Goal: Use online tool/utility: Use online tool/utility

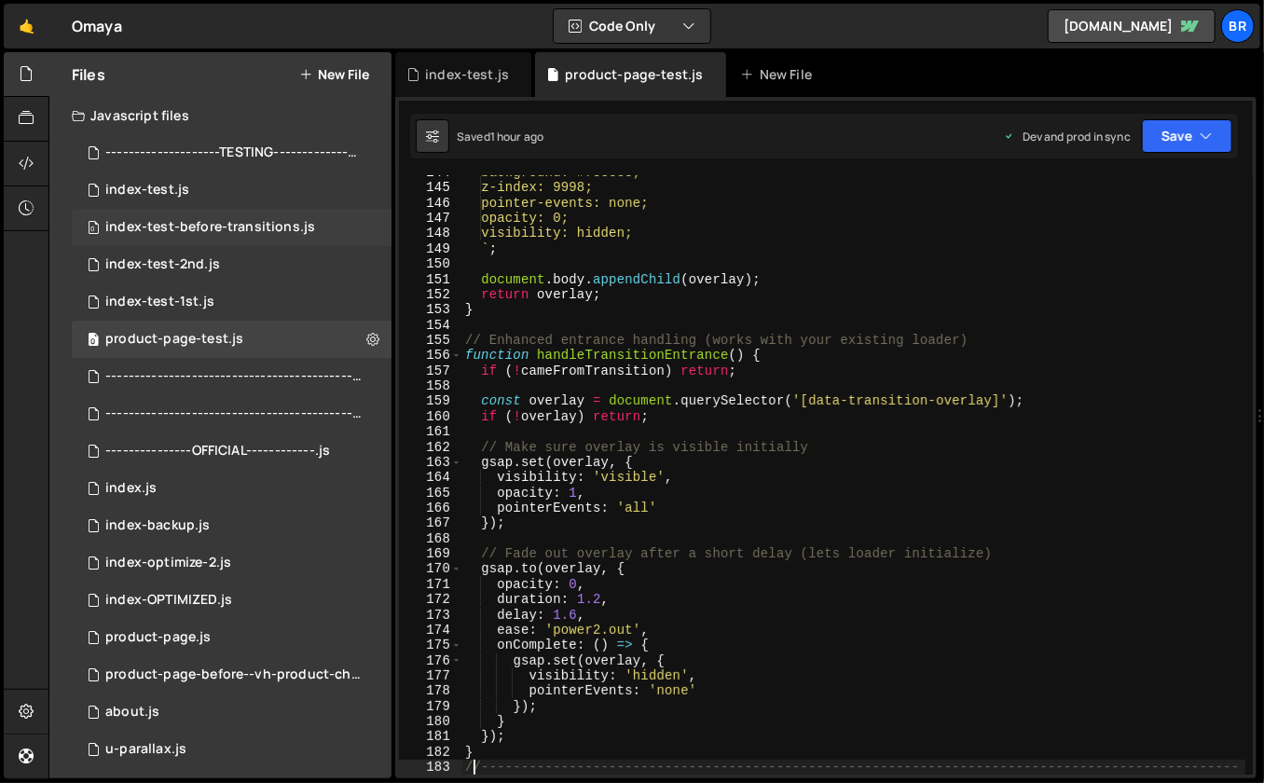
scroll to position [2191, 0]
click at [208, 191] on div "0 index-test.js 0" at bounding box center [232, 190] width 320 height 37
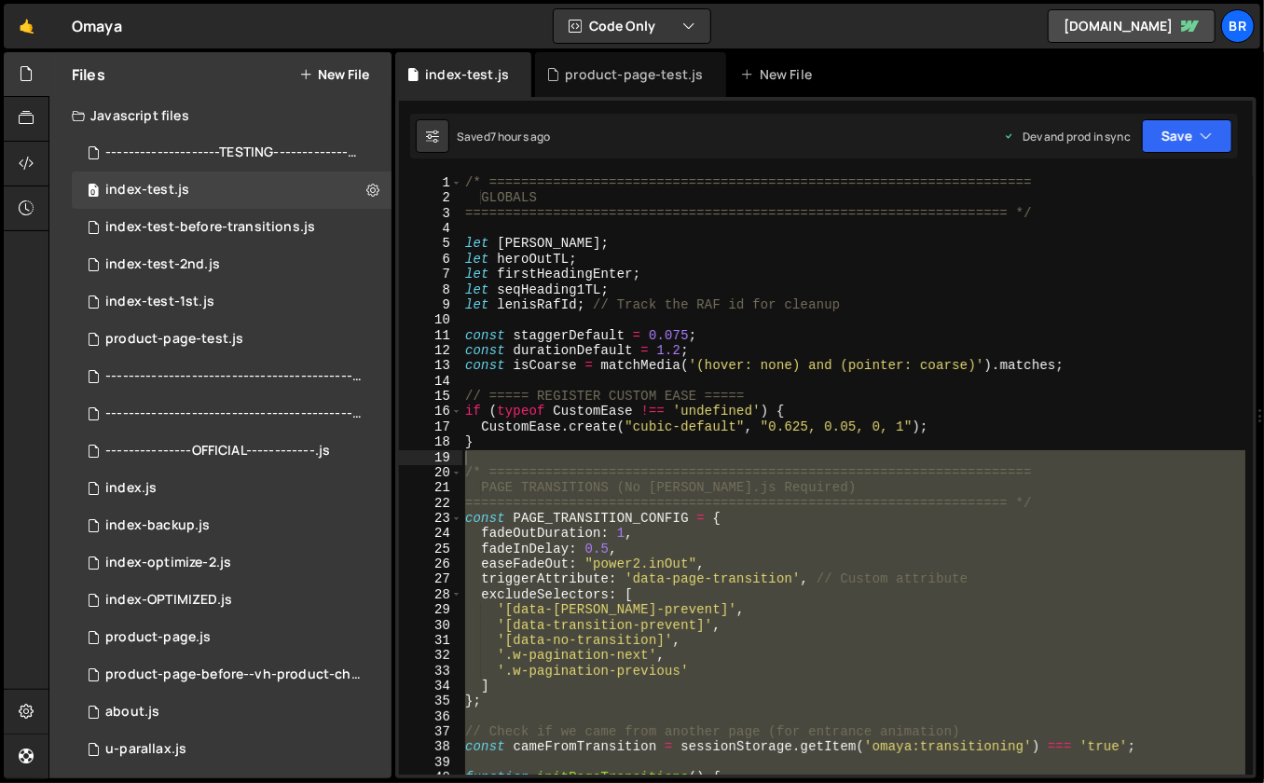
click at [636, 241] on div "/* ==================================================================== GLOBALS…" at bounding box center [854, 490] width 785 height 631
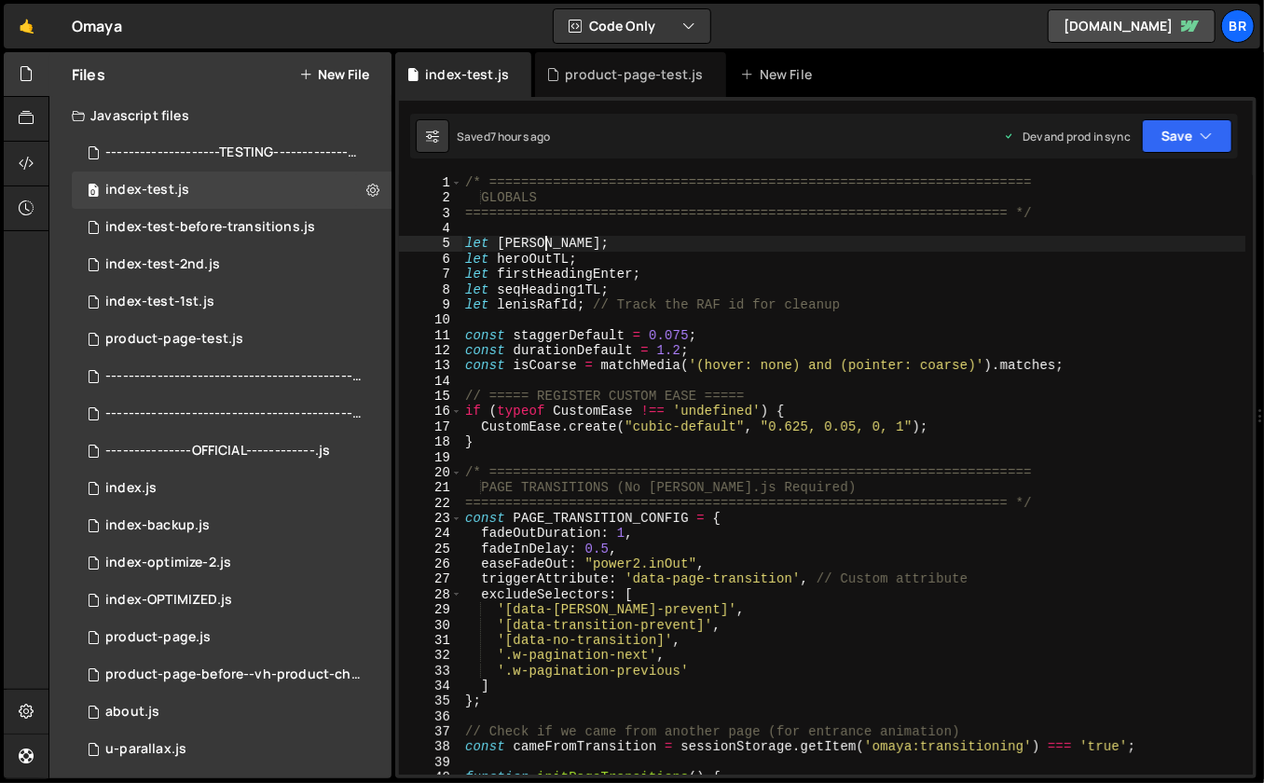
type textarea "});"
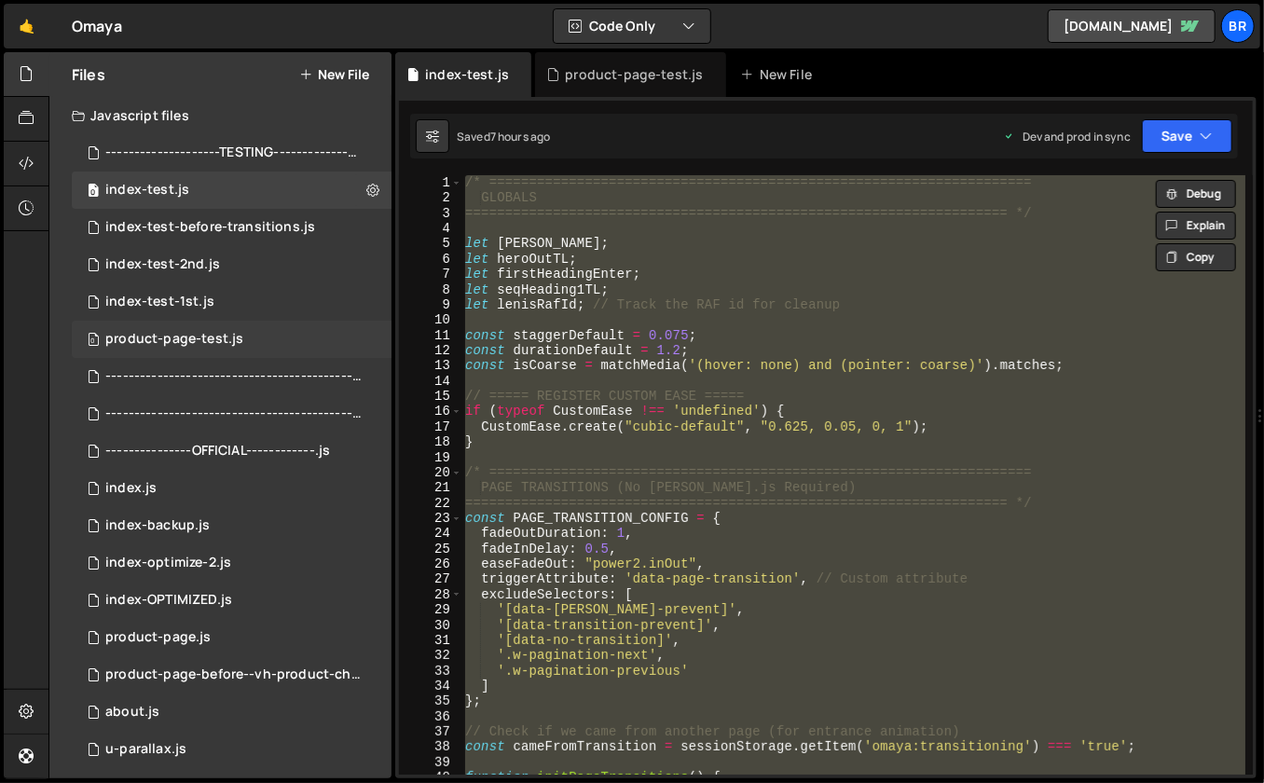
click at [205, 338] on div "product-page-test.js" at bounding box center [174, 339] width 138 height 17
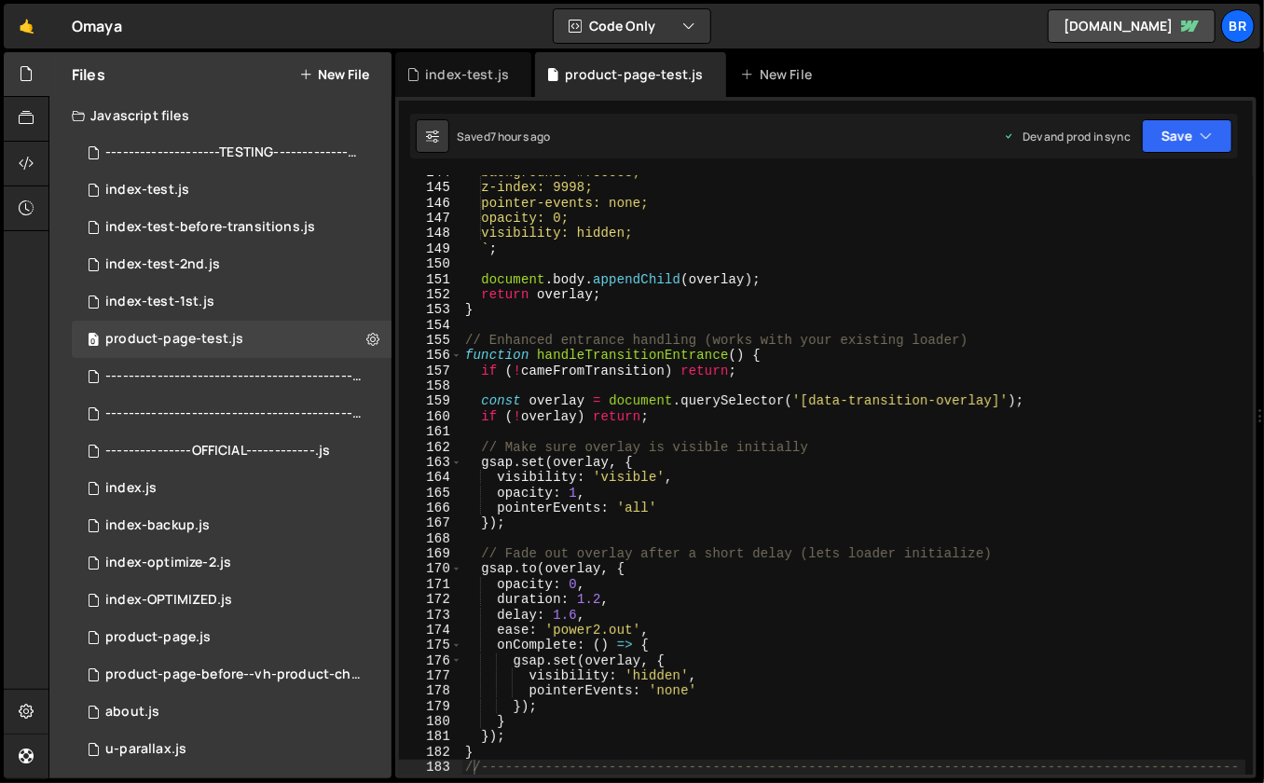
click at [776, 269] on div "background: #f3eee8; z-index: 9998; pointer-events: none; opacity: 0; visibilit…" at bounding box center [854, 488] width 785 height 646
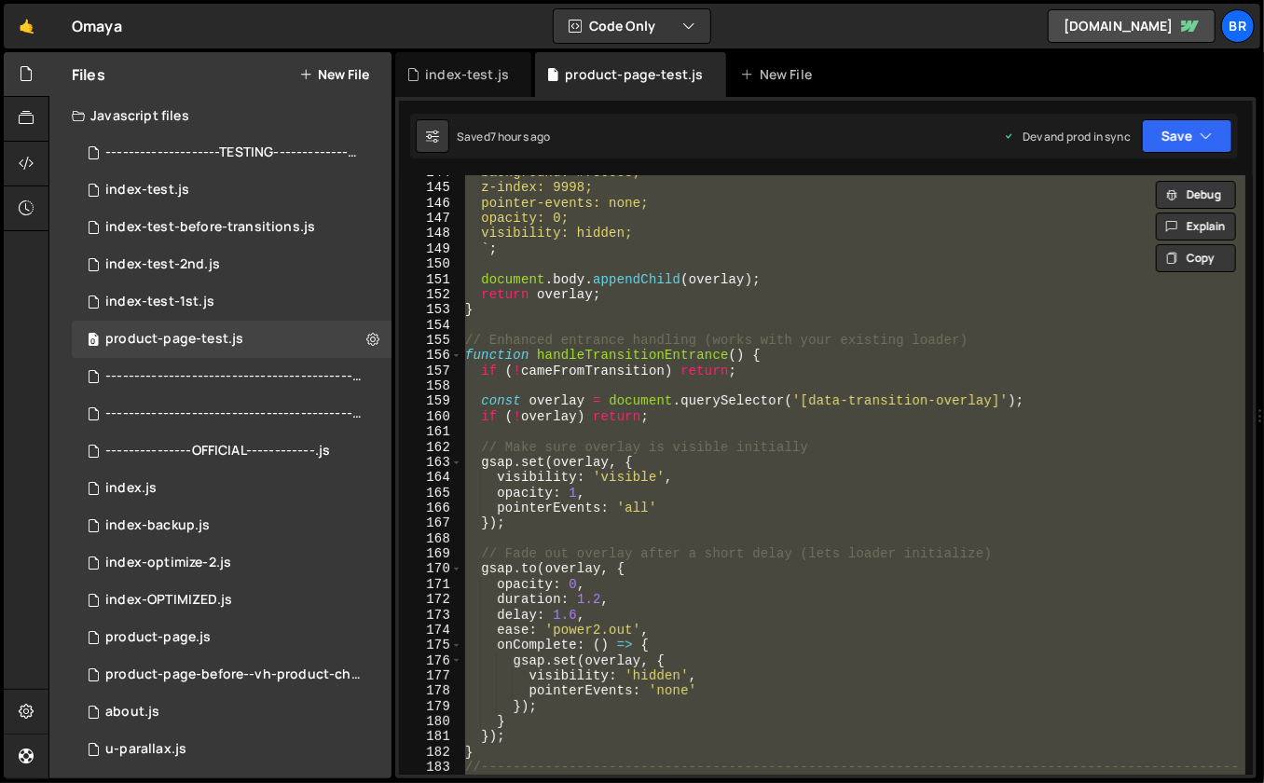
click at [720, 394] on div "background: #f3eee8; z-index: 9998; pointer-events: none; opacity: 0; visibilit…" at bounding box center [854, 488] width 785 height 646
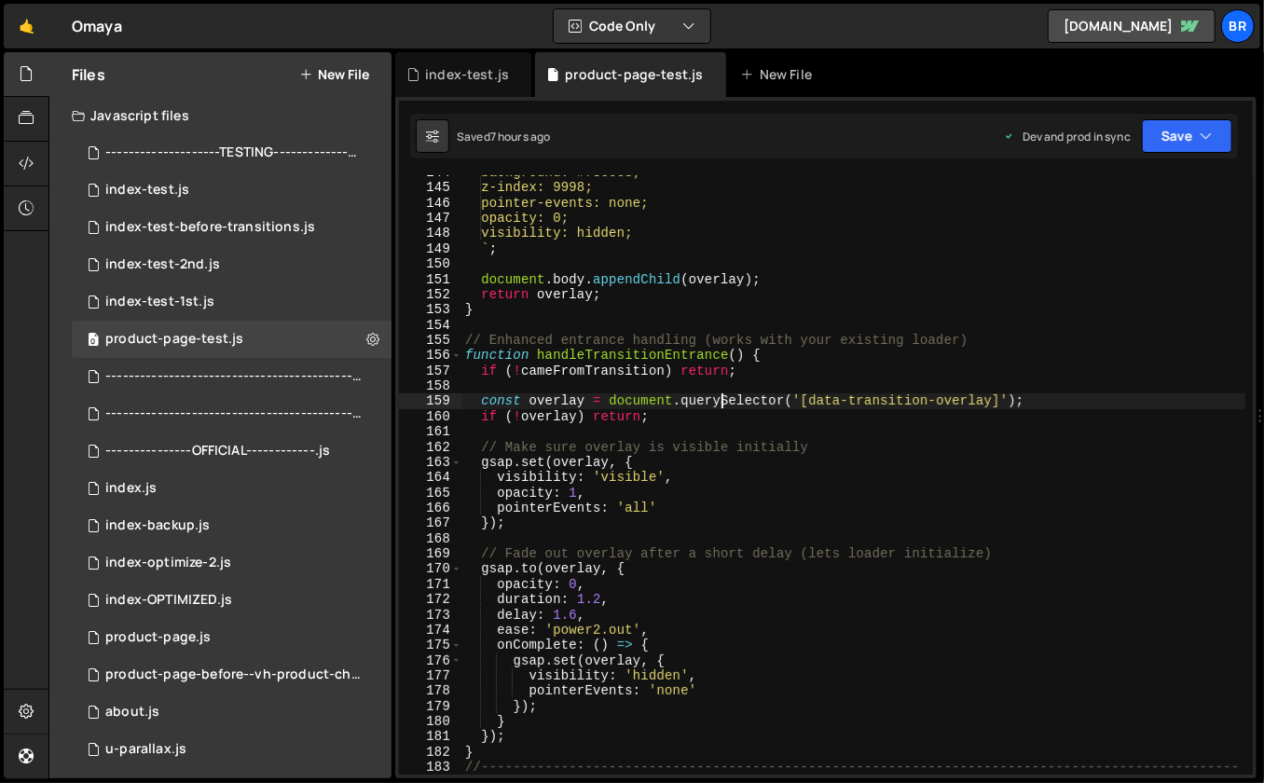
click at [576, 615] on div "background: #f3eee8; z-index: 9998; pointer-events: none; opacity: 0; visibilit…" at bounding box center [854, 488] width 785 height 646
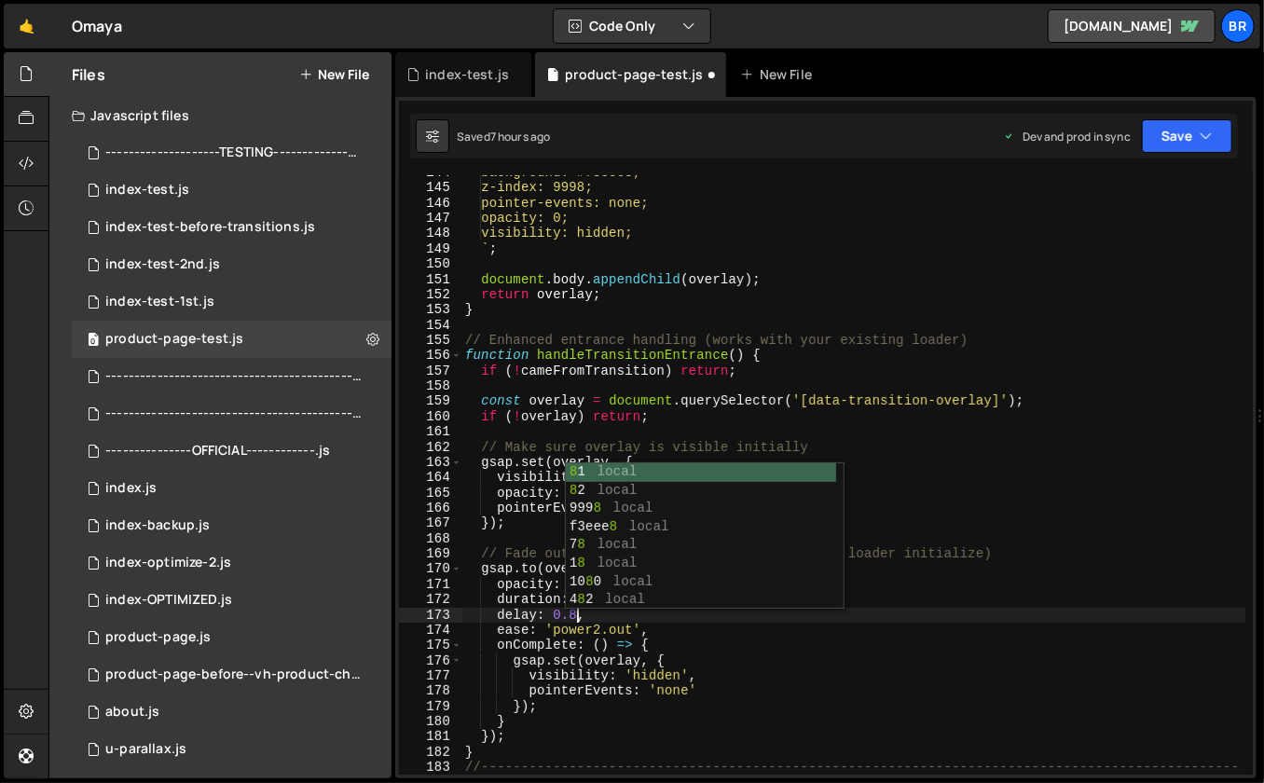
scroll to position [0, 7]
click at [975, 547] on div "background: #f3eee8; z-index: 9998; pointer-events: none; opacity: 0; visibilit…" at bounding box center [854, 488] width 785 height 646
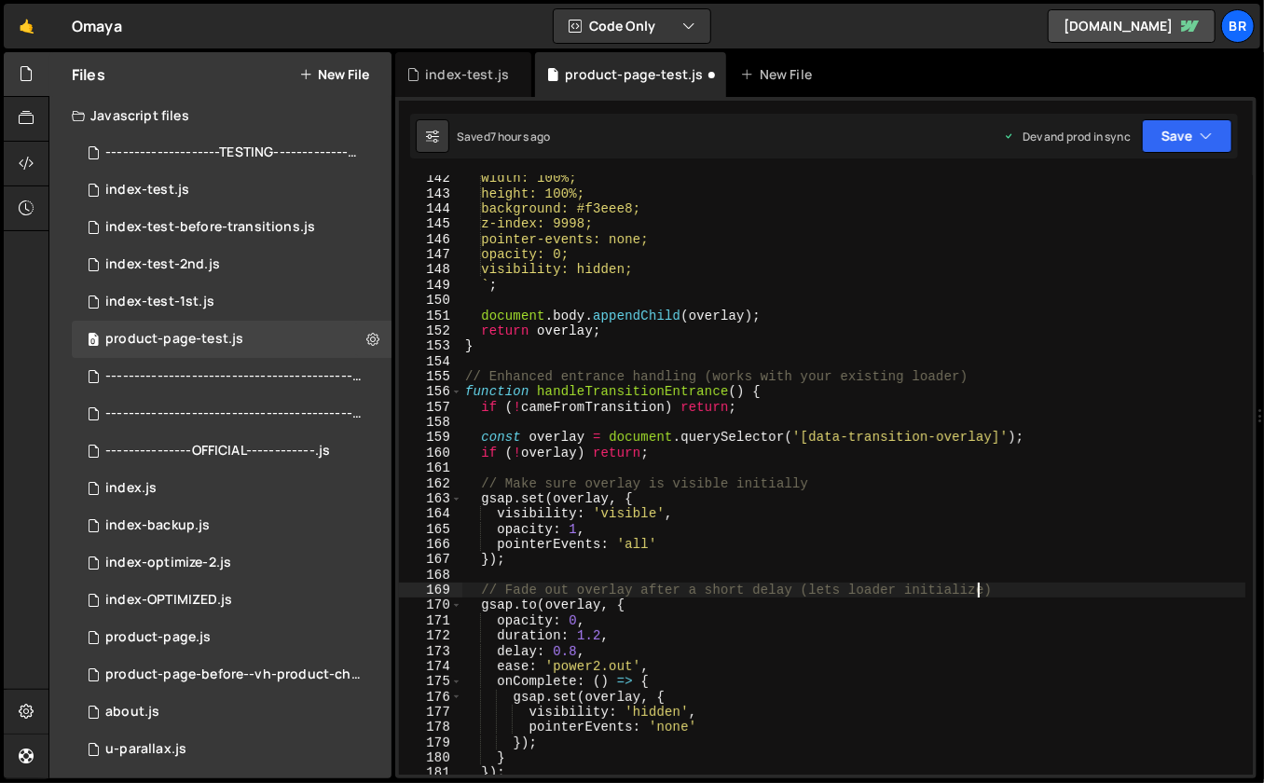
scroll to position [2158, 0]
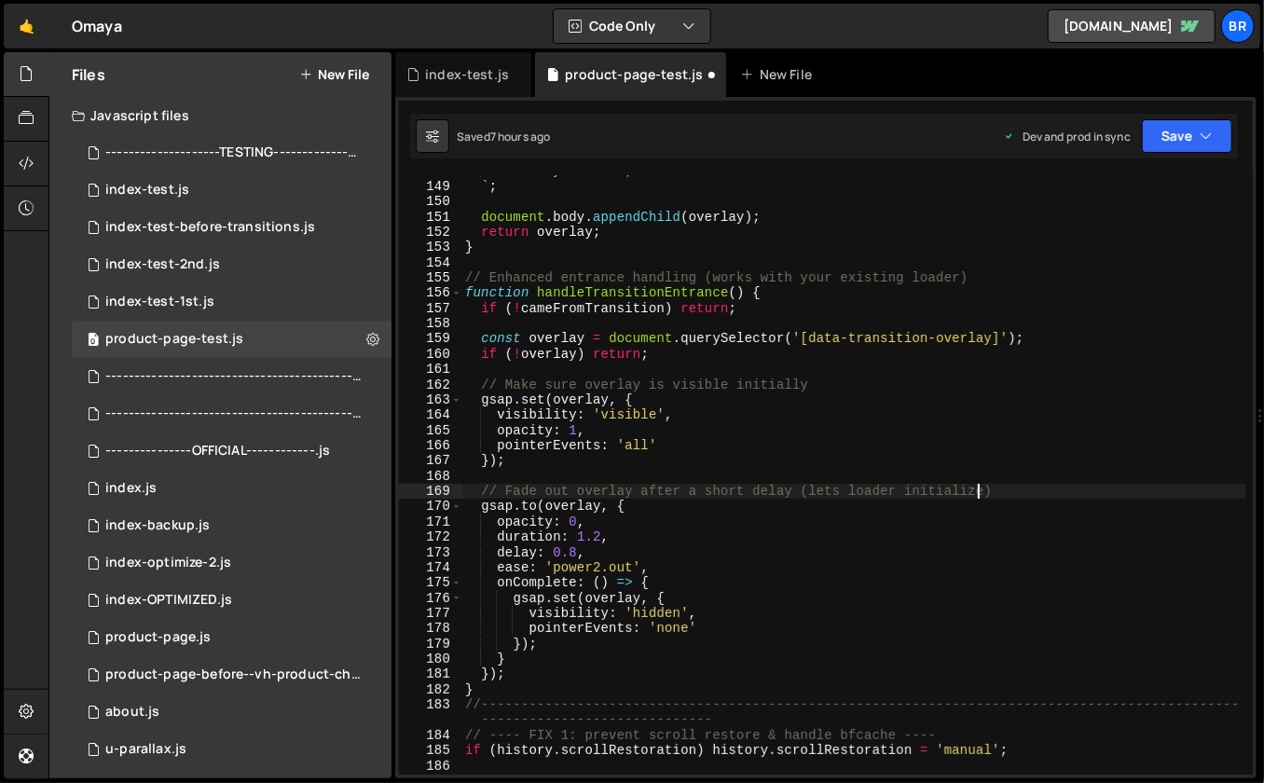
click at [684, 563] on div "visibility: hidden; ` ; document . body . appendChild ( overlay ) ; return over…" at bounding box center [854, 478] width 785 height 631
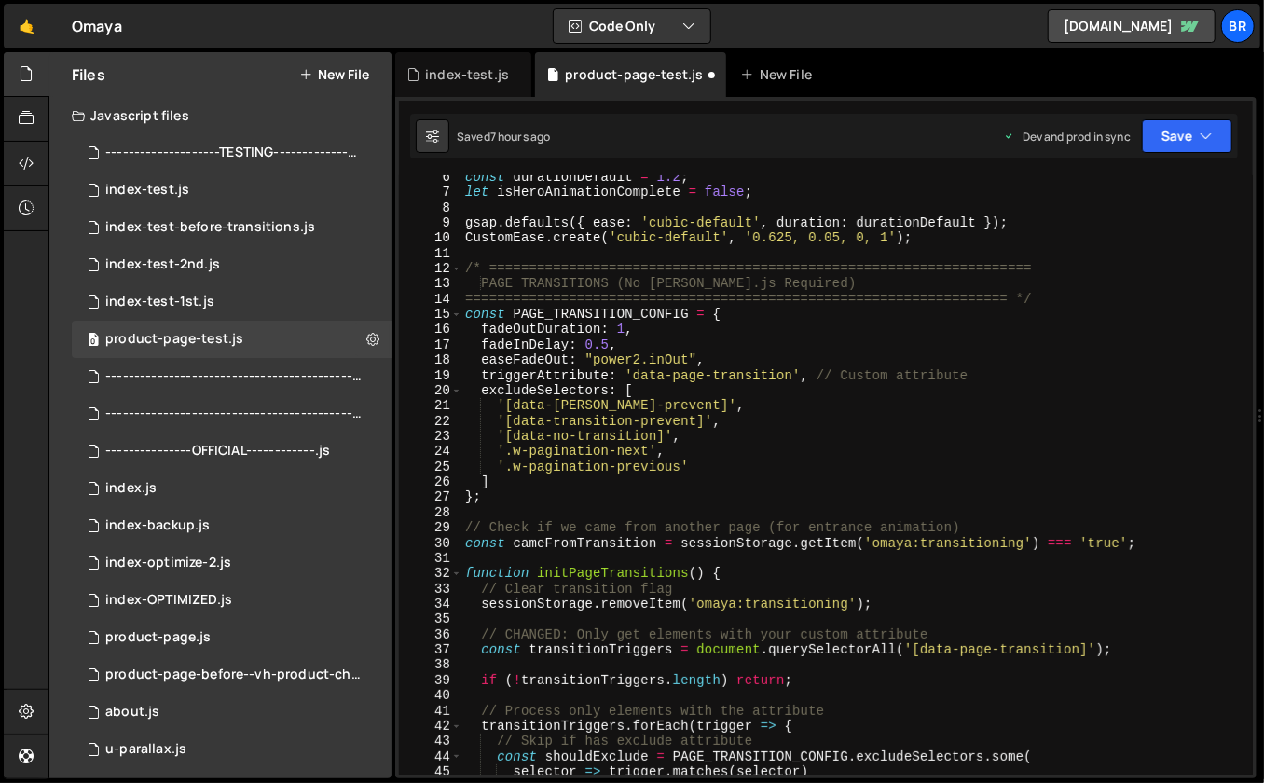
scroll to position [0, 0]
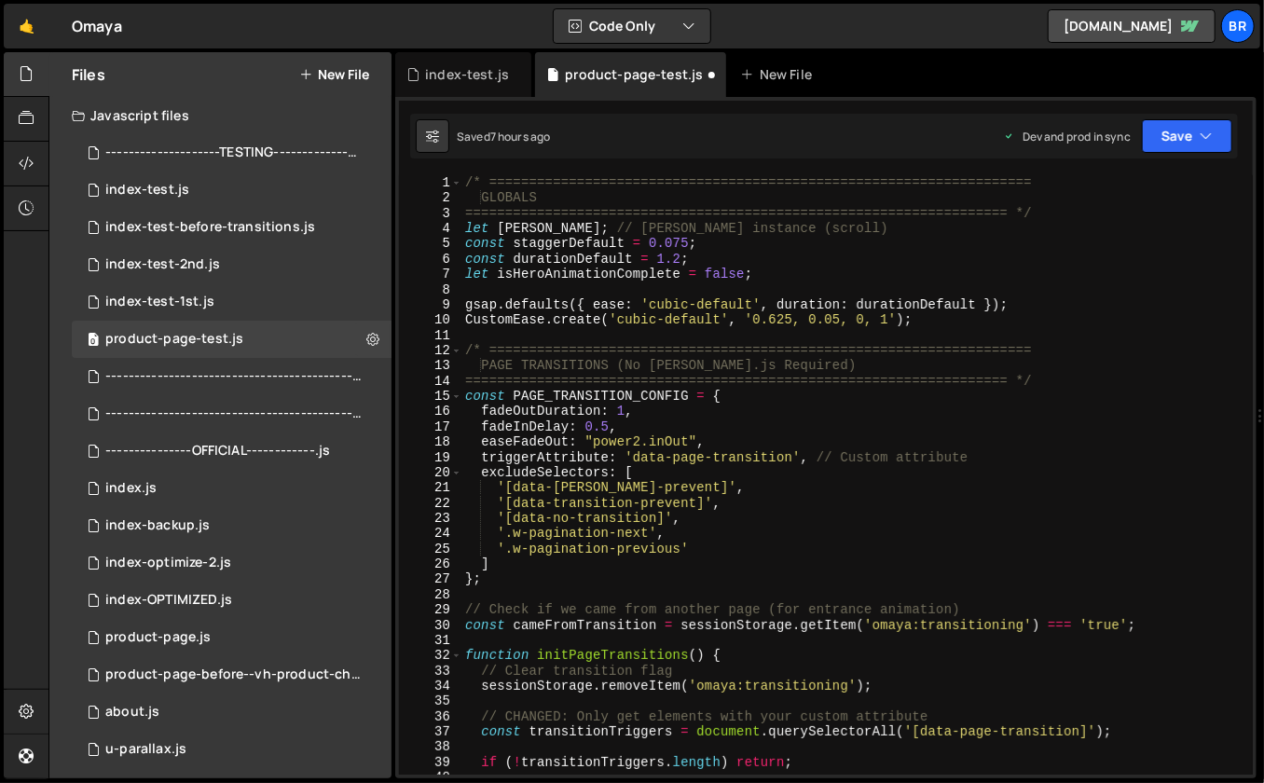
click at [607, 425] on div "/* ==================================================================== GLOBALS…" at bounding box center [854, 490] width 785 height 631
click at [624, 408] on div "/* ==================================================================== GLOBALS…" at bounding box center [854, 490] width 785 height 631
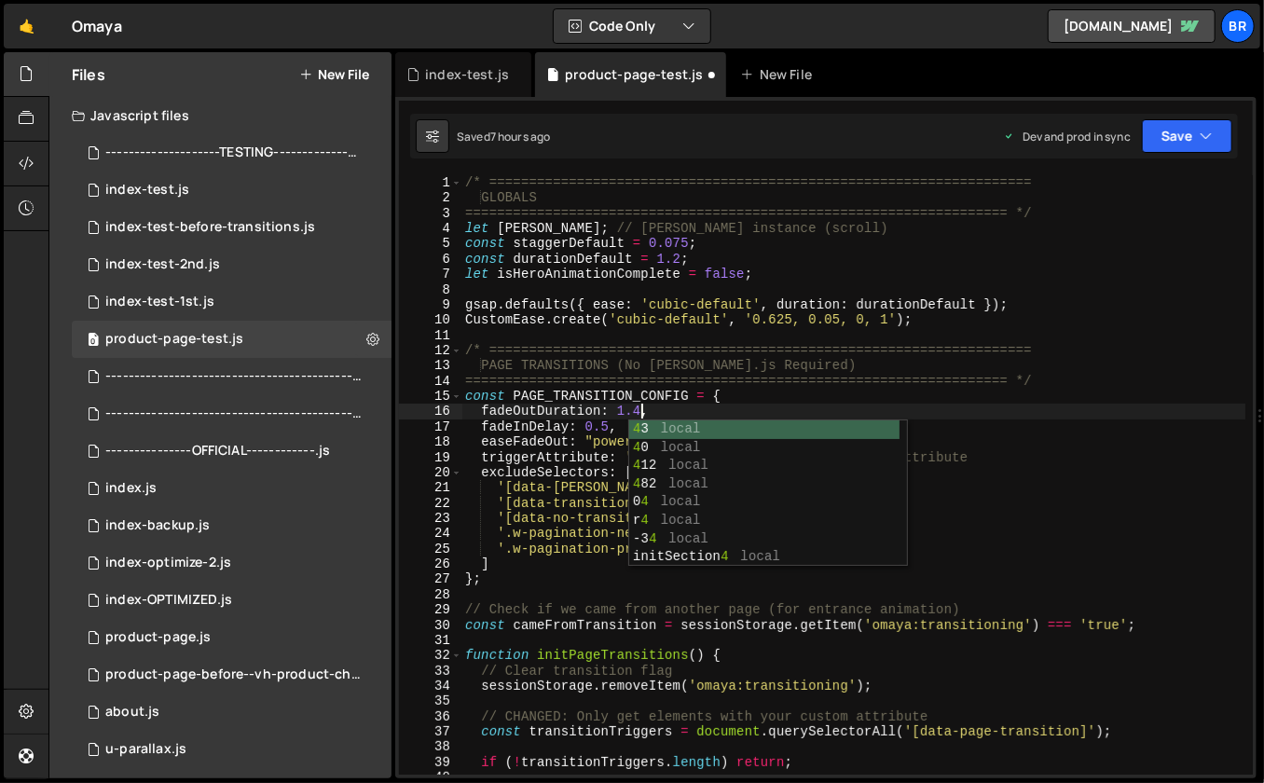
click at [805, 406] on div "/* ==================================================================== GLOBALS…" at bounding box center [854, 490] width 785 height 631
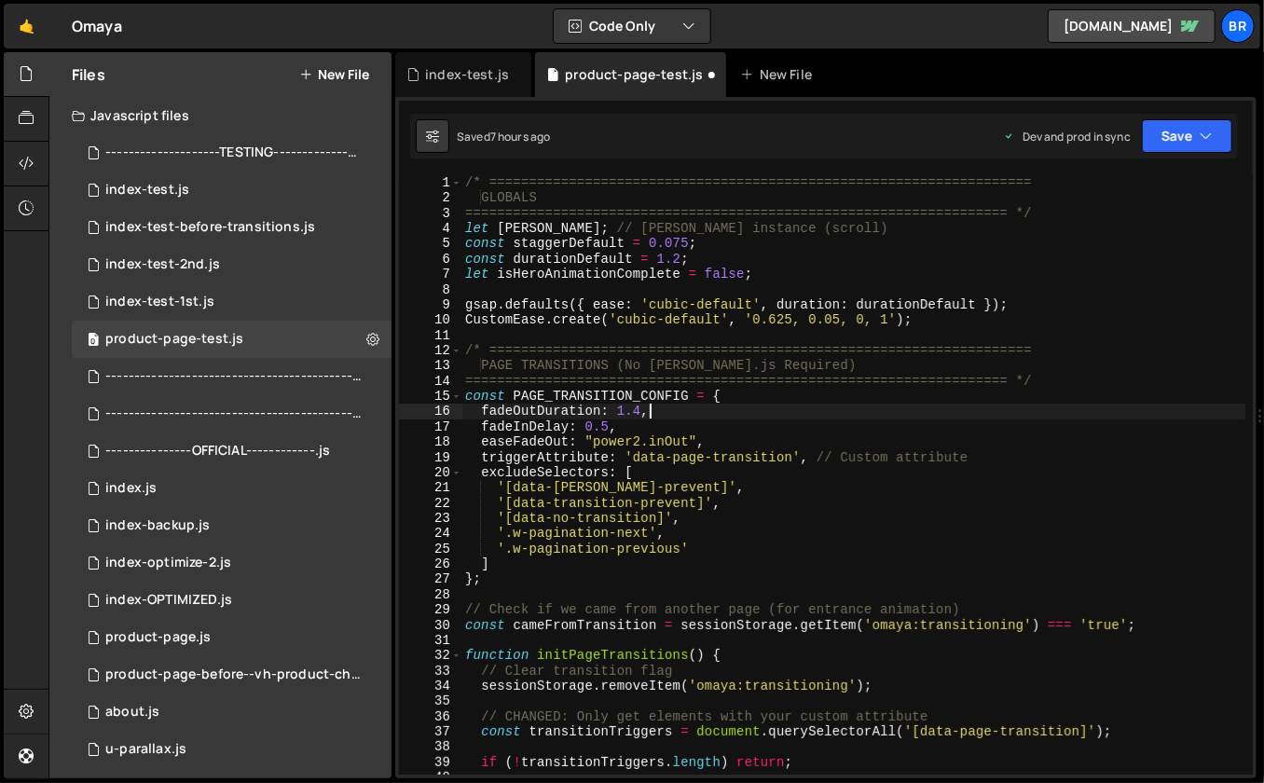
click at [609, 424] on div "/* ==================================================================== GLOBALS…" at bounding box center [854, 490] width 785 height 631
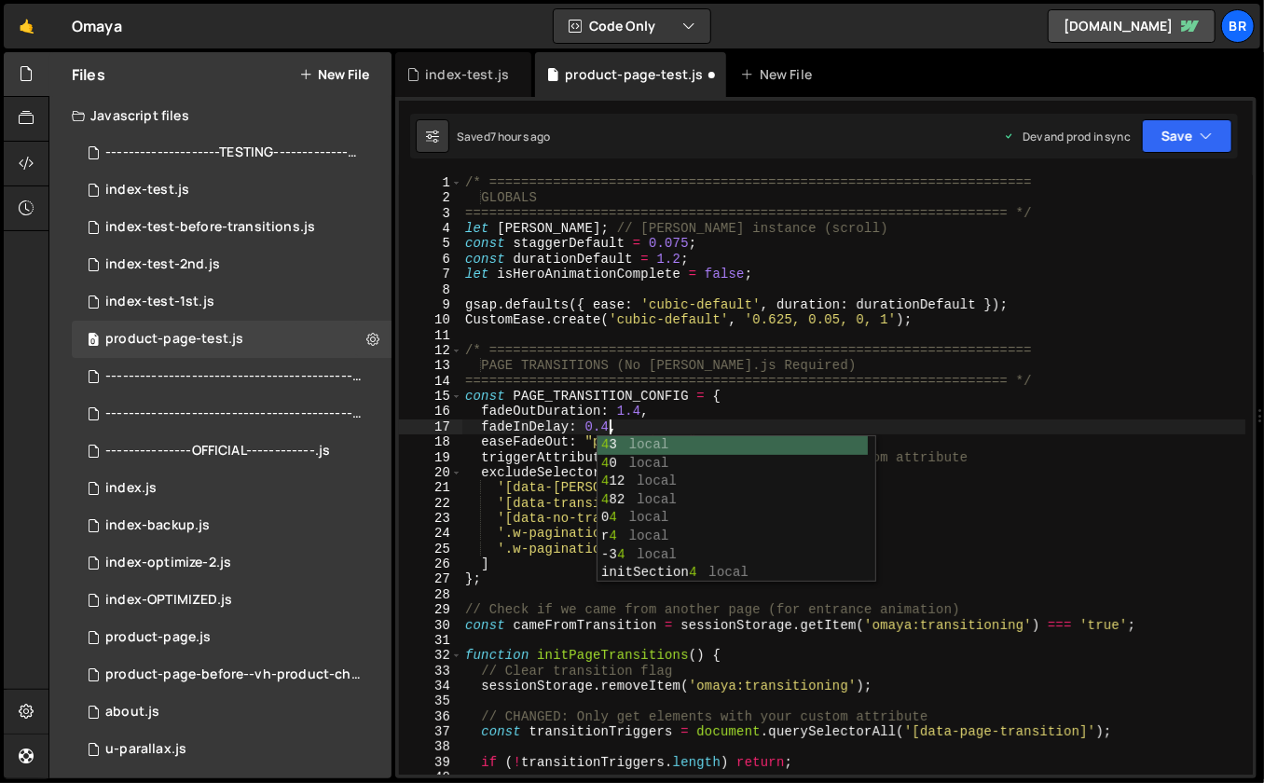
click at [937, 404] on div "/* ==================================================================== GLOBALS…" at bounding box center [854, 490] width 785 height 631
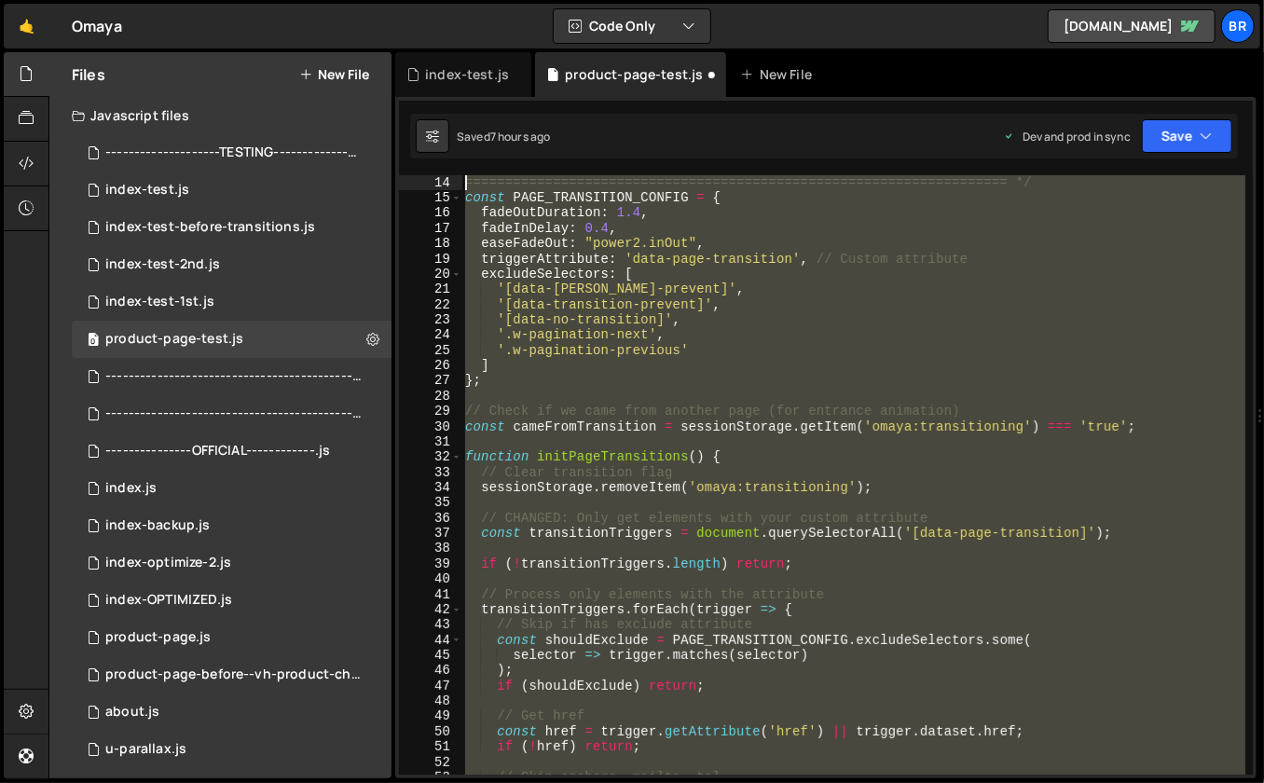
scroll to position [168, 0]
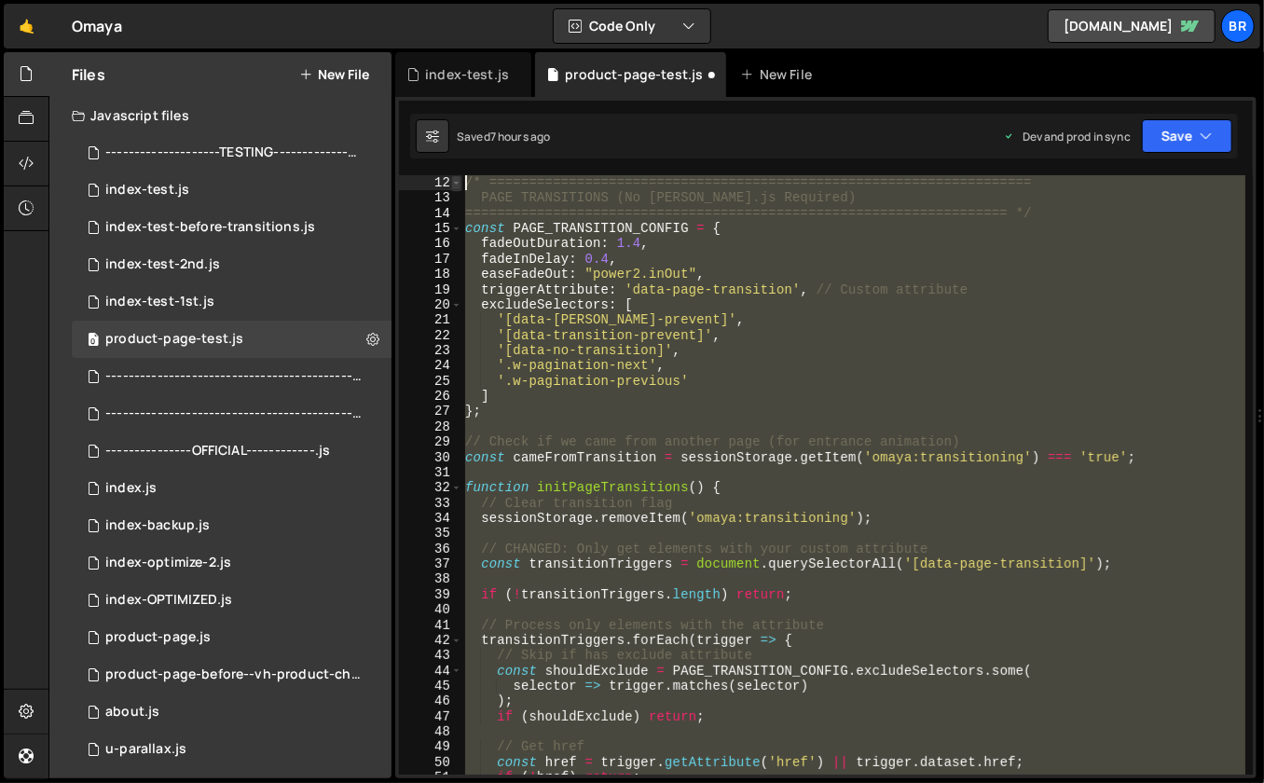
drag, startPoint x: 491, startPoint y: 576, endPoint x: 453, endPoint y: 181, distance: 397.2
click at [453, 181] on div "fadeOutDuration: 1.4, 12 13 14 15 16 17 18 19 20 21 22 23 24 25 26 27 28 29 30 …" at bounding box center [826, 475] width 854 height 600
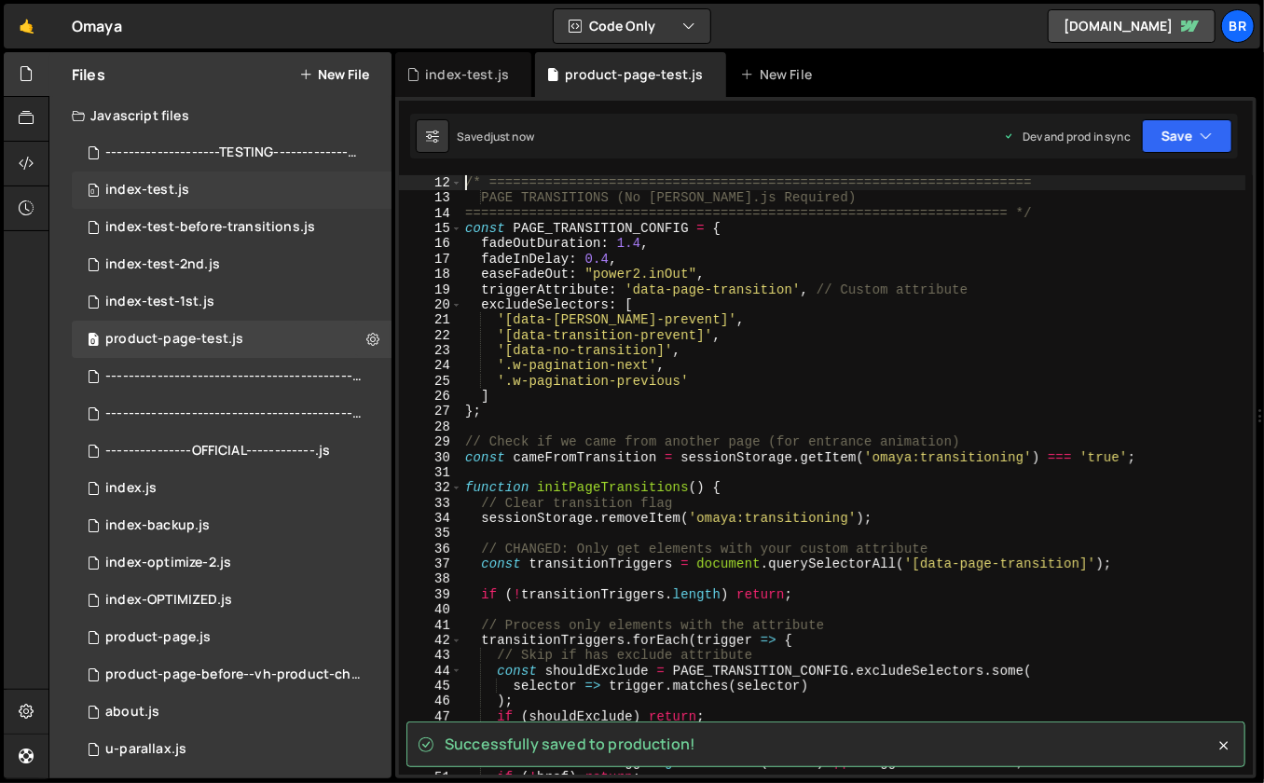
type textarea "/* ===================================================================="
click at [230, 196] on div "0 index-test.js 0" at bounding box center [232, 190] width 320 height 37
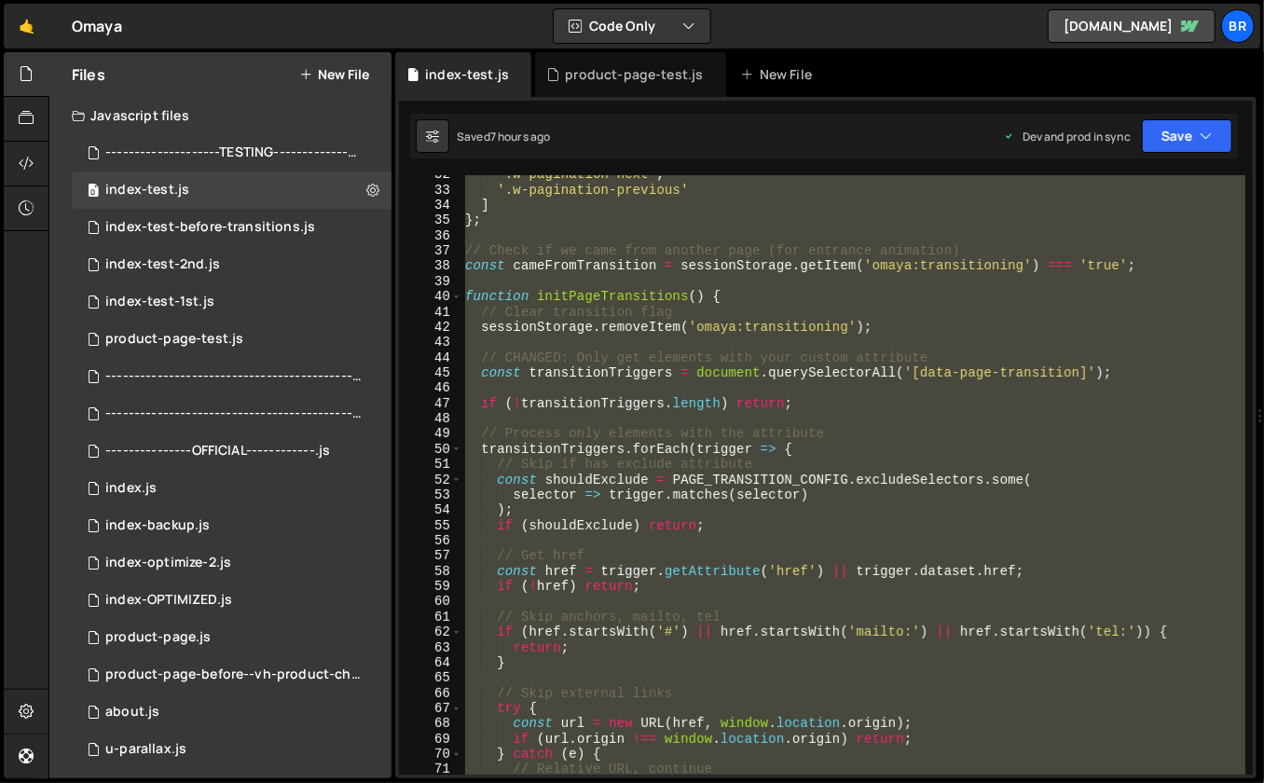
click at [698, 509] on div "'.w-pagination-next' , '.w-pagination-previous' ] } ; // Check if we came from …" at bounding box center [854, 482] width 785 height 631
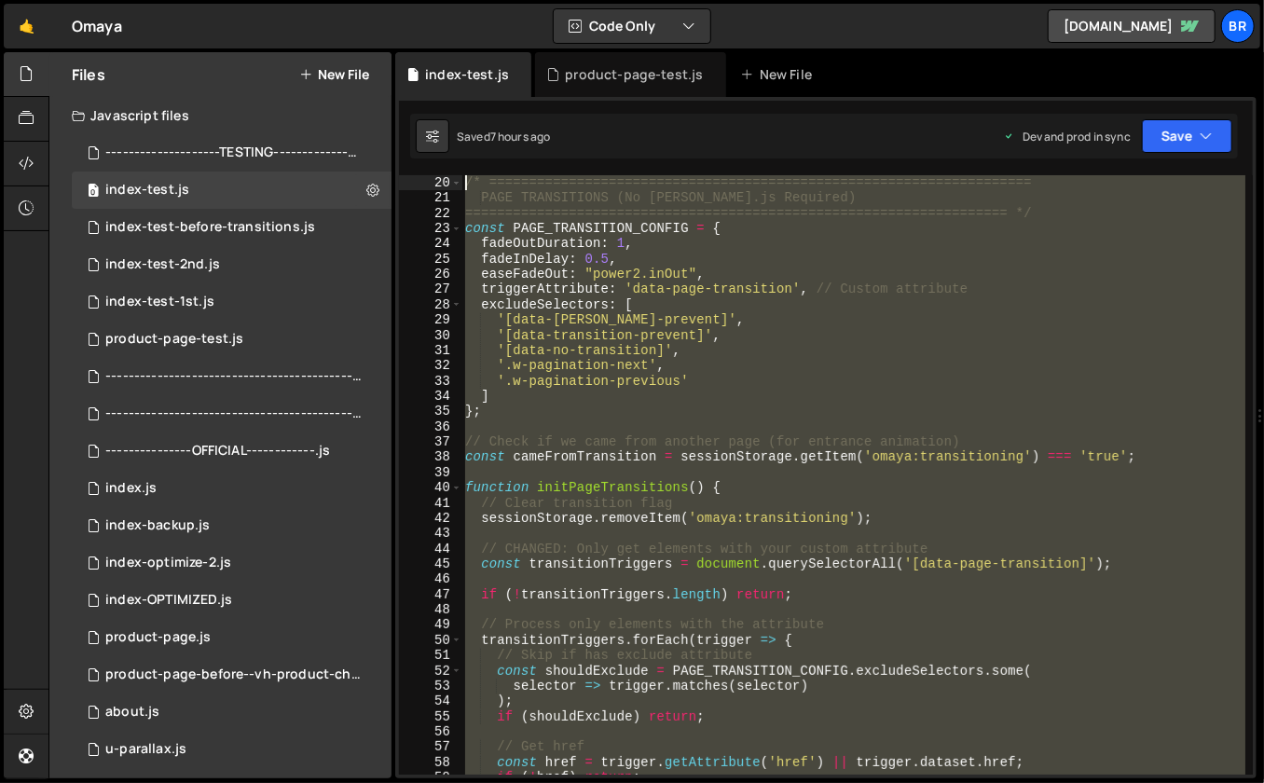
scroll to position [0, 0]
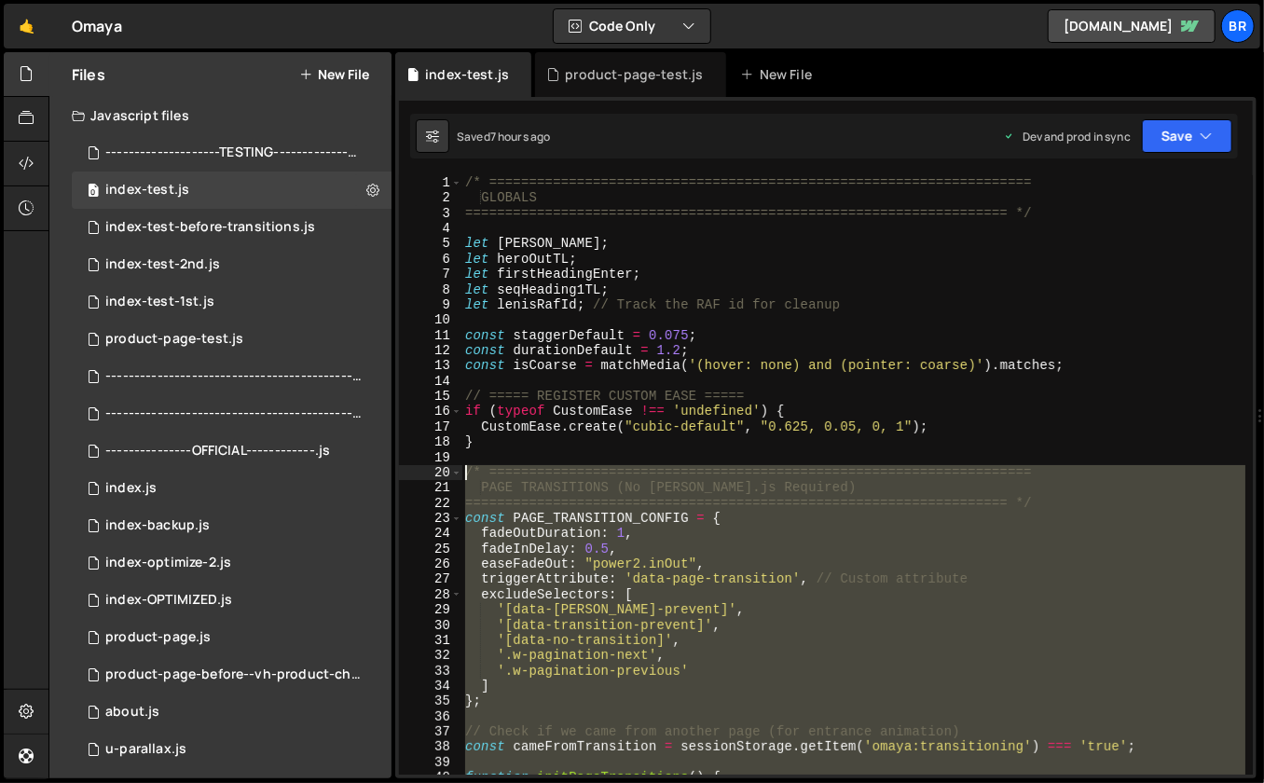
drag, startPoint x: 503, startPoint y: 480, endPoint x: 466, endPoint y: 468, distance: 38.3
click at [466, 468] on div "/* ==================================================================== GLOBALS…" at bounding box center [854, 490] width 785 height 631
paste textarea "}"
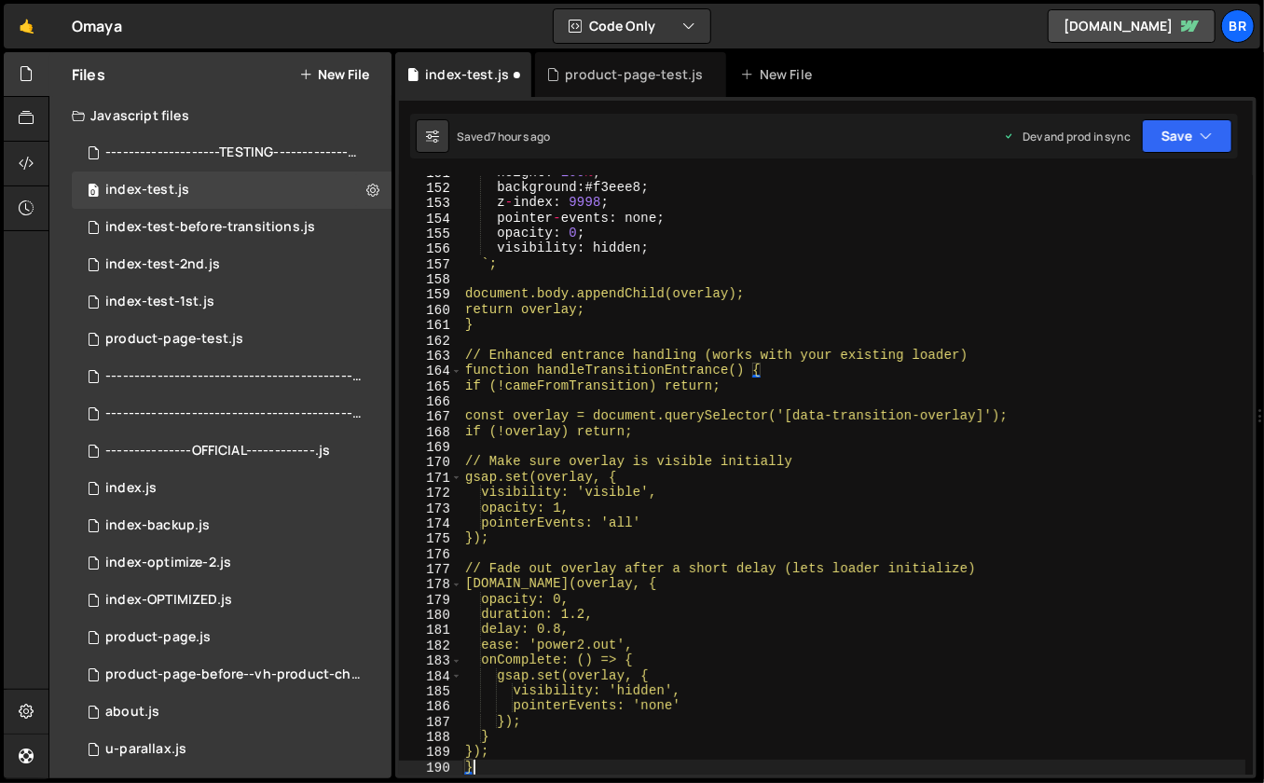
scroll to position [2299, 0]
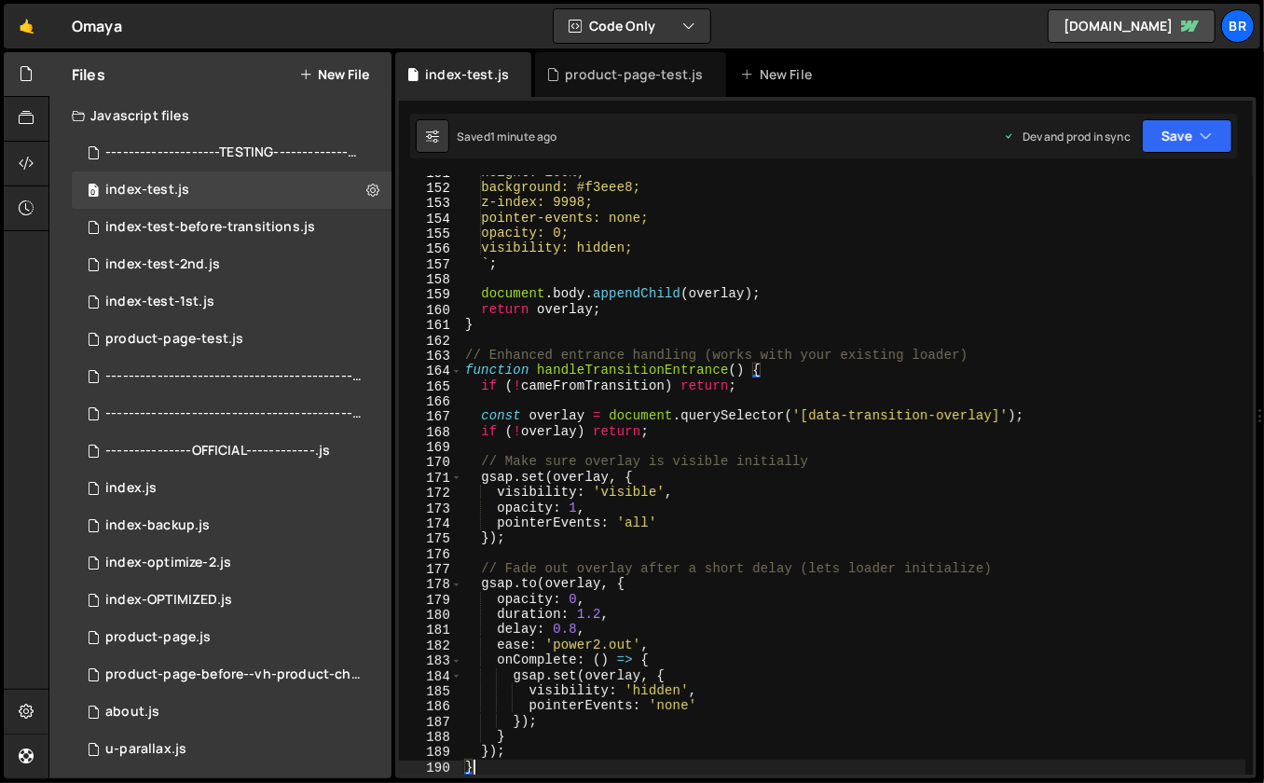
click at [692, 329] on div "height: 100%; background: #f3eee8; z-index: 9998; pointer-events: none; opacity…" at bounding box center [854, 480] width 785 height 631
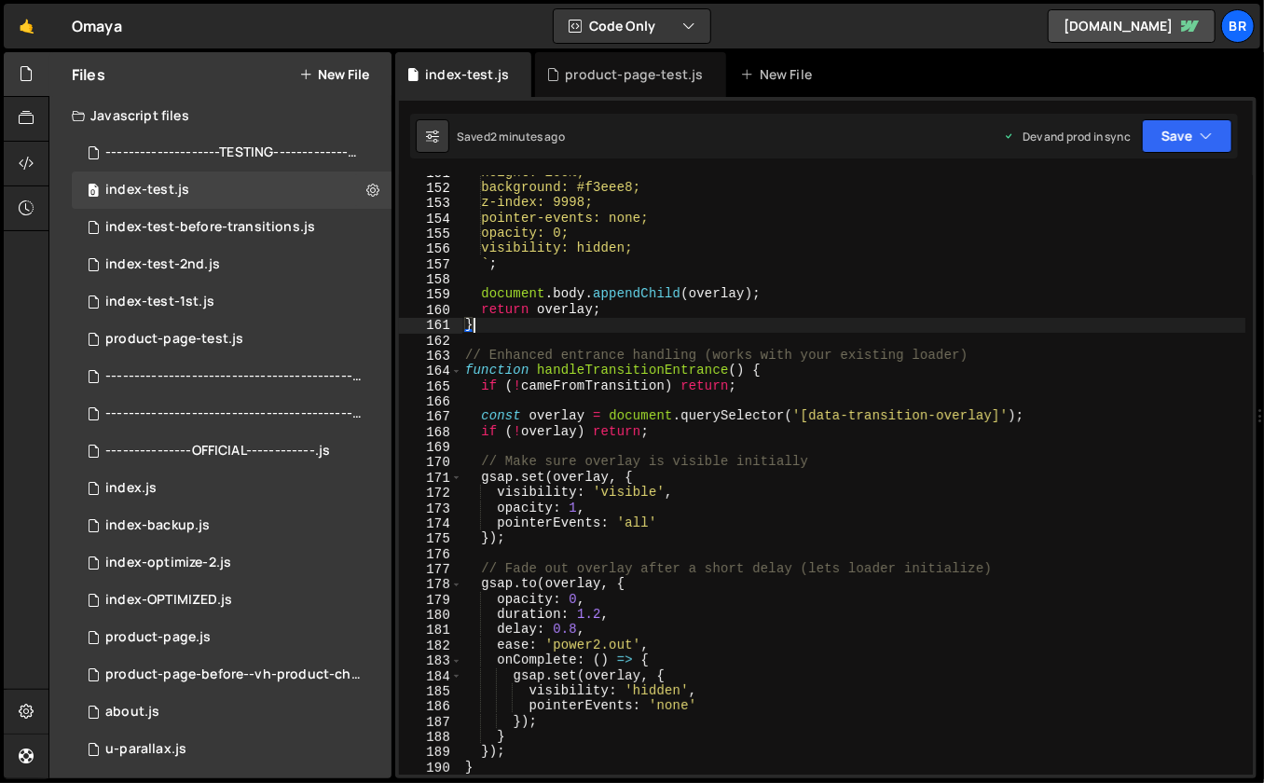
click at [665, 523] on div "height: 100%; background: #f3eee8; z-index: 9998; pointer-events: none; opacity…" at bounding box center [854, 480] width 785 height 631
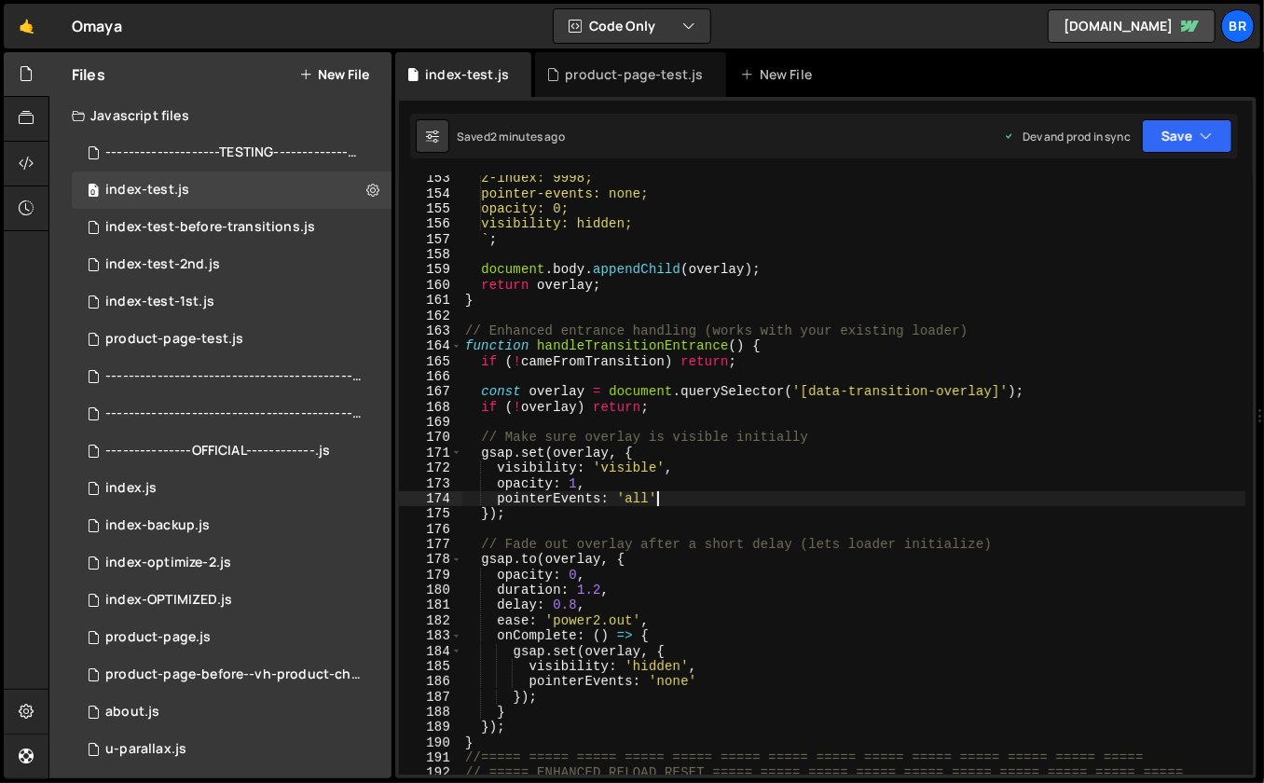
scroll to position [2327, 0]
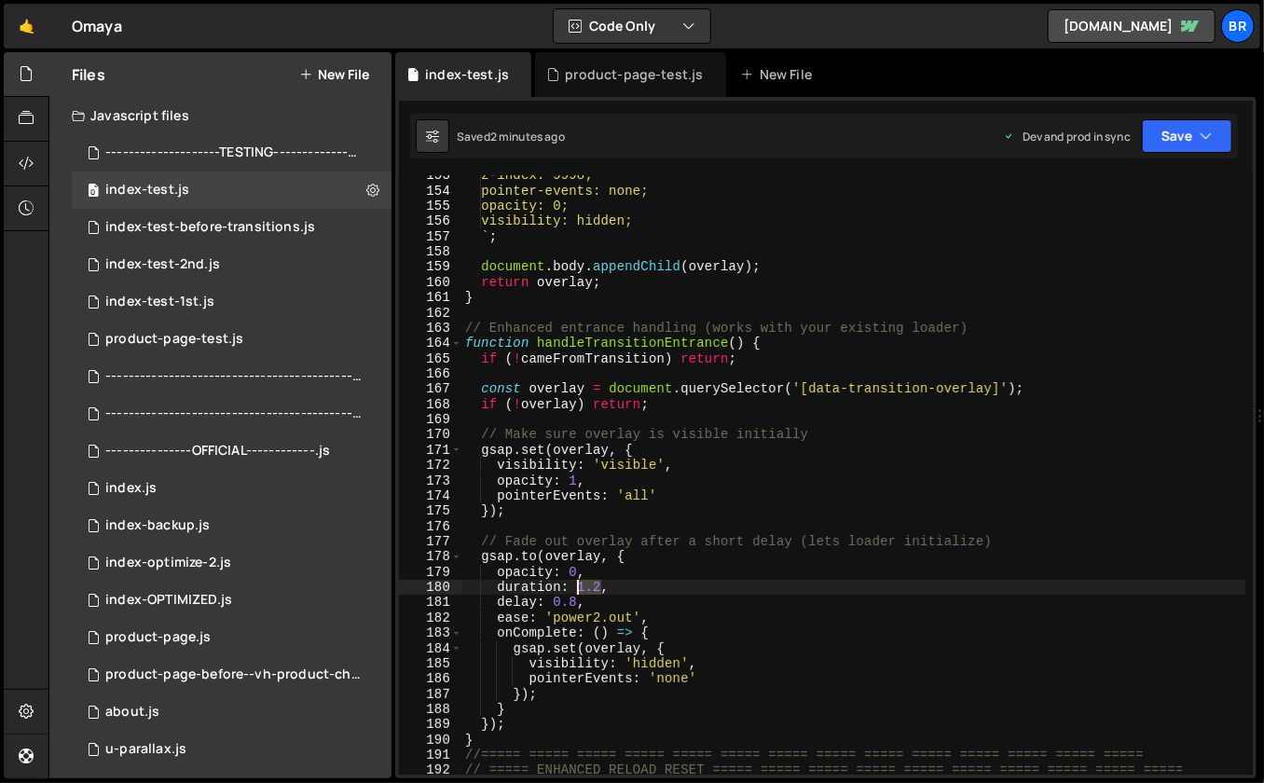
drag, startPoint x: 602, startPoint y: 587, endPoint x: 578, endPoint y: 588, distance: 24.3
click at [578, 588] on div "z-index: 9998; pointer-events: none; opacity: 0; visibility: hidden; ` ; docume…" at bounding box center [854, 483] width 785 height 631
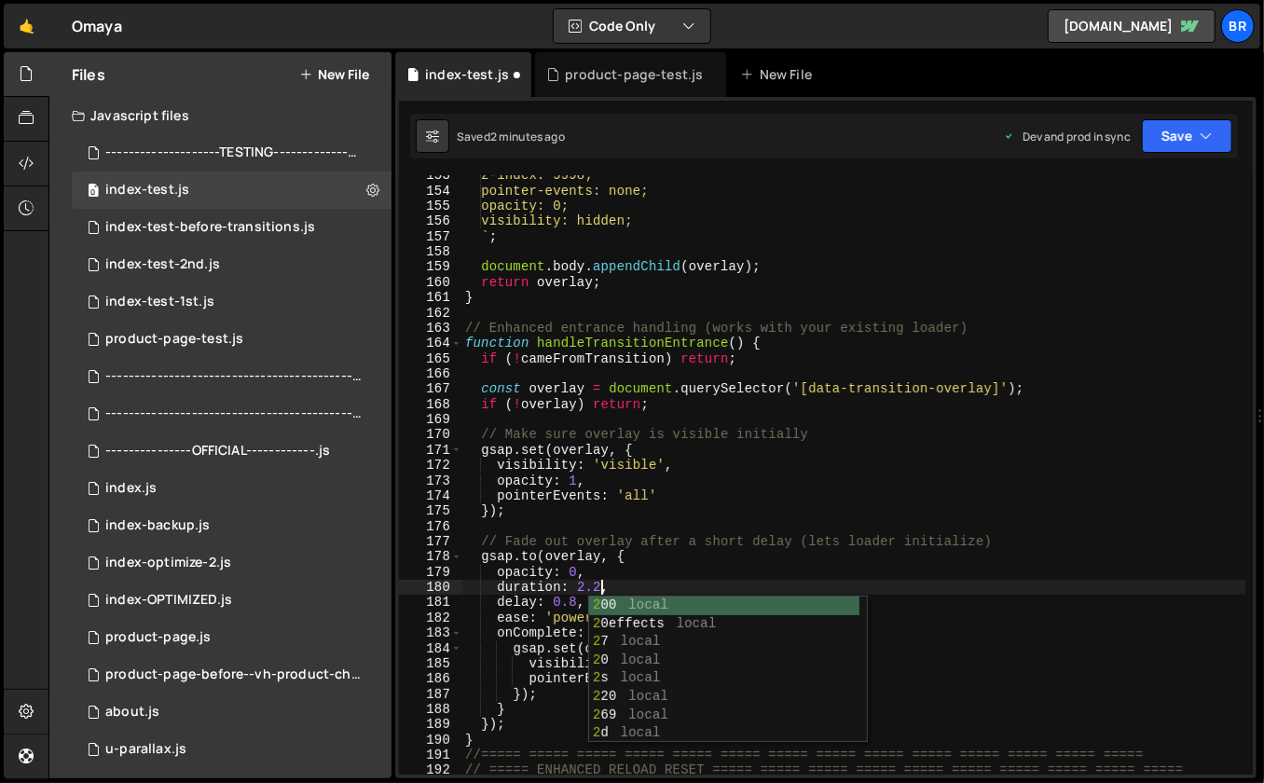
scroll to position [0, 8]
click at [756, 494] on div "z-index: 9998; pointer-events: none; opacity: 0; visibility: hidden; ` ; docume…" at bounding box center [854, 483] width 785 height 631
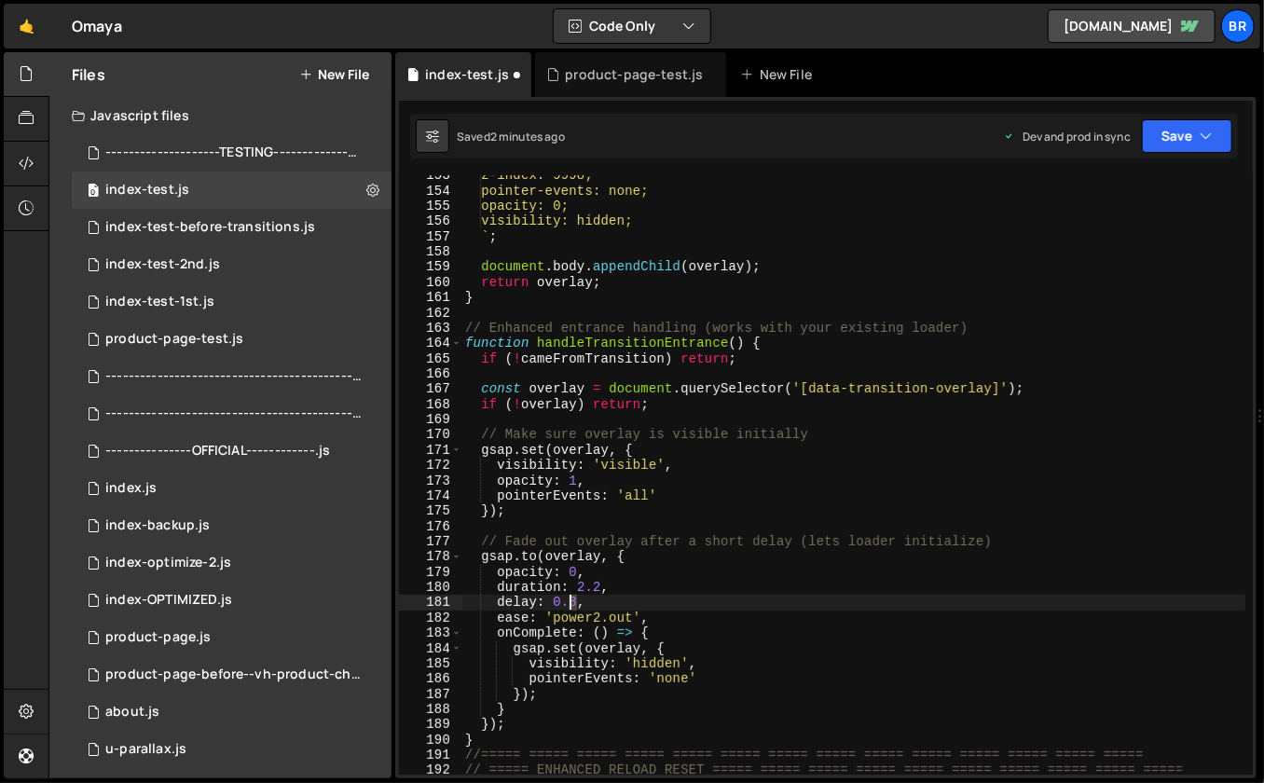
click at [573, 605] on div "z-index: 9998; pointer-events: none; opacity: 0; visibility: hidden; ` ; docume…" at bounding box center [854, 483] width 785 height 631
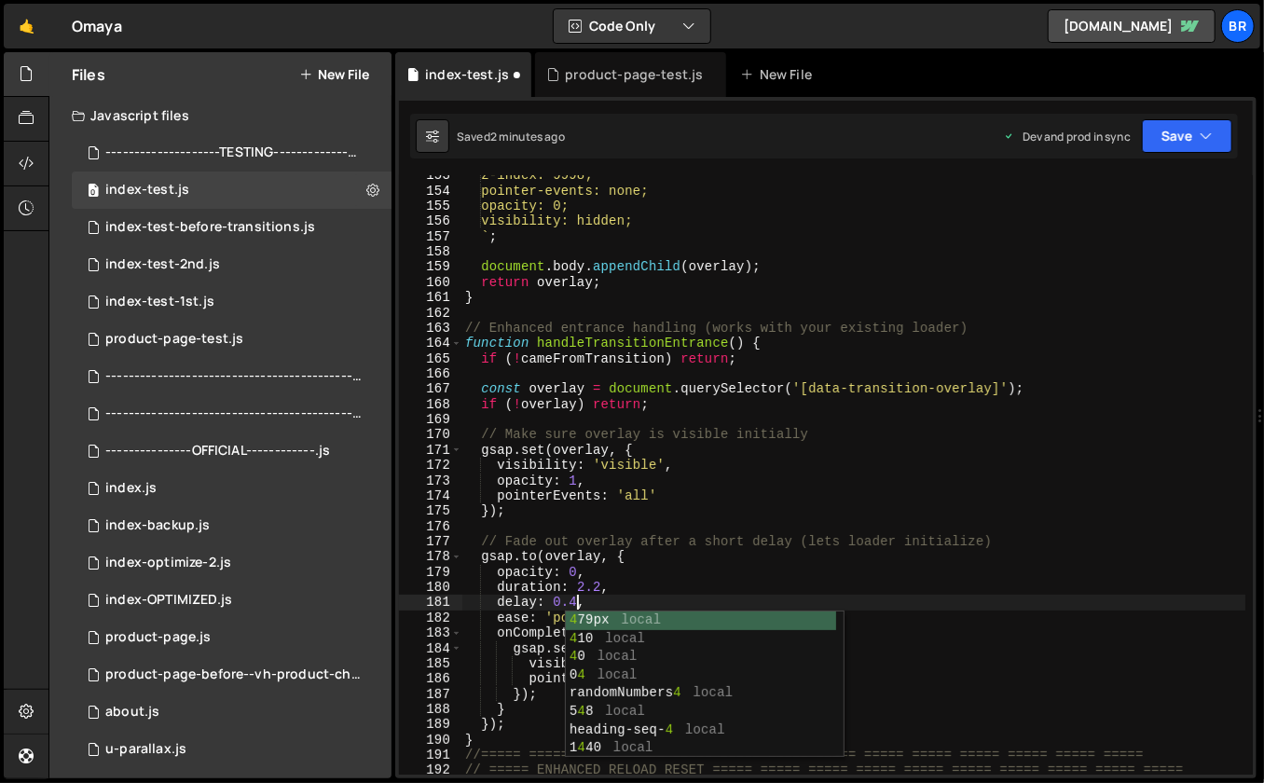
click at [705, 557] on div "z-index: 9998; pointer-events: none; opacity: 0; visibility: hidden; ` ; docume…" at bounding box center [854, 483] width 785 height 631
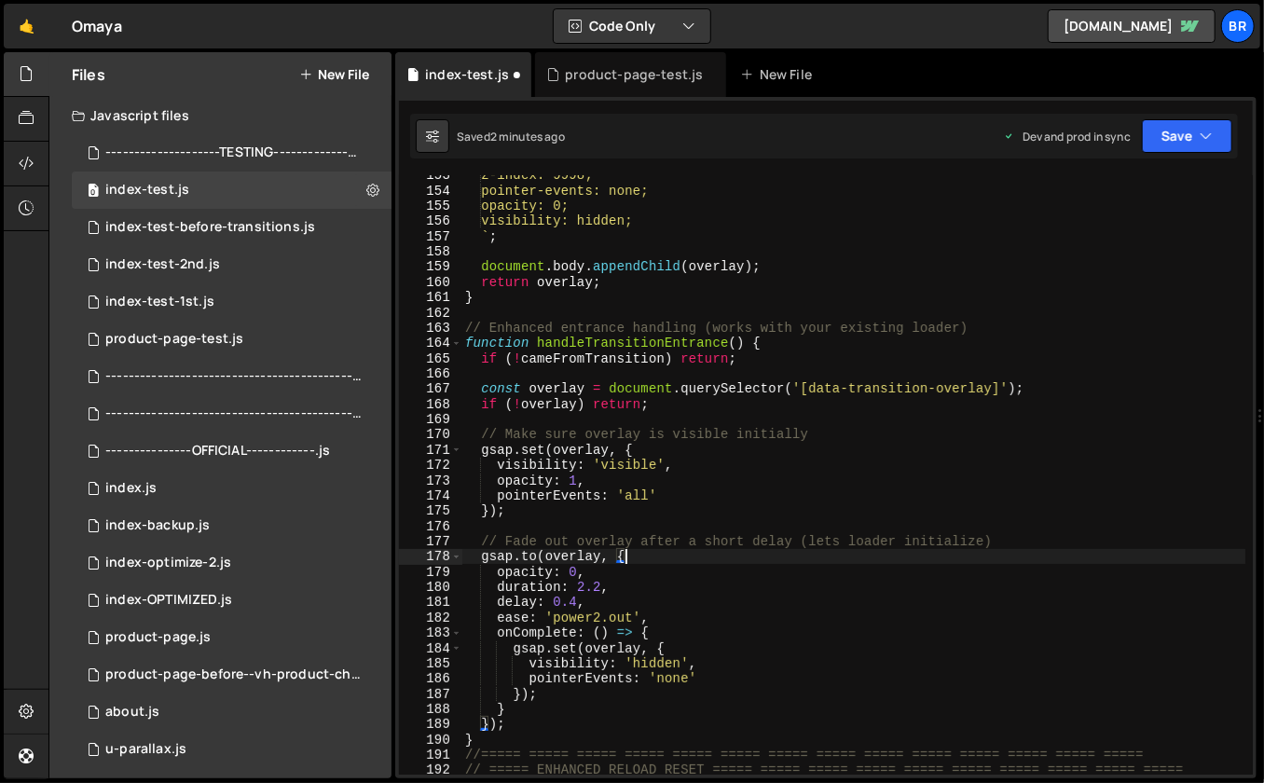
click at [541, 691] on div "z-index: 9998; pointer-events: none; opacity: 0; visibility: hidden; ` ; docume…" at bounding box center [854, 483] width 785 height 631
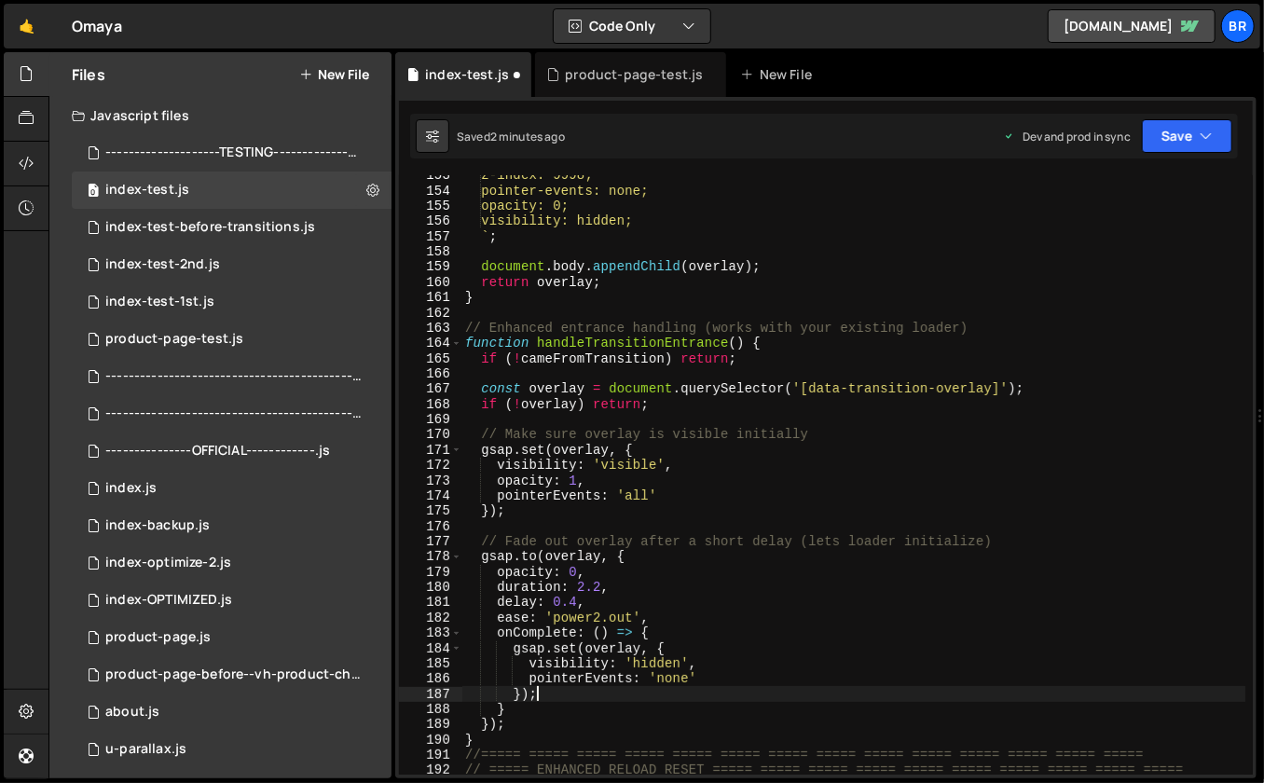
click at [643, 565] on div "z-index: 9998; pointer-events: none; opacity: 0; visibility: hidden; ` ; docume…" at bounding box center [854, 483] width 785 height 631
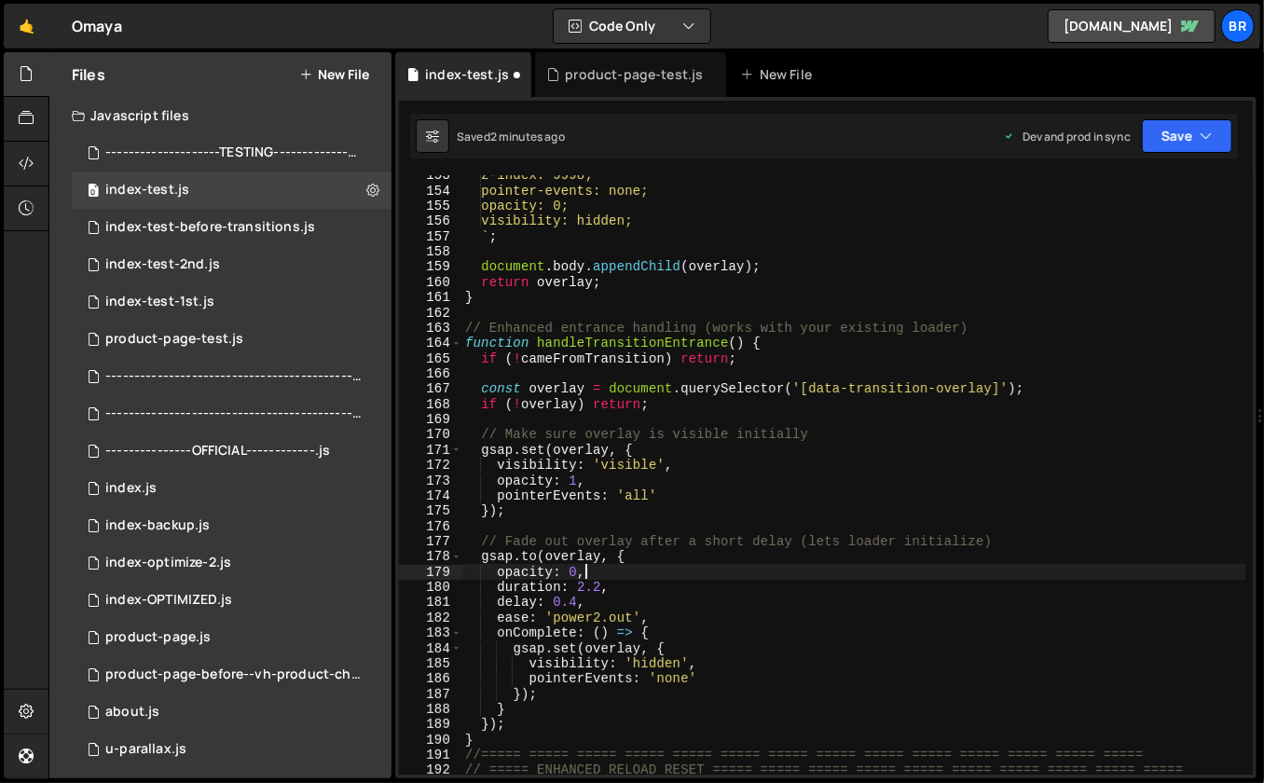
click at [642, 559] on div "z-index: 9998; pointer-events: none; opacity: 0; visibility: hidden; ` ; docume…" at bounding box center [854, 483] width 785 height 631
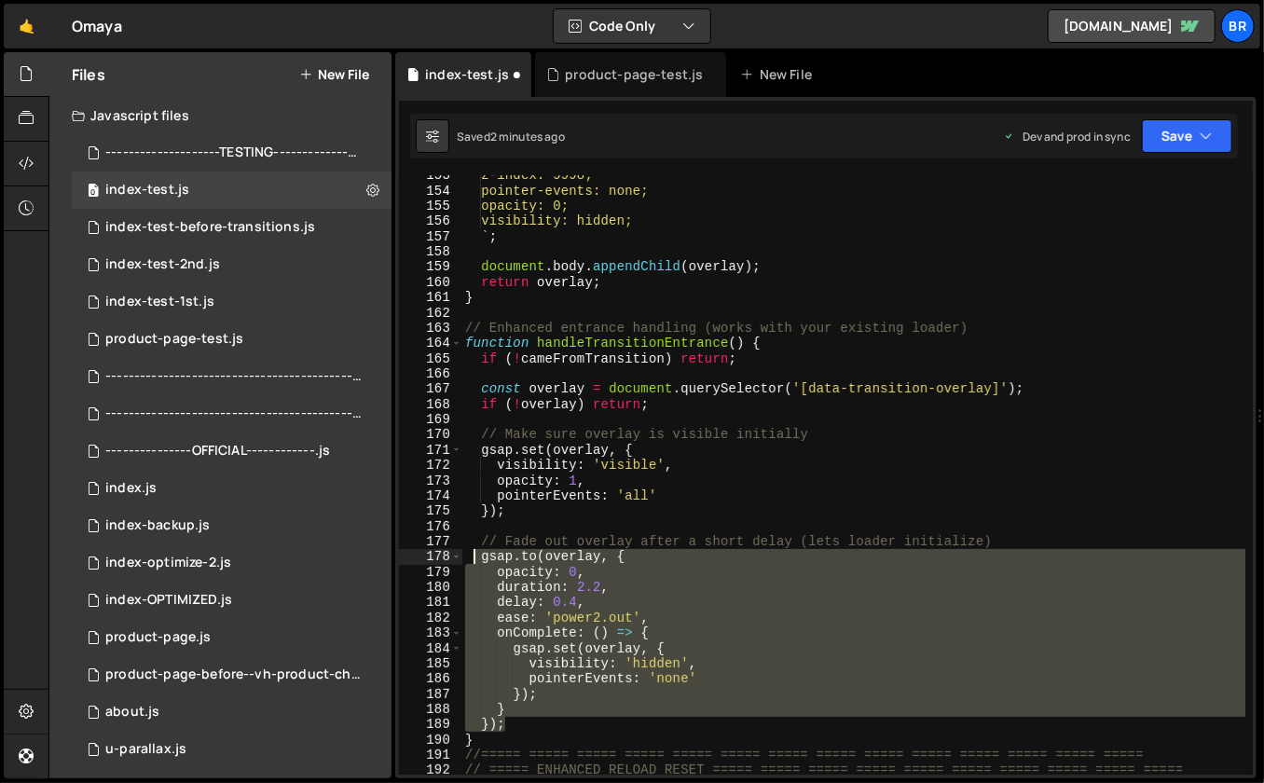
drag, startPoint x: 509, startPoint y: 722, endPoint x: 476, endPoint y: 559, distance: 166.6
click at [476, 559] on div "z-index: 9998; pointer-events: none; opacity: 0; visibility: hidden; ` ; docume…" at bounding box center [854, 483] width 785 height 631
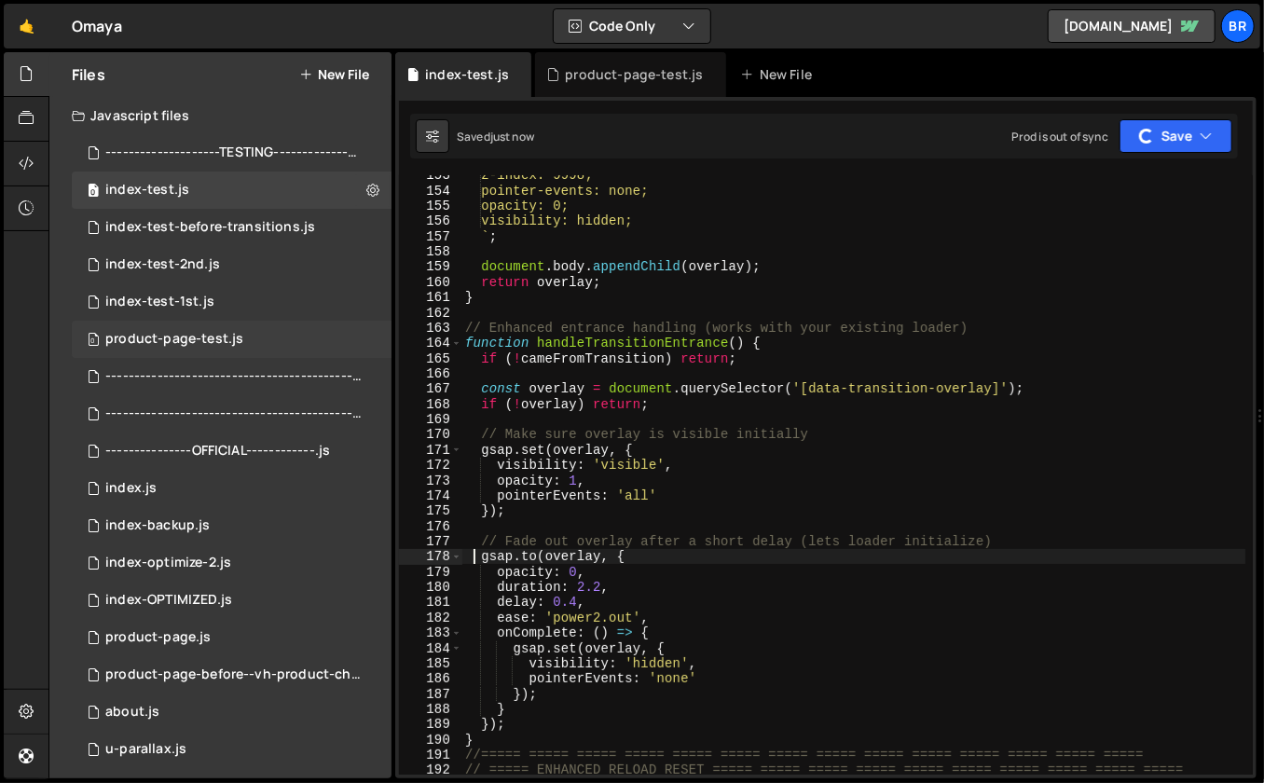
type textarea "[DOMAIN_NAME](overlay, {"
click at [208, 331] on div "product-page-test.js" at bounding box center [174, 339] width 138 height 17
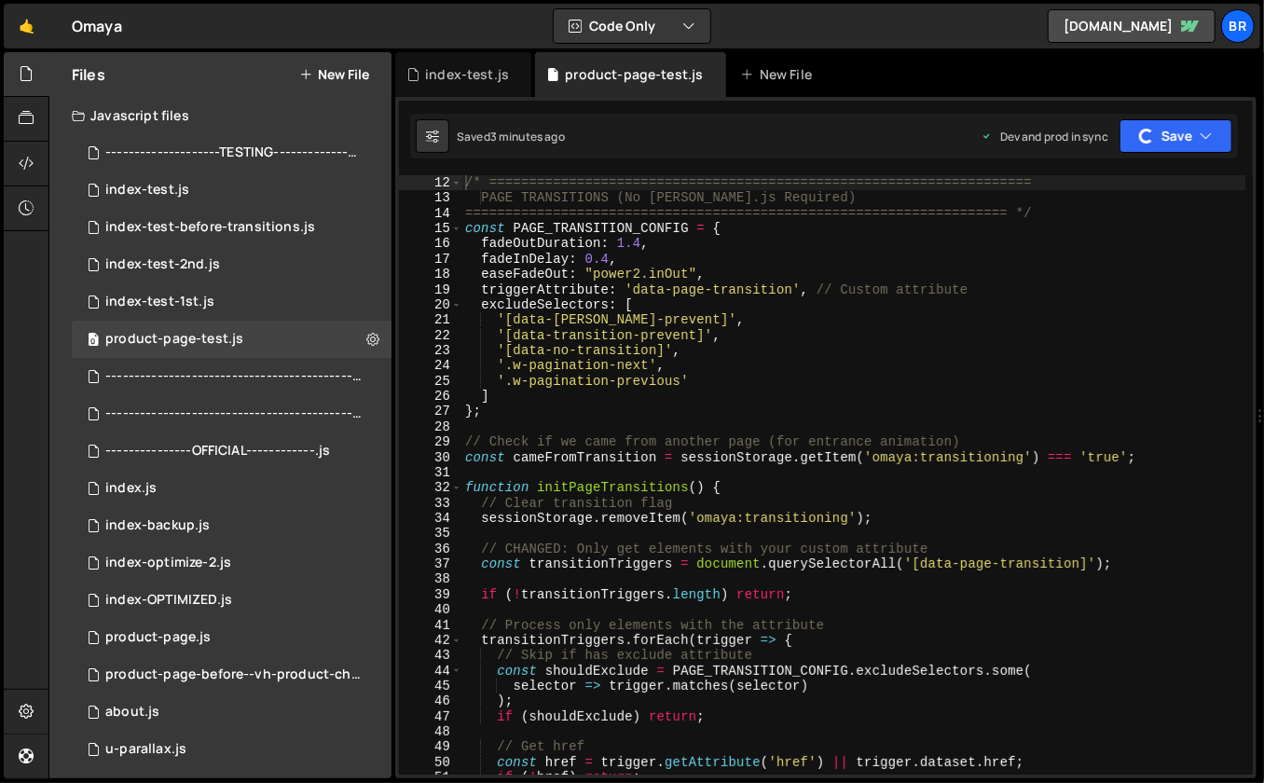
click at [713, 423] on div "/* ==================================================================== PAGE TR…" at bounding box center [854, 490] width 785 height 631
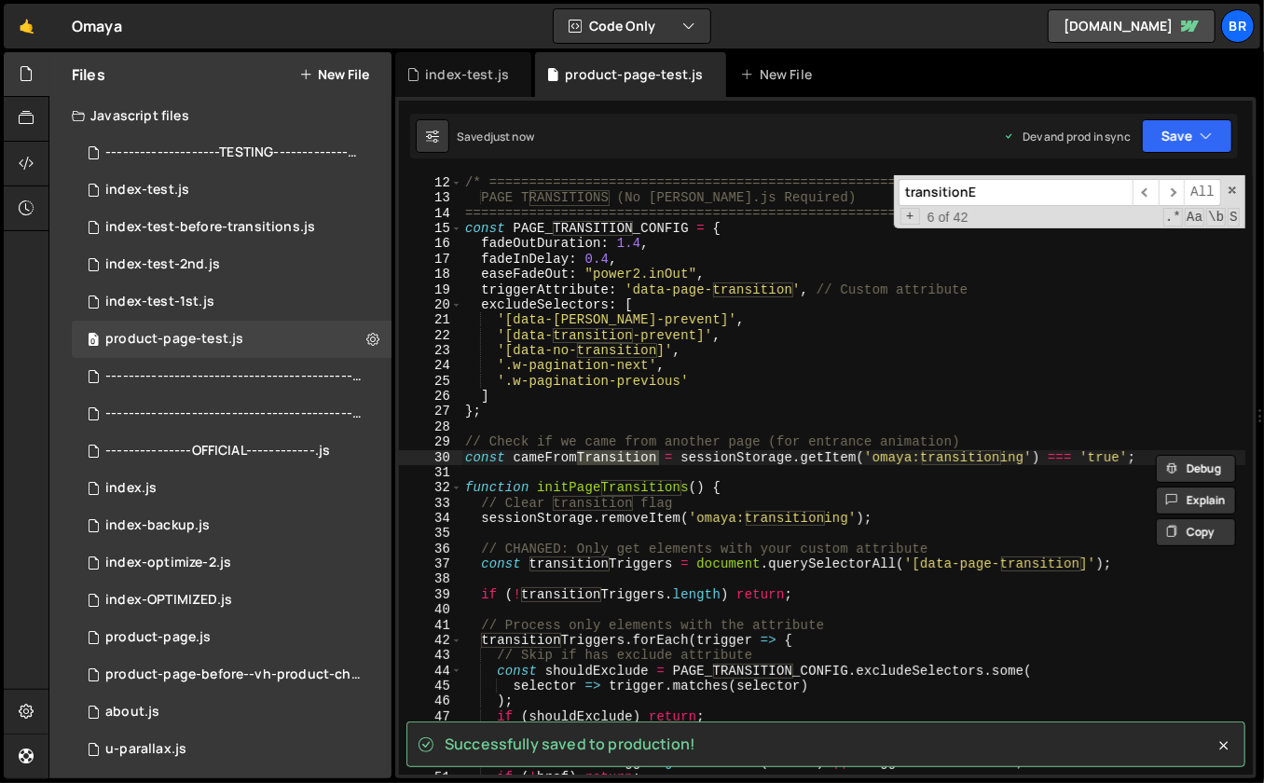
scroll to position [2079, 0]
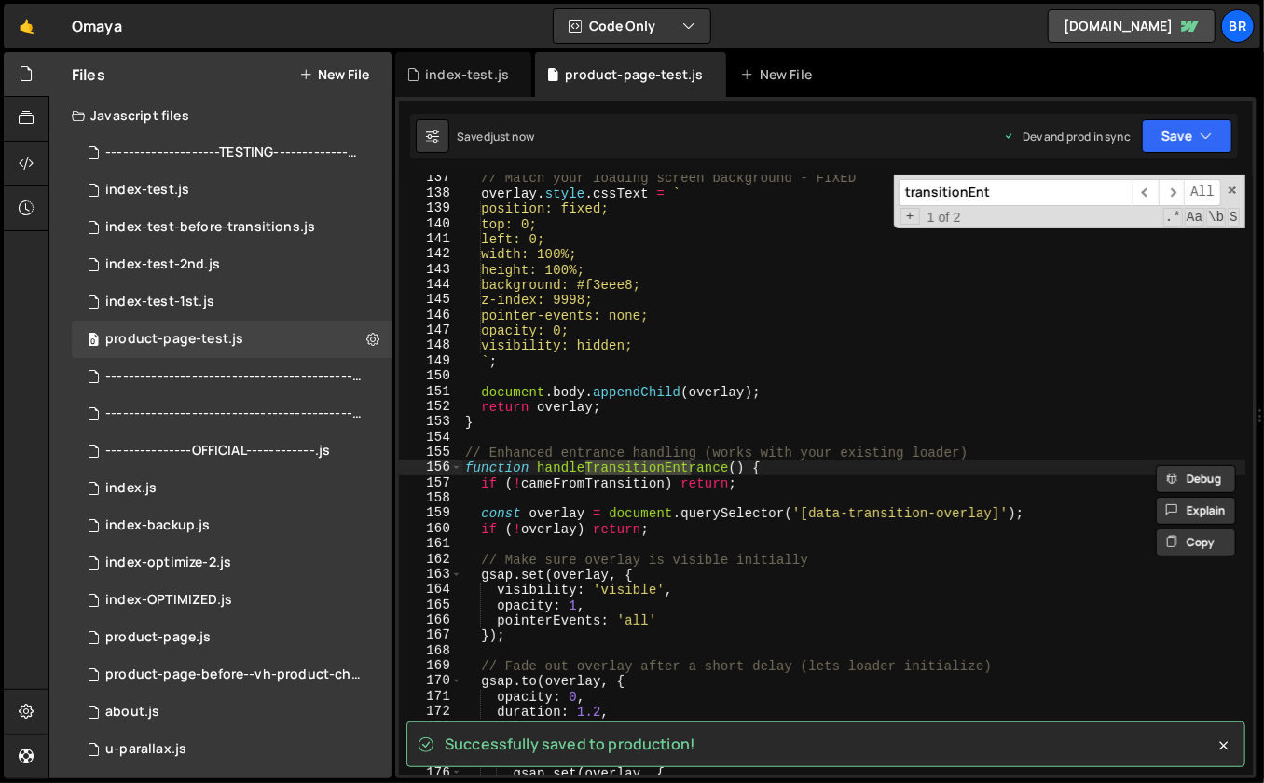
type input "transitionEnt"
click at [660, 629] on div "// Match your loading screen background - FIXED overlay . style . cssText = ` p…" at bounding box center [854, 486] width 785 height 631
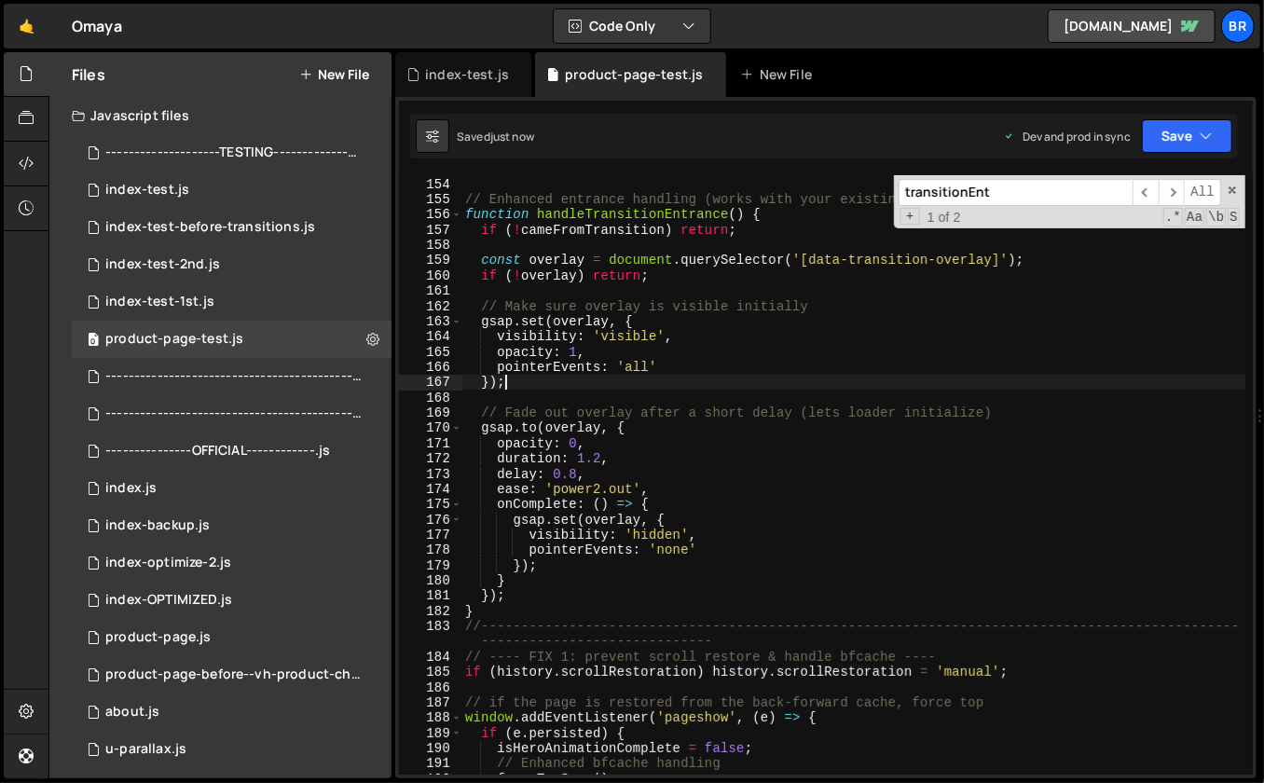
scroll to position [2334, 0]
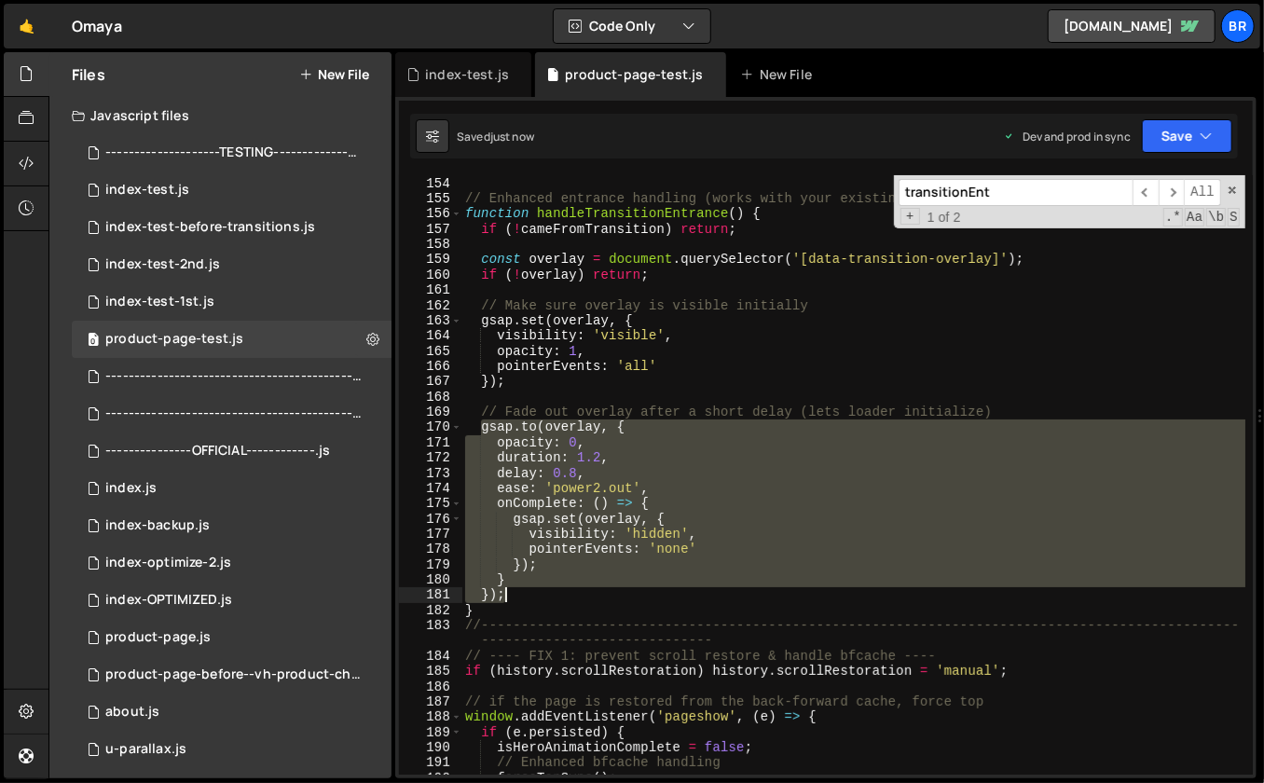
drag, startPoint x: 481, startPoint y: 426, endPoint x: 505, endPoint y: 594, distance: 169.6
click at [505, 594] on div "} // Enhanced entrance handling (works with your existing loader) function hand…" at bounding box center [854, 475] width 785 height 631
paste textarea
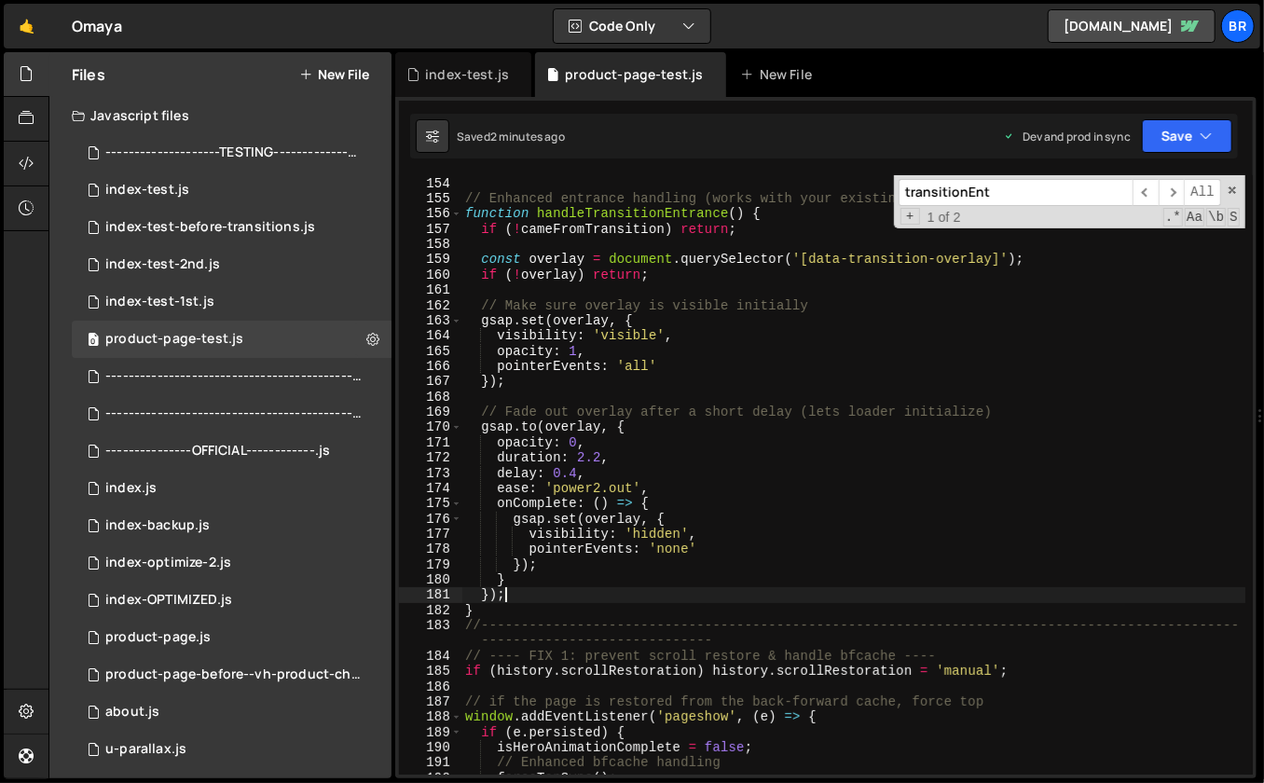
click at [772, 451] on div "} // Enhanced entrance handling (works with your existing loader) function hand…" at bounding box center [854, 475] width 785 height 631
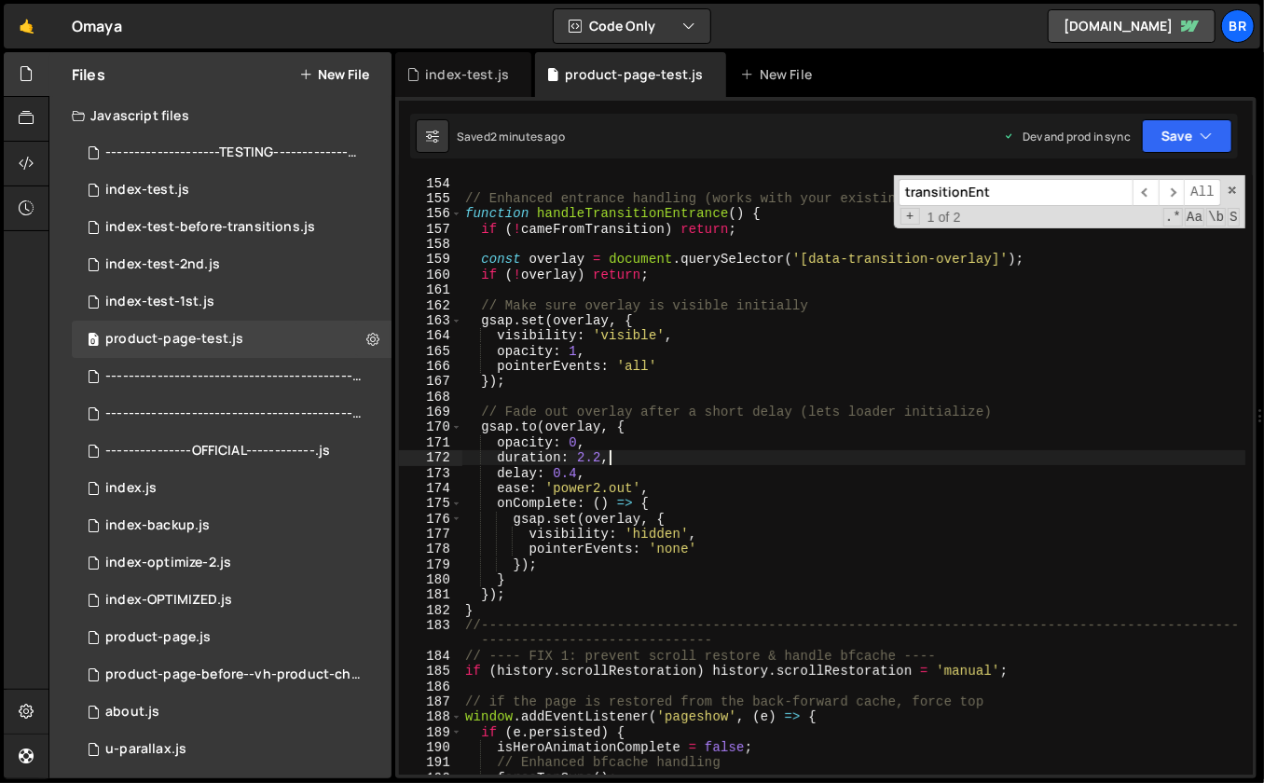
click at [768, 472] on div "} // Enhanced entrance handling (works with your existing loader) function hand…" at bounding box center [854, 475] width 785 height 631
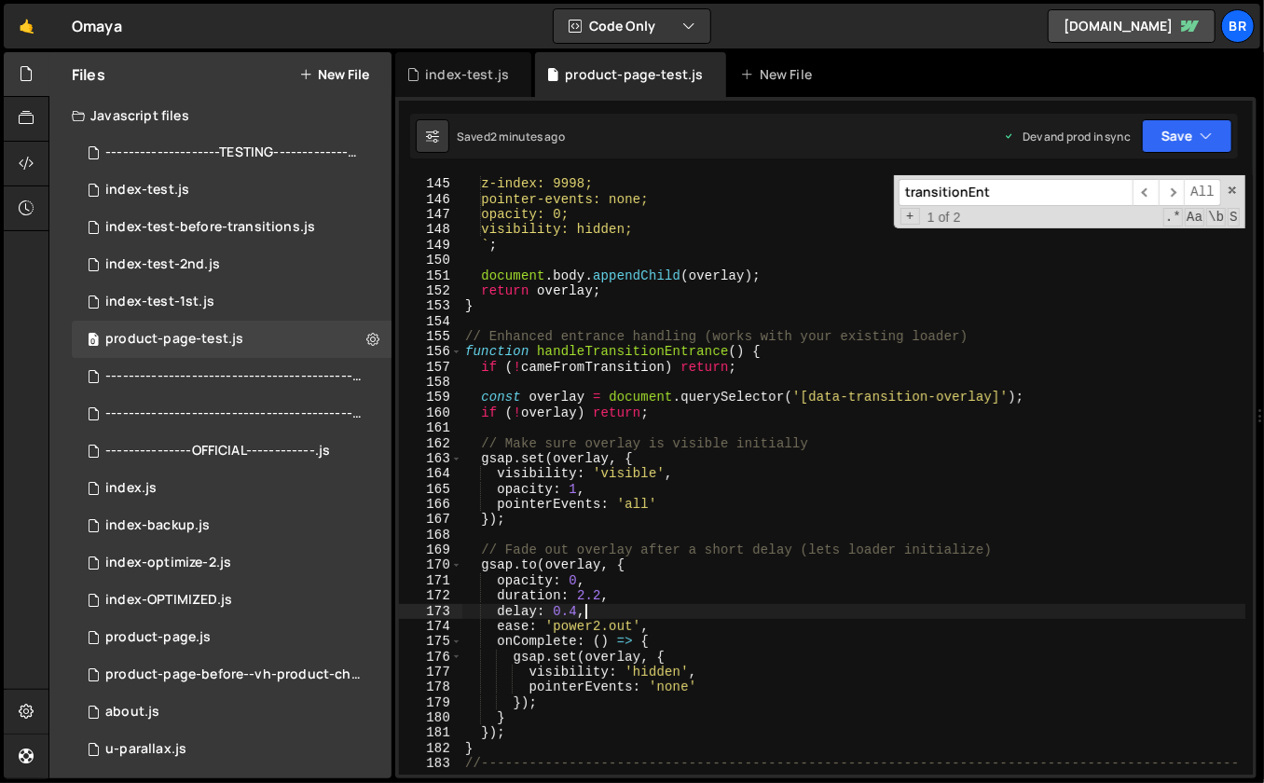
scroll to position [2195, 0]
click at [582, 601] on div "background: #f3eee8; z-index: 9998; pointer-events: none; opacity: 0; visibilit…" at bounding box center [854, 484] width 785 height 646
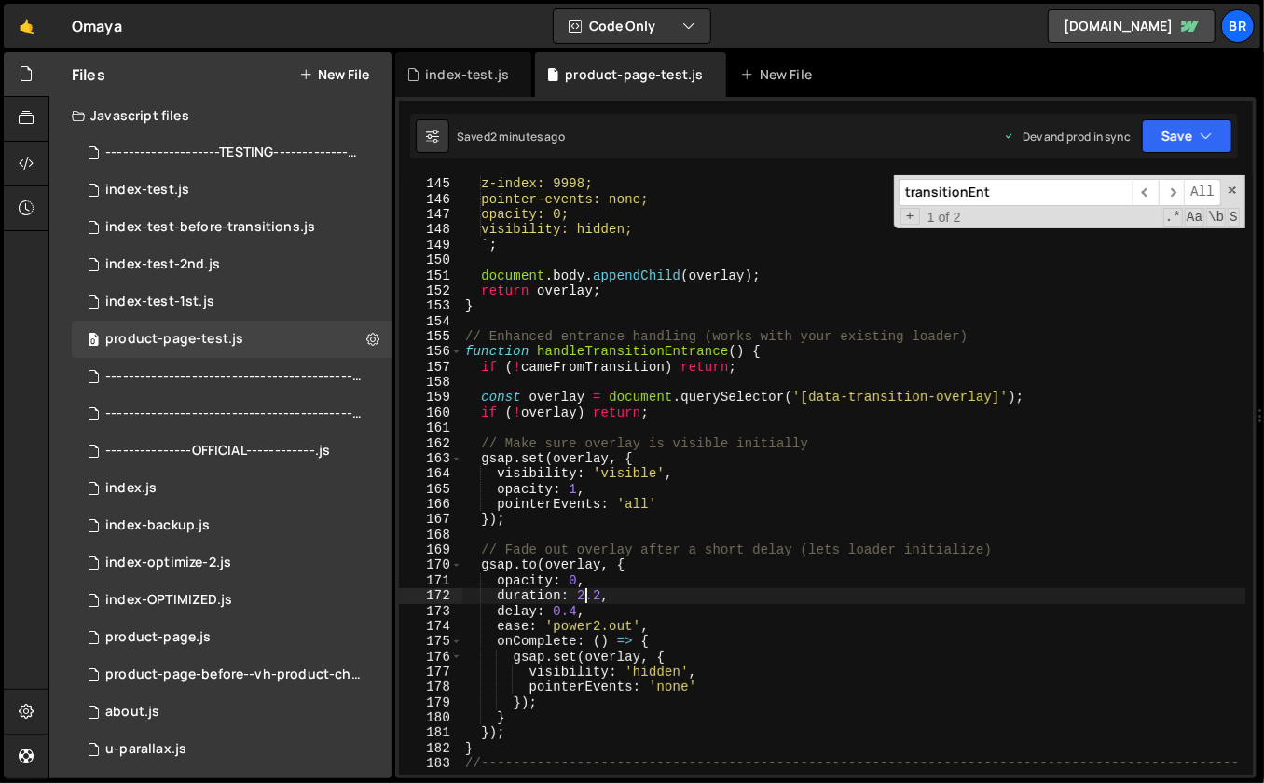
scroll to position [0, 8]
type textarea "duration: 9.2,"
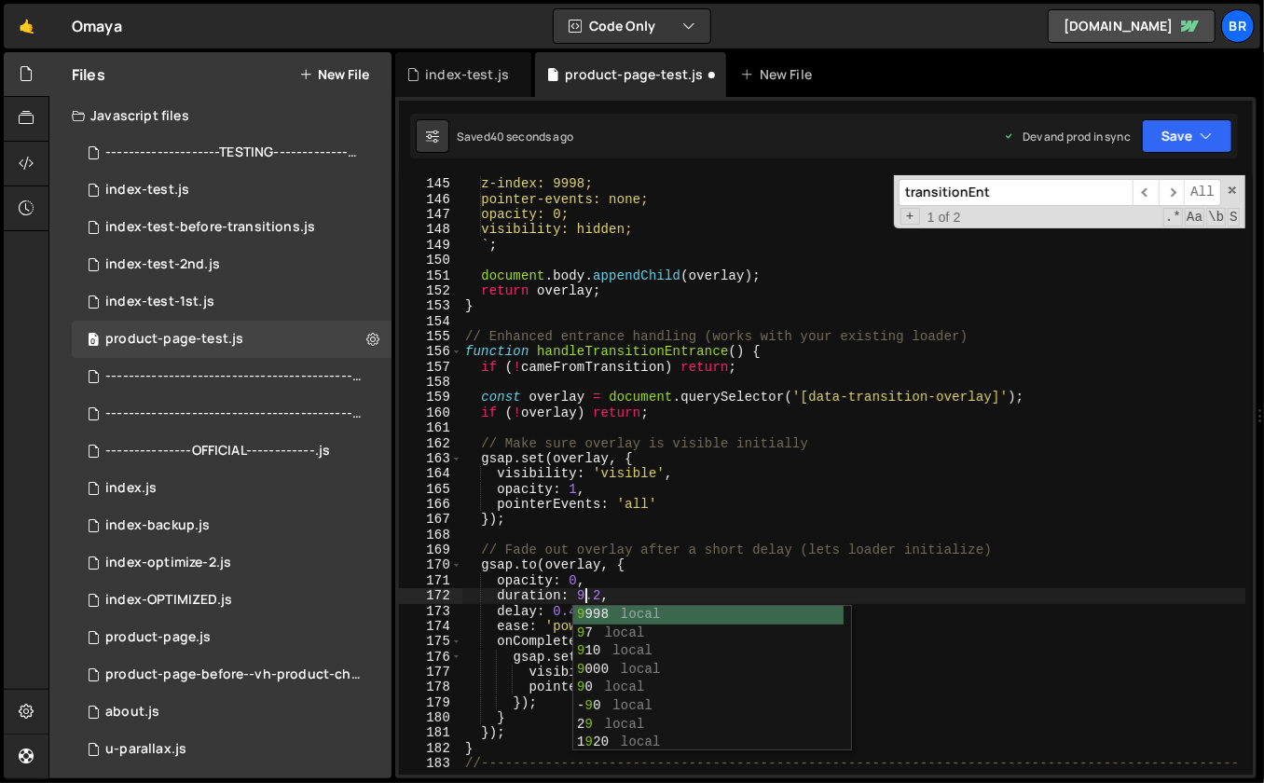
click at [775, 531] on div "background: #f3eee8; z-index: 9998; pointer-events: none; opacity: 0; visibilit…" at bounding box center [854, 484] width 785 height 646
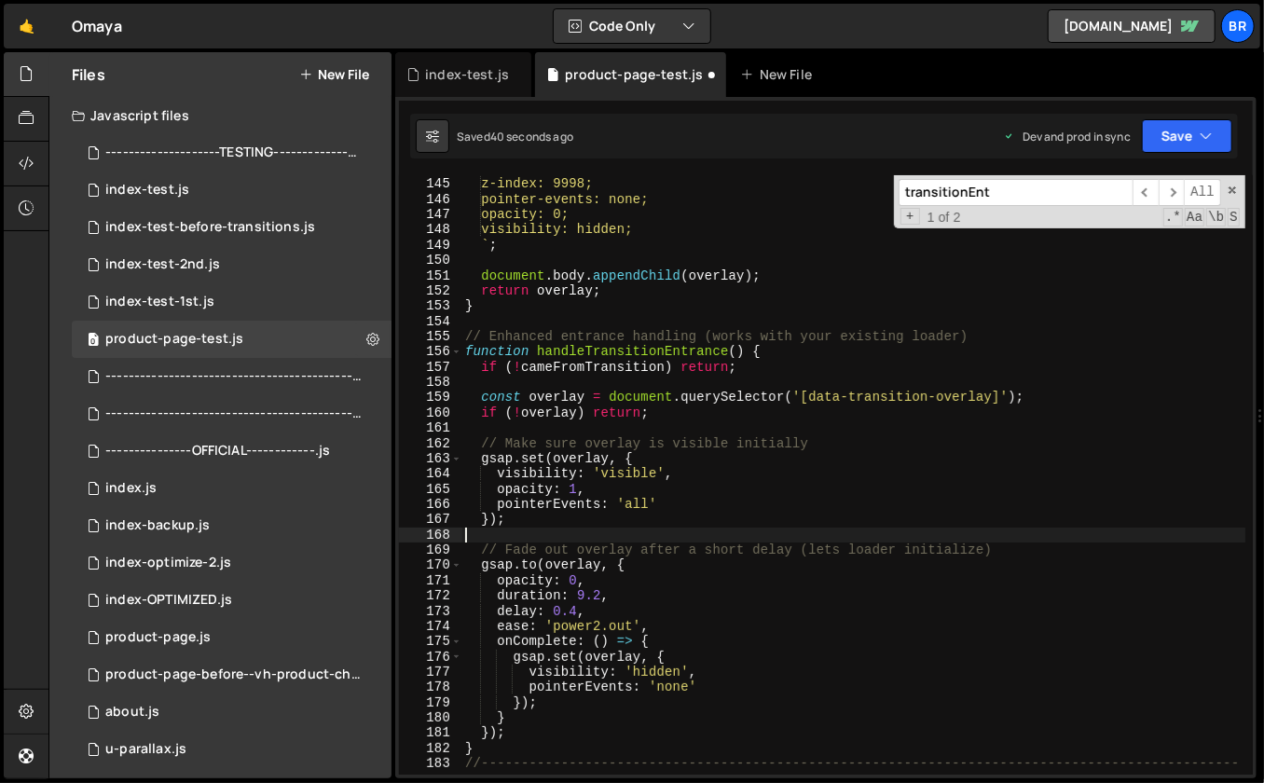
scroll to position [0, 0]
click at [631, 525] on div "background: #f3eee8; z-index: 9998; pointer-events: none; opacity: 0; visibilit…" at bounding box center [854, 484] width 785 height 646
click at [657, 370] on div "background: #f3eee8; z-index: 9998; pointer-events: none; opacity: 0; visibilit…" at bounding box center [854, 484] width 785 height 646
type textarea "if (!cameFromTransition) return;"
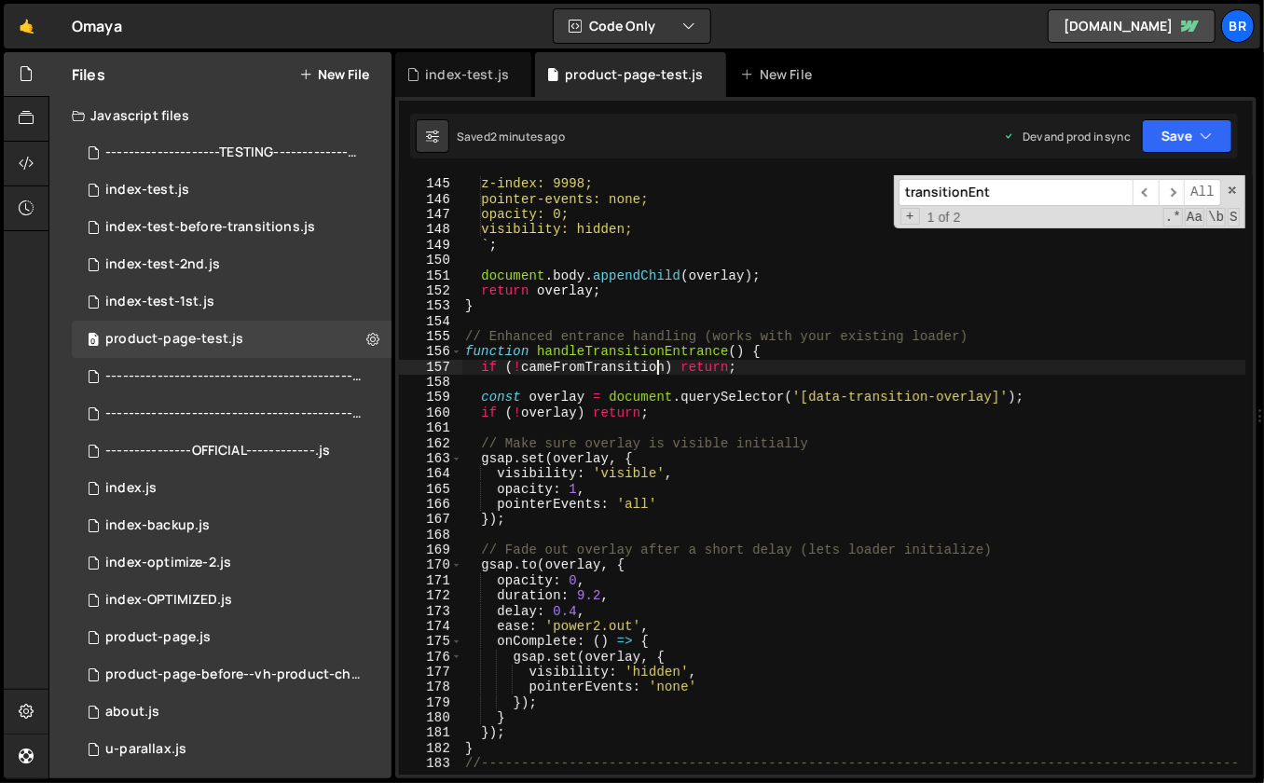
click at [728, 538] on div "background: #f3eee8; z-index: 9998; pointer-events: none; opacity: 0; visibilit…" at bounding box center [854, 484] width 785 height 646
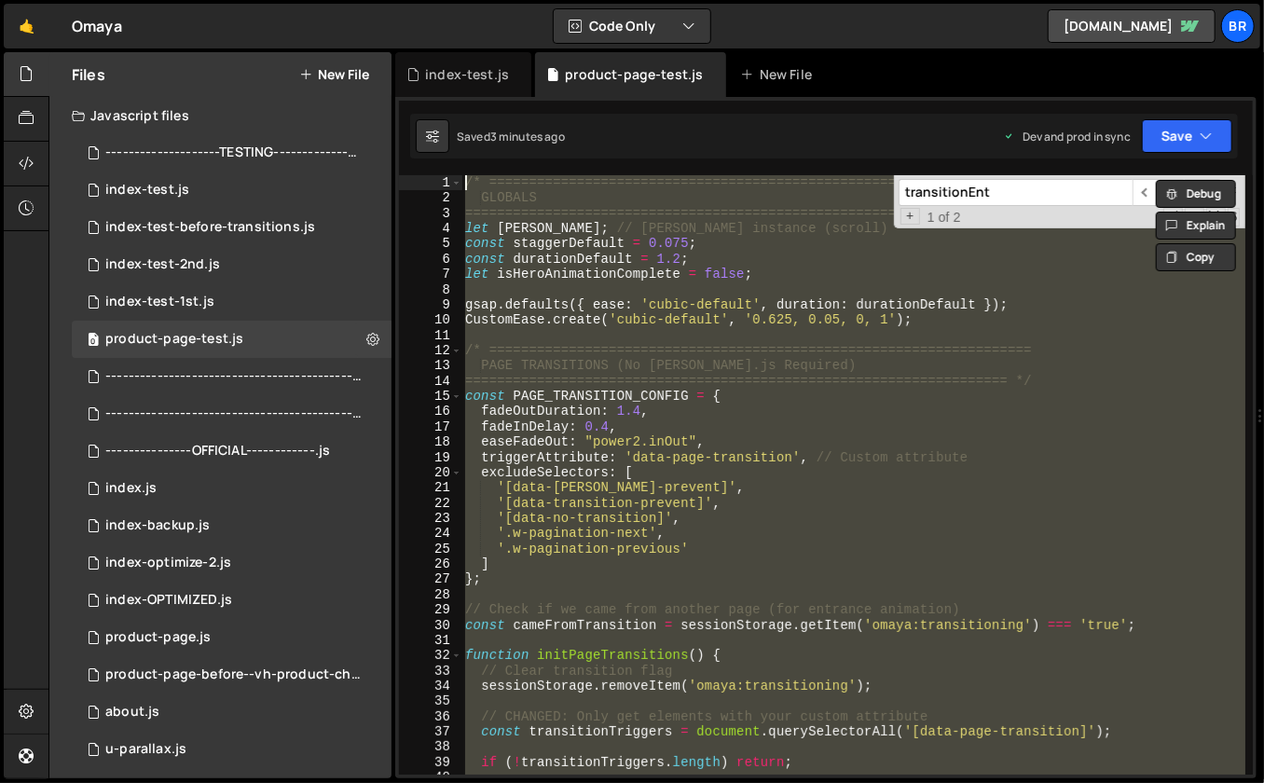
click at [525, 256] on div "/* ==================================================================== GLOBALS…" at bounding box center [854, 490] width 785 height 631
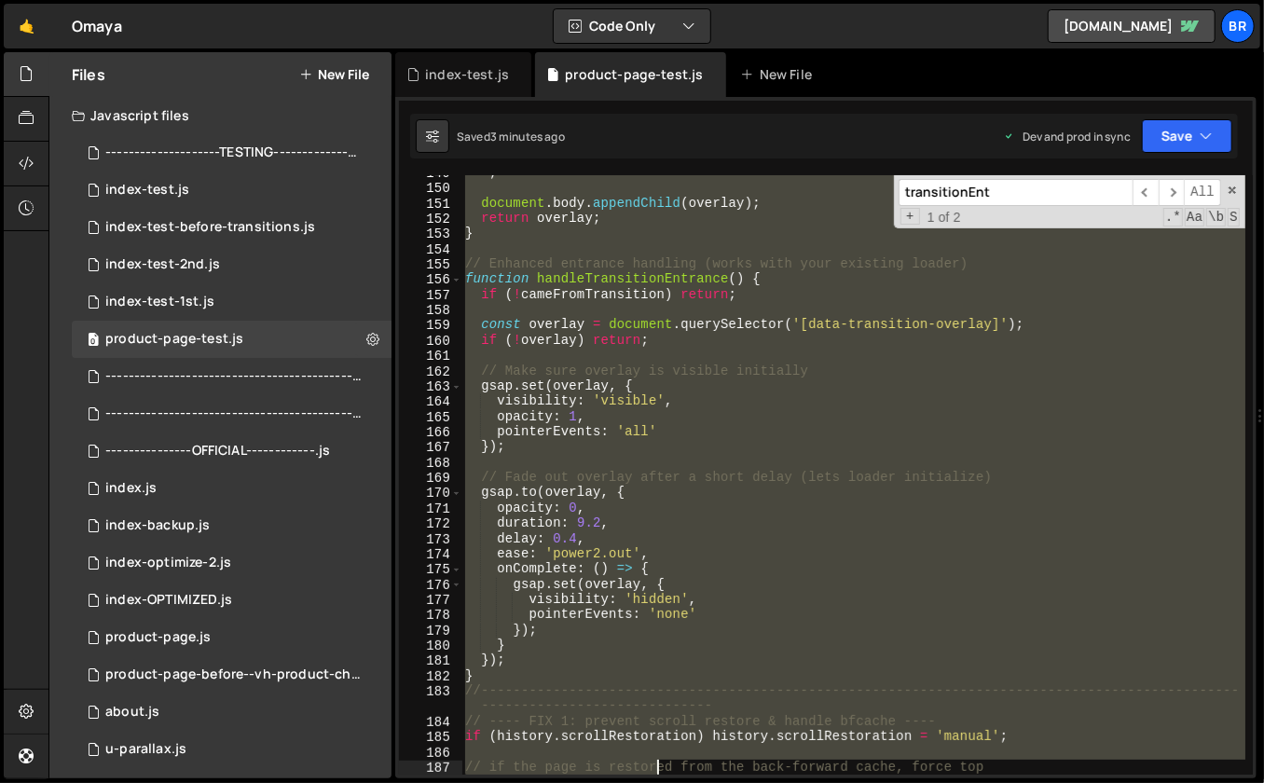
scroll to position [2436, 0]
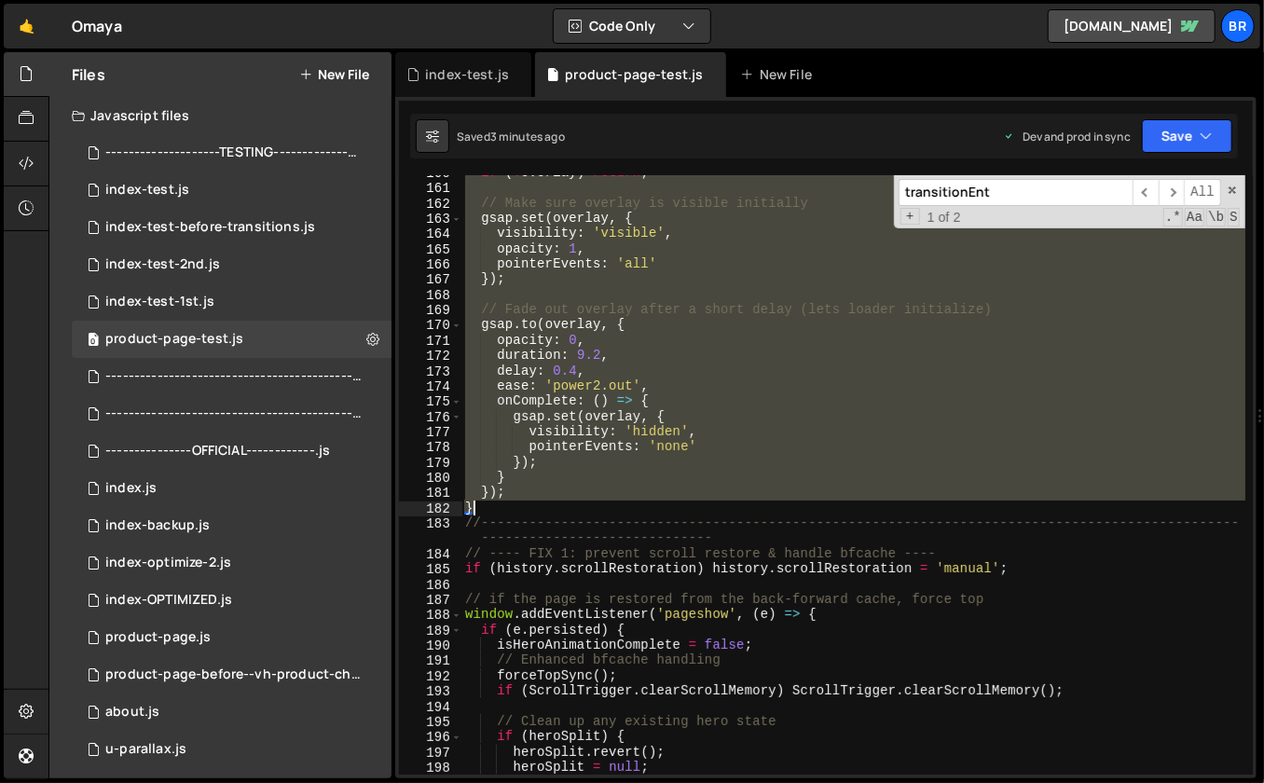
drag, startPoint x: 464, startPoint y: 346, endPoint x: 561, endPoint y: 512, distance: 192.2
click at [561, 513] on div "if ( ! overlay ) return ; // Make sure overlay is visible initially gsap . set …" at bounding box center [854, 480] width 785 height 631
click at [767, 313] on div "if ( ! overlay ) return ; // Make sure overlay is visible initially gsap . set …" at bounding box center [854, 480] width 785 height 631
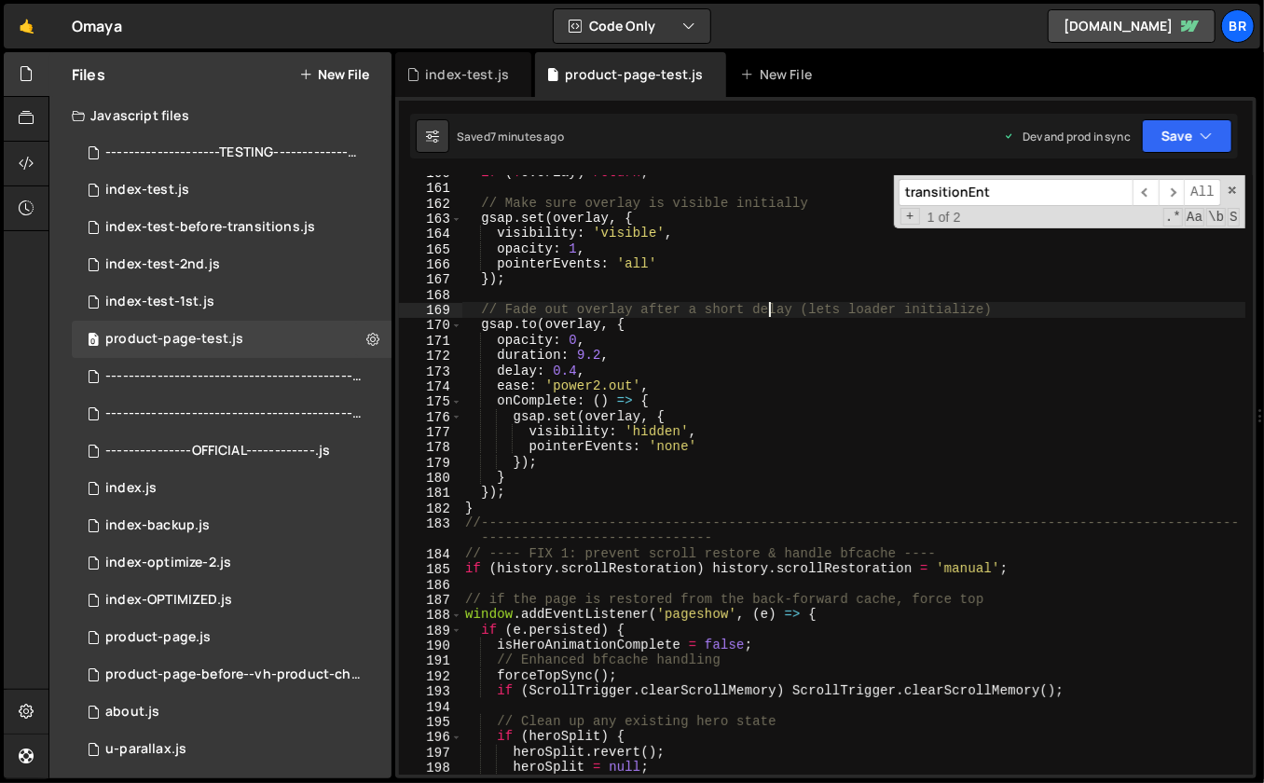
click at [861, 429] on div "if ( ! overlay ) return ; // Make sure overlay is visible initially gsap . set …" at bounding box center [854, 480] width 785 height 631
type textarea "visibility: 'hidden',"
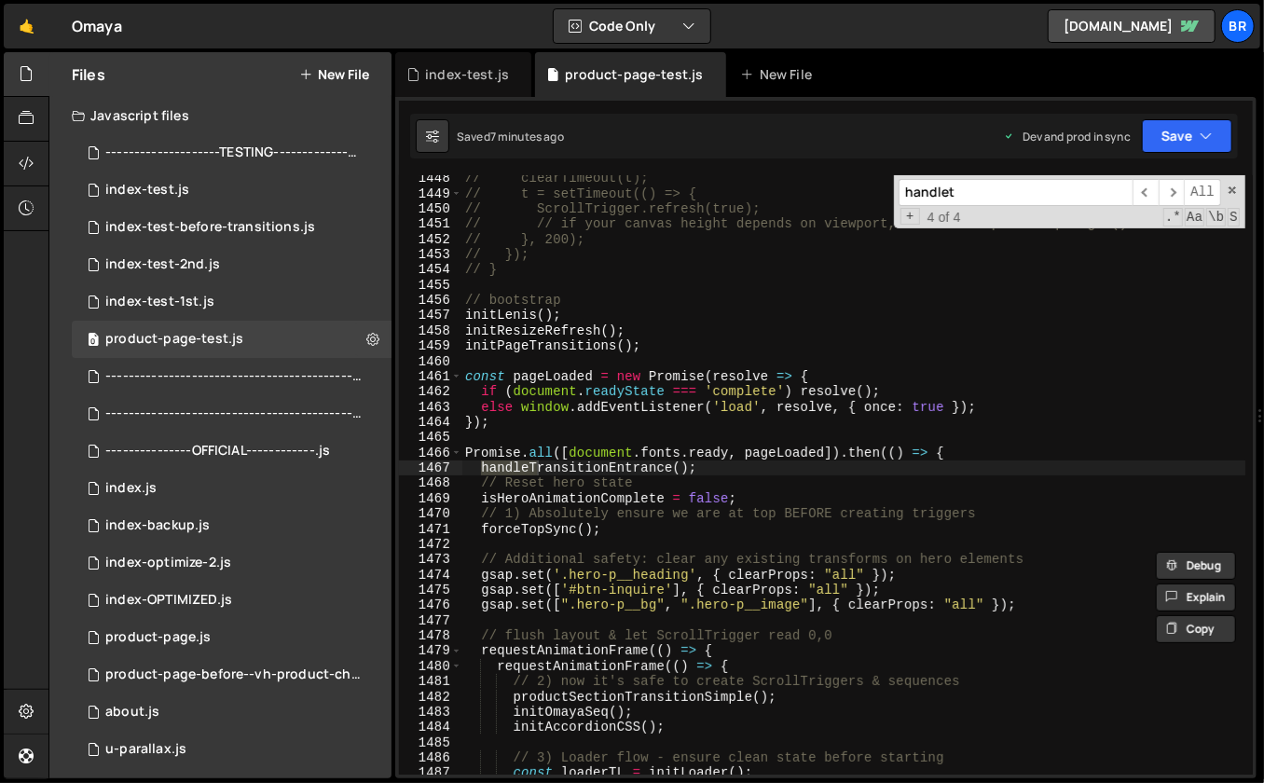
scroll to position [22206, 0]
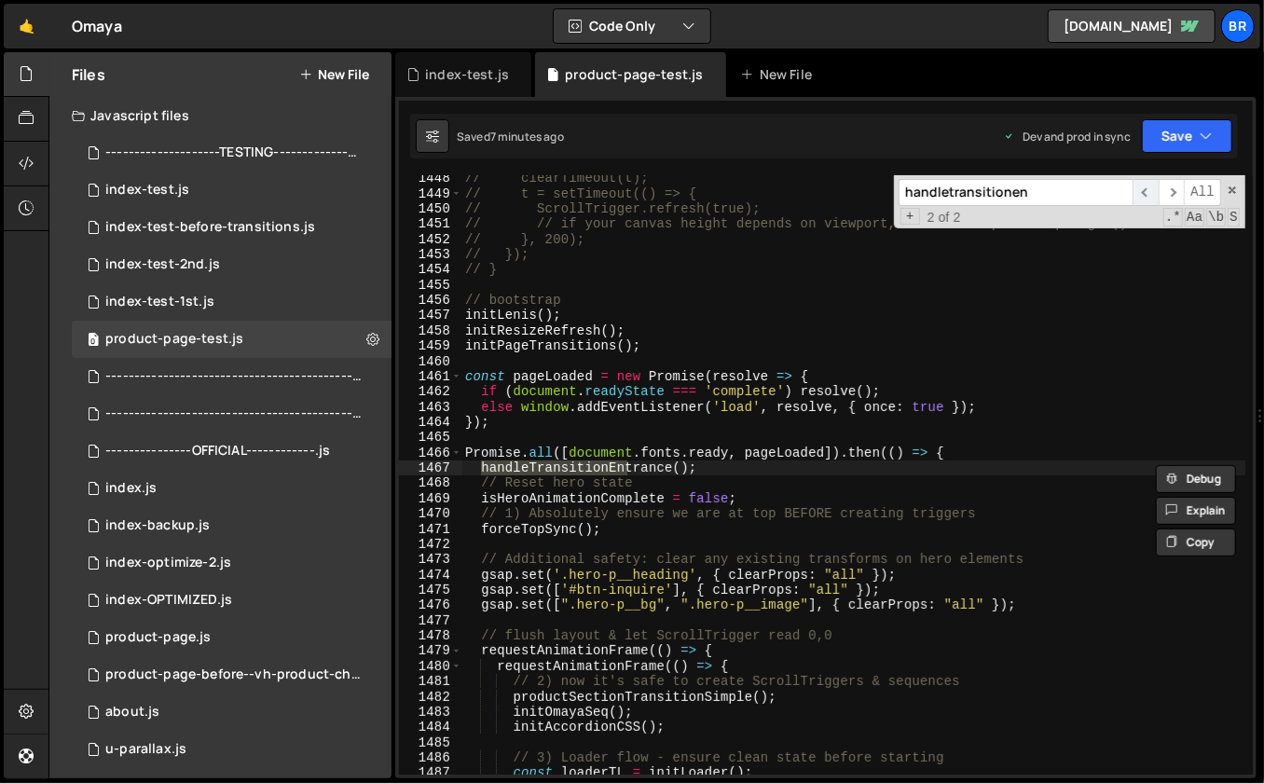
type input "handletransitionen"
click at [1140, 187] on span "​" at bounding box center [1146, 192] width 26 height 27
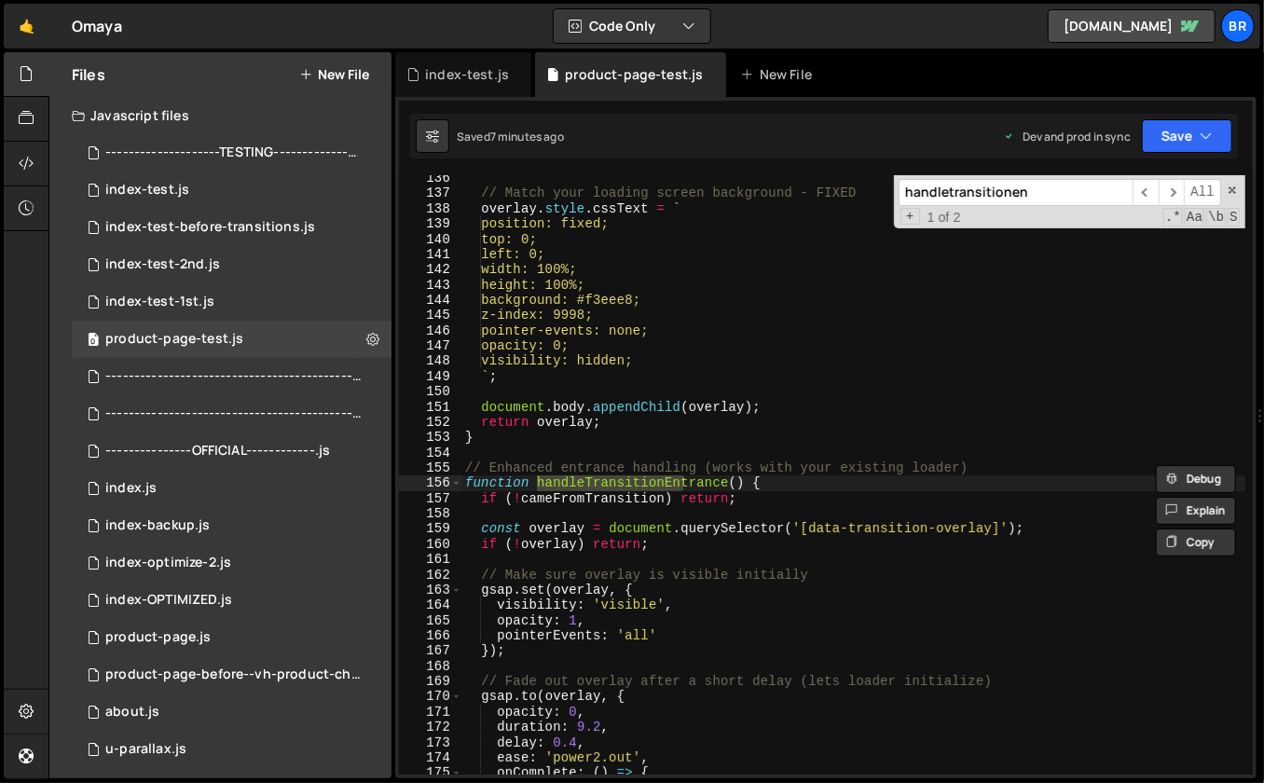
click at [753, 470] on div "// Match your loading screen background - FIXED overlay . style . cssText = ` p…" at bounding box center [854, 486] width 785 height 631
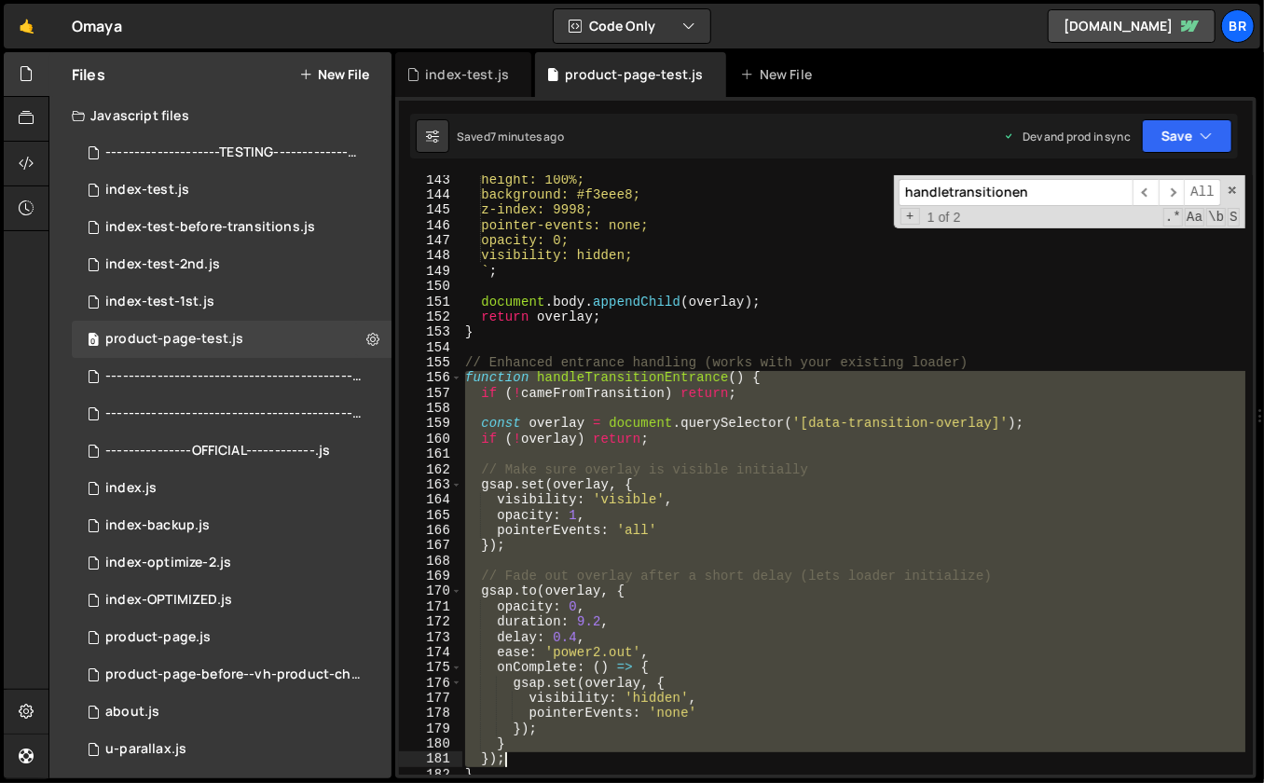
scroll to position [2176, 0]
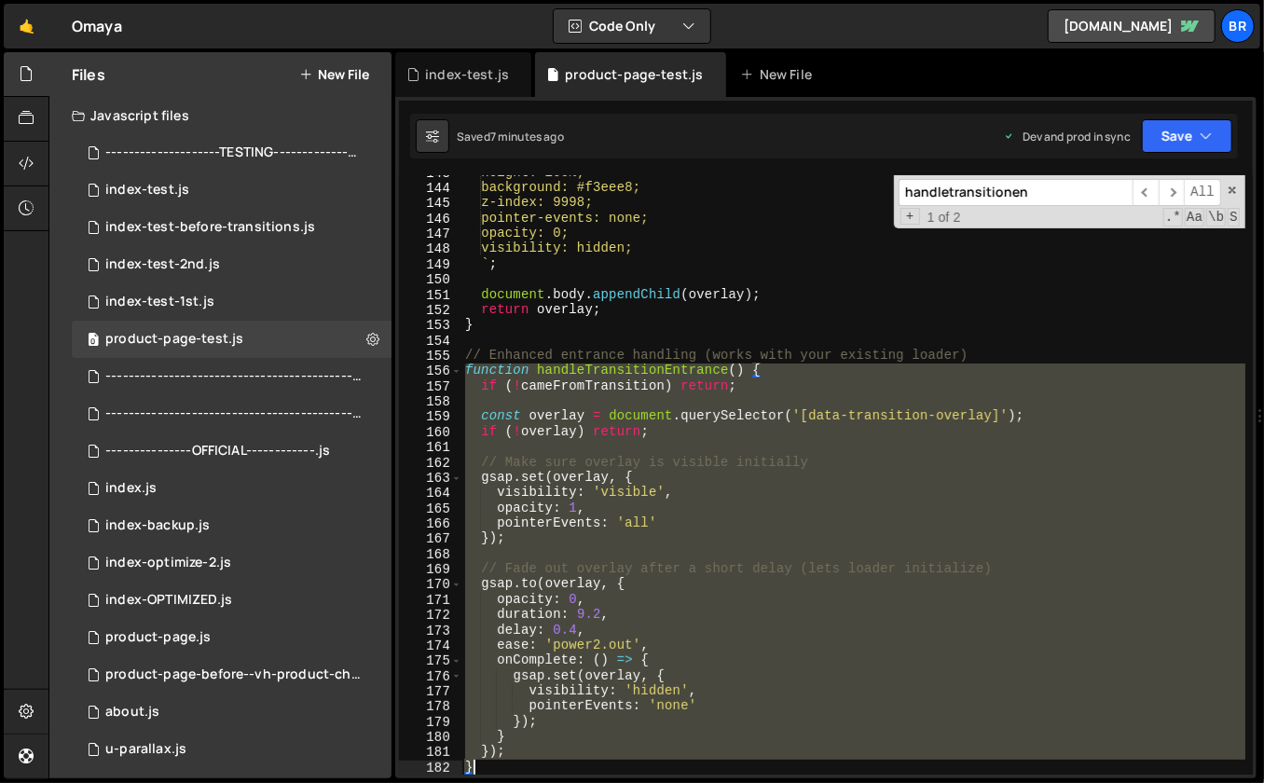
drag, startPoint x: 463, startPoint y: 379, endPoint x: 521, endPoint y: 766, distance: 391.3
click at [521, 766] on div "height: 100%; background: #f3eee8; z-index: 9998; pointer-events: none; opacity…" at bounding box center [854, 488] width 785 height 646
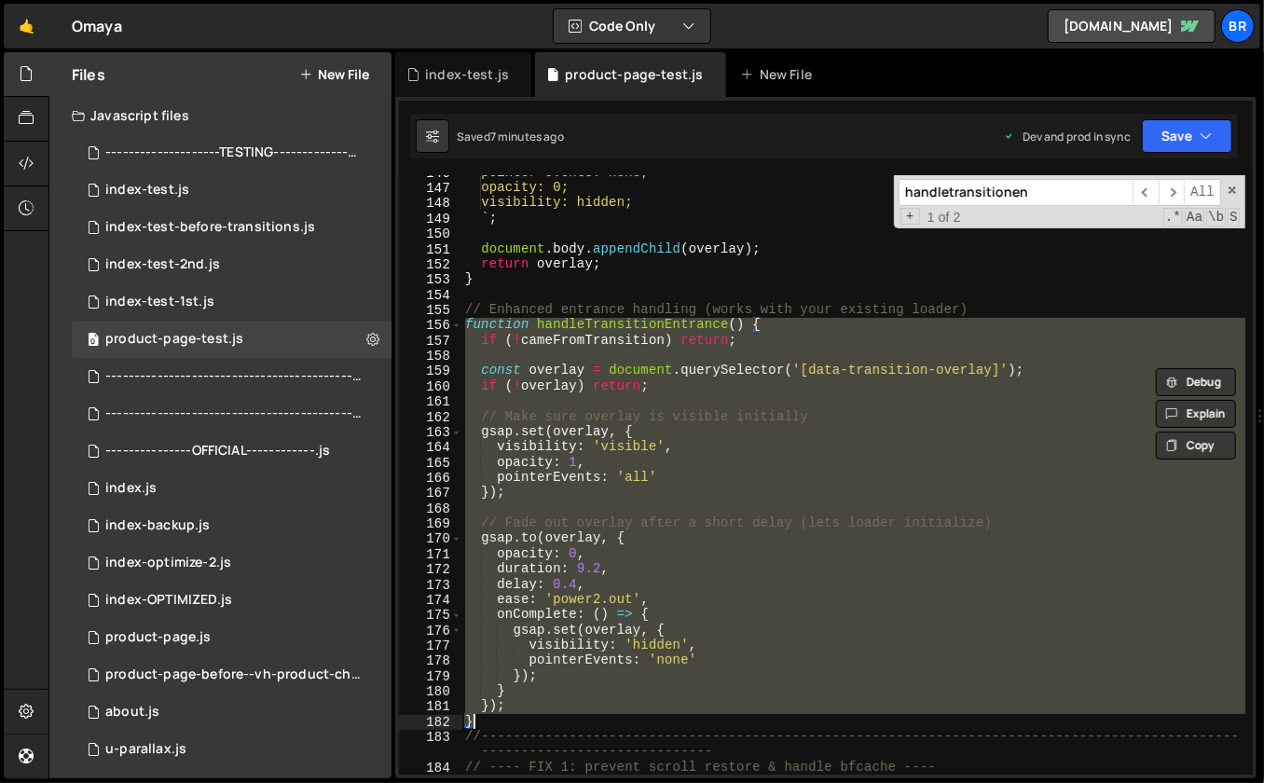
scroll to position [2222, 0]
paste textarea
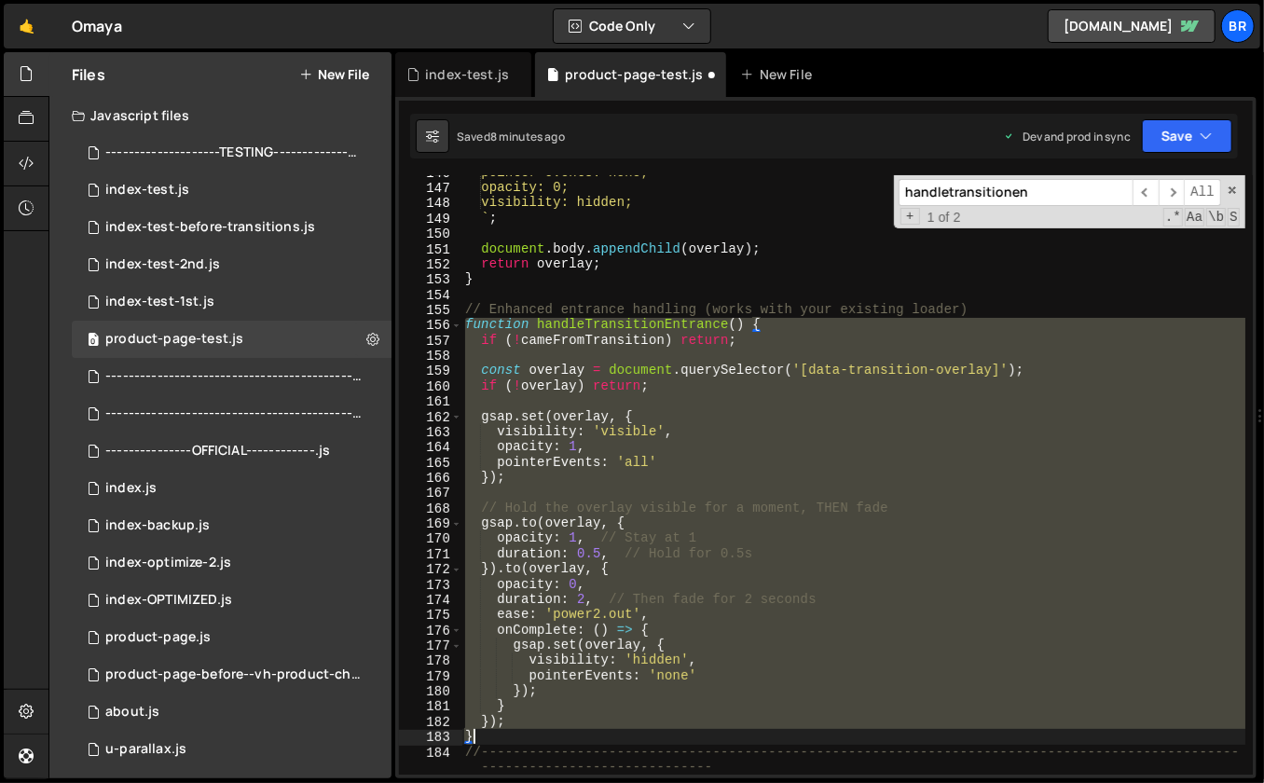
click at [616, 581] on div "pointer-events: none; opacity: 0; visibility: hidden; ` ; document . body . app…" at bounding box center [854, 480] width 785 height 631
type textarea "opacity: 0,"
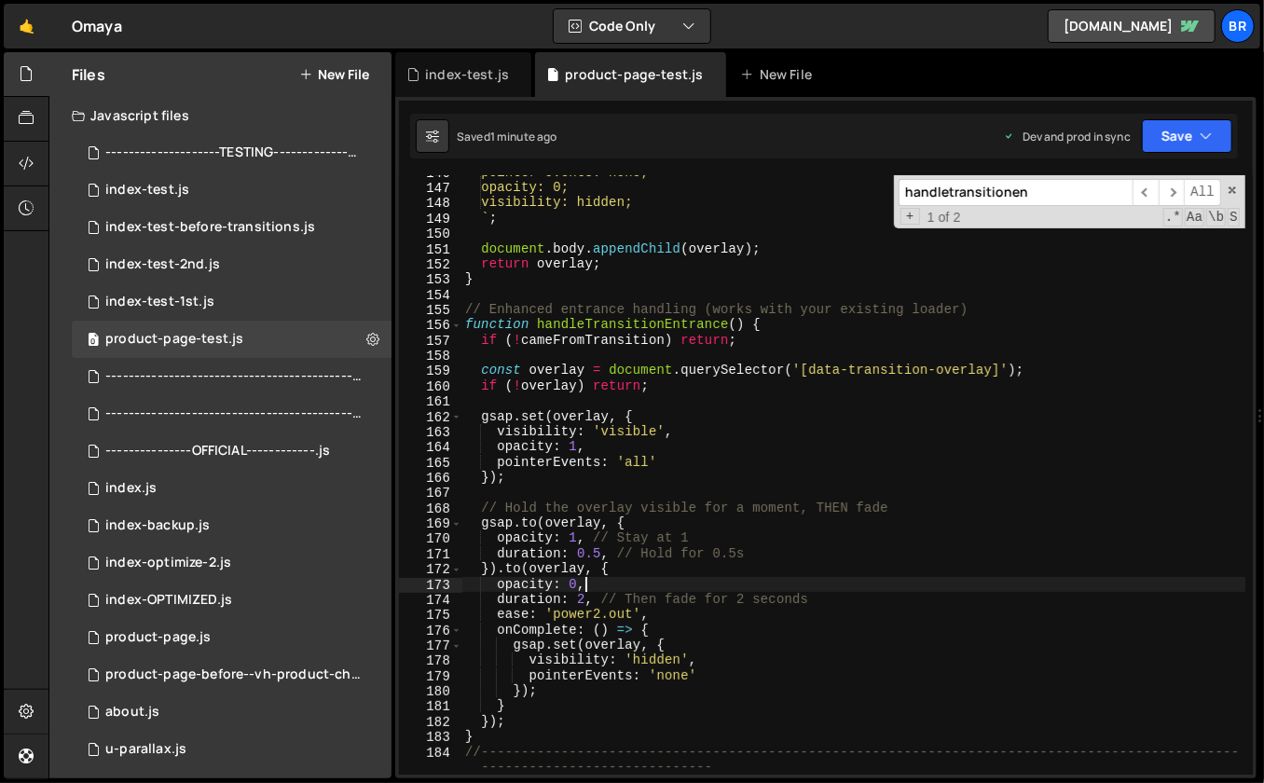
click at [753, 406] on div "pointer-events: none; opacity: 0; visibility: hidden; ` ; document . body . app…" at bounding box center [854, 480] width 785 height 631
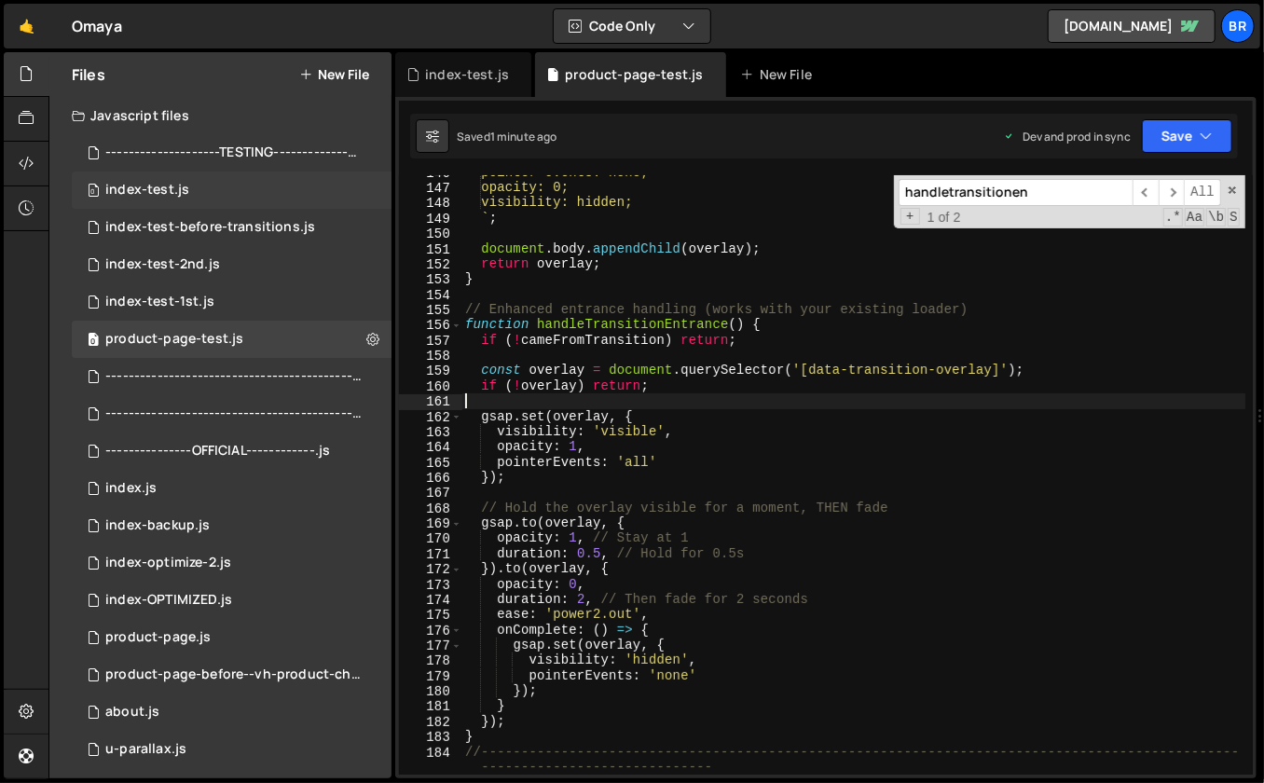
click at [203, 187] on div "0 index-test.js 0" at bounding box center [232, 190] width 320 height 37
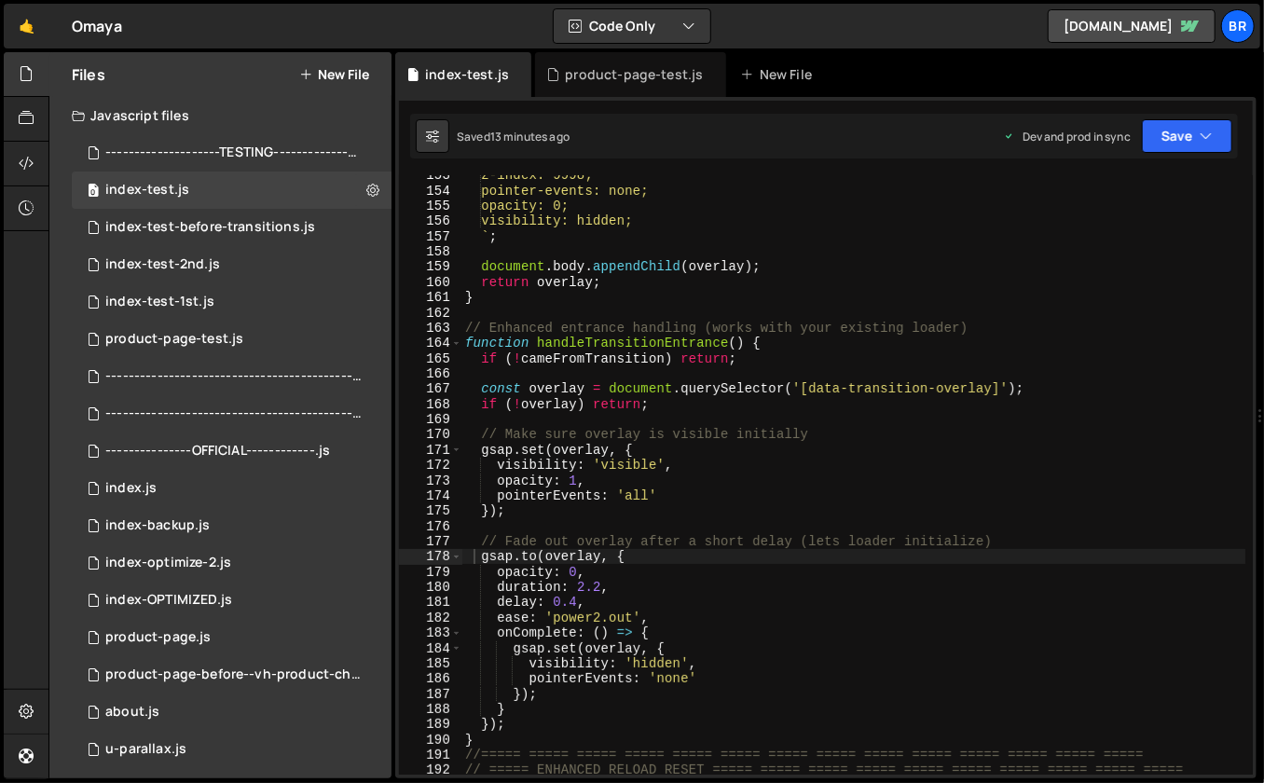
click at [846, 461] on div "z-index: 9998; pointer-events: none; opacity: 0; visibility: hidden; ` ; docume…" at bounding box center [854, 483] width 785 height 631
type textarea "});"
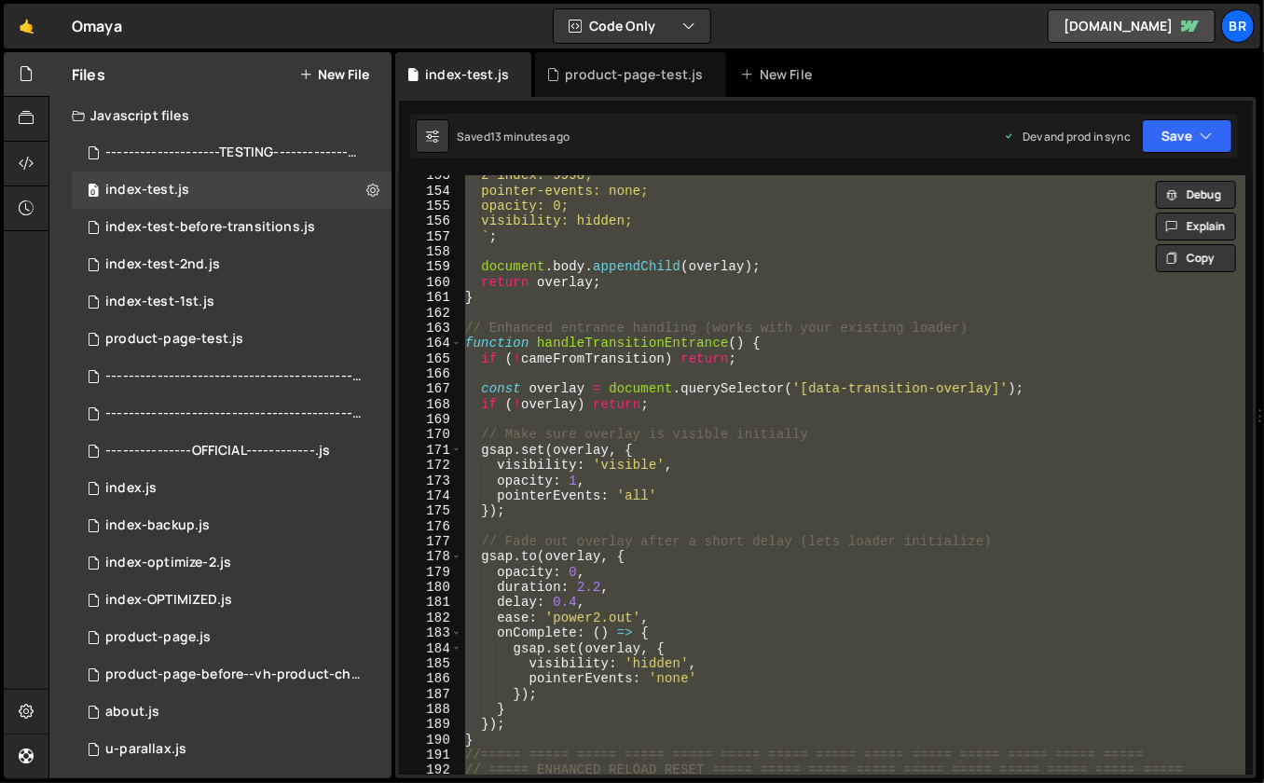
scroll to position [0, 0]
click at [277, 327] on div "0 product-page-test.js 0" at bounding box center [232, 339] width 320 height 37
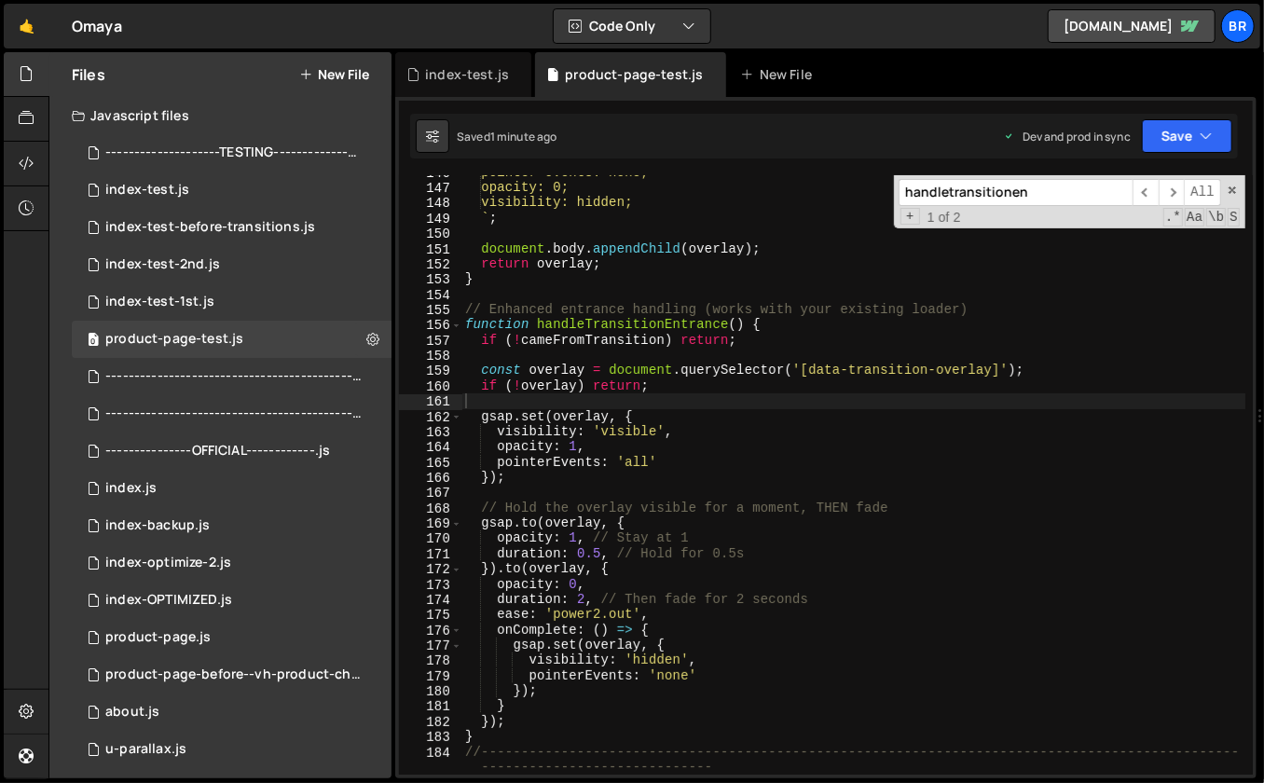
click at [789, 269] on div "pointer-events: none; opacity: 0; visibility: hidden; ` ; document . body . app…" at bounding box center [854, 480] width 785 height 631
type textarea "});"
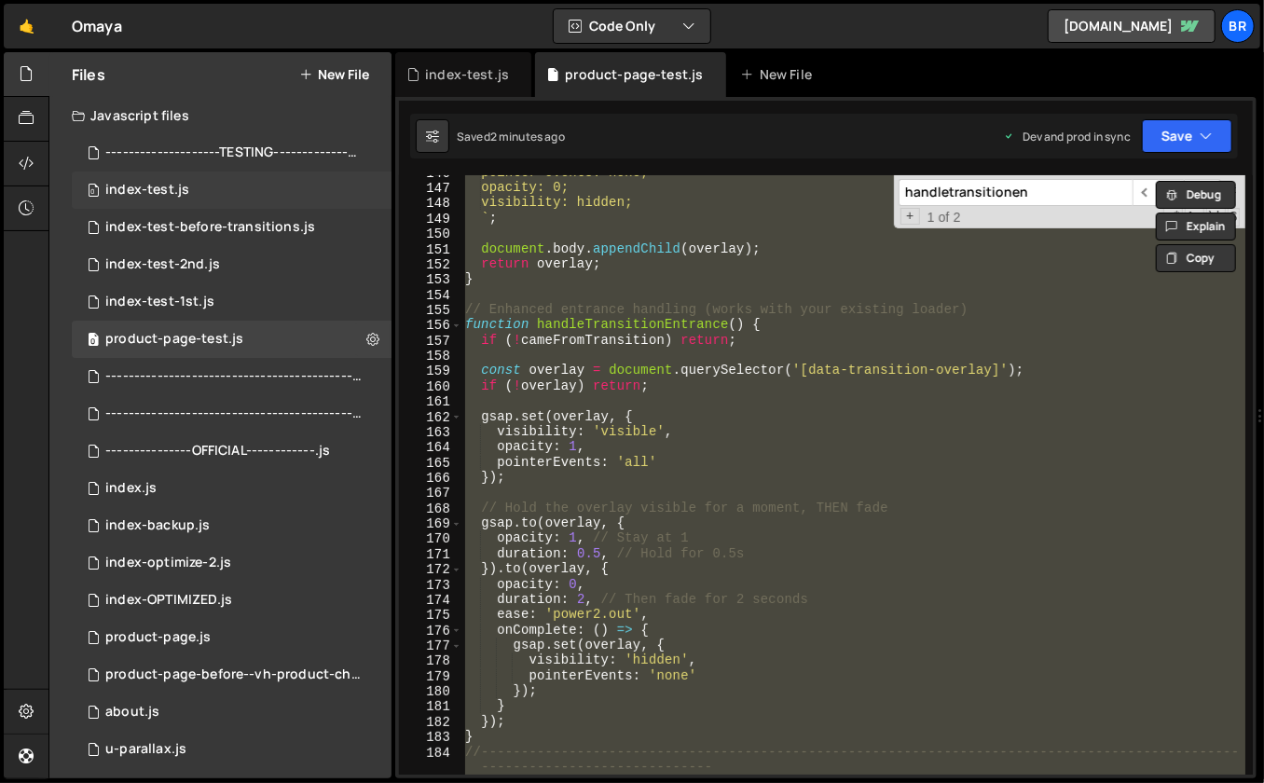
click at [239, 183] on div "0 index-test.js 0" at bounding box center [232, 190] width 320 height 37
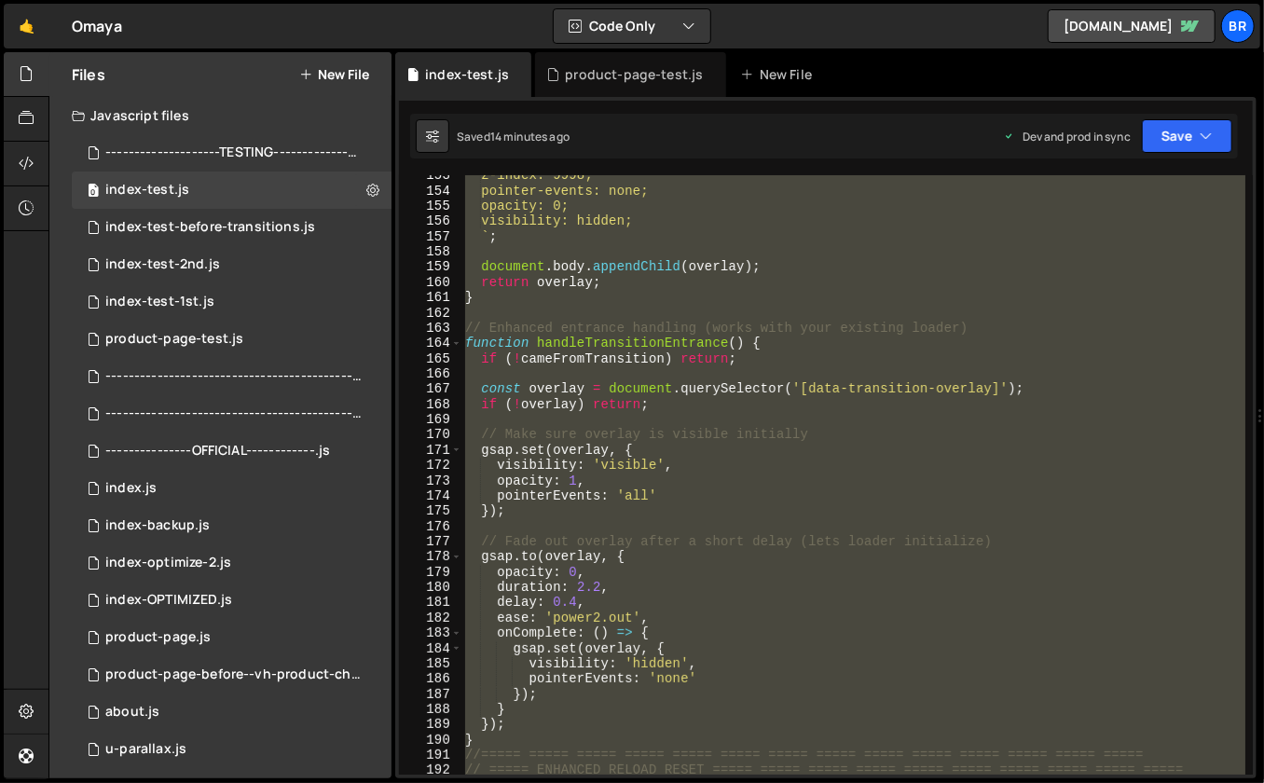
click at [692, 286] on div "z-index: 9998; pointer-events: none; opacity: 0; visibility: hidden; ` ; docume…" at bounding box center [854, 483] width 785 height 631
click at [876, 447] on div "z-index: 9998; pointer-events: none; opacity: 0; visibility: hidden; ` ; docume…" at bounding box center [854, 483] width 785 height 631
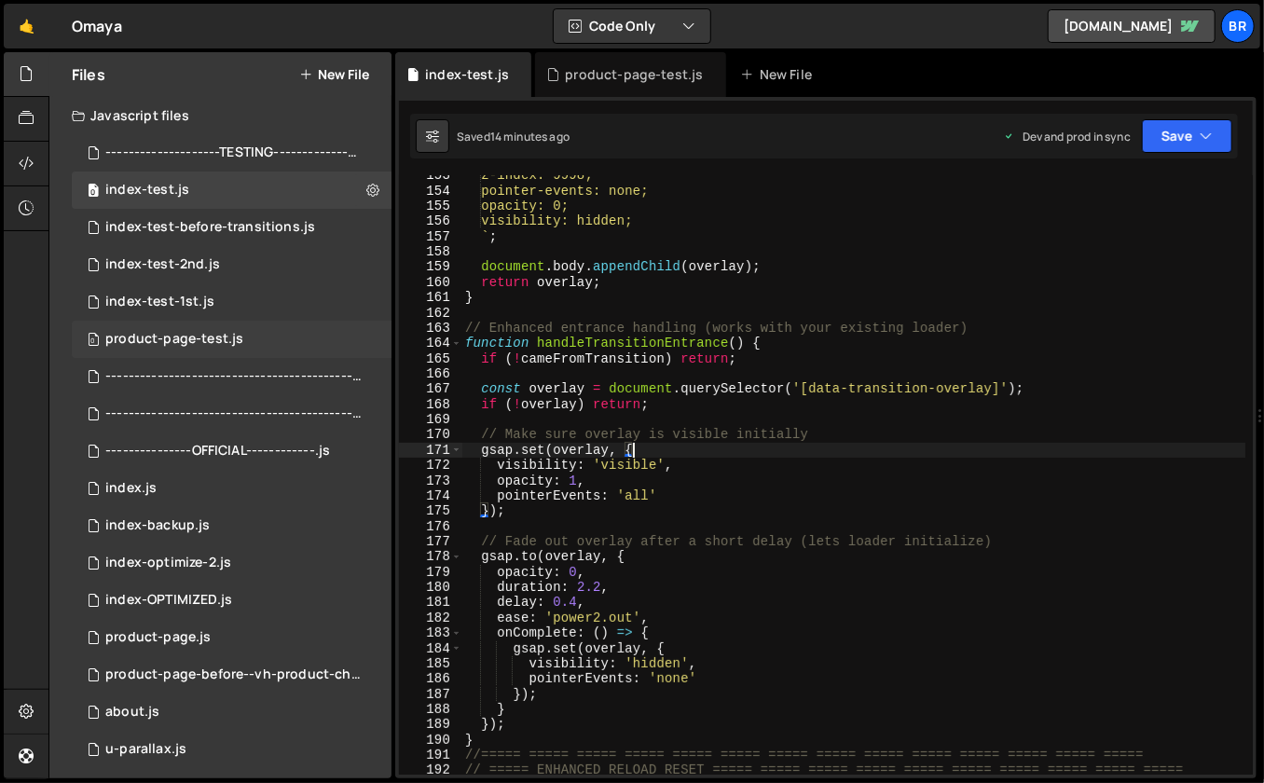
click at [228, 342] on div "product-page-test.js" at bounding box center [174, 339] width 138 height 17
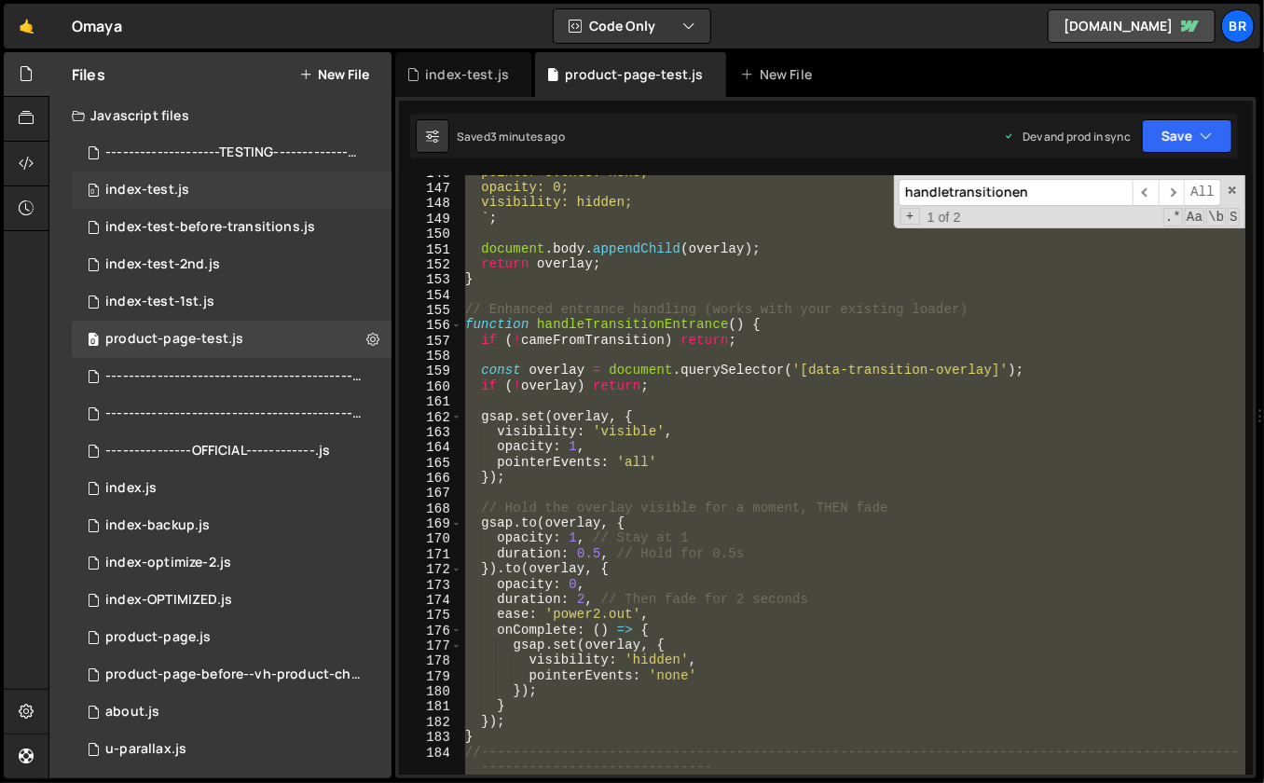
click at [181, 198] on div "index-test.js" at bounding box center [147, 190] width 84 height 17
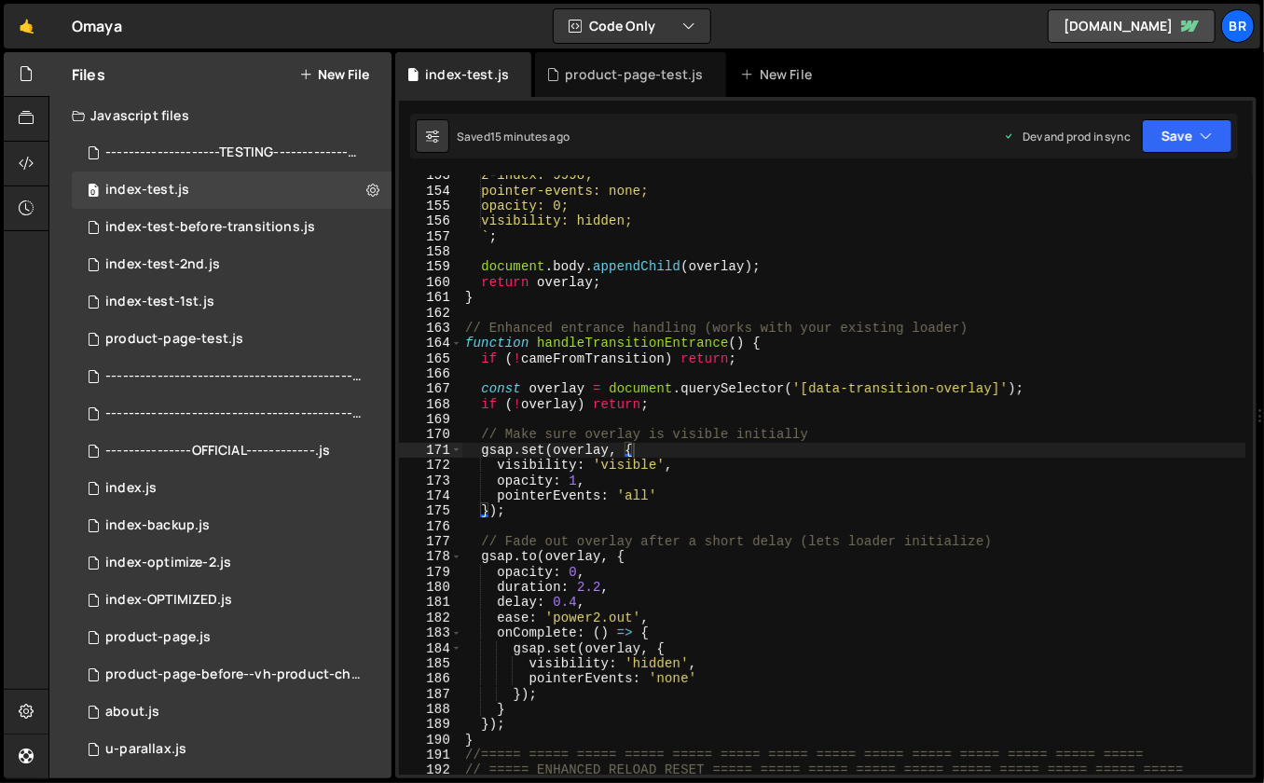
click at [657, 279] on div "z-index: 9998; pointer-events: none; opacity: 0; visibility: hidden; ` ; docume…" at bounding box center [854, 483] width 785 height 631
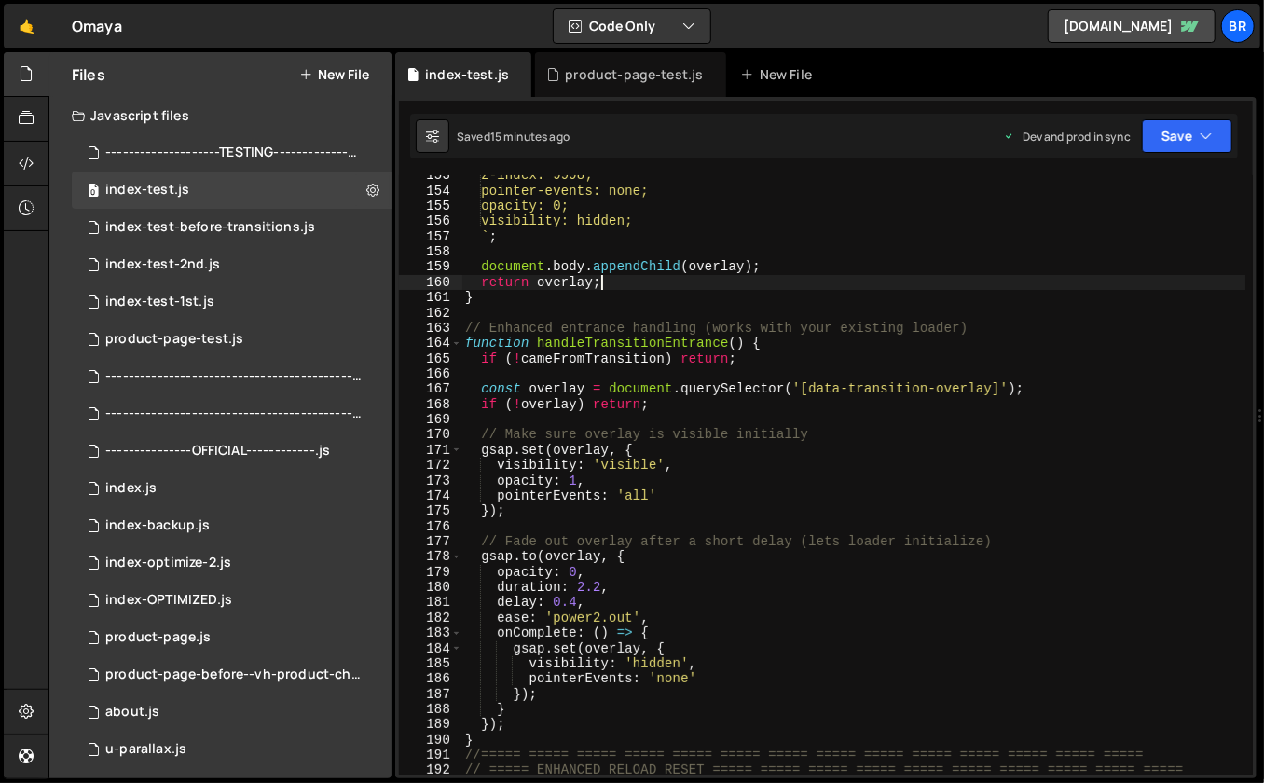
type textarea "});"
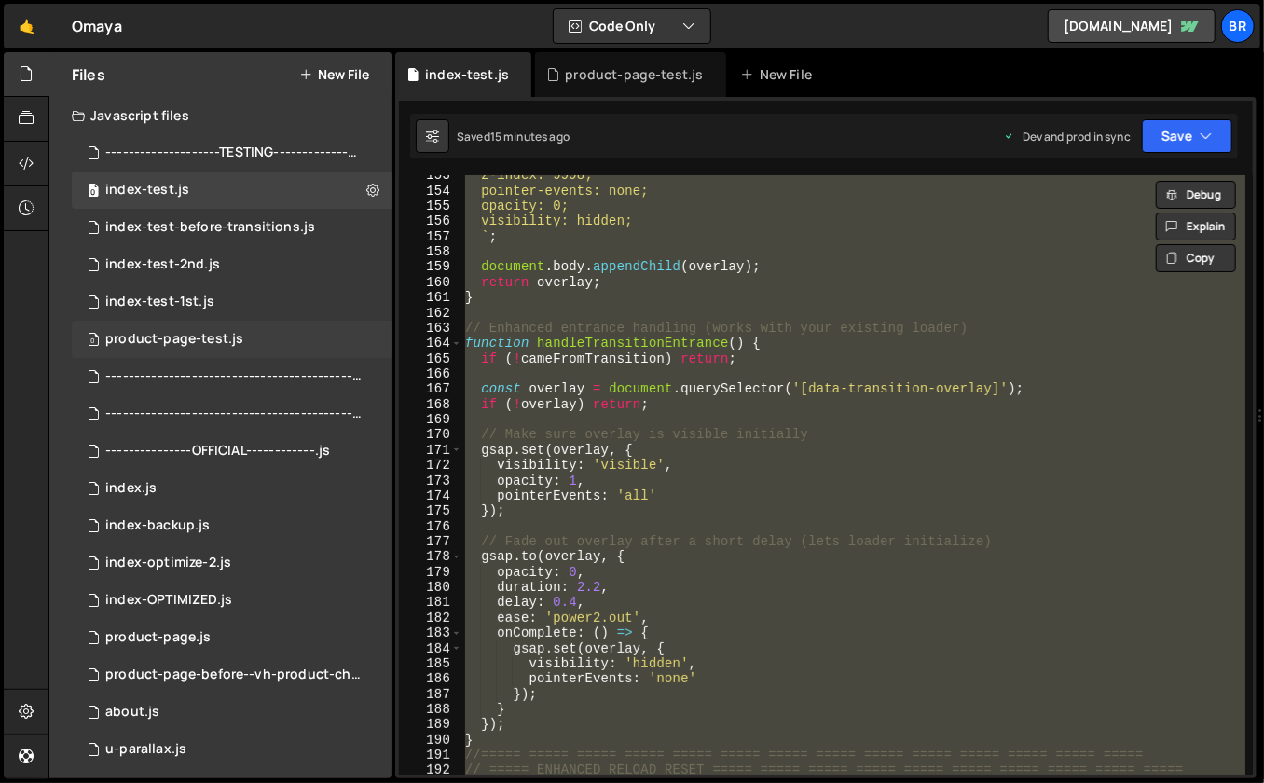
click at [228, 336] on div "product-page-test.js" at bounding box center [174, 339] width 138 height 17
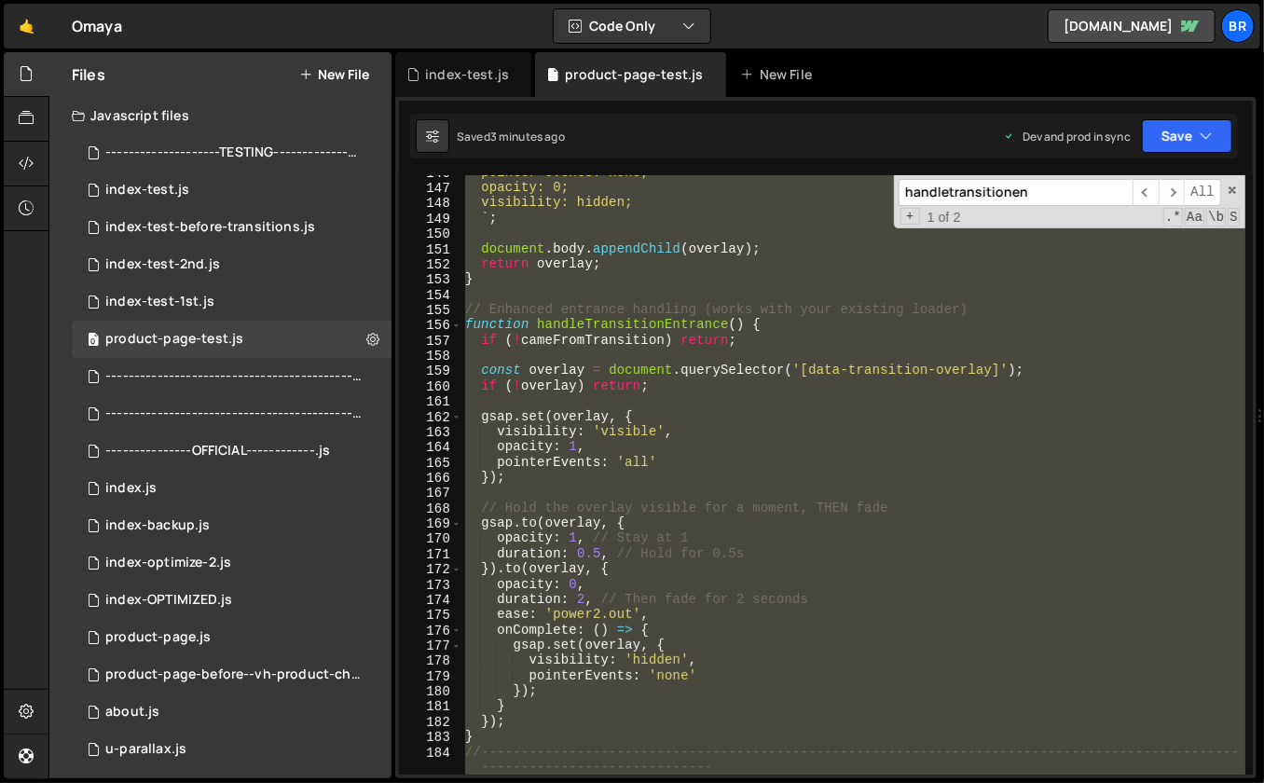
click at [672, 349] on div "pointer-events: none; opacity: 0; visibility: hidden; ` ; document . body . app…" at bounding box center [854, 480] width 785 height 631
click at [874, 477] on div "pointer-events: none; opacity: 0; visibility: hidden; ` ; document . body . app…" at bounding box center [854, 480] width 785 height 631
click at [979, 276] on div "pointer-events: none; opacity: 0; visibility: hidden; ` ; document . body . app…" at bounding box center [854, 480] width 785 height 631
type textarea "}"
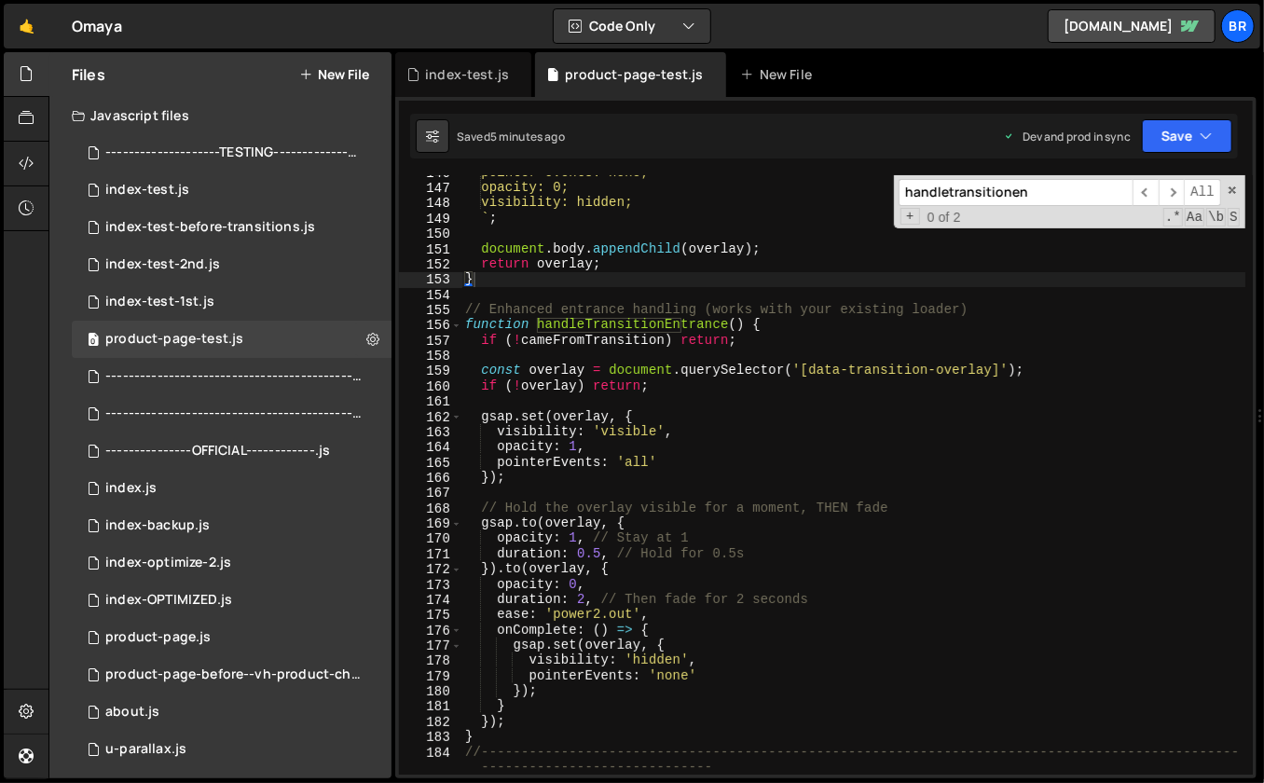
paste input "// Clear any existing transforms"
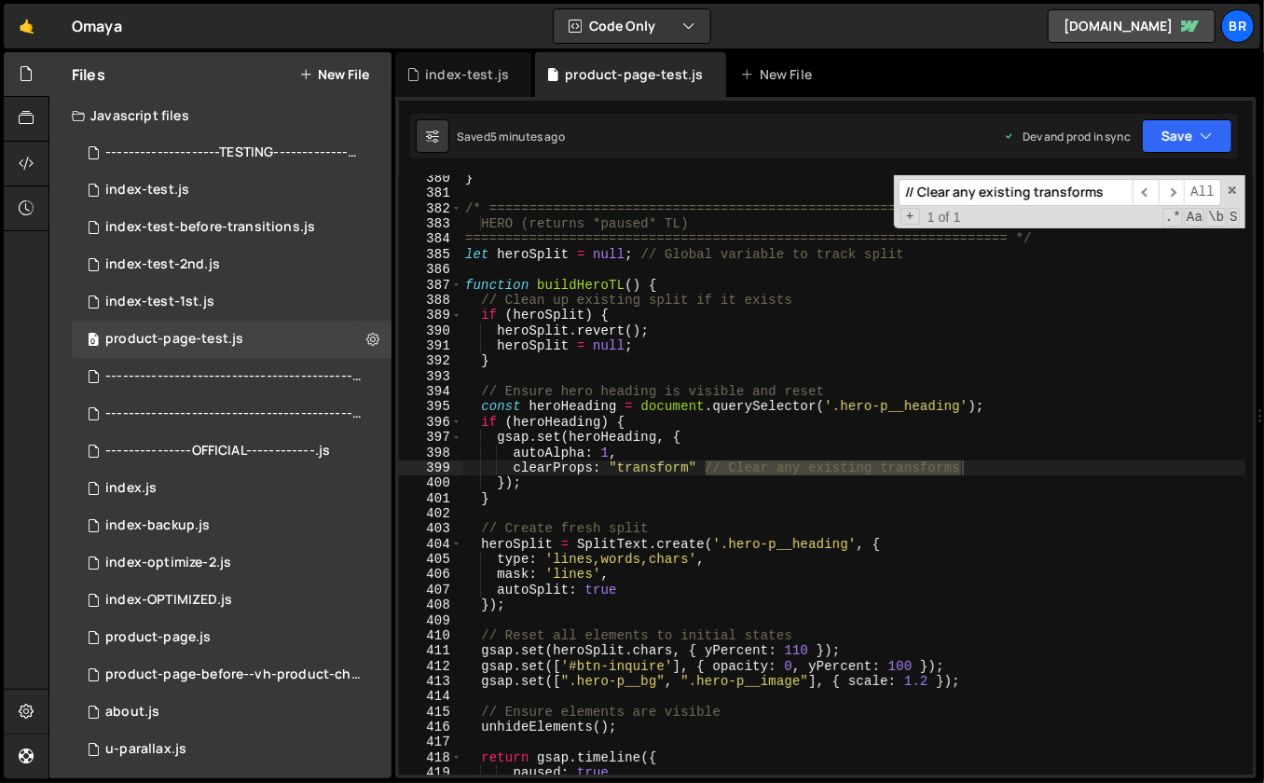
scroll to position [5879, 0]
type input "// Clear any existing transforms"
type textarea "gsap.set(heroHeading, {"
click at [904, 440] on div "} /* ==================================================================== HERO …" at bounding box center [854, 486] width 785 height 631
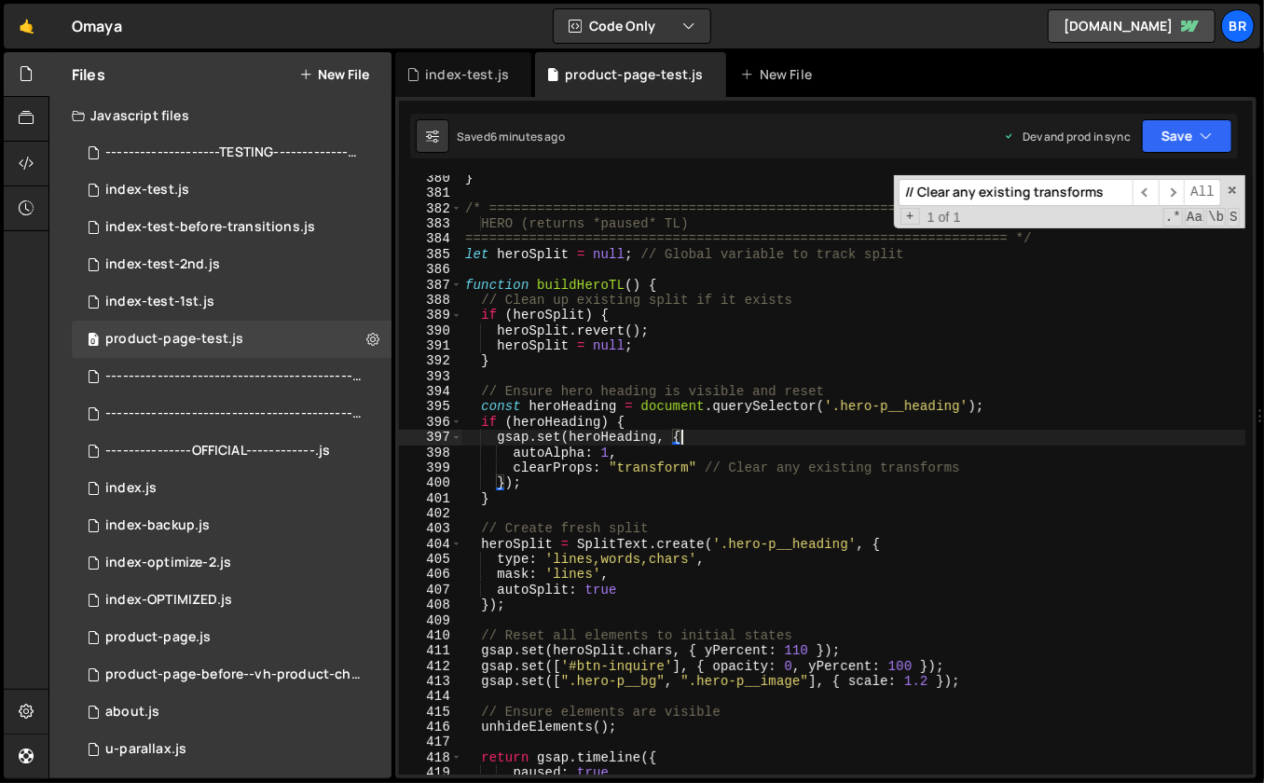
click at [904, 440] on div "} /* ==================================================================== HERO …" at bounding box center [854, 486] width 785 height 631
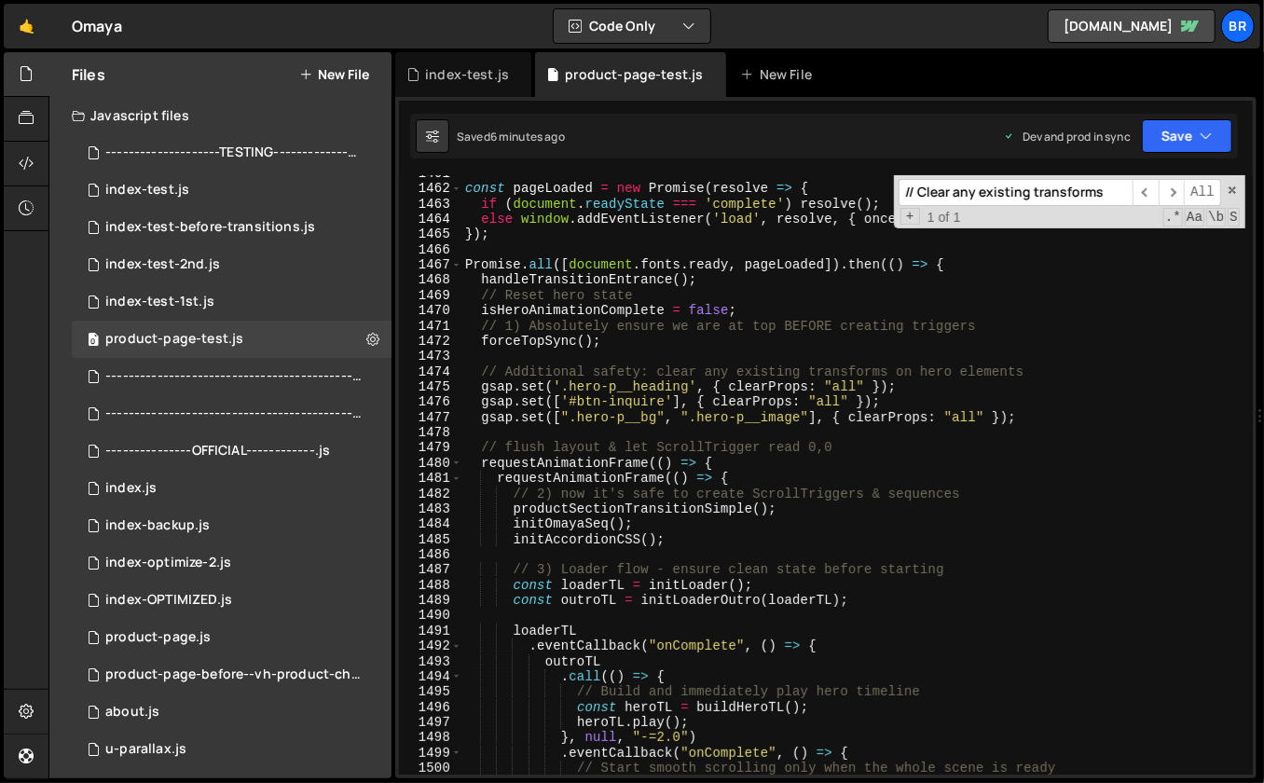
scroll to position [22403, 0]
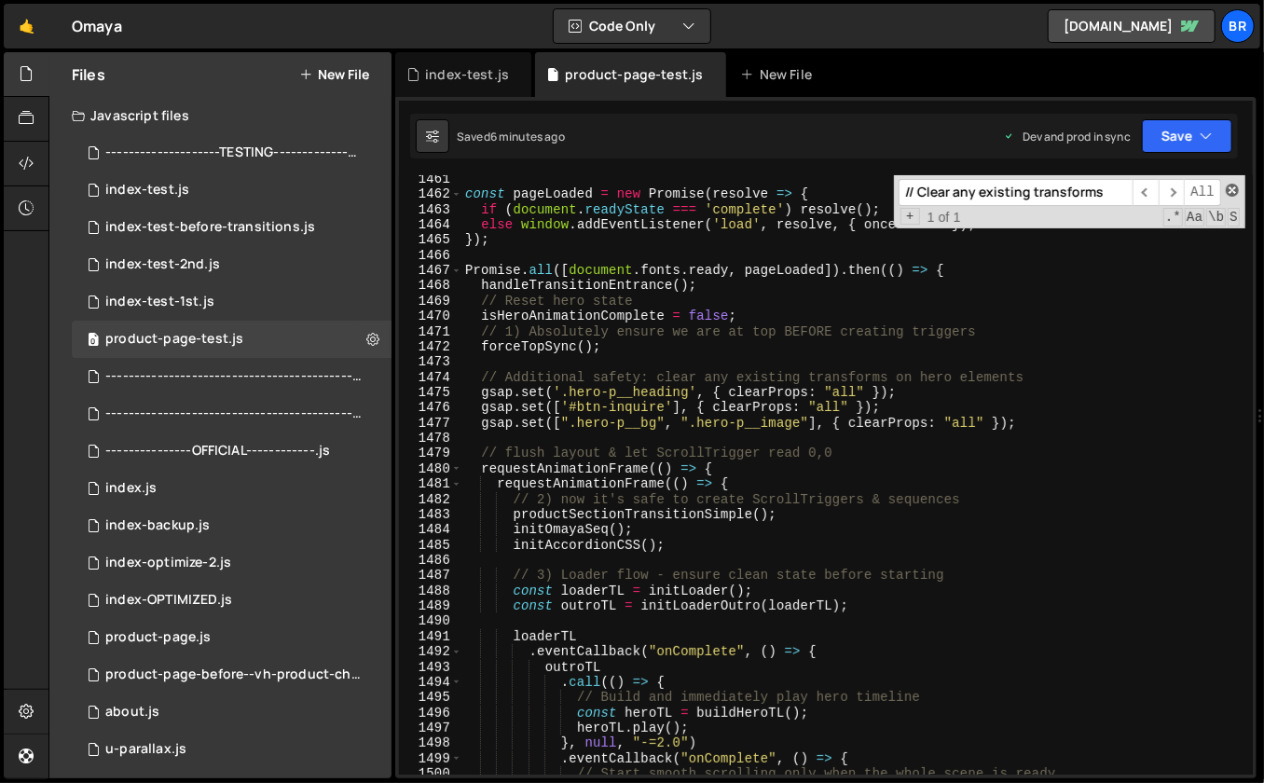
click at [1231, 190] on span at bounding box center [1232, 190] width 13 height 13
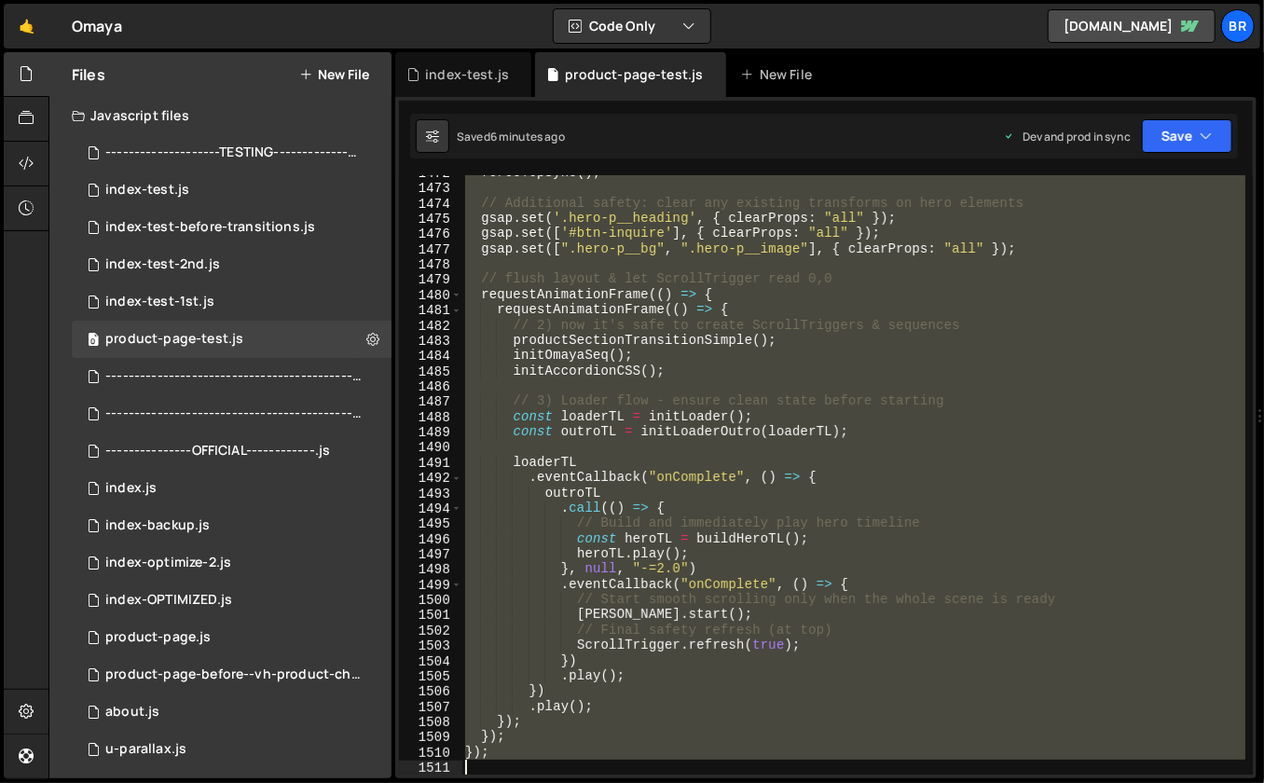
scroll to position [22577, 0]
drag, startPoint x: 466, startPoint y: 370, endPoint x: 986, endPoint y: 770, distance: 655.6
click at [986, 770] on div "forceTopSync ( ) ; // Additional safety: clear any existing transforms on hero …" at bounding box center [854, 480] width 785 height 631
paste textarea
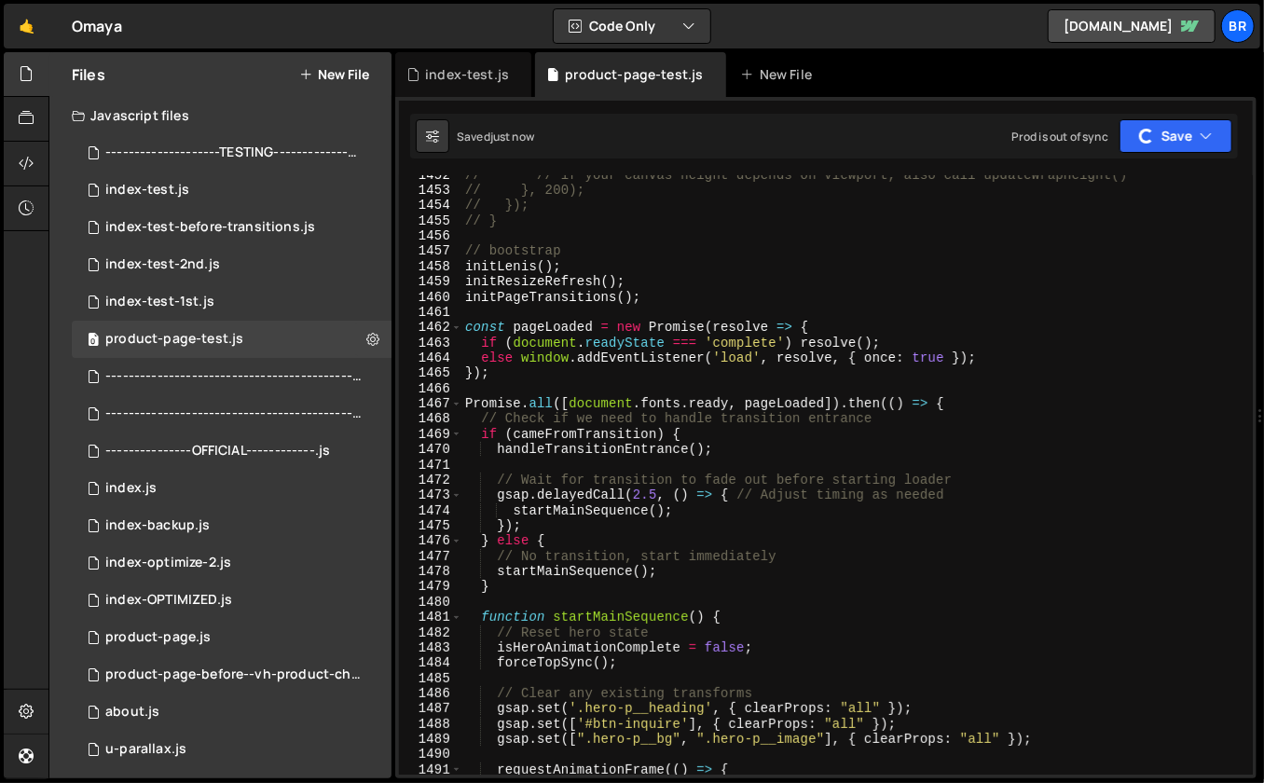
scroll to position [22269, 0]
click at [950, 356] on div "// // if your canvas height depends on viewport, also call updateWrapHeight() /…" at bounding box center [854, 484] width 785 height 631
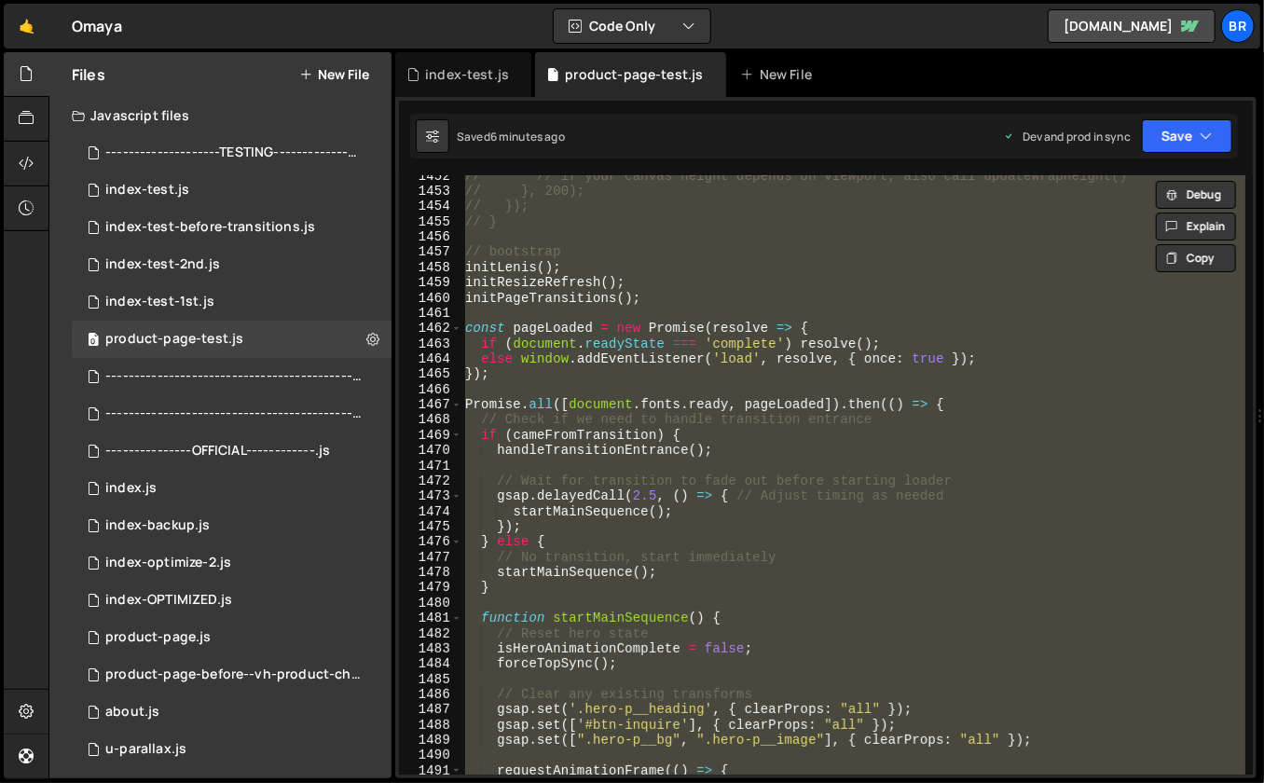
click at [643, 449] on div "// // if your canvas height depends on viewport, also call updateWrapHeight() /…" at bounding box center [854, 484] width 785 height 631
type textarea "handleTransitionEntrance();"
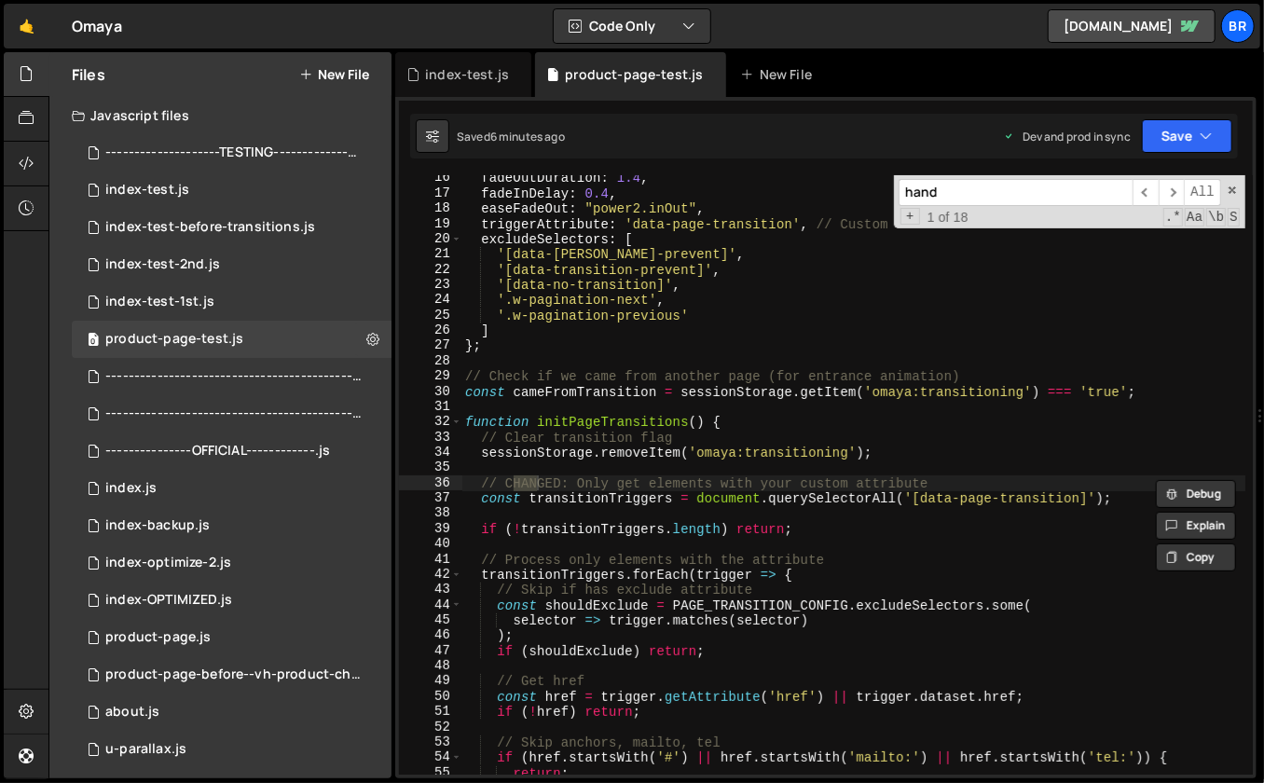
scroll to position [753, 0]
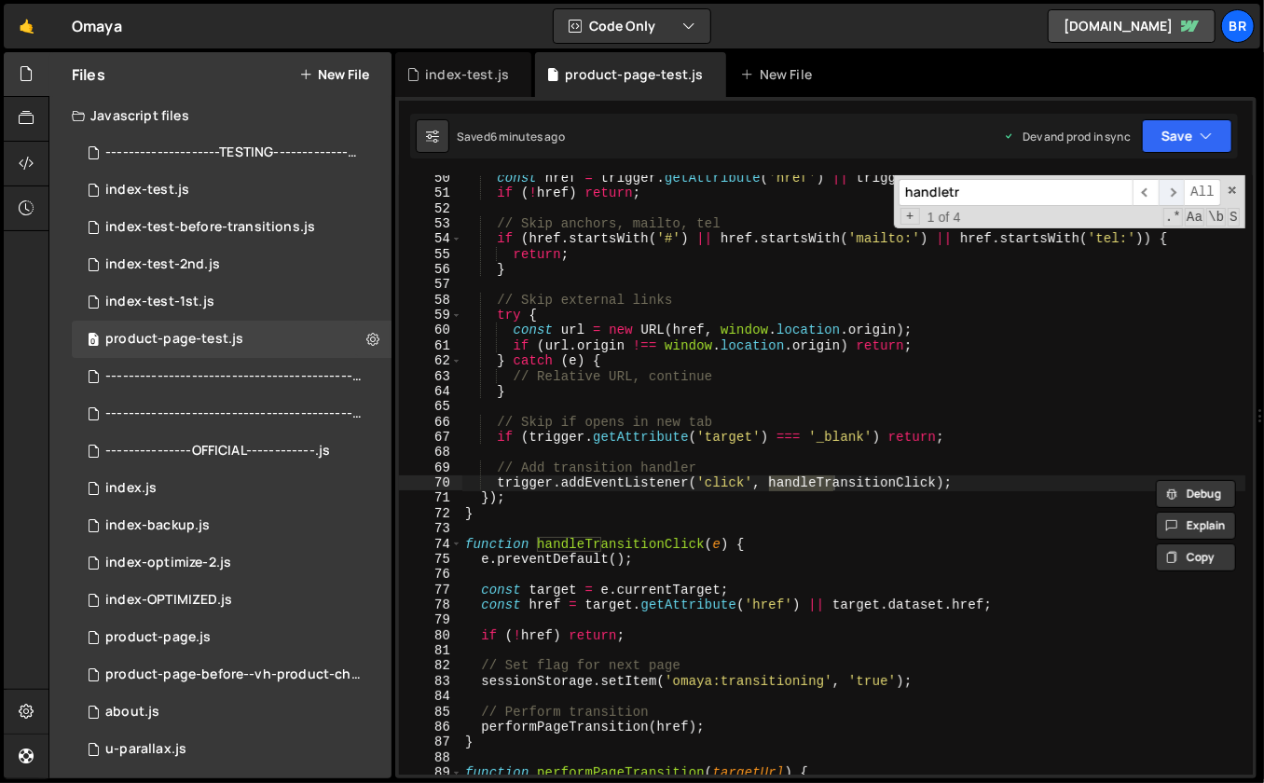
type input "handletr"
click at [1175, 193] on span "​" at bounding box center [1172, 192] width 26 height 27
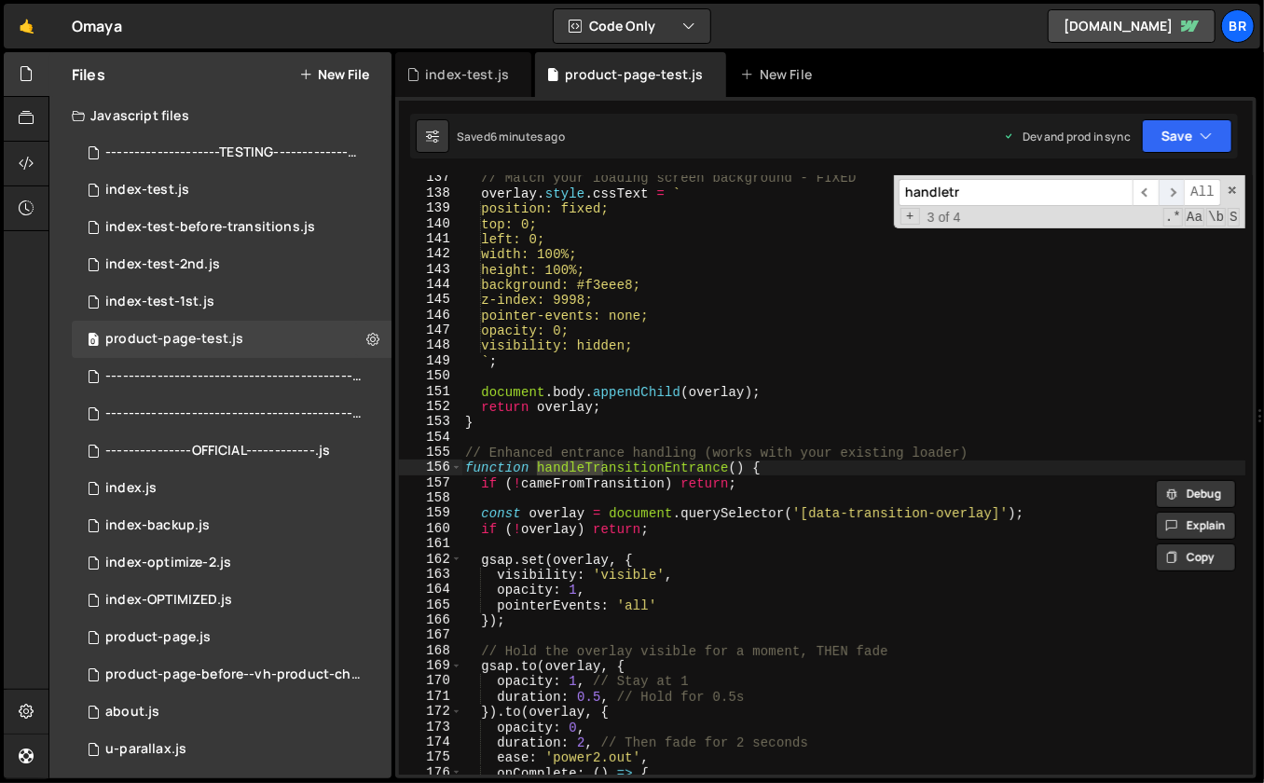
scroll to position [2079, 0]
click at [505, 569] on div "// Match your loading screen background - FIXED overlay . style . cssText = ` p…" at bounding box center [854, 486] width 785 height 631
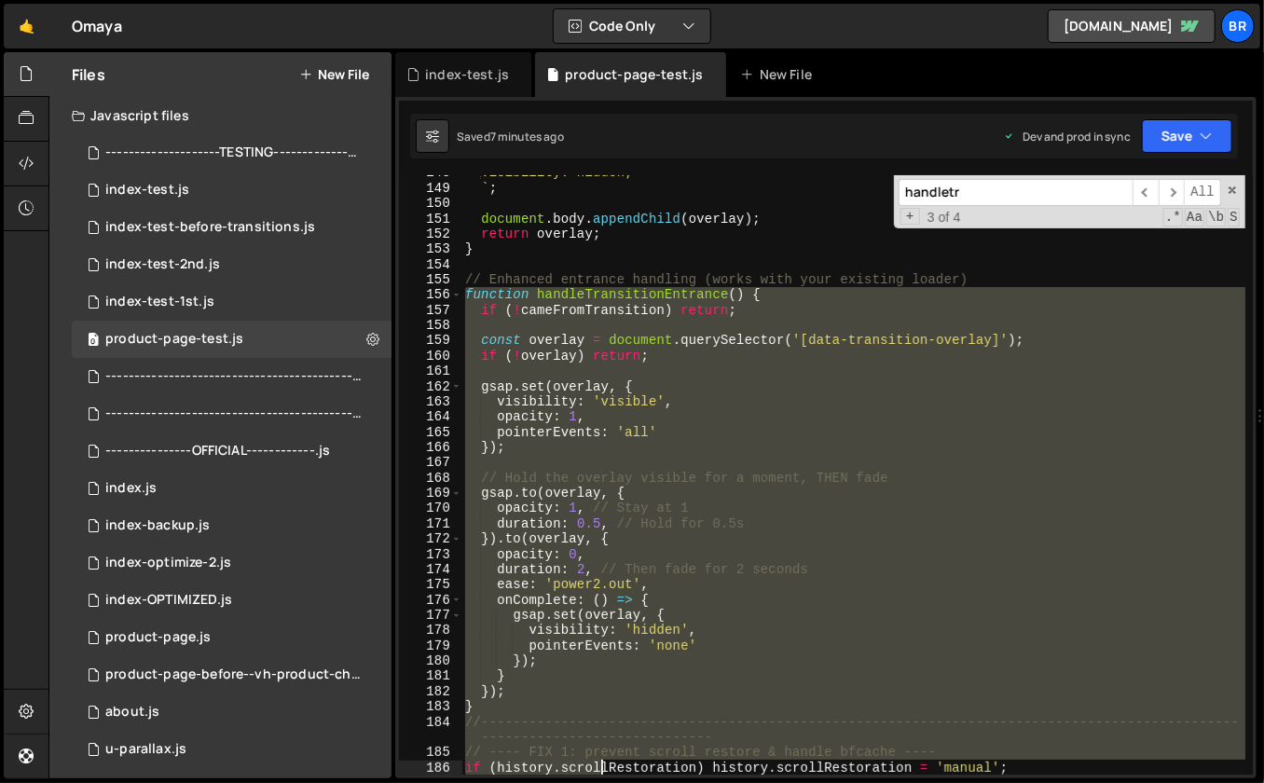
scroll to position [2512, 0]
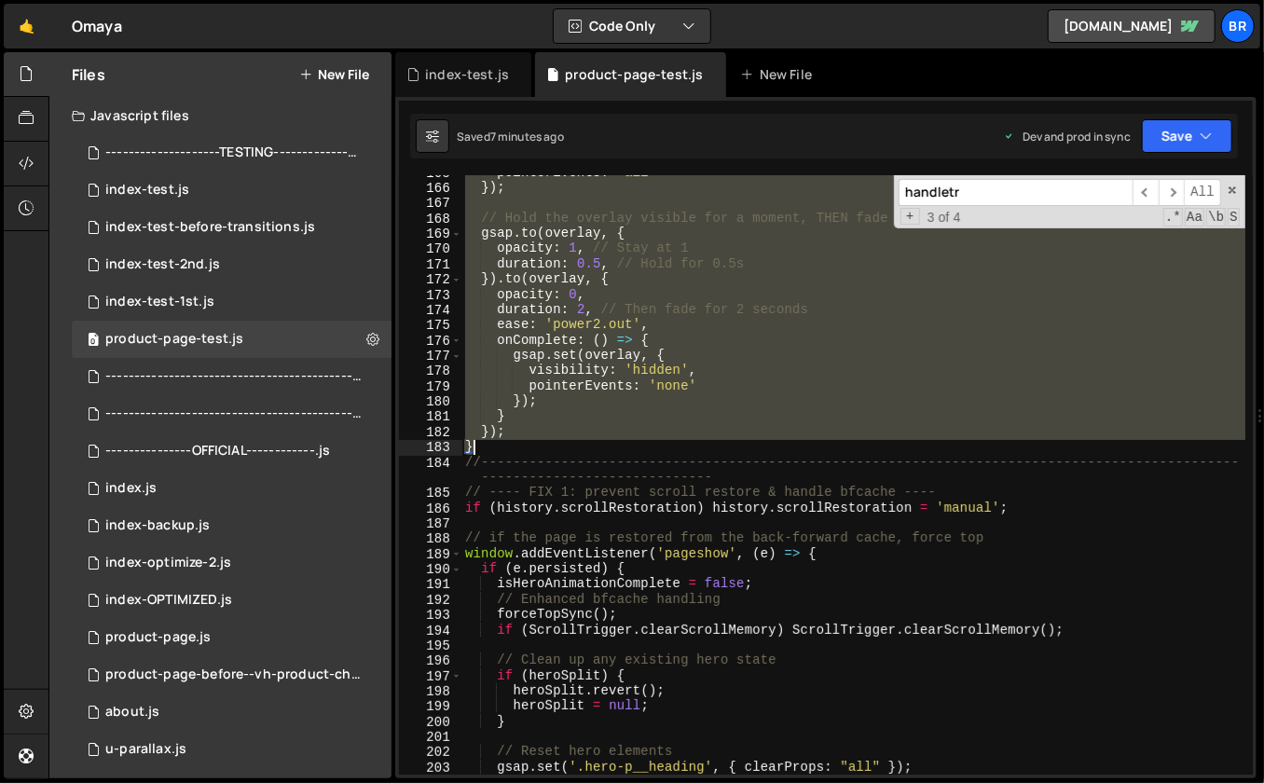
drag, startPoint x: 463, startPoint y: 467, endPoint x: 529, endPoint y: 450, distance: 67.4
click at [529, 450] on div "pointerEvents : 'all' }) ; // Hold the overlay visible for a moment, THEN fade …" at bounding box center [854, 480] width 785 height 631
paste textarea
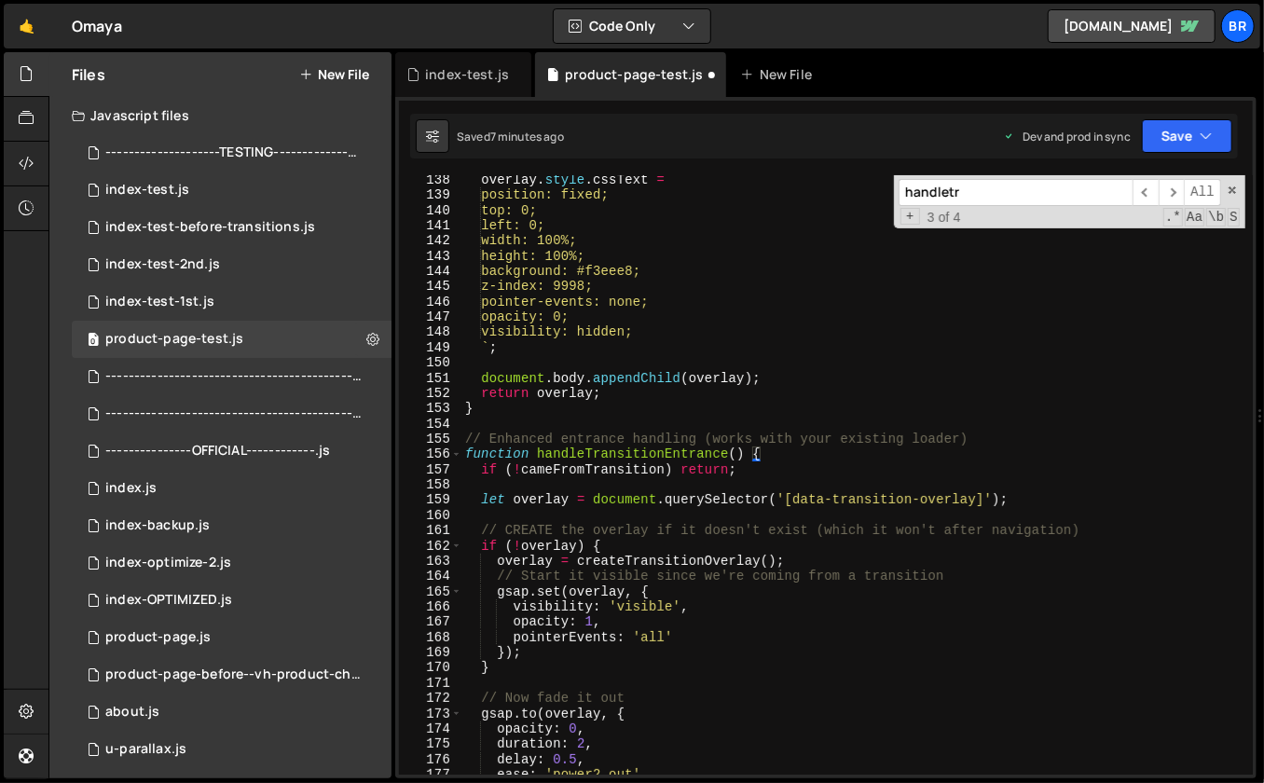
scroll to position [2093, 0]
click at [730, 347] on div "overlay . style . cssText = ` position: fixed; top: 0; left: 0; width: 100%; he…" at bounding box center [854, 488] width 785 height 631
type textarea "/* ===================================================================="
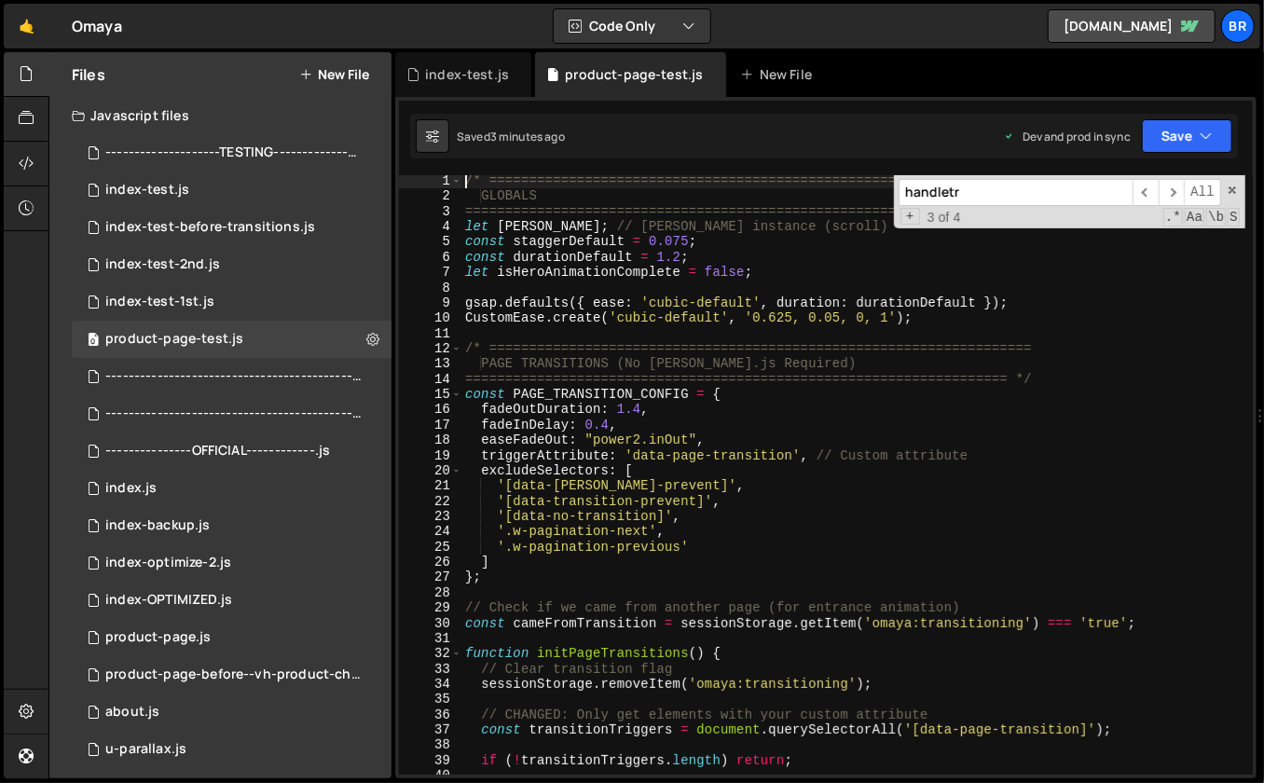
scroll to position [1, 0]
click at [1027, 186] on input "handletr" at bounding box center [1016, 192] width 234 height 27
type input "a"
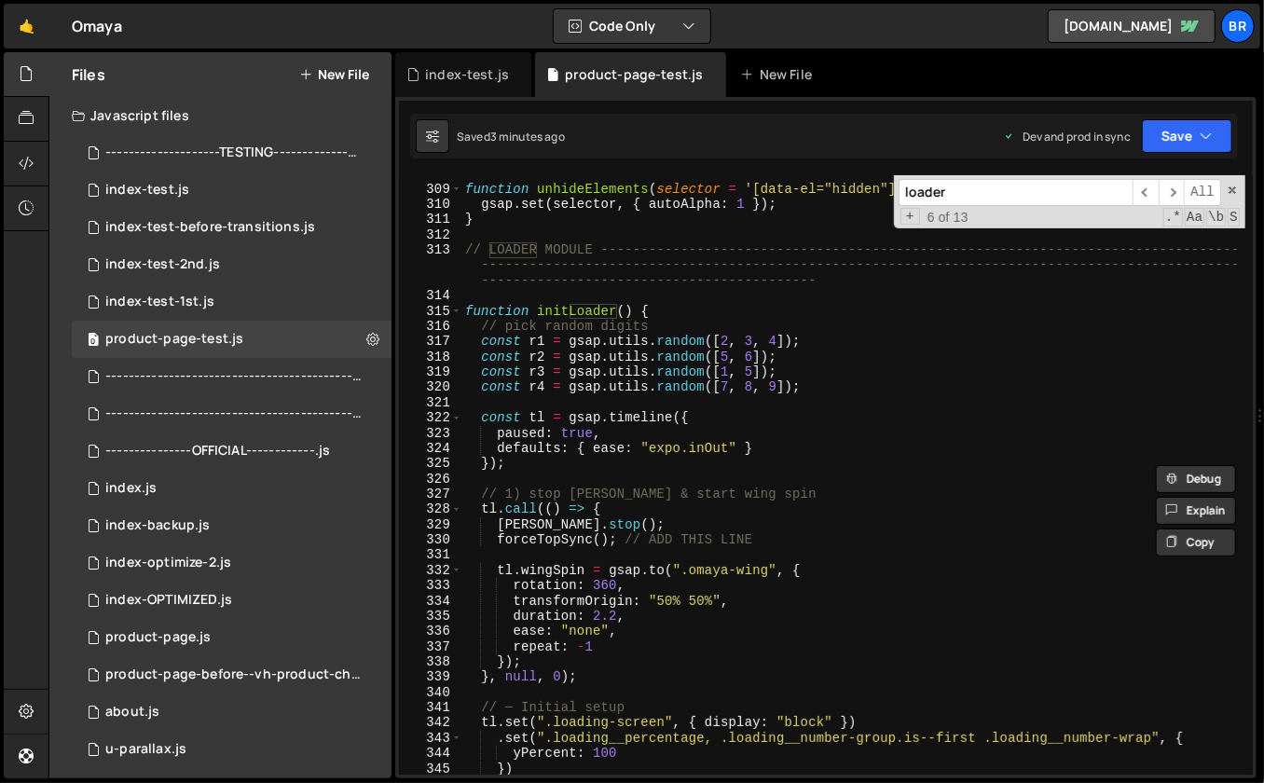
scroll to position [4724, 0]
type input "loader"
click at [792, 351] on div "// INITIAL STATES -------------------------------------------------------------…" at bounding box center [854, 473] width 785 height 646
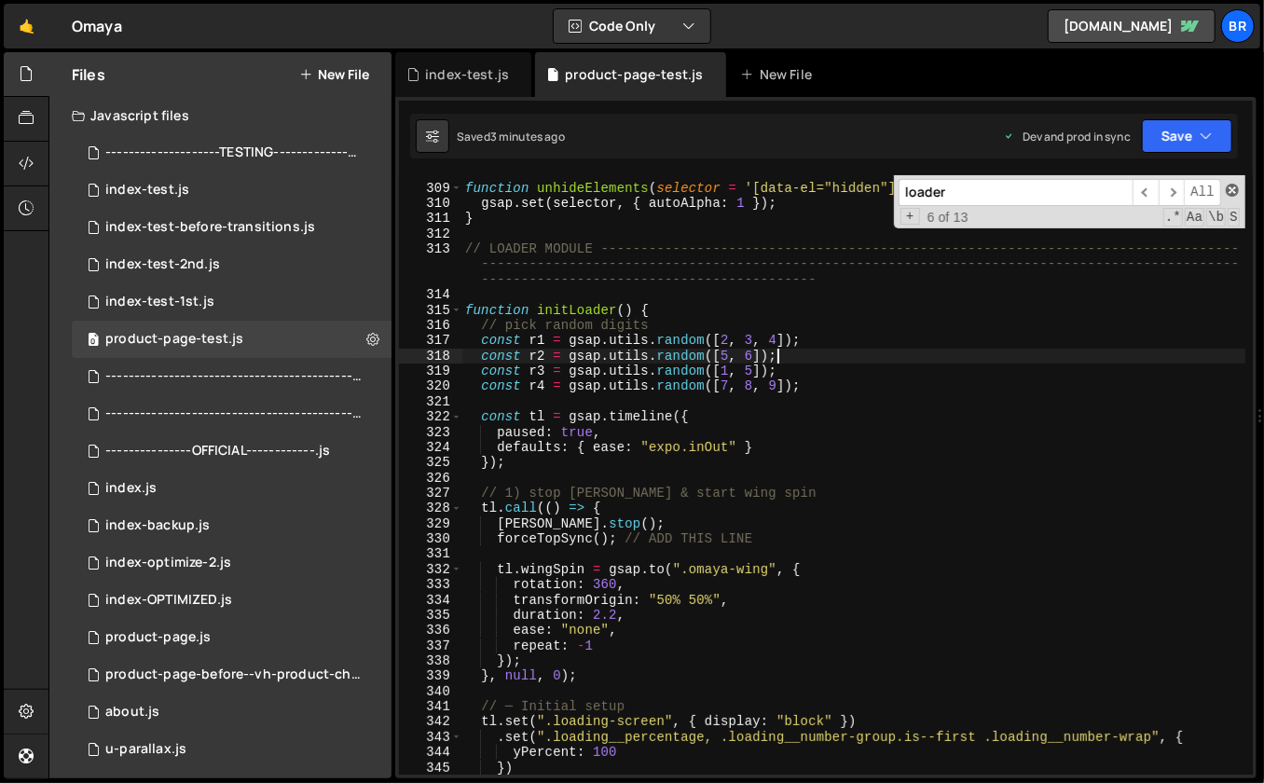
click at [1237, 190] on span at bounding box center [1232, 190] width 13 height 13
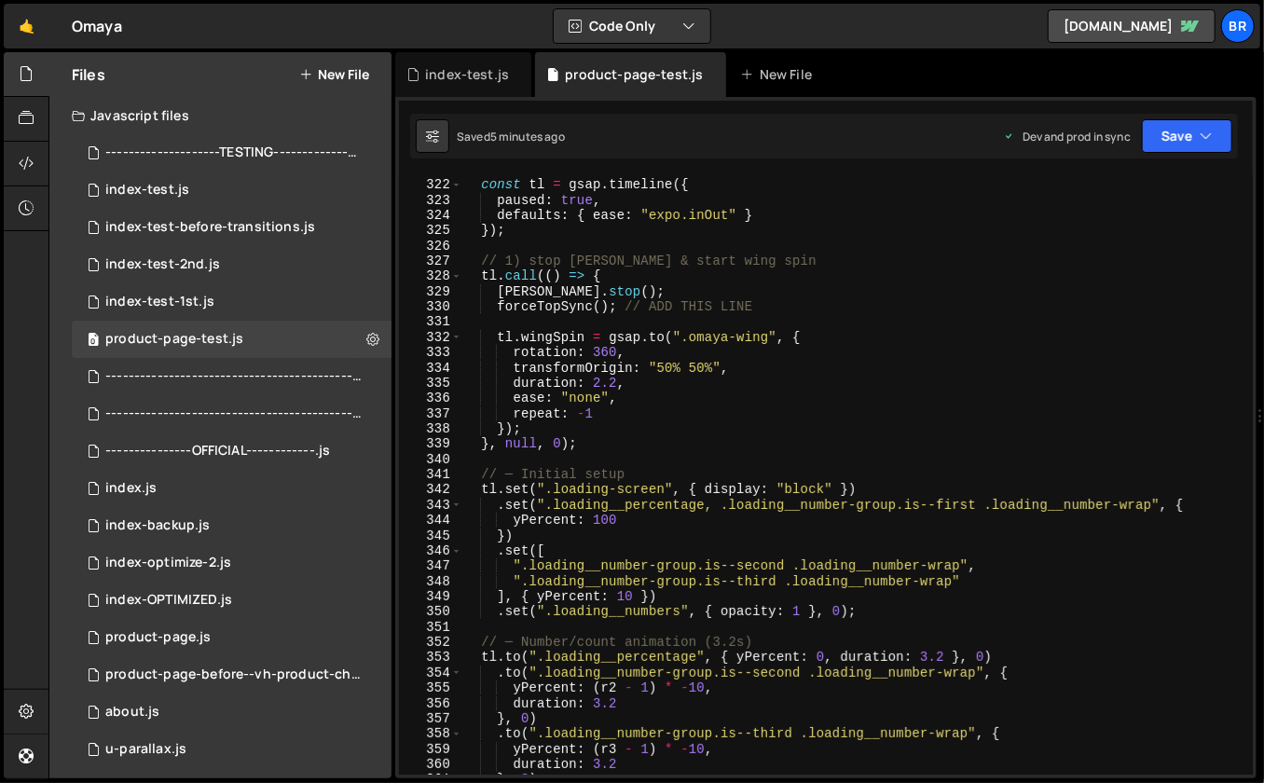
scroll to position [4943, 0]
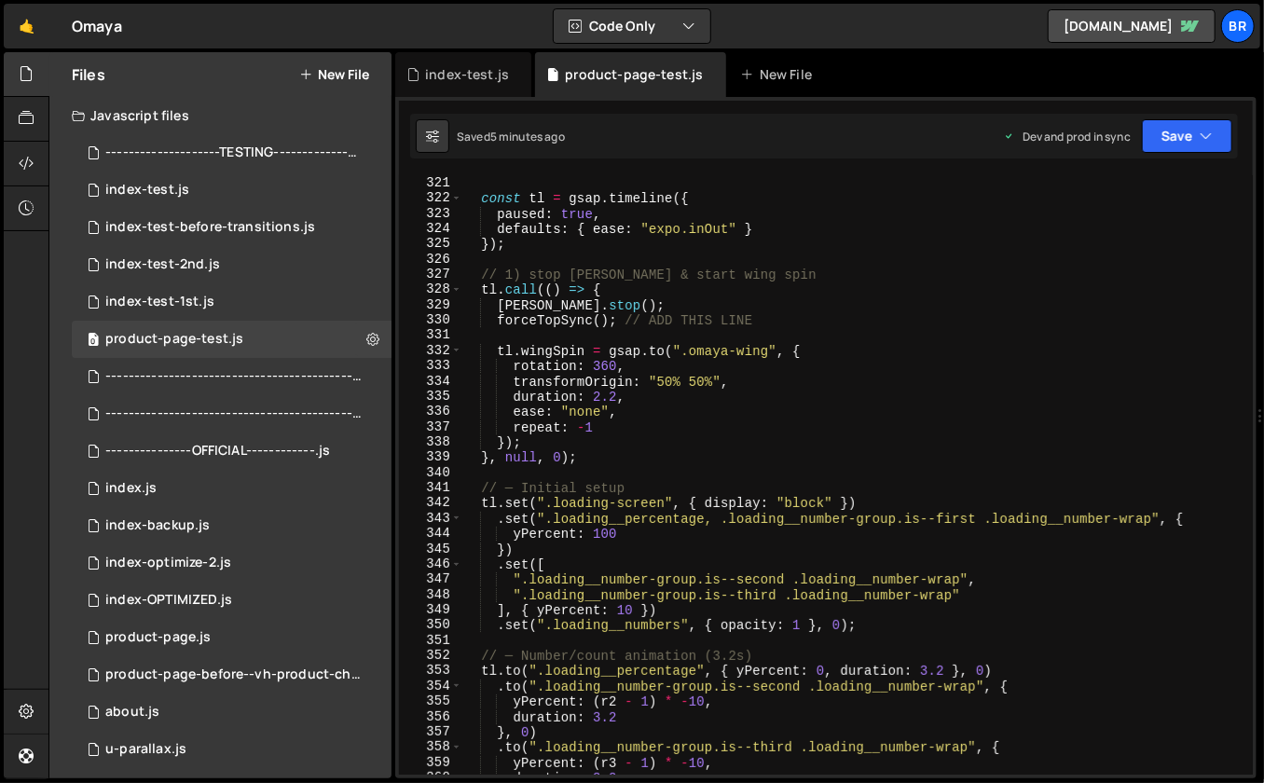
click at [654, 602] on div "const r4 = gsap . utils . random ([ 7 , 8 , 9 ]) ; const tl = gsap . timeline (…" at bounding box center [854, 475] width 785 height 631
click at [639, 624] on div "const r4 = gsap . utils . random ([ 7 , 8 , 9 ]) ; const tl = gsap . timeline (…" at bounding box center [854, 475] width 785 height 631
click at [871, 623] on div "const r4 = gsap . utils . random ([ 7 , 8 , 9 ]) ; const tl = gsap . timeline (…" at bounding box center [854, 475] width 785 height 631
click at [1005, 668] on div "const r4 = gsap . utils . random ([ 7 , 8 , 9 ]) ; const tl = gsap . timeline (…" at bounding box center [854, 475] width 785 height 631
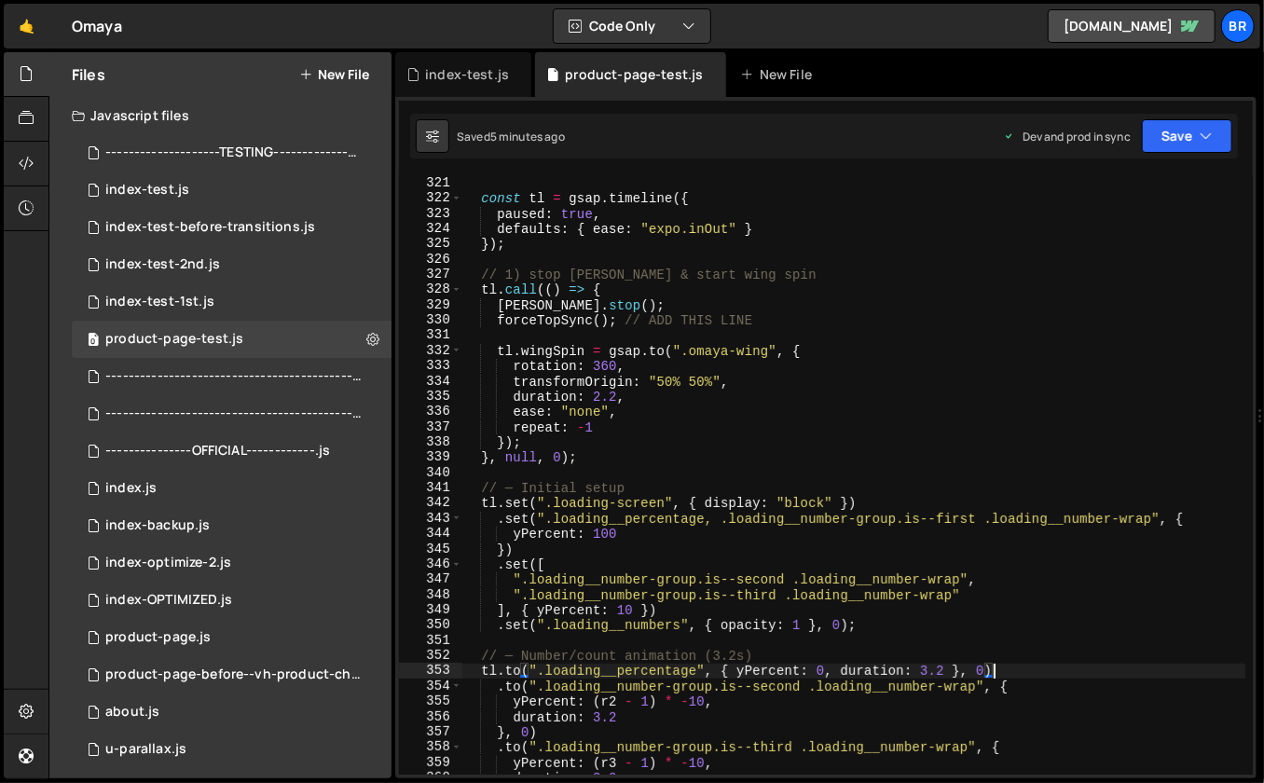
click at [1005, 668] on div "const r4 = gsap . utils . random ([ 7 , 8 , 9 ]) ; const tl = gsap . timeline (…" at bounding box center [854, 475] width 785 height 631
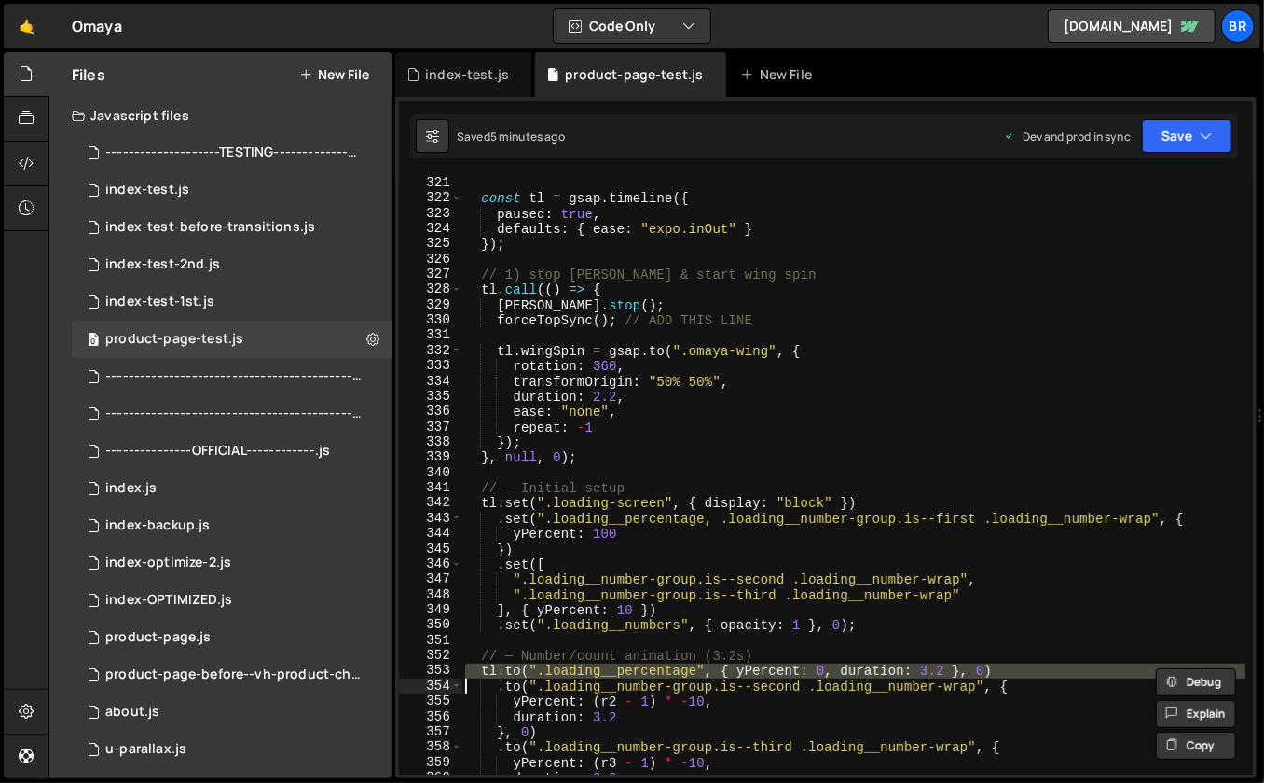
click at [1005, 668] on div "const r4 = gsap . utils . random ([ 7 , 8 , 9 ]) ; const tl = gsap . timeline (…" at bounding box center [854, 475] width 785 height 631
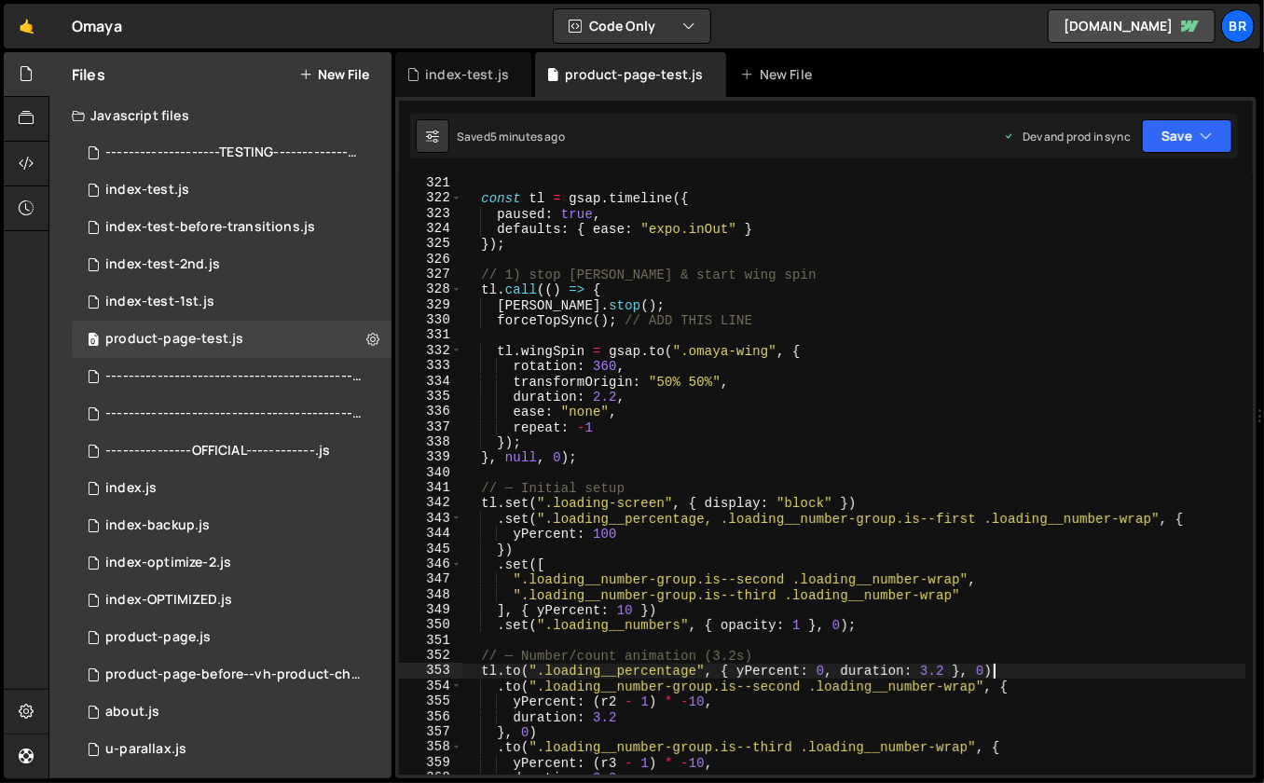
click at [1005, 668] on div "const r4 = gsap . utils . random ([ 7 , 8 , 9 ]) ; const tl = gsap . timeline (…" at bounding box center [854, 475] width 785 height 631
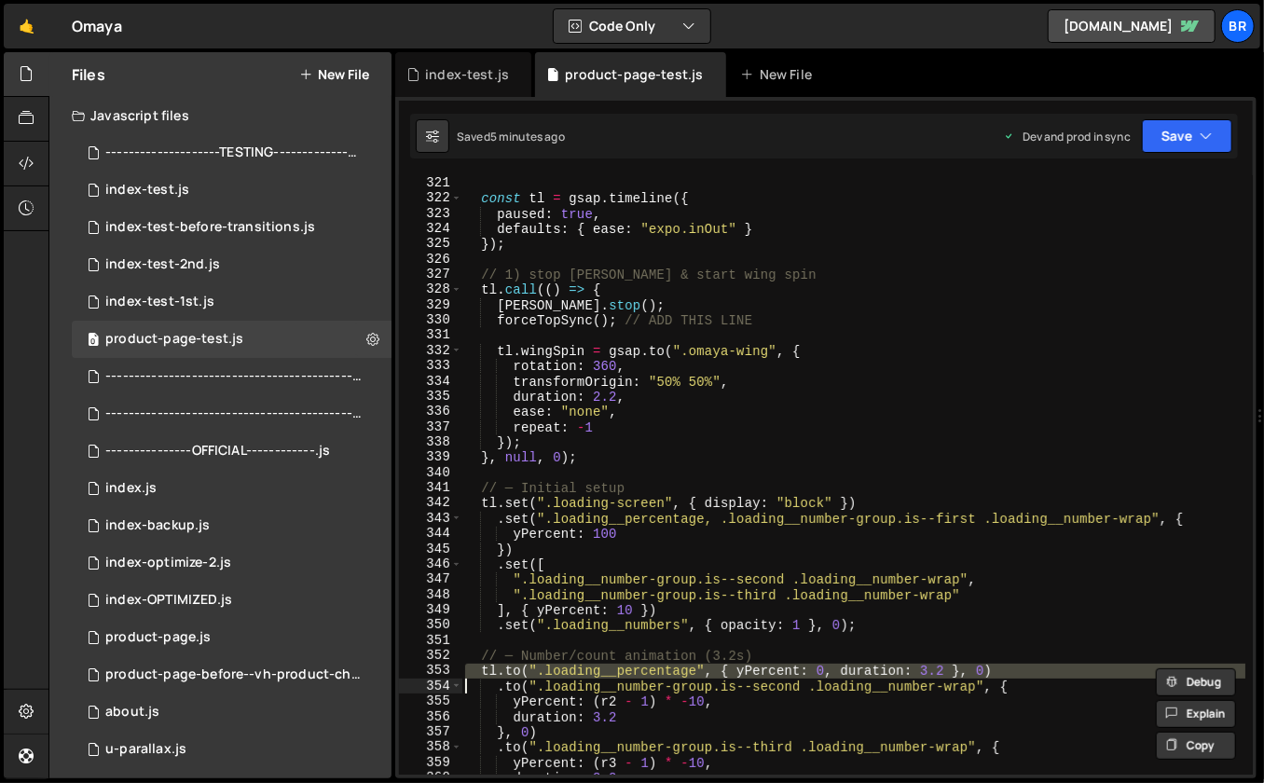
click at [1005, 668] on div "const r4 = gsap . utils . random ([ 7 , 8 , 9 ]) ; const tl = gsap . timeline (…" at bounding box center [854, 475] width 785 height 631
type textarea "[DOMAIN_NAME](".loading__percentage", { yPercent: 0, duration: 3.2 }, 0)"
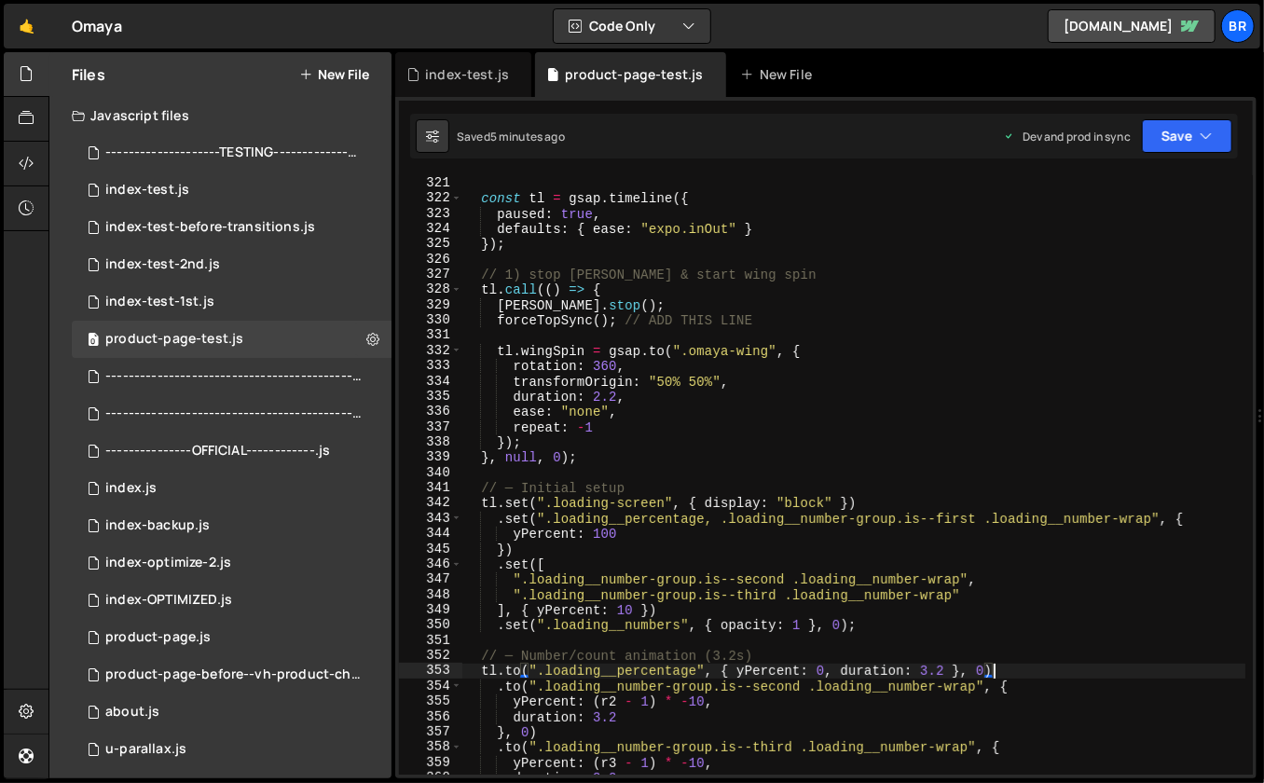
click at [1005, 668] on div "const r4 = gsap . utils . random ([ 7 , 8 , 9 ]) ; const tl = gsap . timeline (…" at bounding box center [854, 475] width 785 height 631
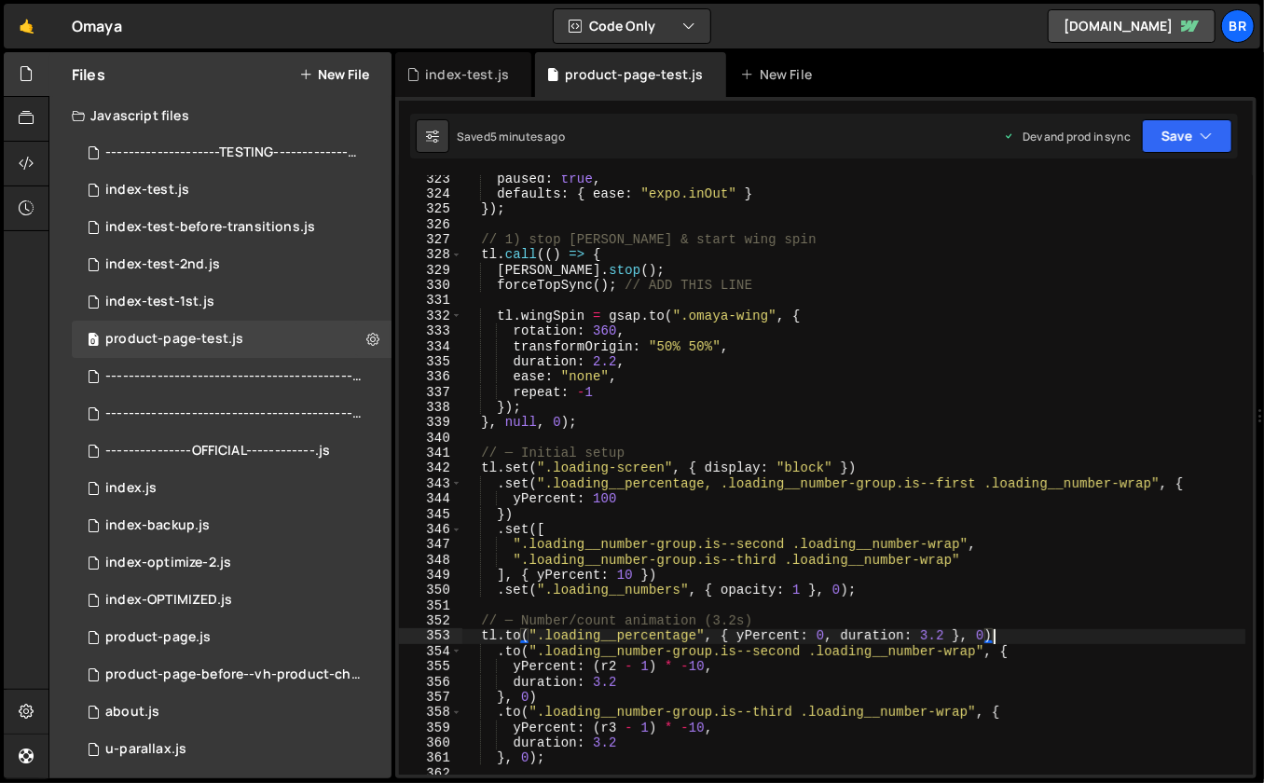
scroll to position [4978, 0]
click at [1013, 632] on div "paused : true , defaults : { ease : "expo.inOut" } }) ; // 1) stop [PERSON_NAME…" at bounding box center [854, 487] width 785 height 631
drag, startPoint x: 1013, startPoint y: 632, endPoint x: 504, endPoint y: 635, distance: 508.2
click at [504, 635] on div "paused : true , defaults : { ease : "expo.inOut" } }) ; // 1) stop [PERSON_NAME…" at bounding box center [854, 487] width 785 height 631
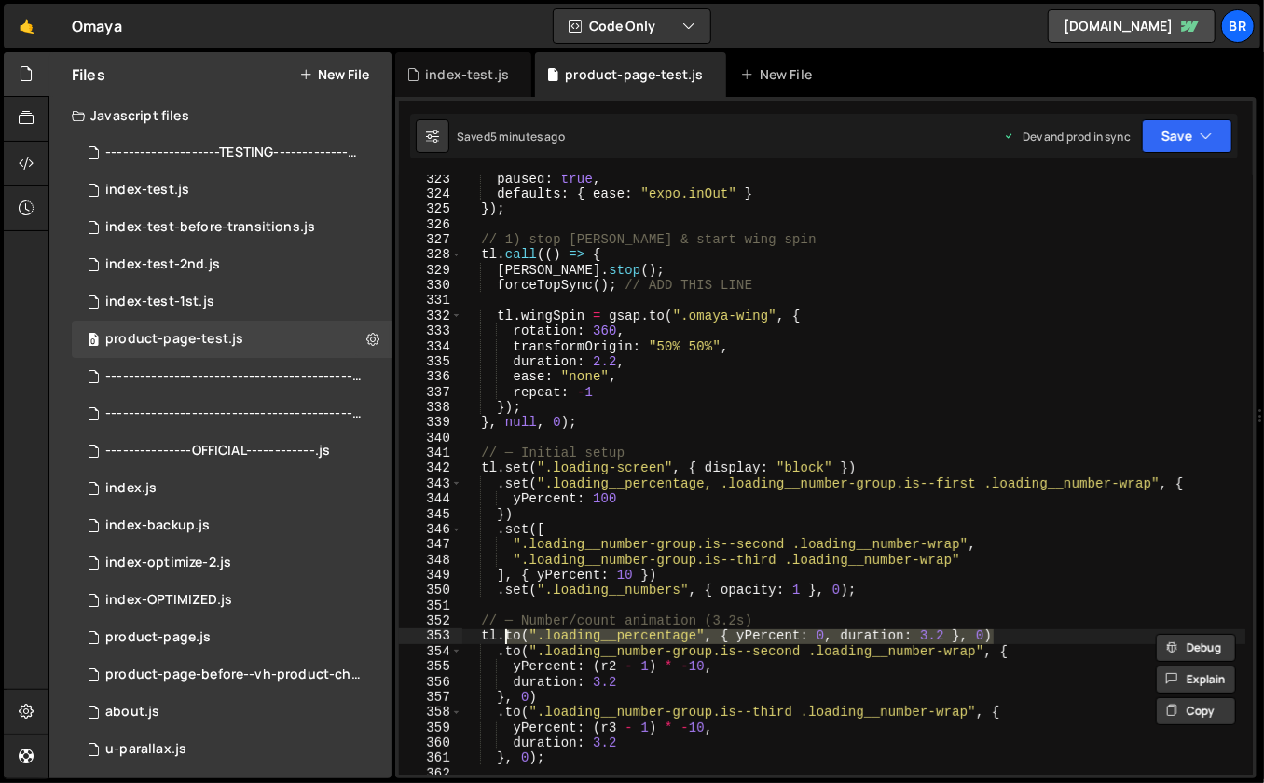
click at [1004, 638] on div "paused : true , defaults : { ease : "expo.inOut" } }) ; // 1) stop [PERSON_NAME…" at bounding box center [854, 487] width 785 height 631
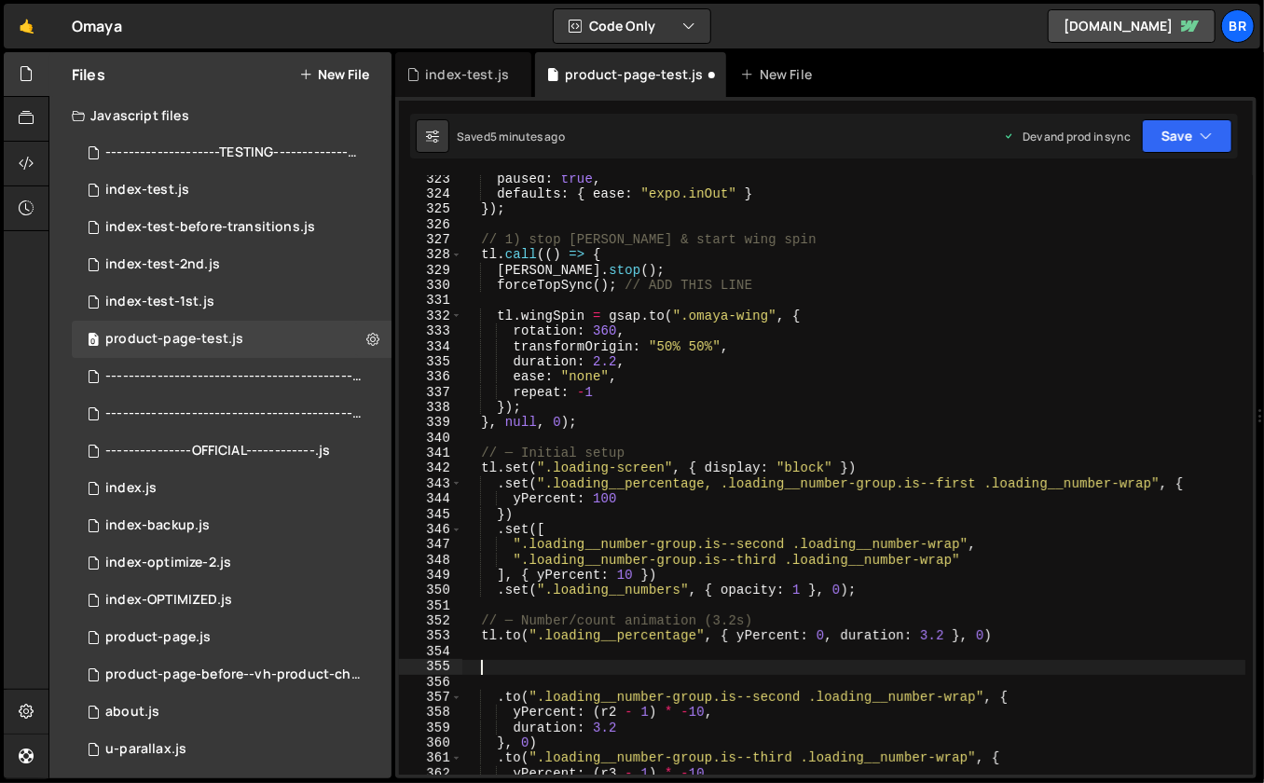
paste textarea "to(".loading__percentage", { yPercent: 0, duration: 3.2 }, 0)"
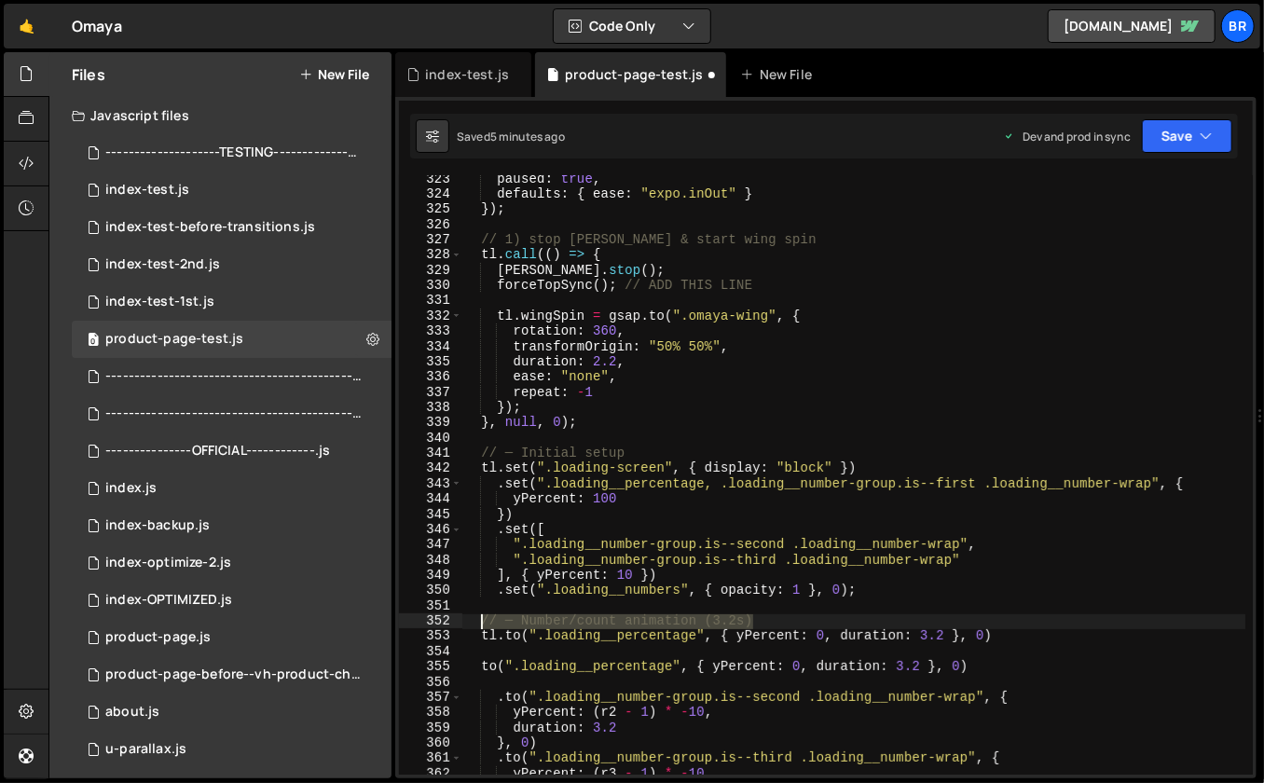
drag, startPoint x: 768, startPoint y: 621, endPoint x: 481, endPoint y: 615, distance: 287.3
click at [481, 615] on div "paused : true , defaults : { ease : "expo.inOut" } }) ; // 1) stop [PERSON_NAME…" at bounding box center [854, 487] width 785 height 631
type textarea "// ─ Number/count animation (3.2s)"
click at [503, 652] on div "paused : true , defaults : { ease : "expo.inOut" } }) ; // 1) stop [PERSON_NAME…" at bounding box center [854, 487] width 785 height 631
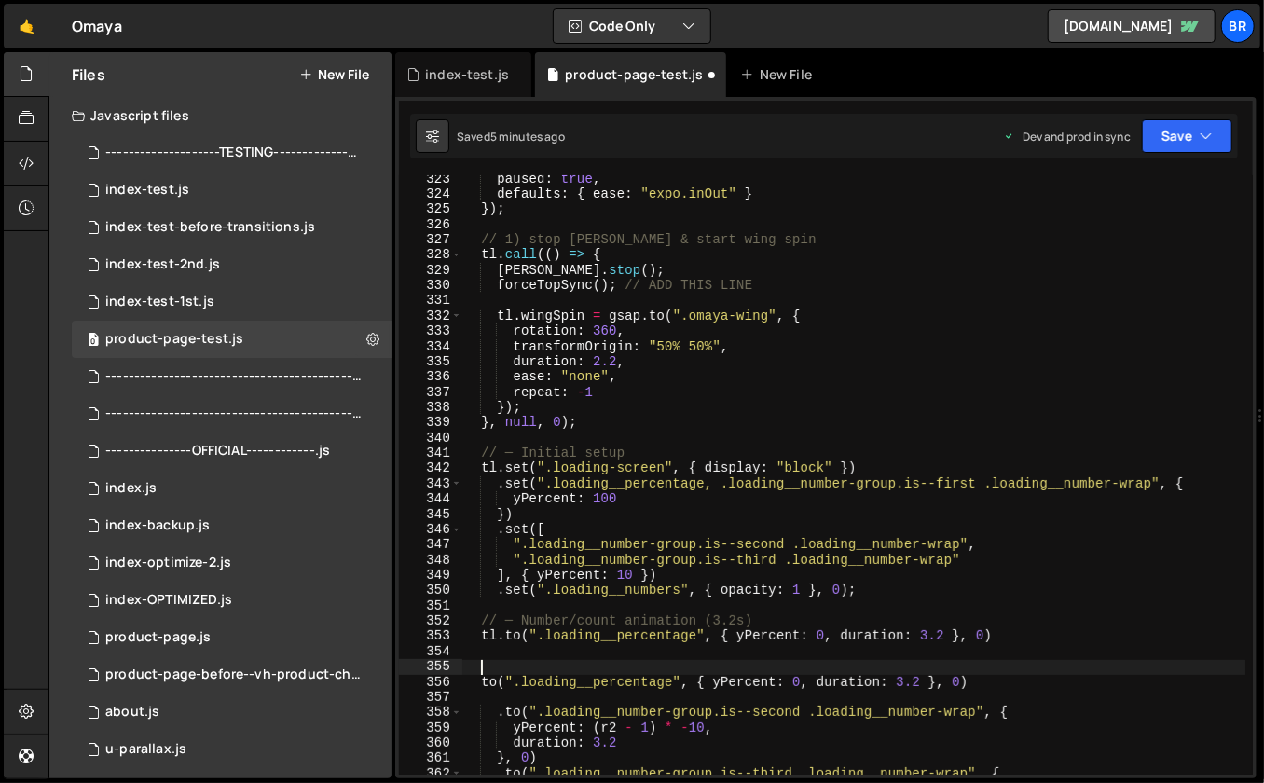
paste textarea "// ─ Number/count animation (3.2s)"
drag, startPoint x: 760, startPoint y: 660, endPoint x: 508, endPoint y: 660, distance: 251.8
click at [508, 660] on div "paused : true , defaults : { ease : "expo.inOut" } }) ; // 1) stop [PERSON_NAME…" at bounding box center [854, 487] width 785 height 631
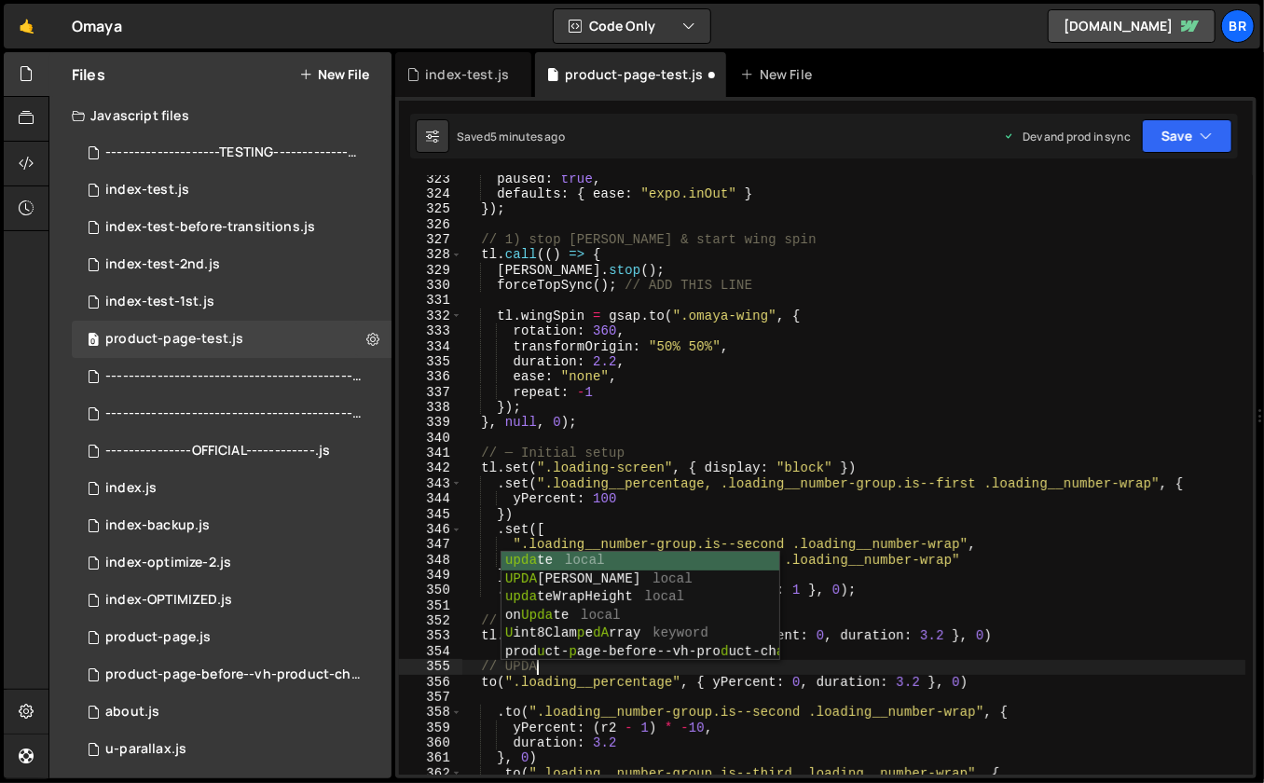
type textarea "// UPDATE"
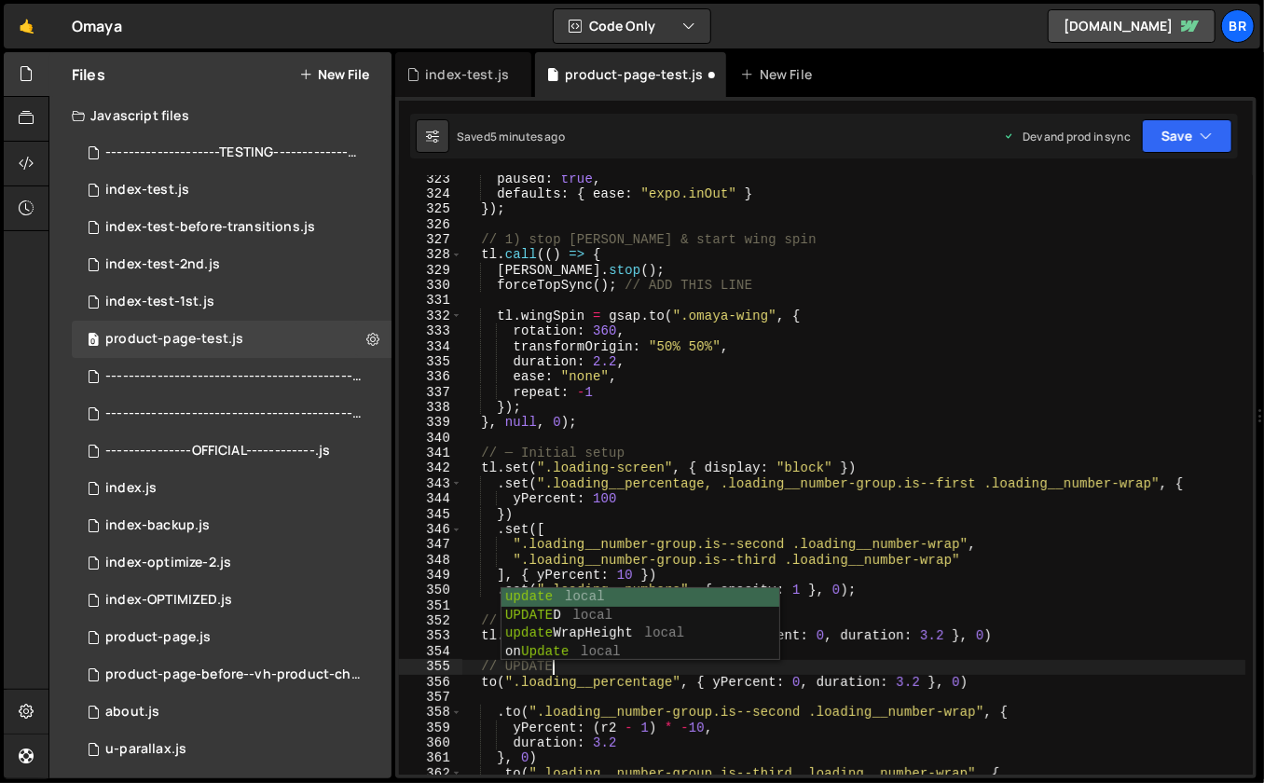
click at [532, 692] on div "paused : true , defaults : { ease : "expo.inOut" } }) ; // 1) stop [PERSON_NAME…" at bounding box center [854, 487] width 785 height 631
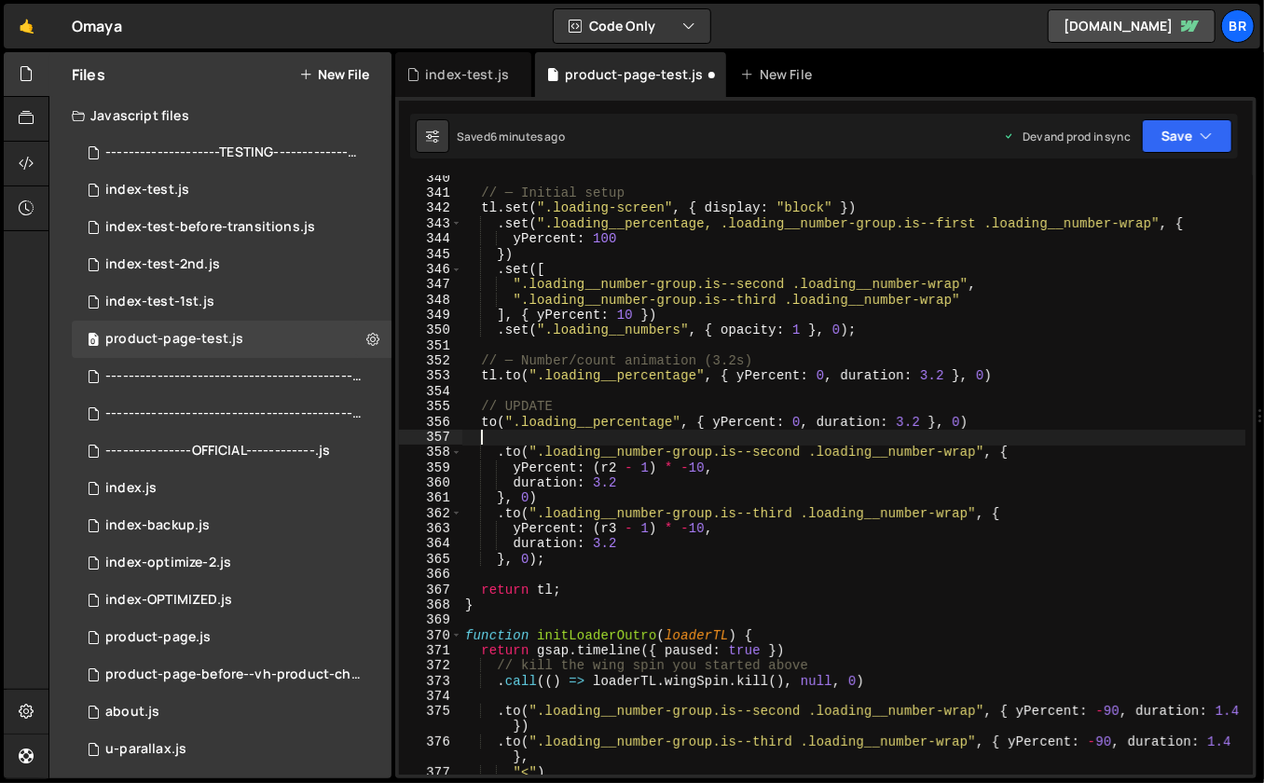
scroll to position [5225, 0]
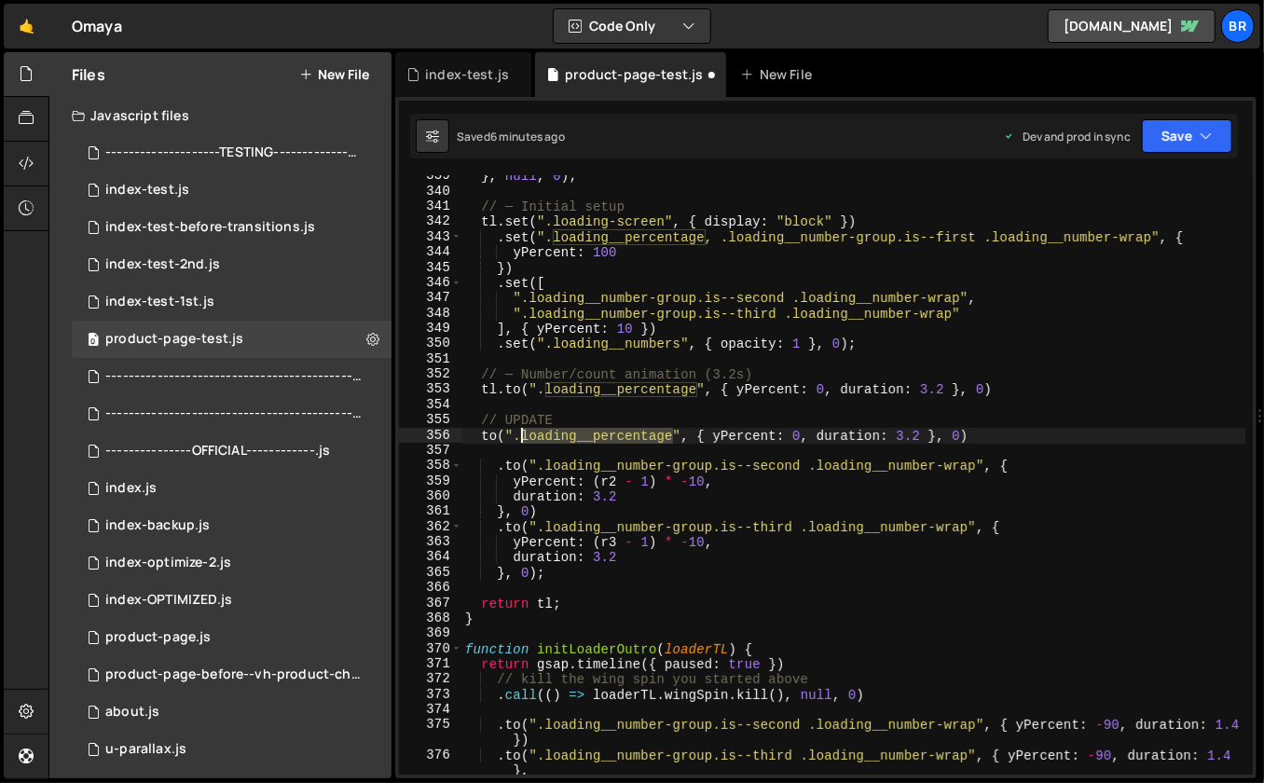
drag, startPoint x: 673, startPoint y: 435, endPoint x: 524, endPoint y: 432, distance: 149.2
click at [524, 432] on div "} , null , 0 ) ; // ─ Initial setup tl . set ( ".loading-screen" , { display : …" at bounding box center [854, 484] width 785 height 631
paste textarea "hero-p-span-1"
click at [976, 441] on div "} , null , 0 ) ; // ─ Initial setup tl . set ( ".loading-screen" , { display : …" at bounding box center [854, 484] width 785 height 631
drag, startPoint x: 725, startPoint y: 433, endPoint x: 666, endPoint y: 433, distance: 59.7
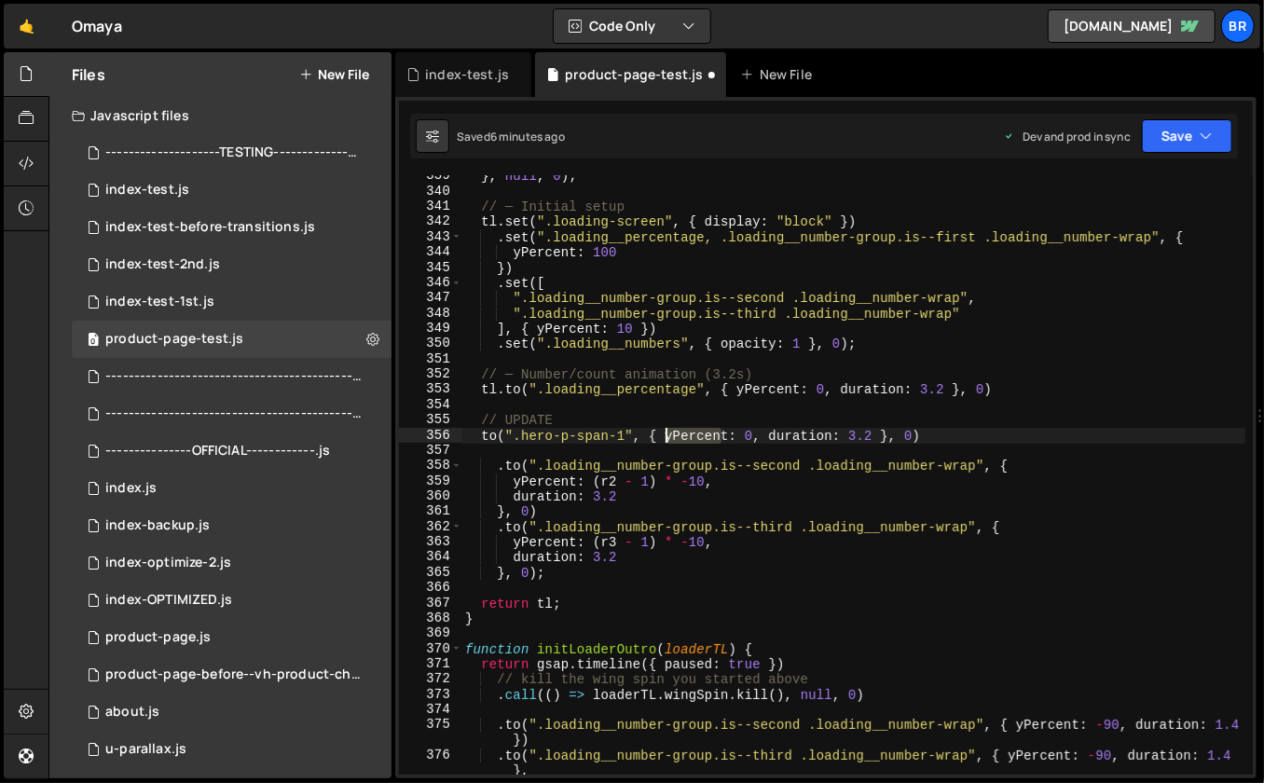
click at [666, 433] on div "} , null , 0 ) ; // ─ Initial setup tl . set ( ".loading-screen" , { display : …" at bounding box center [854, 484] width 785 height 631
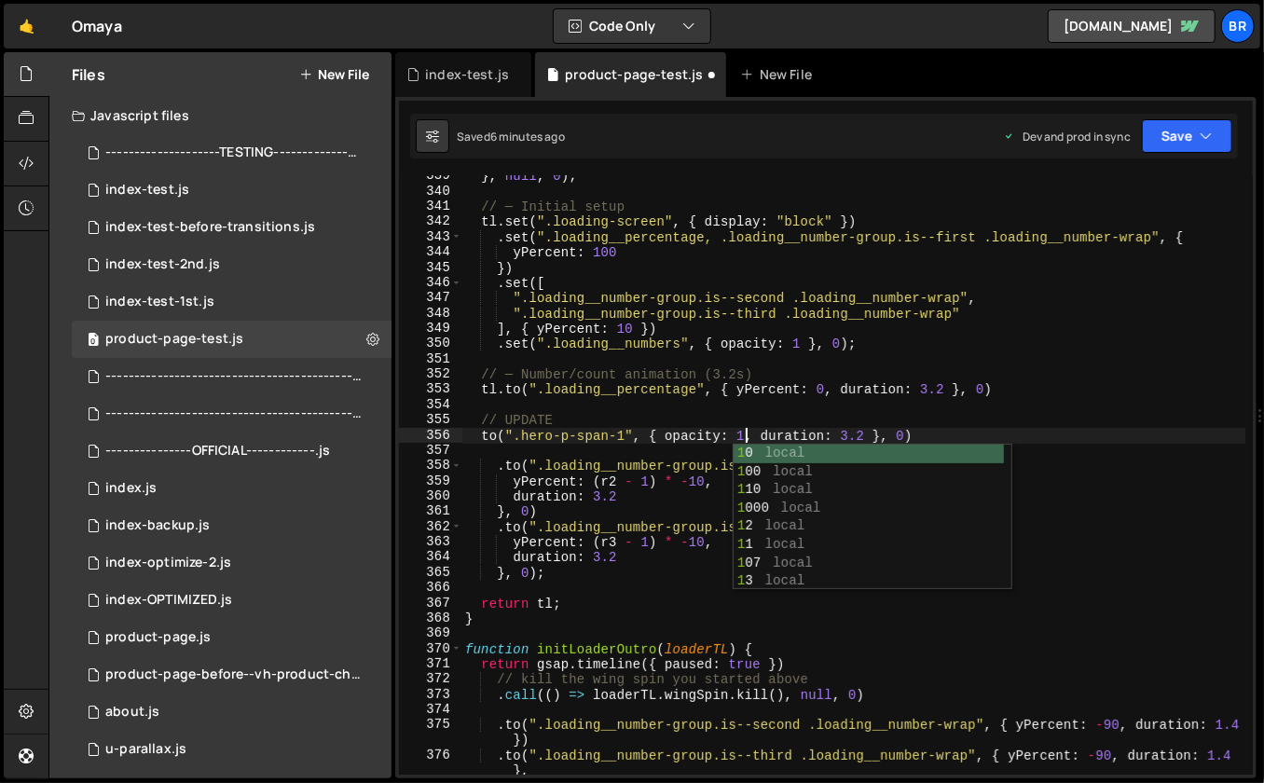
scroll to position [0, 19]
click at [845, 425] on div "} , null , 0 ) ; // ─ Initial setup tl . set ( ".loading-screen" , { display : …" at bounding box center [854, 484] width 785 height 631
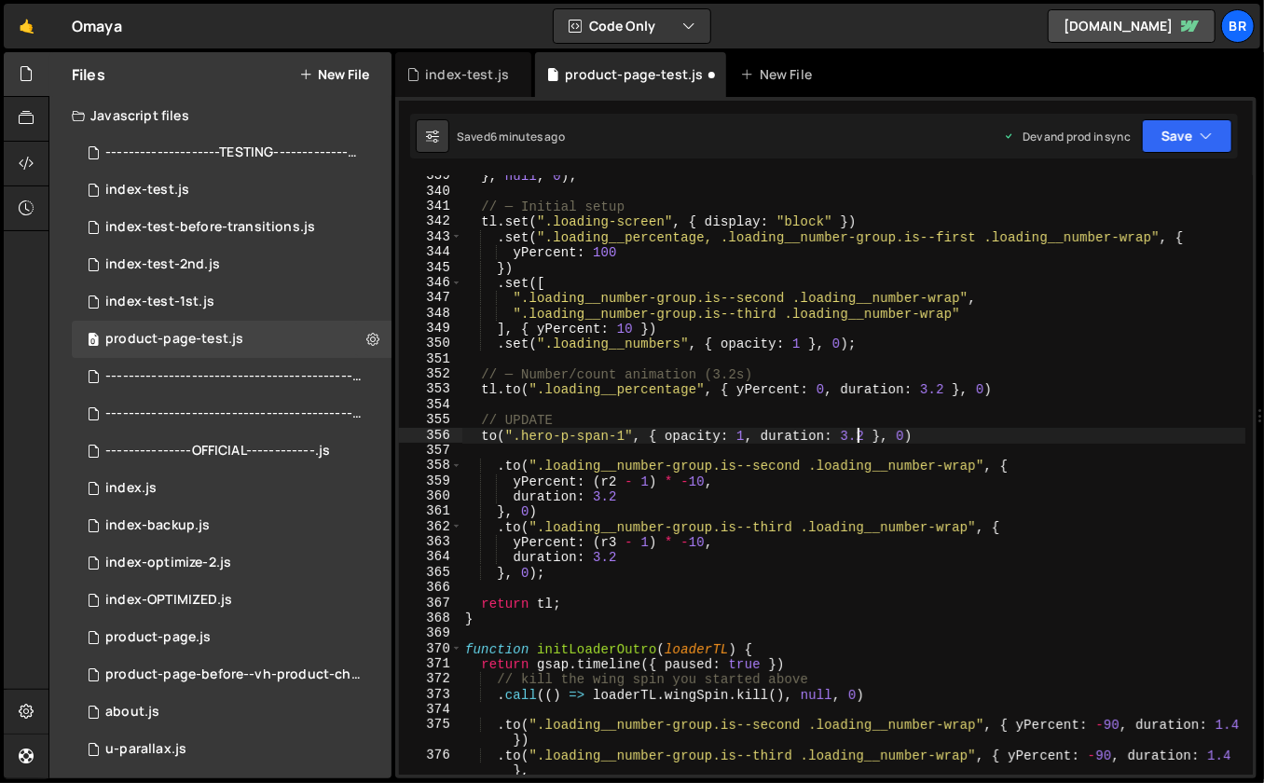
click at [860, 434] on div "} , null , 0 ) ; // ─ Initial setup tl . set ( ".loading-screen" , { display : …" at bounding box center [854, 484] width 785 height 631
drag, startPoint x: 865, startPoint y: 434, endPoint x: 839, endPoint y: 434, distance: 26.1
click at [839, 434] on div "} , null , 0 ) ; // ─ Initial setup tl . set ( ".loading-screen" , { display : …" at bounding box center [854, 484] width 785 height 631
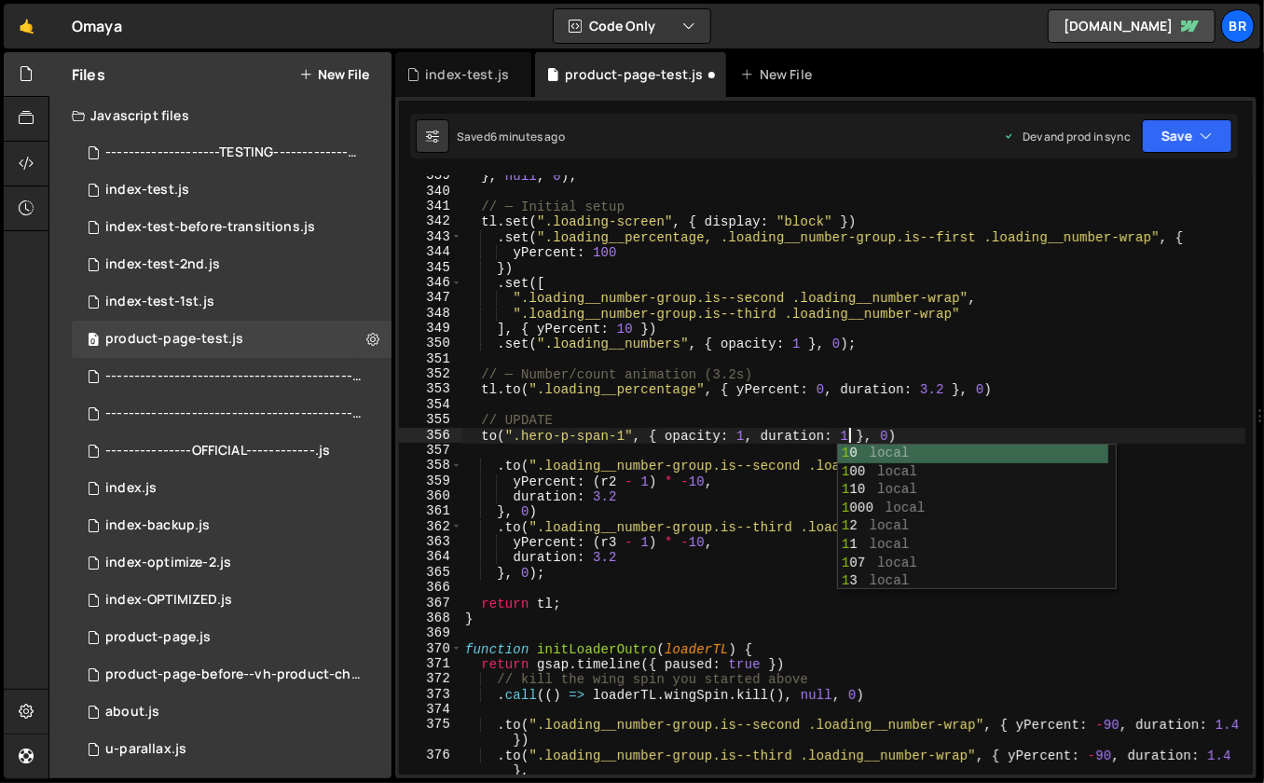
click at [904, 432] on div "} , null , 0 ) ; // ─ Initial setup tl . set ( ".loading-screen" , { display : …" at bounding box center [854, 484] width 785 height 631
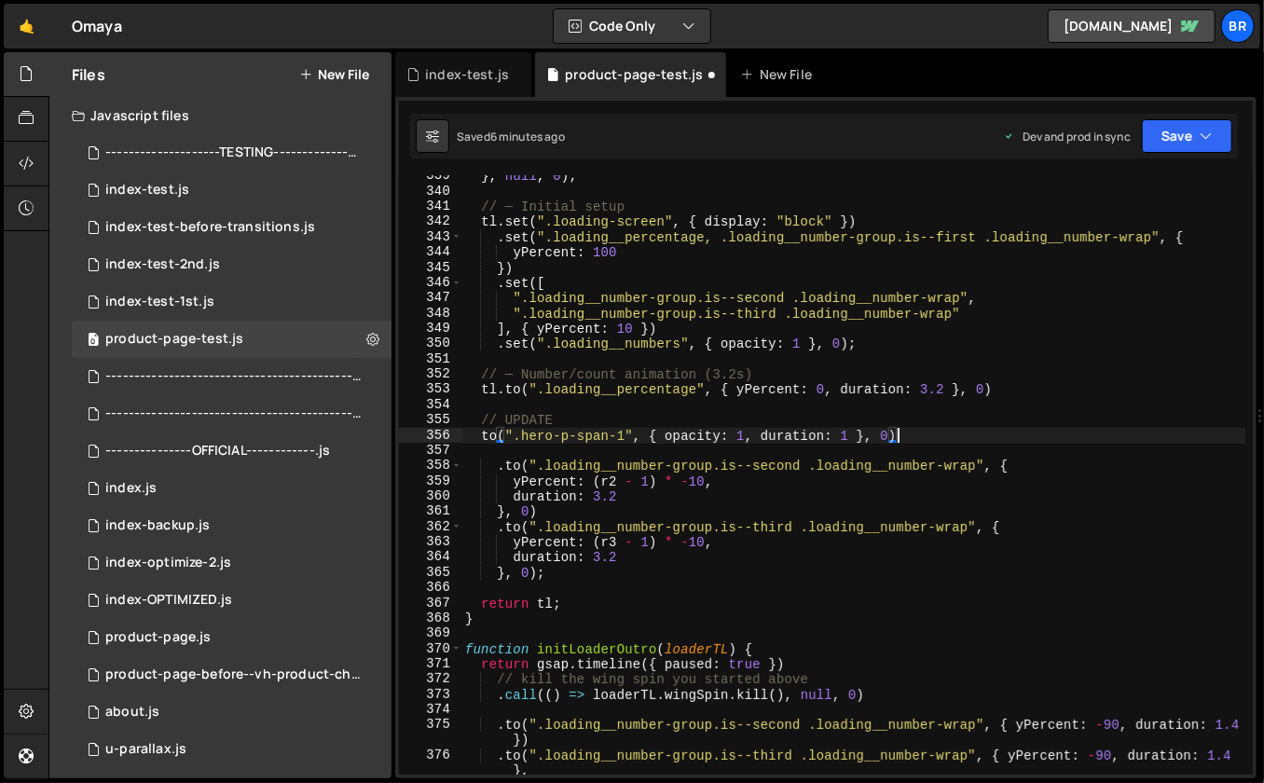
click at [915, 432] on div "} , null , 0 ) ; // ─ Initial setup tl . set ( ".loading-screen" , { display : …" at bounding box center [854, 484] width 785 height 631
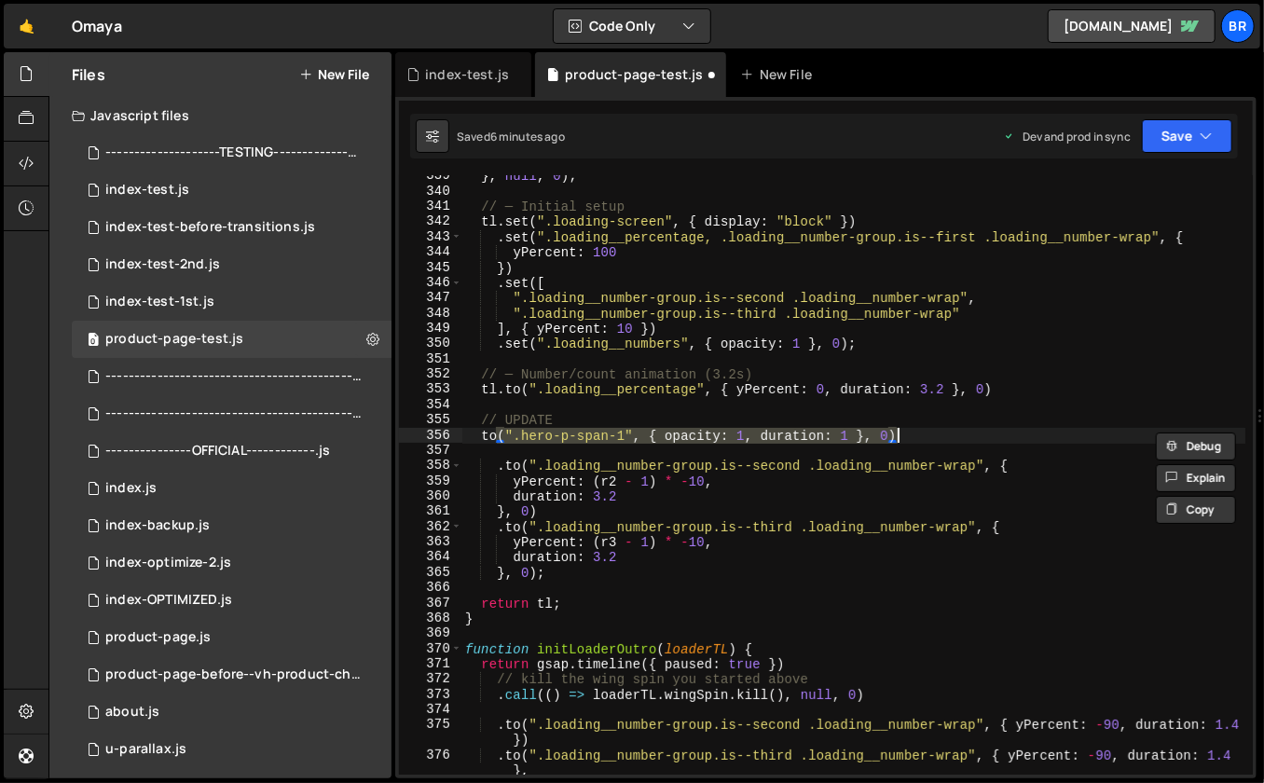
click at [915, 432] on div "} , null , 0 ) ; // ─ Initial setup tl . set ( ".loading-screen" , { display : …" at bounding box center [854, 484] width 785 height 631
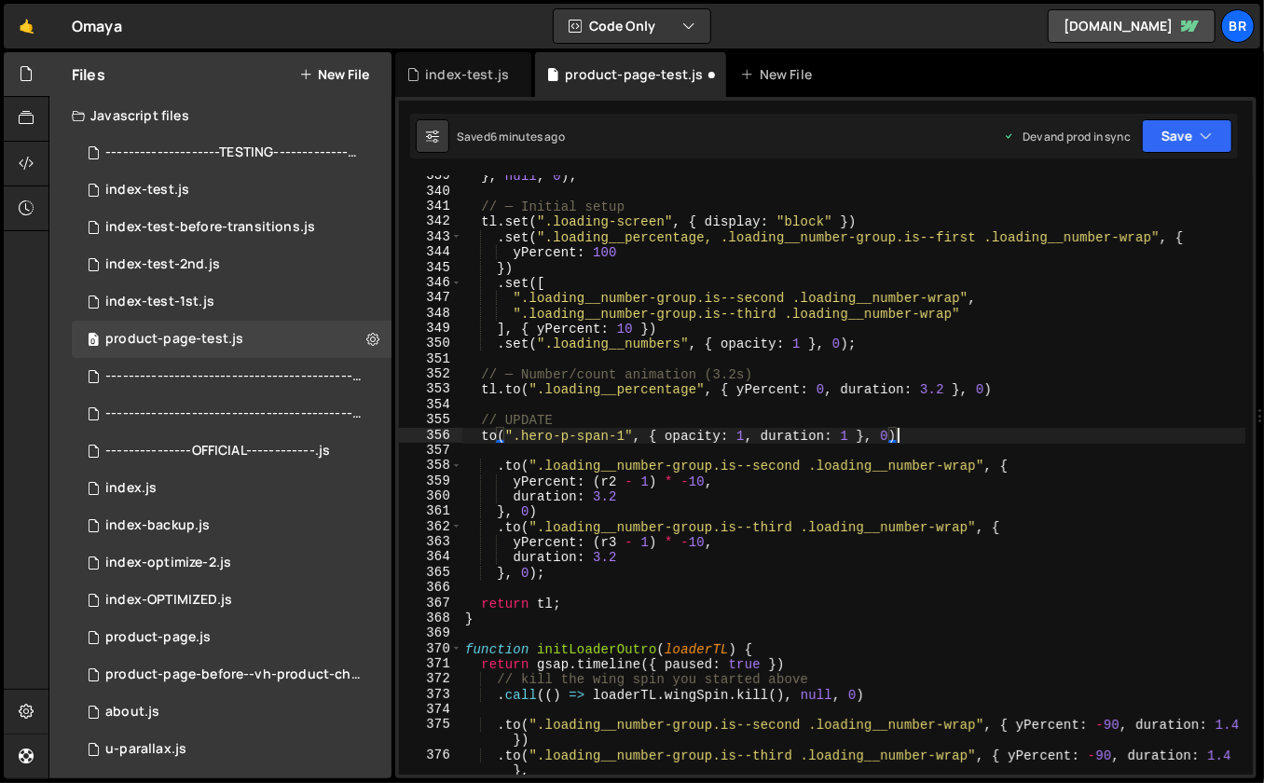
click at [915, 432] on div "} , null , 0 ) ; // ─ Initial setup tl . set ( ".loading-screen" , { display : …" at bounding box center [854, 484] width 785 height 631
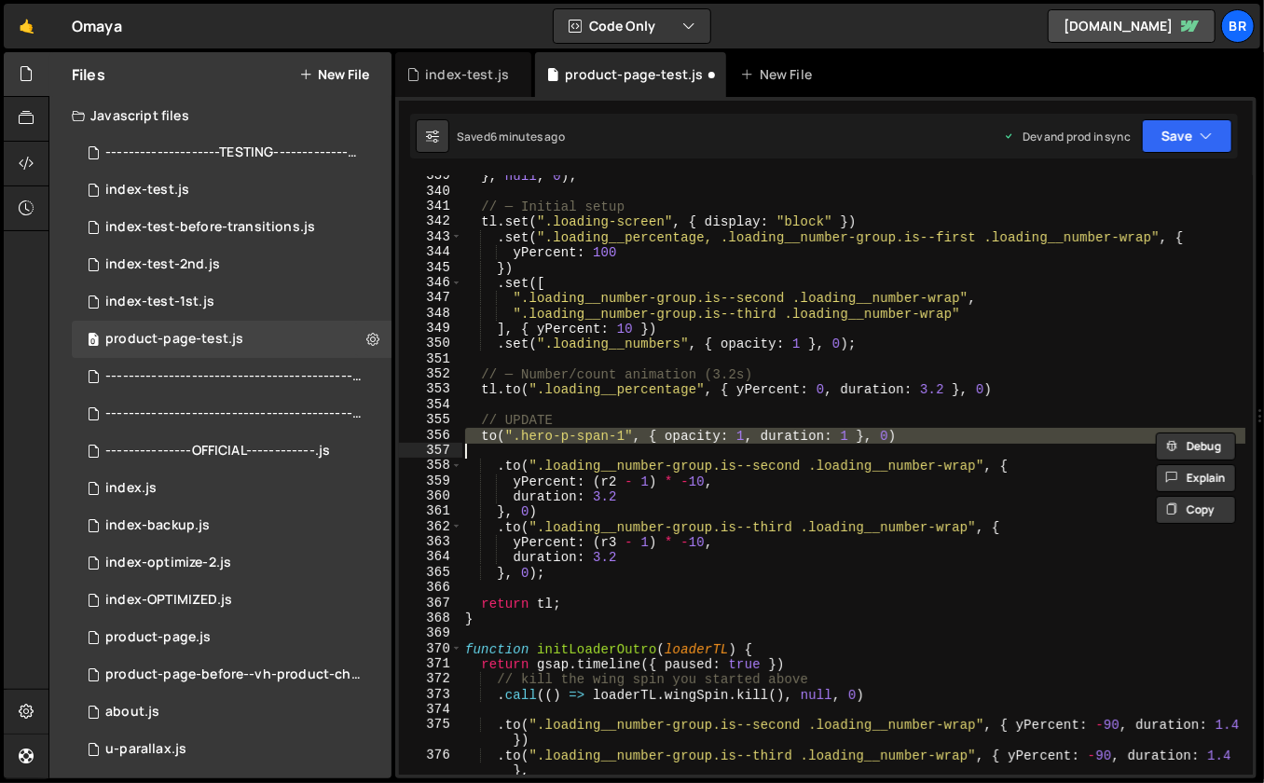
click at [915, 432] on div "} , null , 0 ) ; // ─ Initial setup tl . set ( ".loading-screen" , { display : …" at bounding box center [854, 484] width 785 height 631
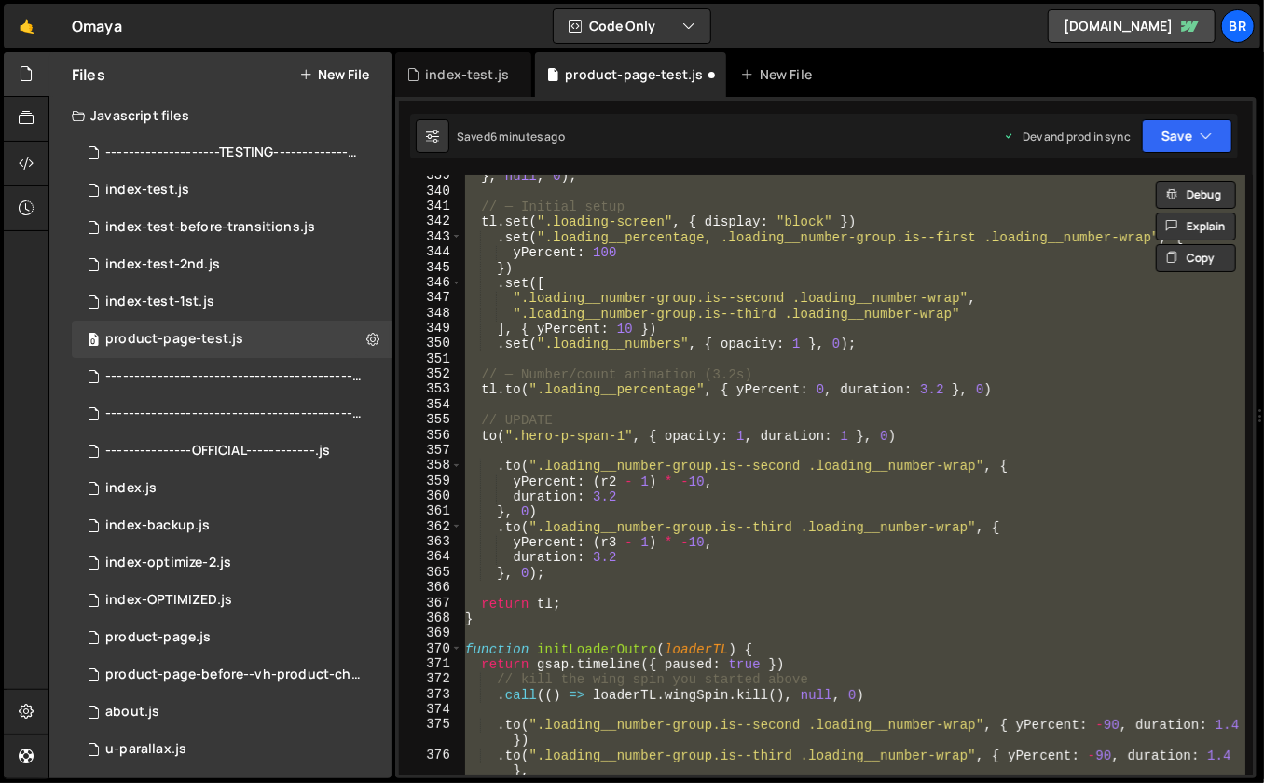
scroll to position [0, 0]
click at [915, 432] on div "} , null , 0 ) ; // ─ Initial setup tl . set ( ".loading-screen" , { display : …" at bounding box center [854, 484] width 785 height 631
type textarea "to(".hero-p-span-1", { opacity: 1, duration: 1 }, 0)"
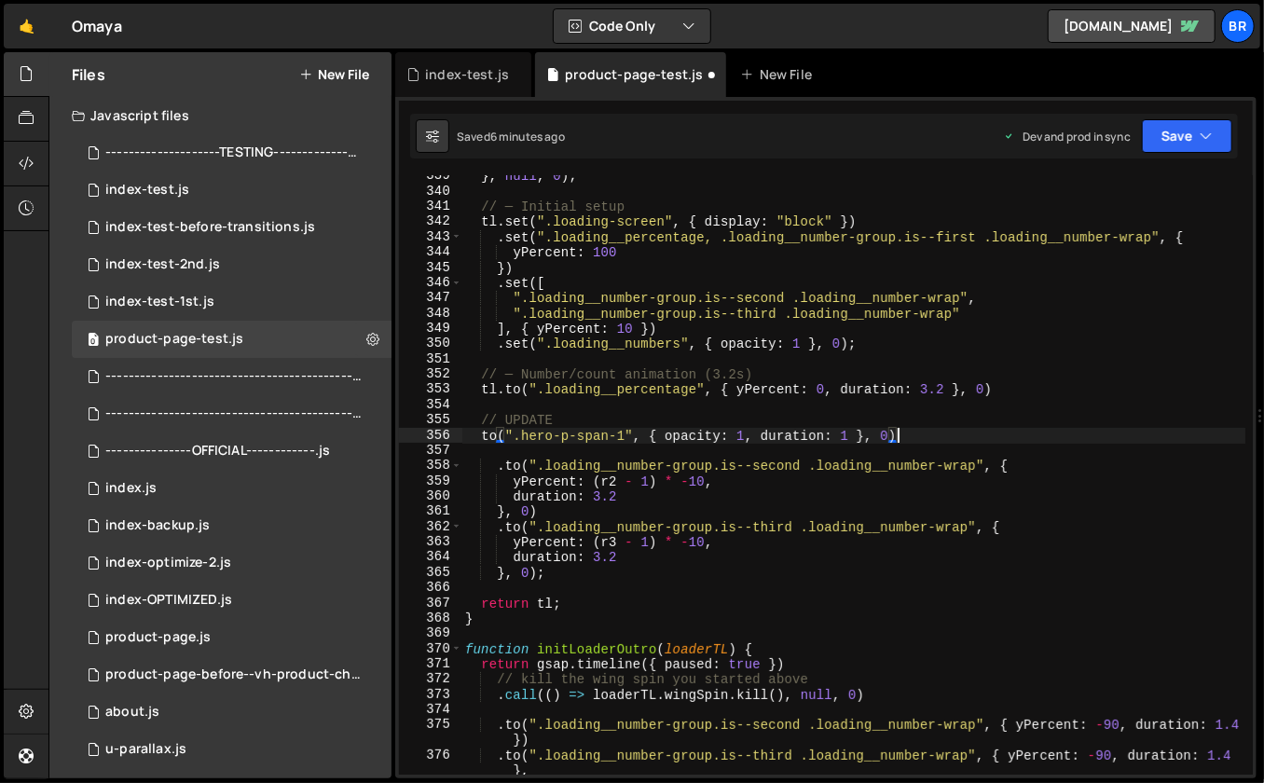
click at [915, 432] on div "} , null , 0 ) ; // ─ Initial setup tl . set ( ".loading-screen" , { display : …" at bounding box center [854, 484] width 785 height 631
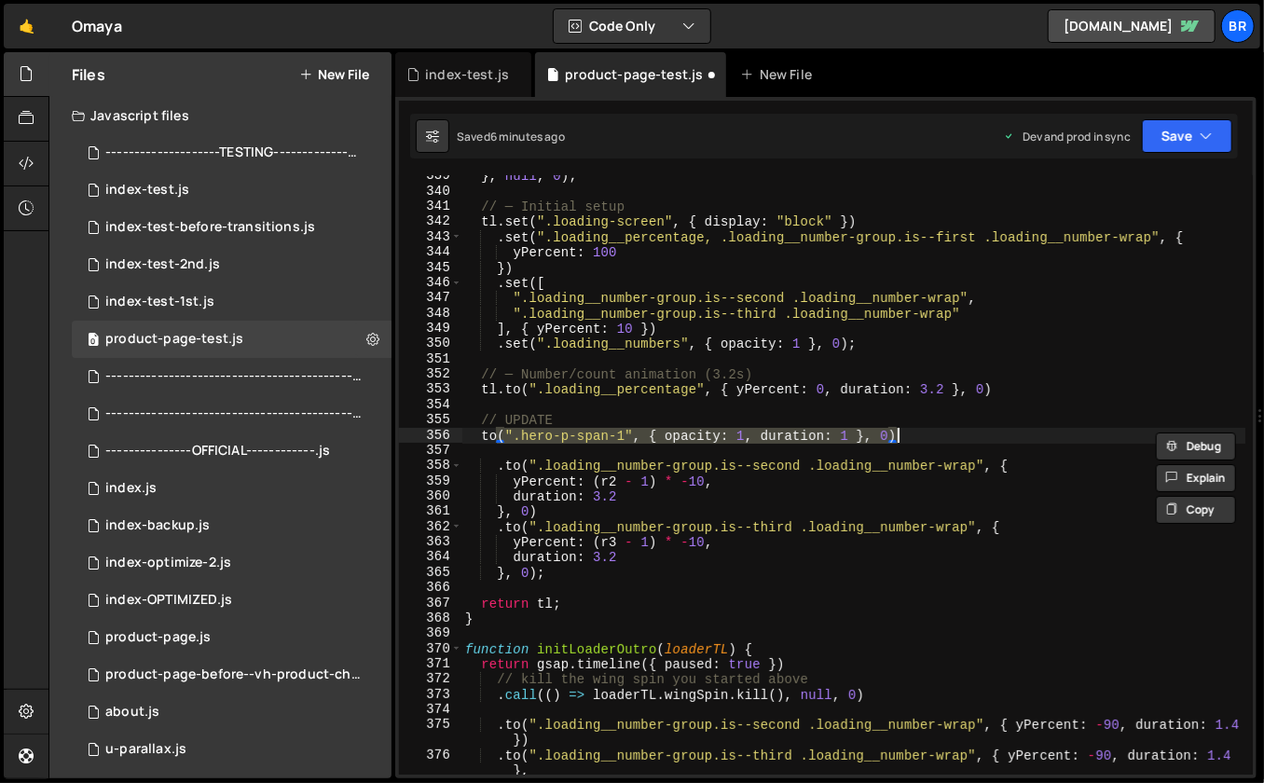
click at [915, 432] on div "} , null , 0 ) ; // ─ Initial setup tl . set ( ".loading-screen" , { display : …" at bounding box center [854, 484] width 785 height 631
drag, startPoint x: 915, startPoint y: 432, endPoint x: 477, endPoint y: 438, distance: 437.4
click at [477, 438] on div "} , null , 0 ) ; // ─ Initial setup tl . set ( ".loading-screen" , { display : …" at bounding box center [854, 484] width 785 height 631
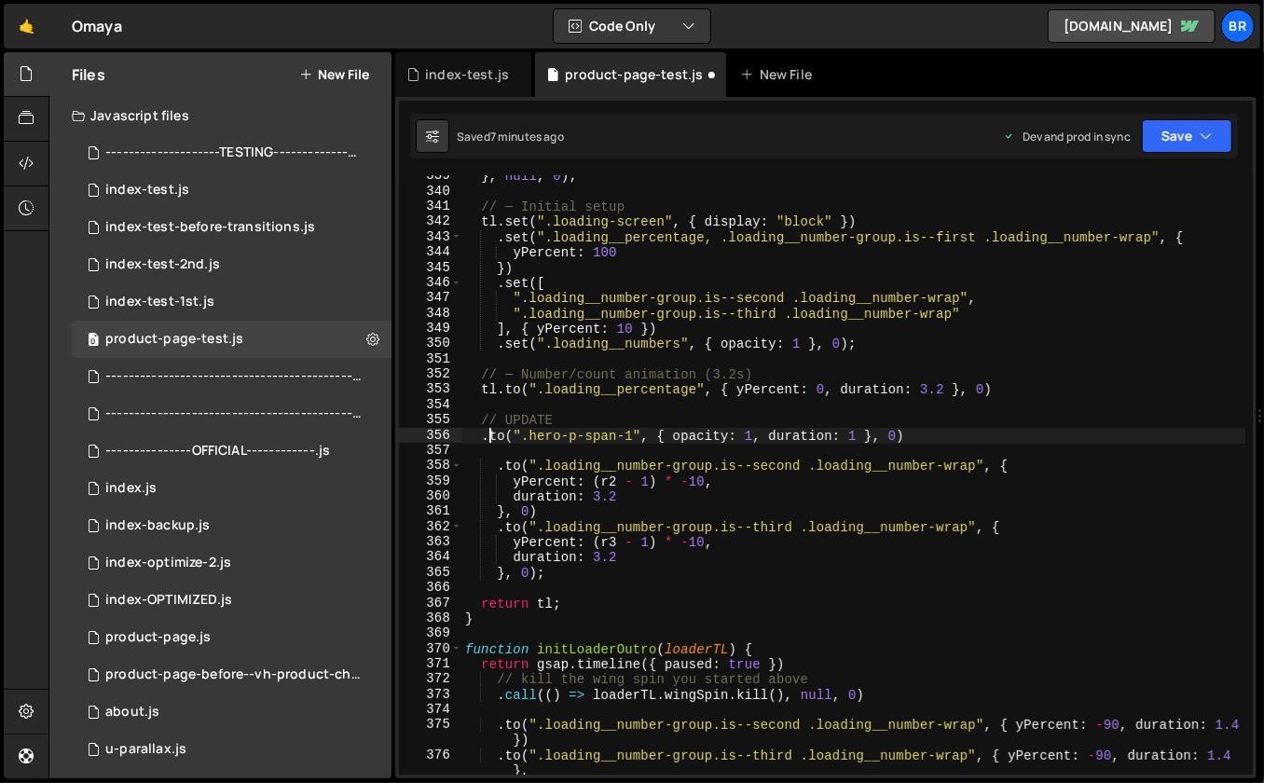
click at [959, 432] on div "} , null , 0 ) ; // ─ Initial setup tl . set ( ".loading-screen" , { display : …" at bounding box center [854, 484] width 785 height 631
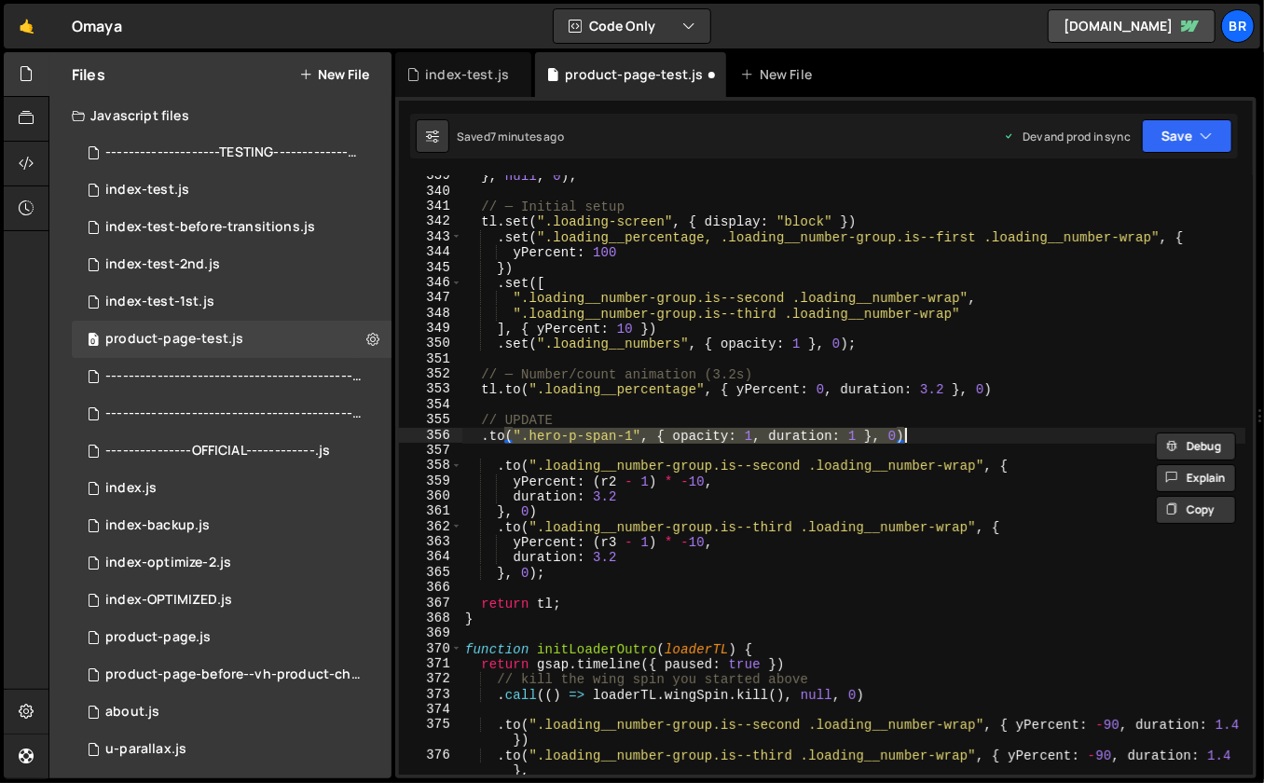
click at [959, 432] on div "} , null , 0 ) ; // ─ Initial setup tl . set ( ".loading-screen" , { display : …" at bounding box center [854, 484] width 785 height 631
type textarea ".to(".hero-p-span-1", { opacity: 1, duration: 1 }, 0)"
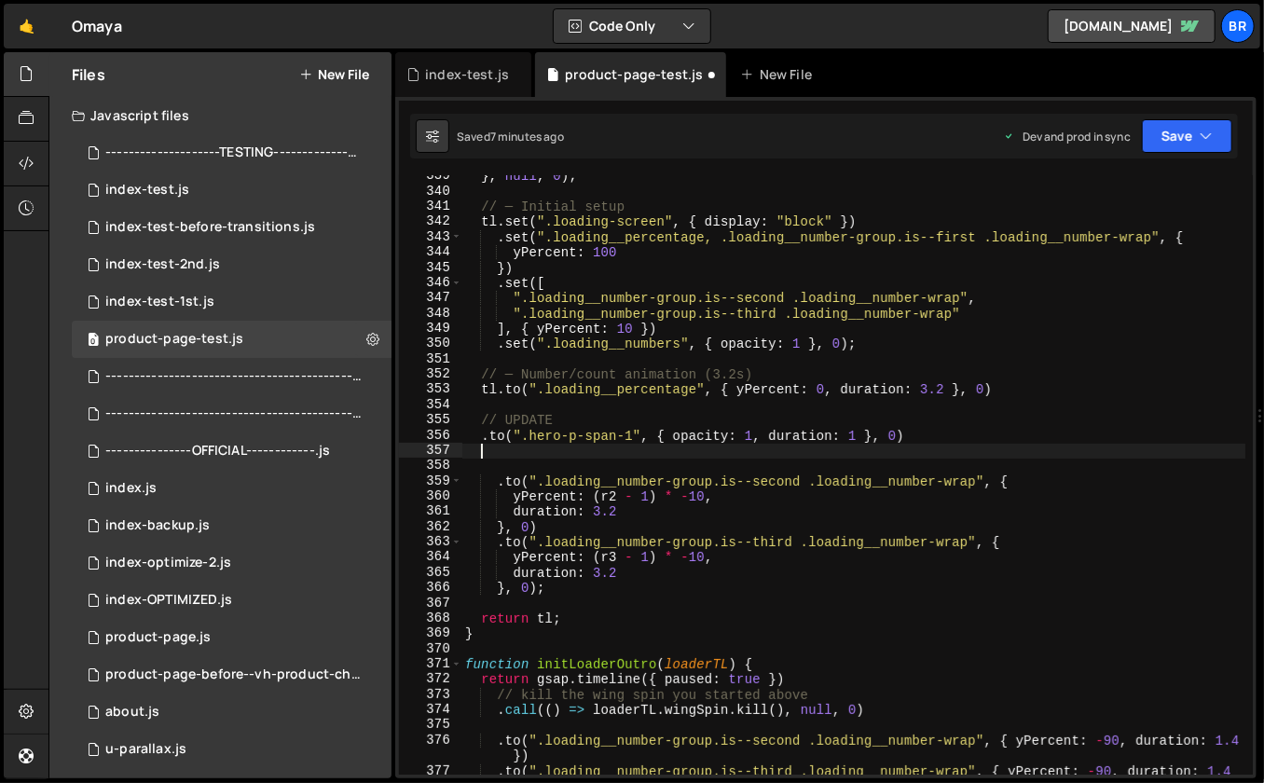
paste textarea
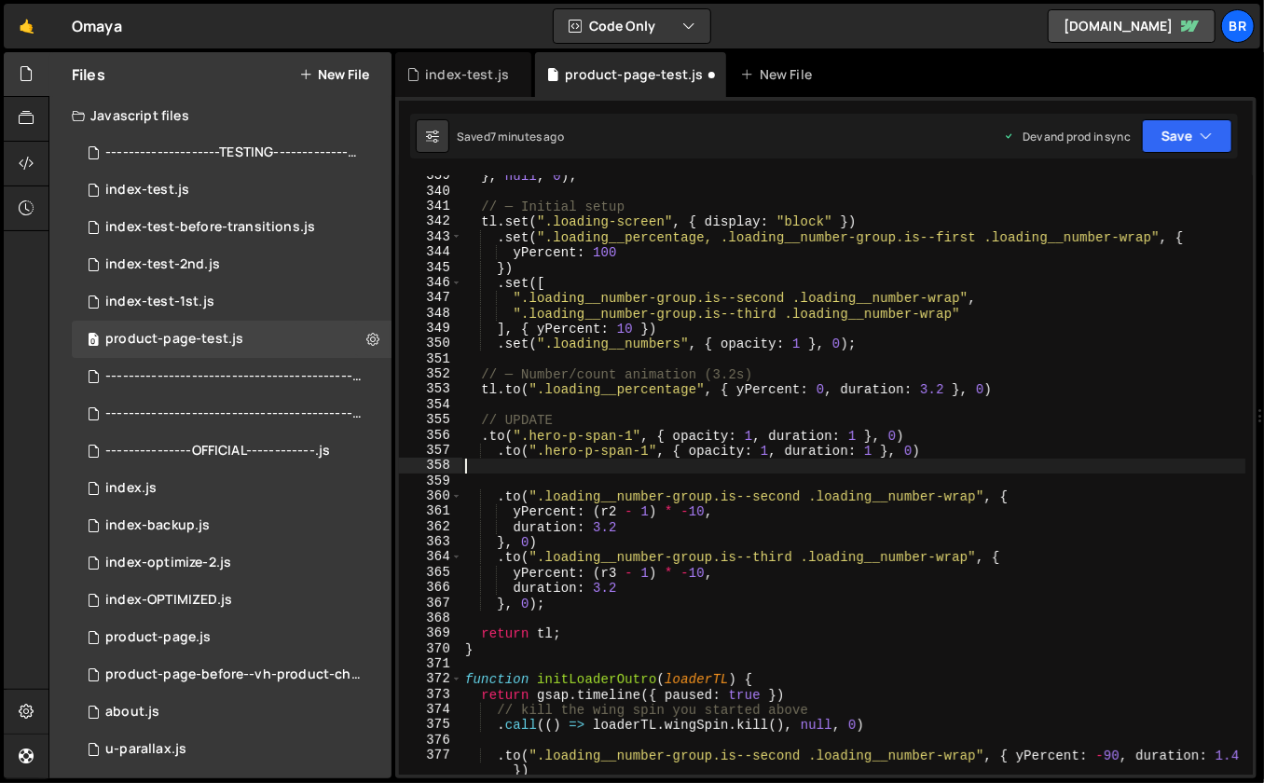
scroll to position [0, 0]
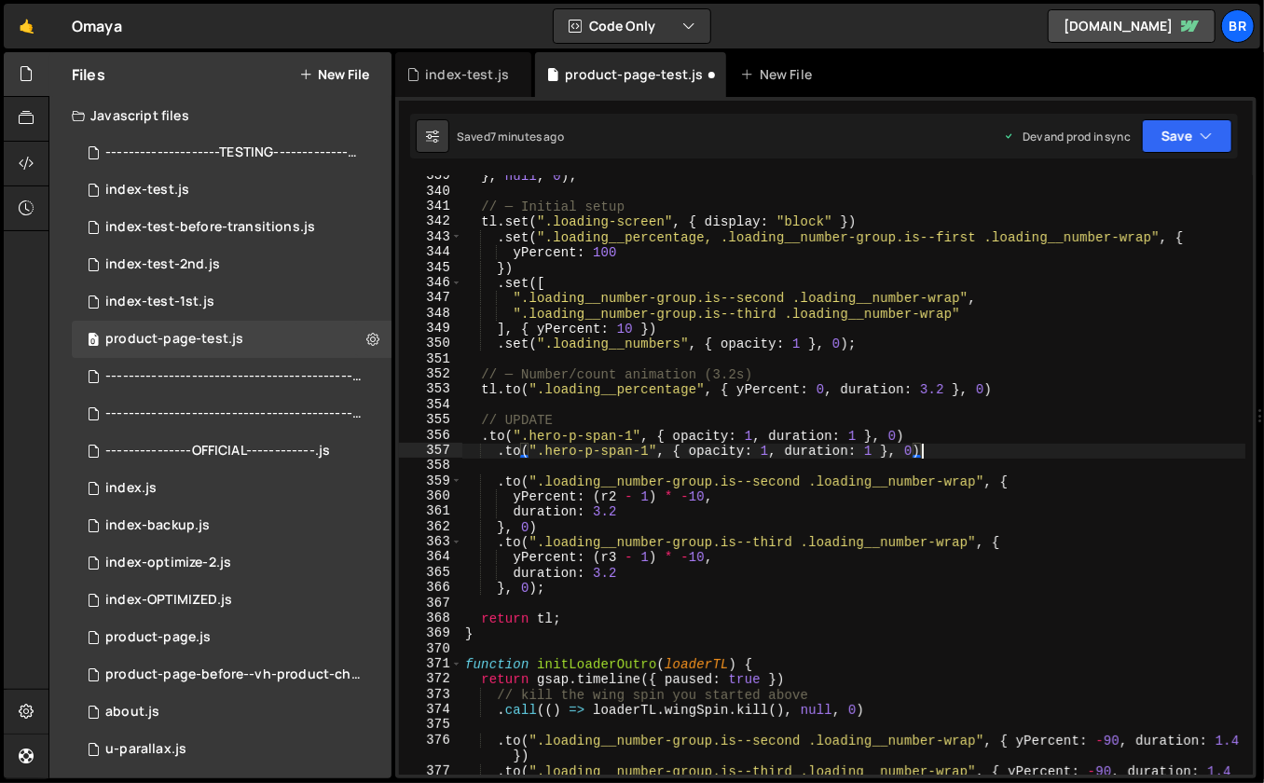
click at [646, 453] on div "} , null , 0 ) ; // ─ Initial setup tl . set ( ".loading-screen" , { display : …" at bounding box center [854, 492] width 785 height 646
type textarea ".to(".hero-p-span-2", { opacity: 1, duration: 1 }, 0)"
click at [936, 450] on div "} , null , 0 ) ; // ─ Initial setup tl . set ( ".loading-screen" , { display : …" at bounding box center [854, 492] width 785 height 646
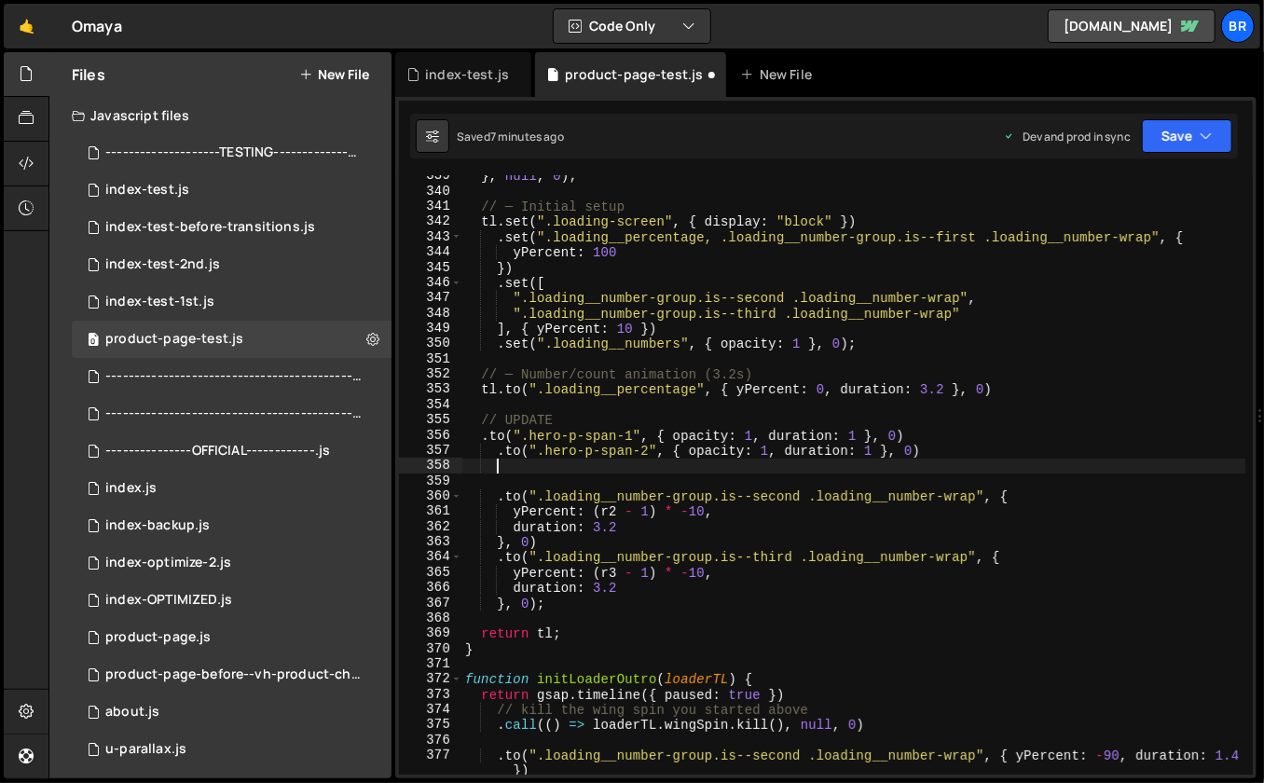
paste textarea
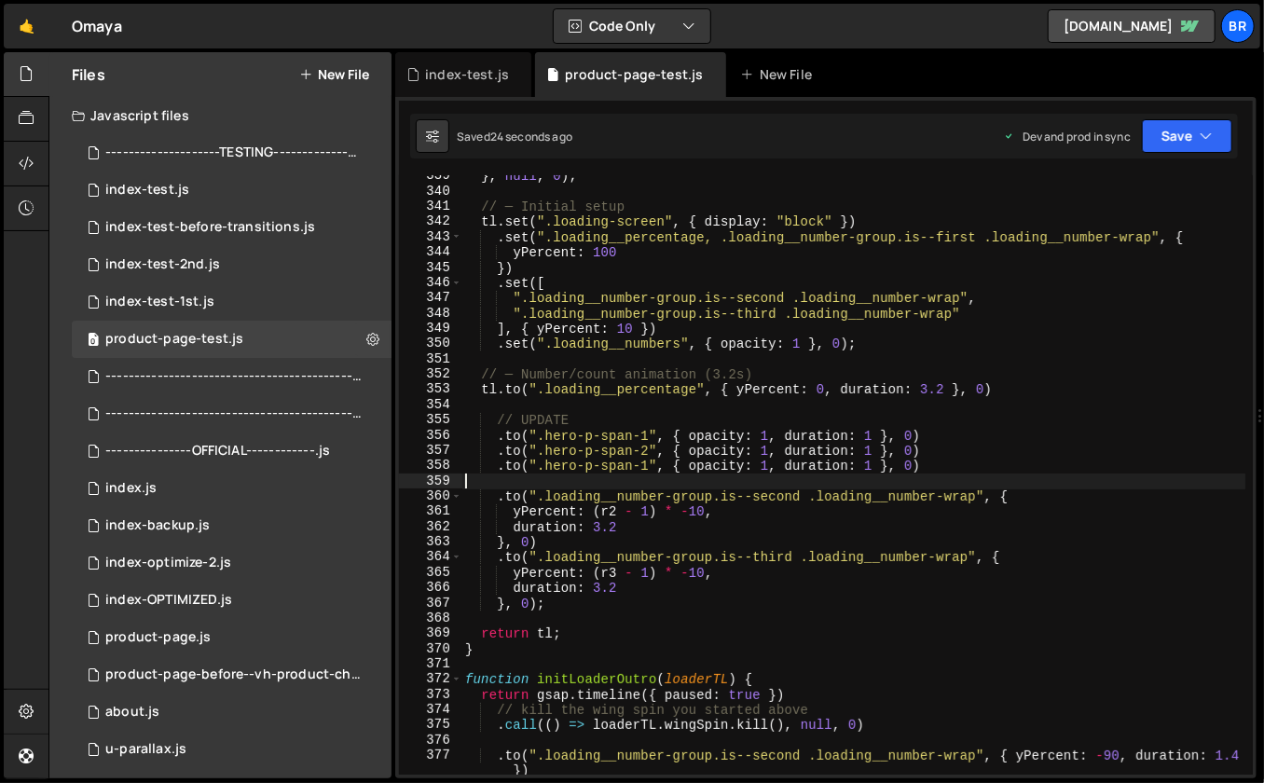
click at [816, 551] on div "} , null , 0 ) ; // ─ Initial setup tl . set ( ".loading-screen" , { display : …" at bounding box center [854, 492] width 785 height 646
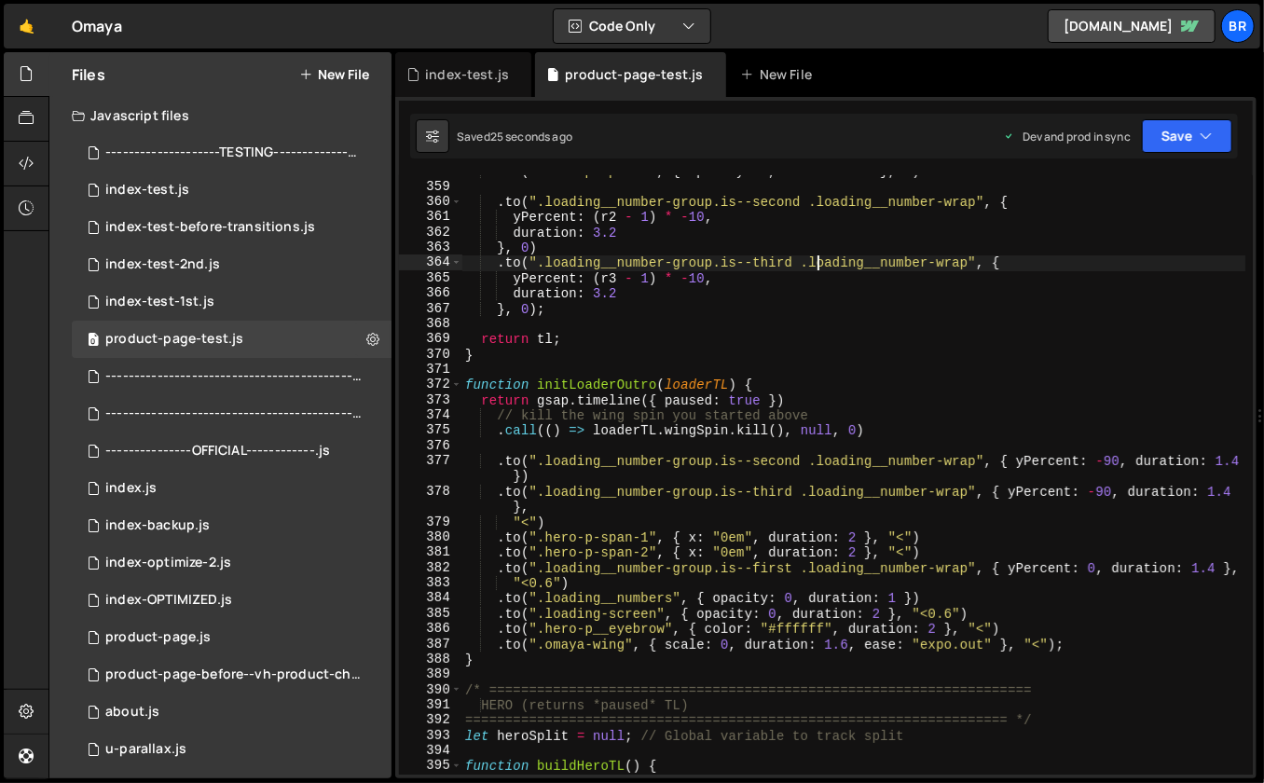
scroll to position [5525, 0]
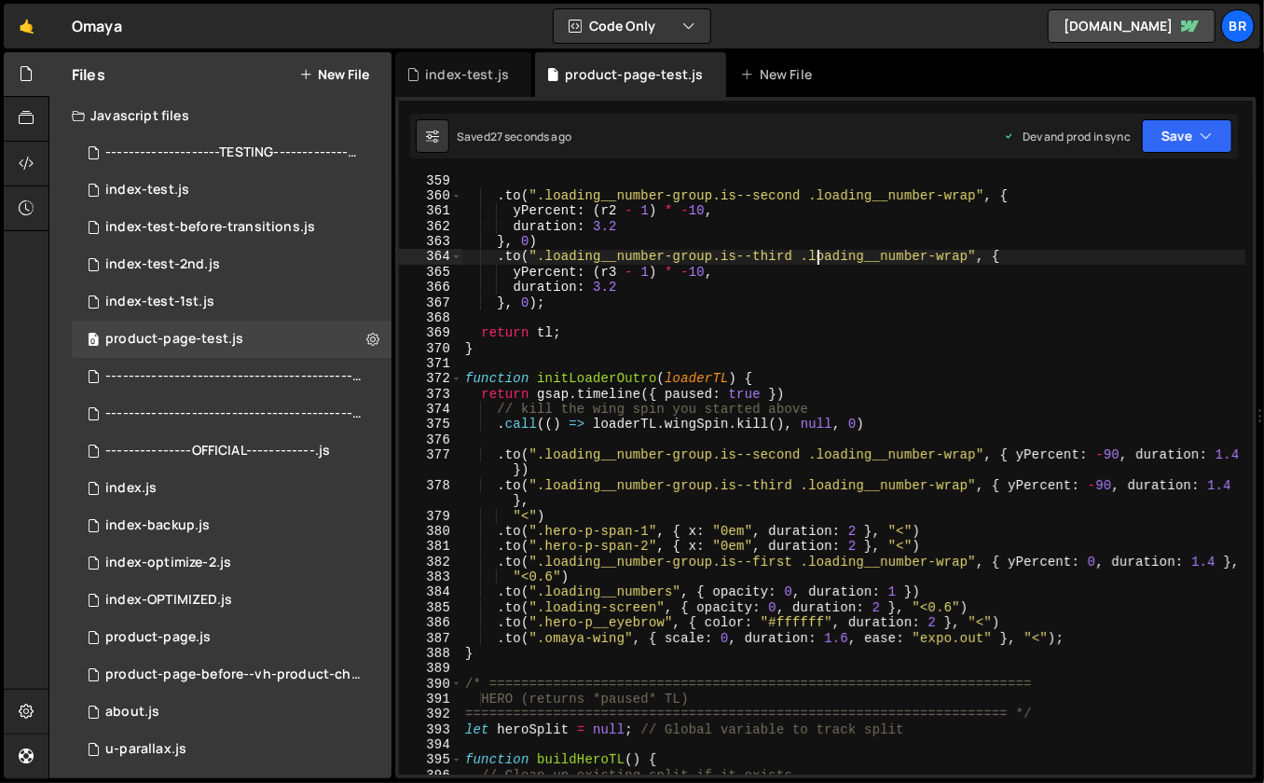
click at [625, 640] on div ". to ( ".loading__number-group.is--second .loading__number-wrap" , { yPercent :…" at bounding box center [854, 488] width 785 height 631
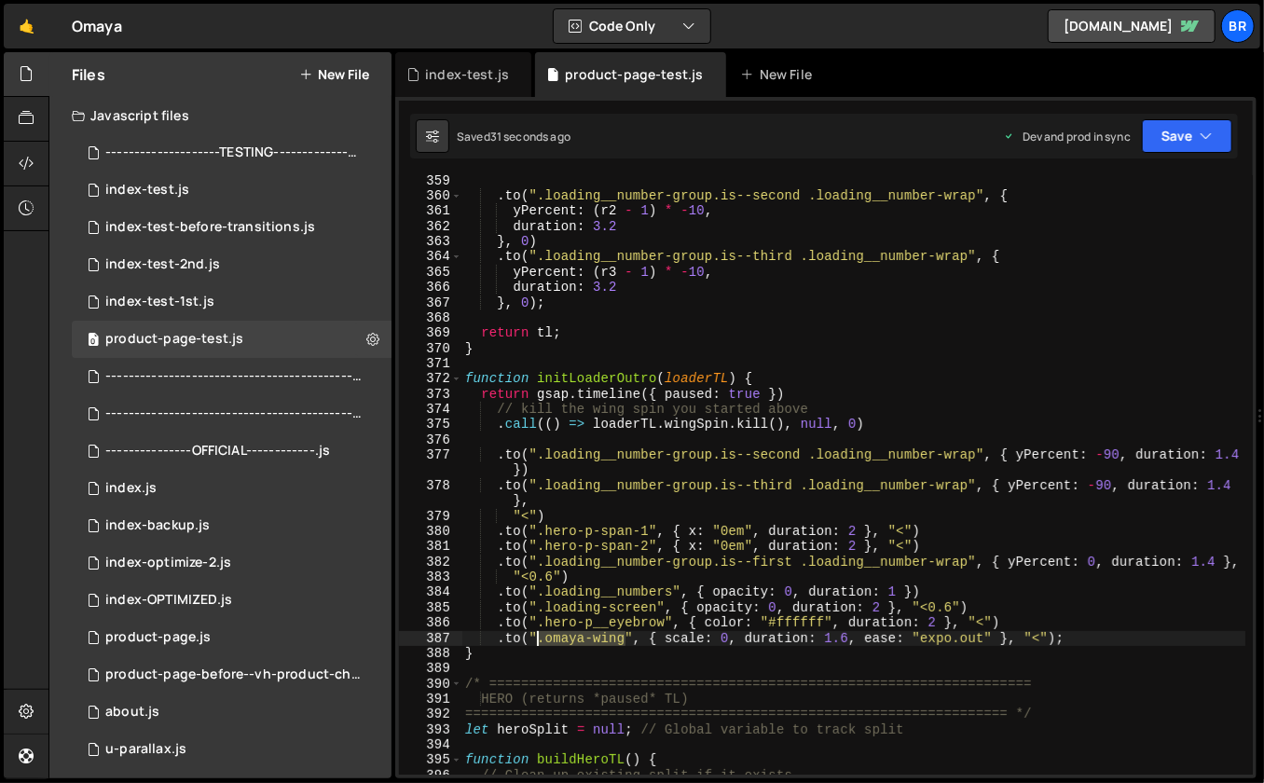
drag, startPoint x: 623, startPoint y: 639, endPoint x: 541, endPoint y: 640, distance: 82.1
click at [541, 640] on div ". to ( ".loading__number-group.is--second .loading__number-wrap" , { yPercent :…" at bounding box center [854, 488] width 785 height 631
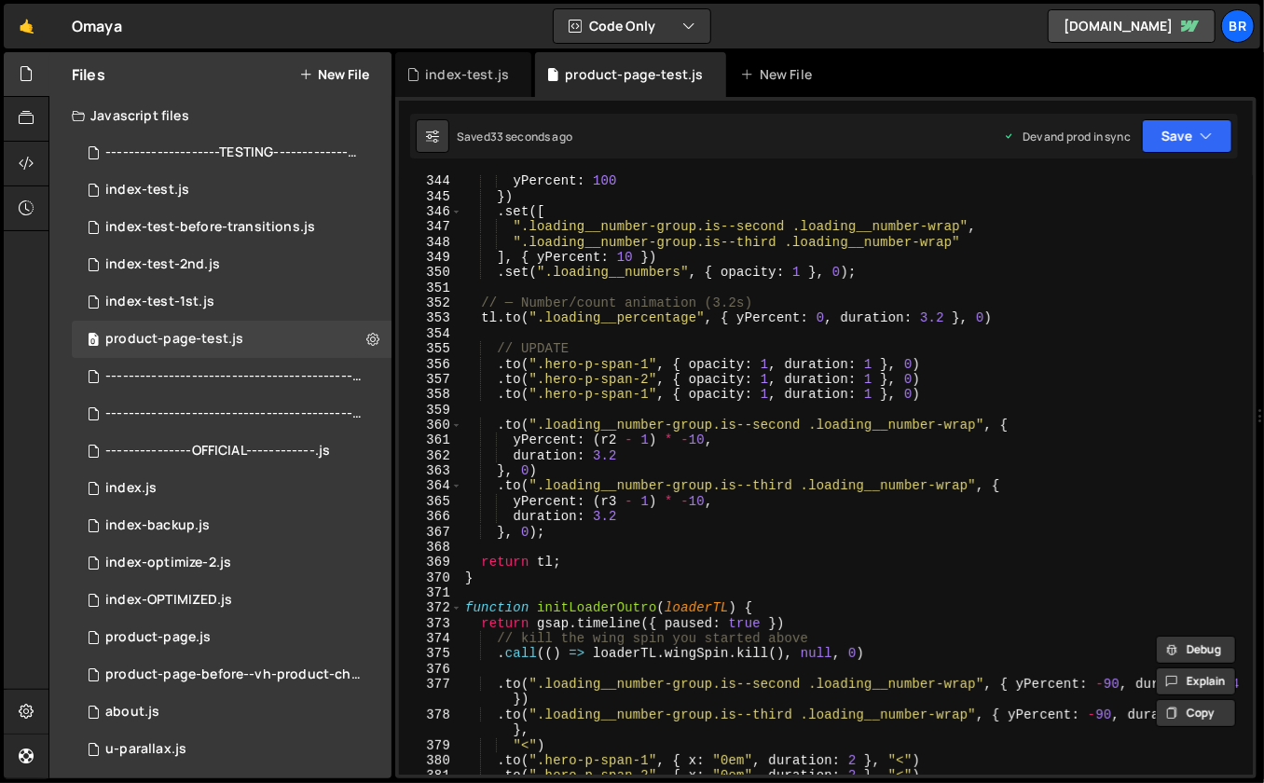
scroll to position [5268, 0]
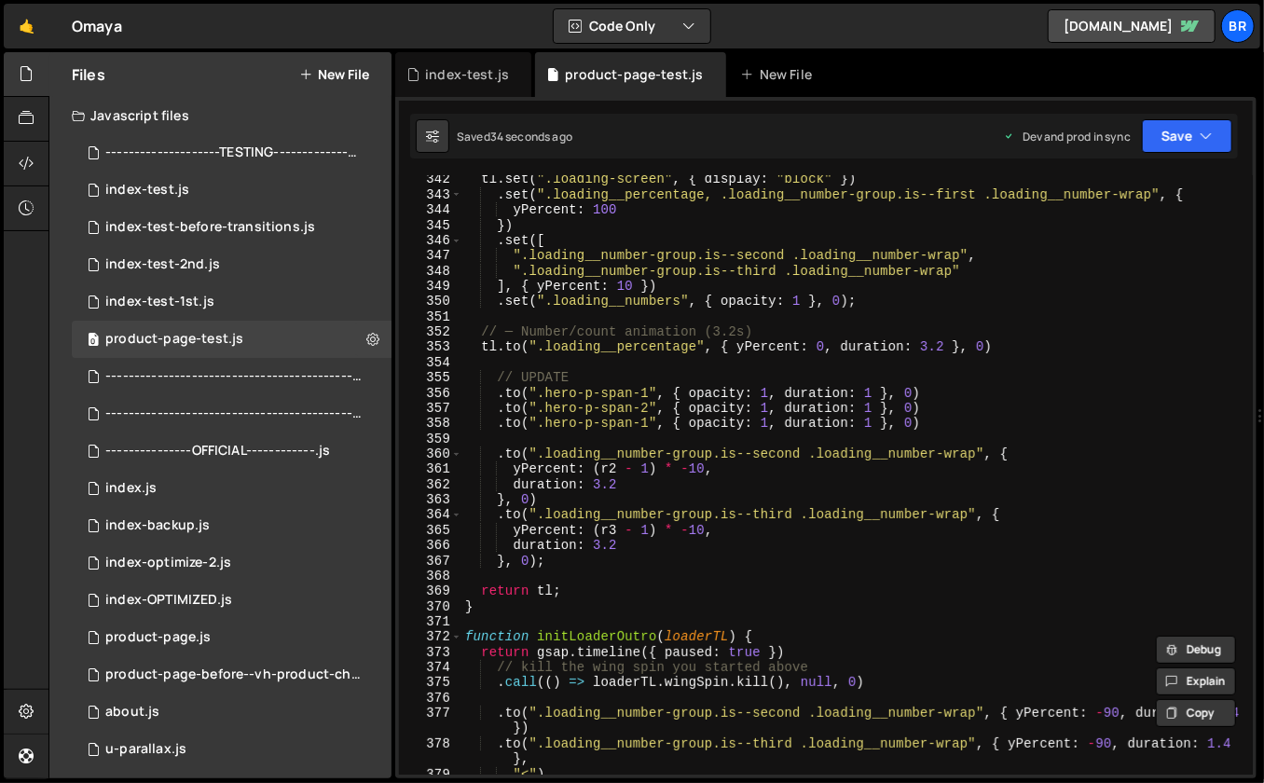
click at [603, 424] on div "tl . set ( ".loading-screen" , { display : "block" }) . set ( ".loading__percen…" at bounding box center [854, 487] width 785 height 631
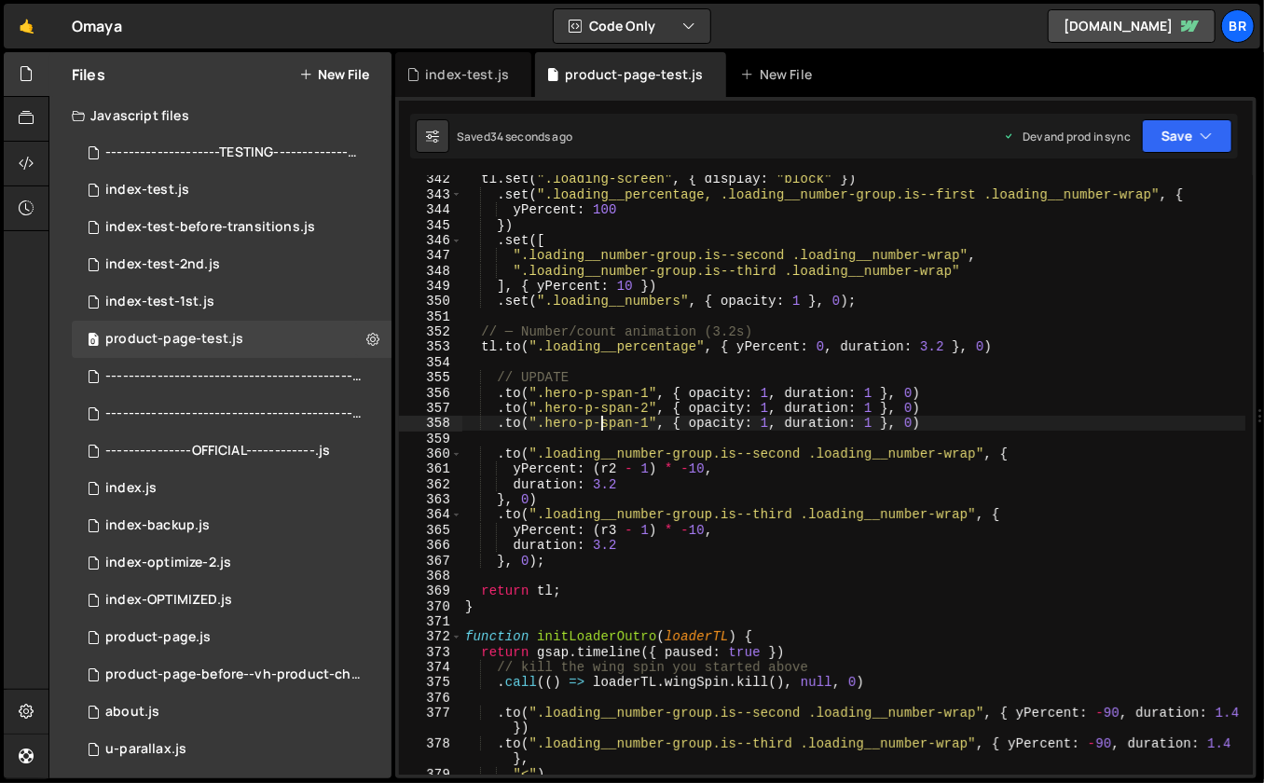
click at [603, 424] on div "tl . set ( ".loading-screen" , { display : "block" }) . set ( ".loading__percen…" at bounding box center [854, 487] width 785 height 631
drag, startPoint x: 650, startPoint y: 425, endPoint x: 548, endPoint y: 422, distance: 101.7
click at [548, 422] on div "tl . set ( ".loading-screen" , { display : "block" }) . set ( ".loading__percen…" at bounding box center [854, 487] width 785 height 631
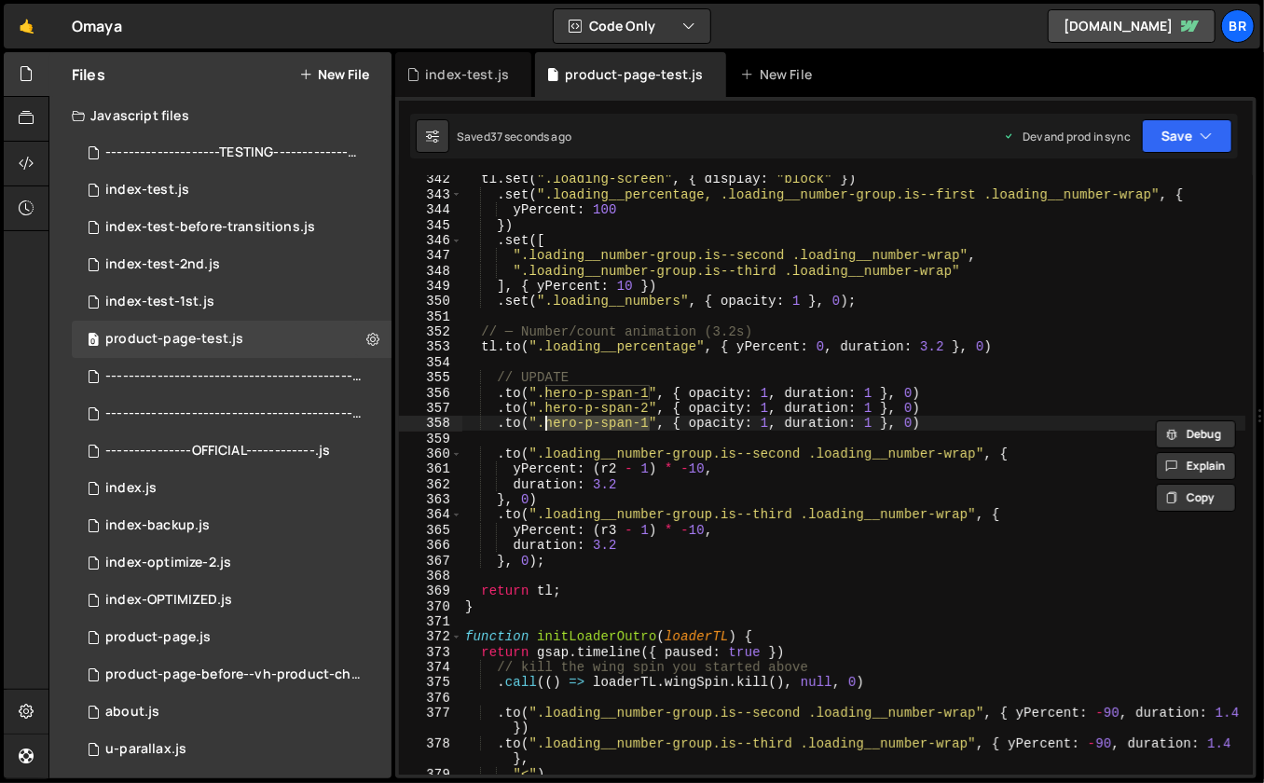
paste textarea ".omaya-wing"
click at [931, 419] on div "tl . set ( ".loading-screen" , { display : "block" }) . set ( ".loading__percen…" at bounding box center [854, 487] width 785 height 631
click at [548, 426] on div "tl . set ( ".loading-screen" , { display : "block" }) . set ( ".loading__percen…" at bounding box center [854, 487] width 785 height 631
click at [873, 403] on div "tl . set ( ".loading-screen" , { display : "block" }) . set ( ".loading__percen…" at bounding box center [854, 487] width 785 height 631
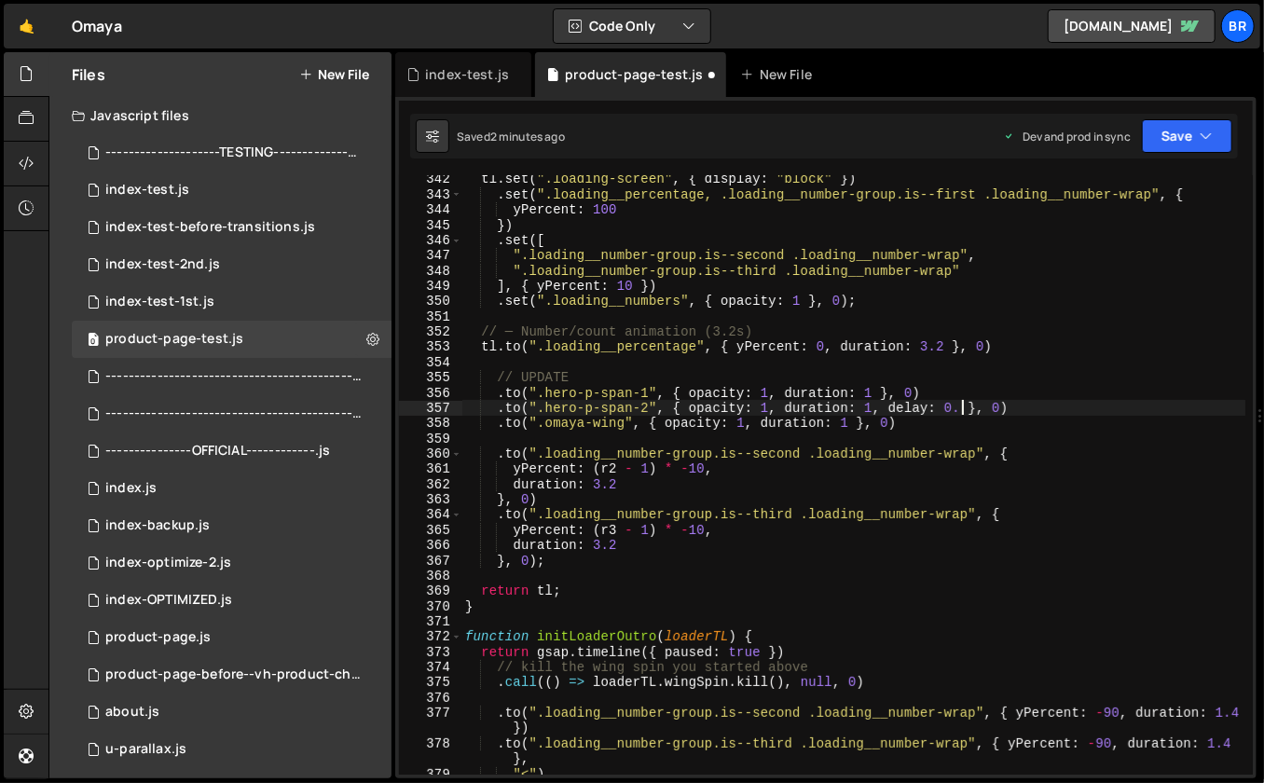
scroll to position [0, 35]
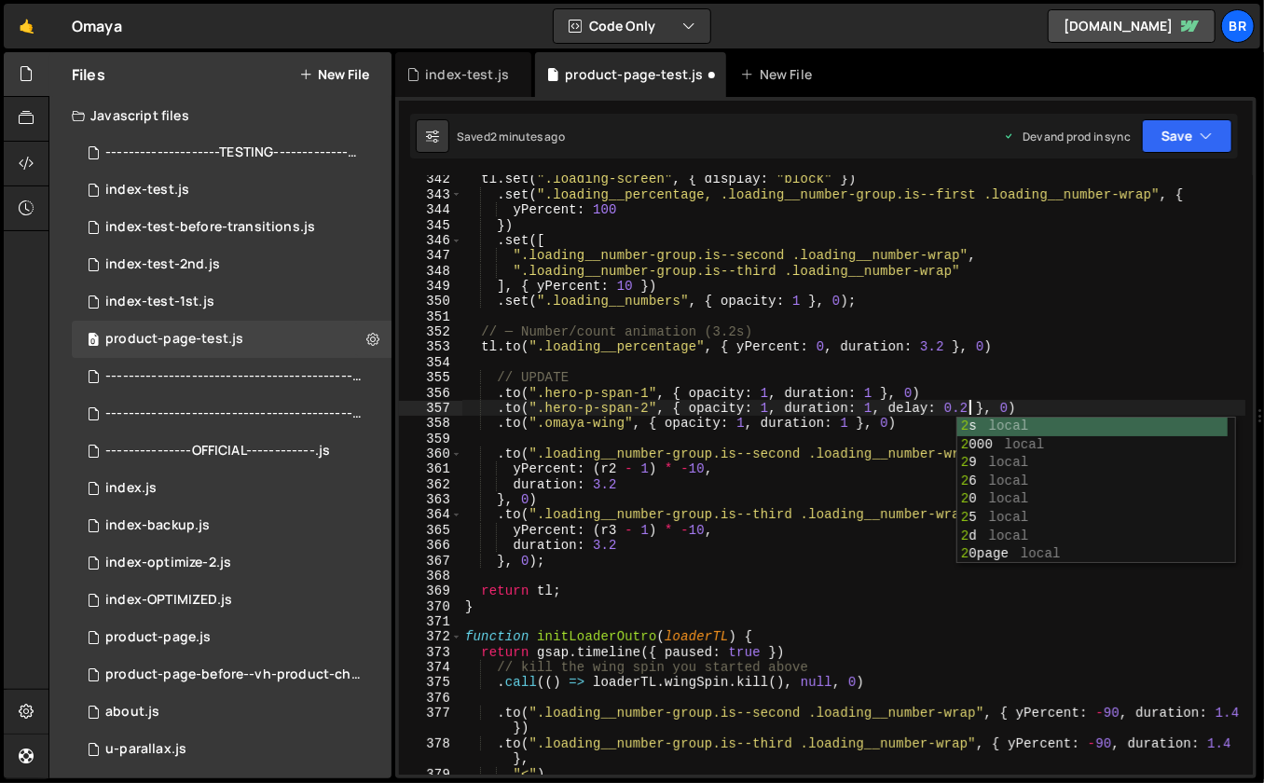
click at [960, 407] on div "tl . set ( ".loading-screen" , { display : "block" }) . set ( ".loading__percen…" at bounding box center [854, 487] width 785 height 631
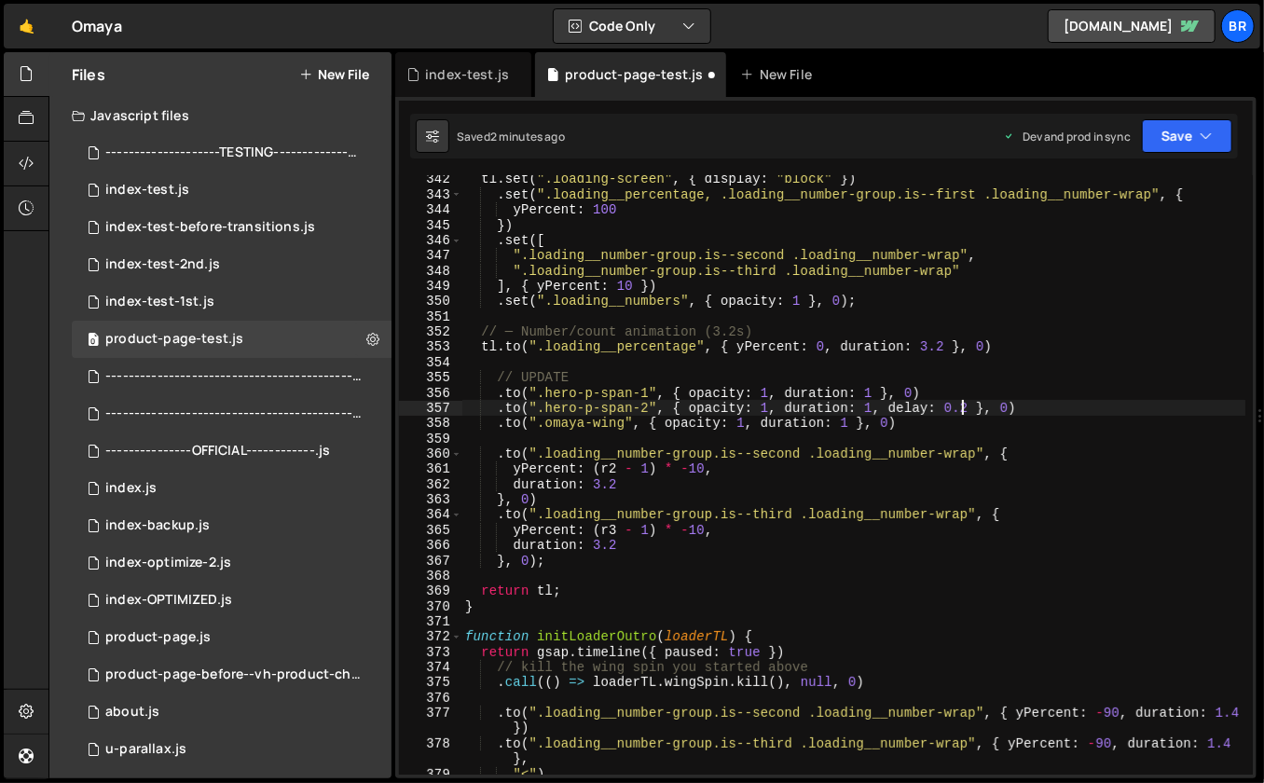
click at [960, 407] on div "tl . set ( ".loading-screen" , { display : "block" }) . set ( ".loading__percen…" at bounding box center [854, 487] width 785 height 631
click at [971, 407] on div "tl . set ( ".loading-screen" , { display : "block" }) . set ( ".loading__percen…" at bounding box center [854, 487] width 785 height 631
drag, startPoint x: 971, startPoint y: 407, endPoint x: 900, endPoint y: 407, distance: 70.9
click at [900, 407] on div "tl . set ( ".loading-screen" , { display : "block" }) . set ( ".loading__percen…" at bounding box center [854, 487] width 785 height 631
click at [846, 424] on div "tl . set ( ".loading-screen" , { display : "block" }) . set ( ".loading__percen…" at bounding box center [854, 487] width 785 height 631
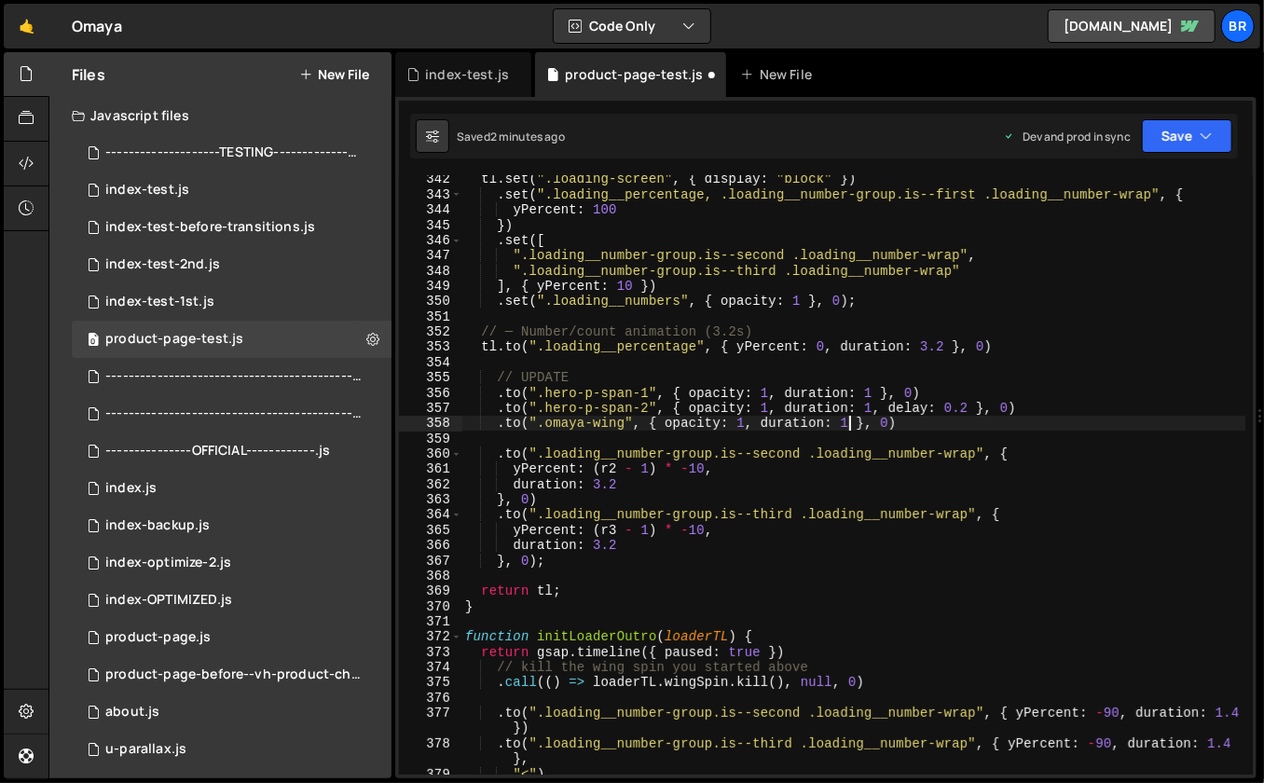
scroll to position [0, 28]
paste textarea "delay: 0.2"
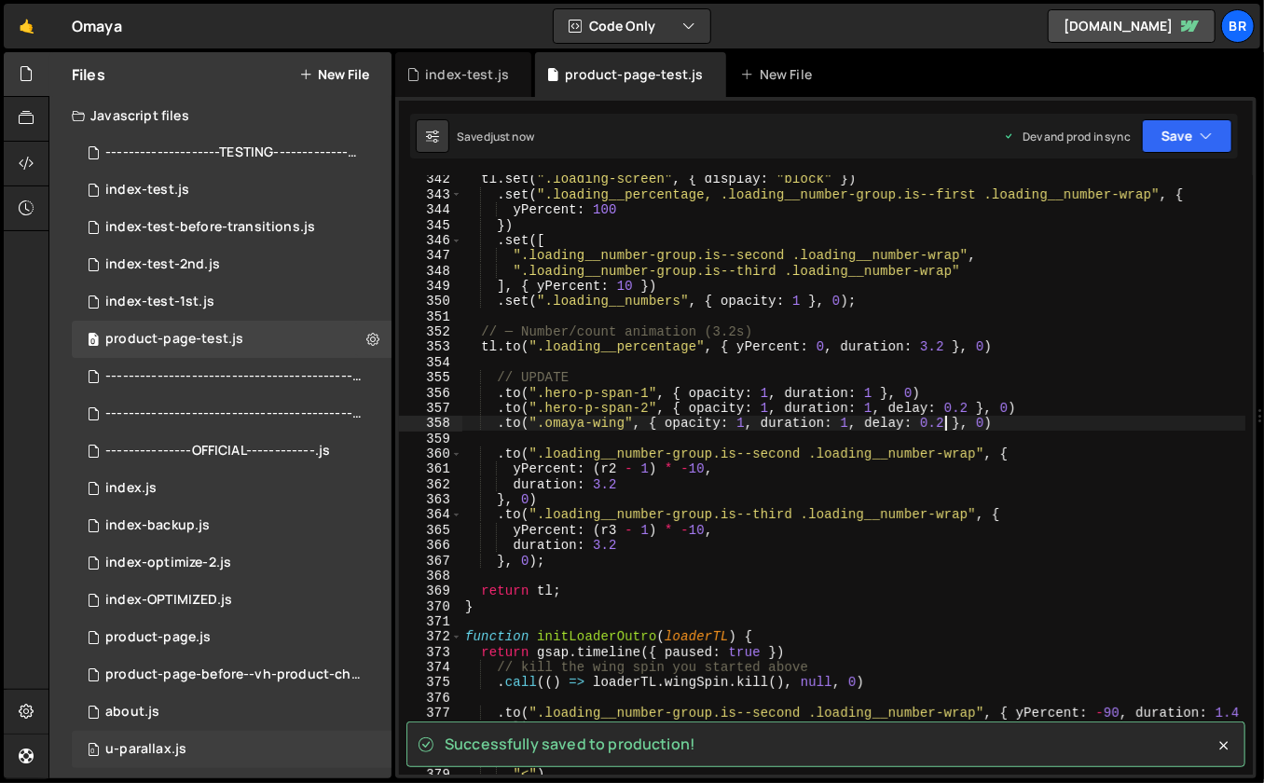
type textarea ".to(".omaya-wing", { opacity: 1, duration: 1, delay: 0.2 }, 0)"
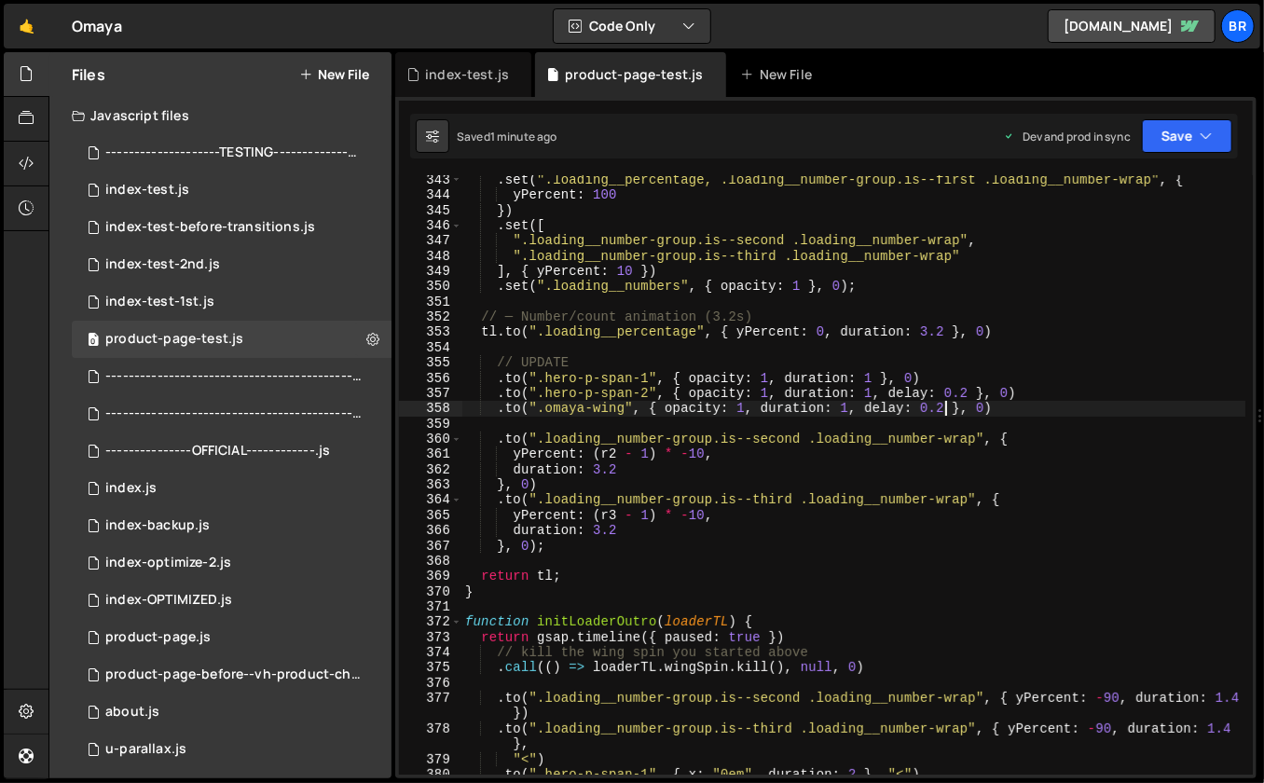
scroll to position [5283, 0]
click at [736, 566] on div ". set ( ".loading__percentage, .loading__number-group.is--first .loading__numbe…" at bounding box center [854, 488] width 785 height 631
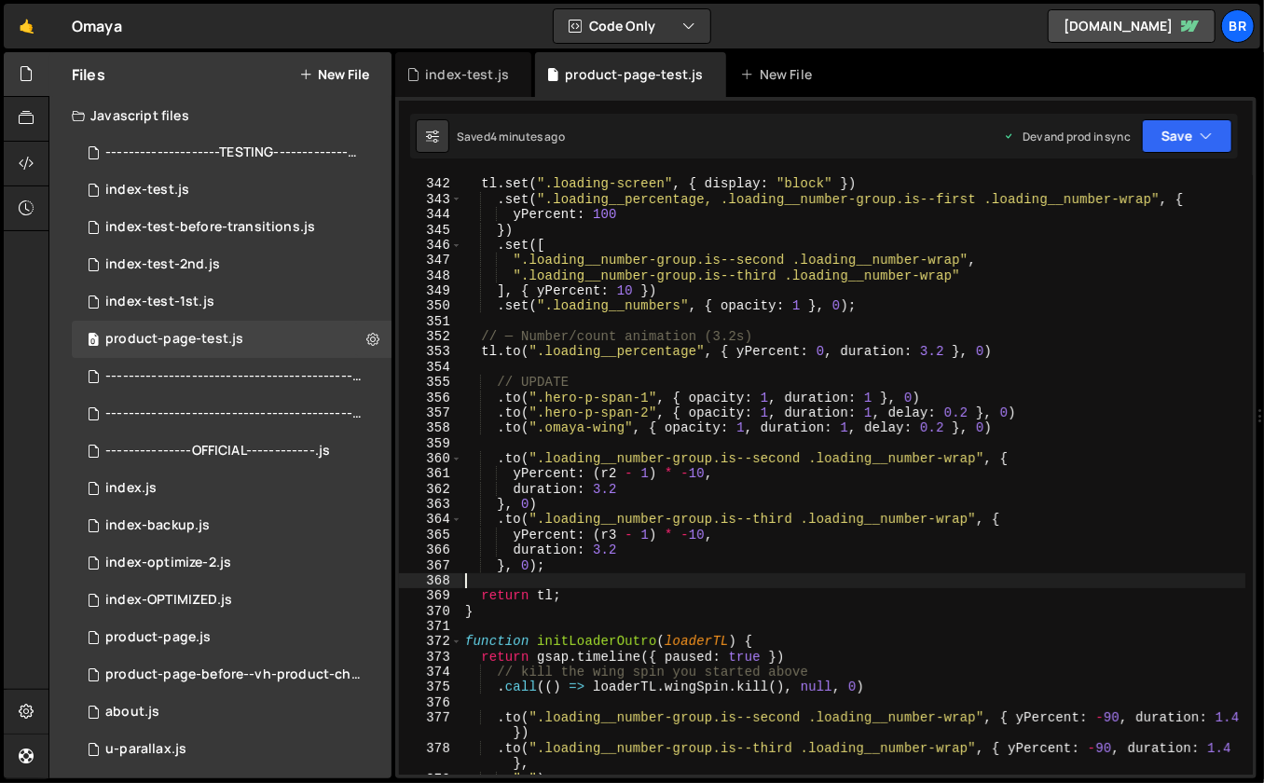
scroll to position [5261, 0]
click at [601, 550] on div "// ─ Initial setup tl . set ( ".loading-screen" , { display : "block" }) . set …" at bounding box center [854, 478] width 785 height 631
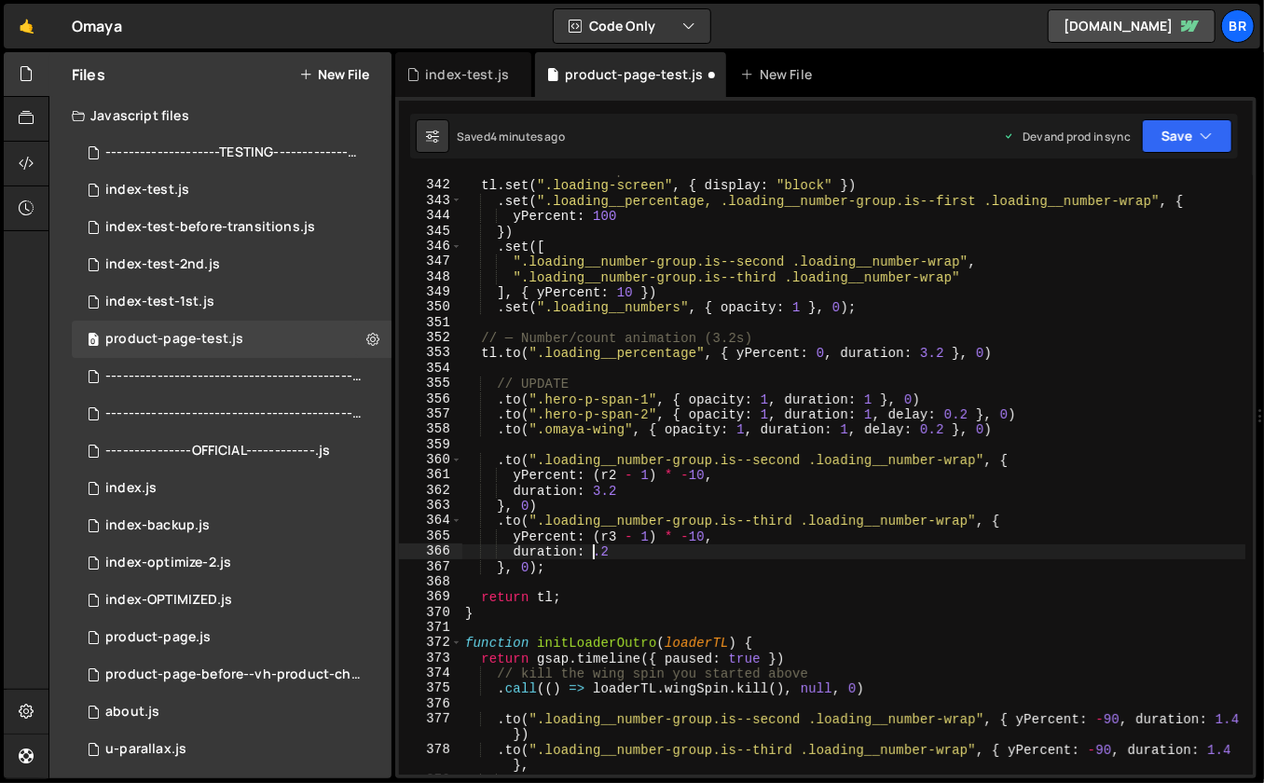
scroll to position [0, 9]
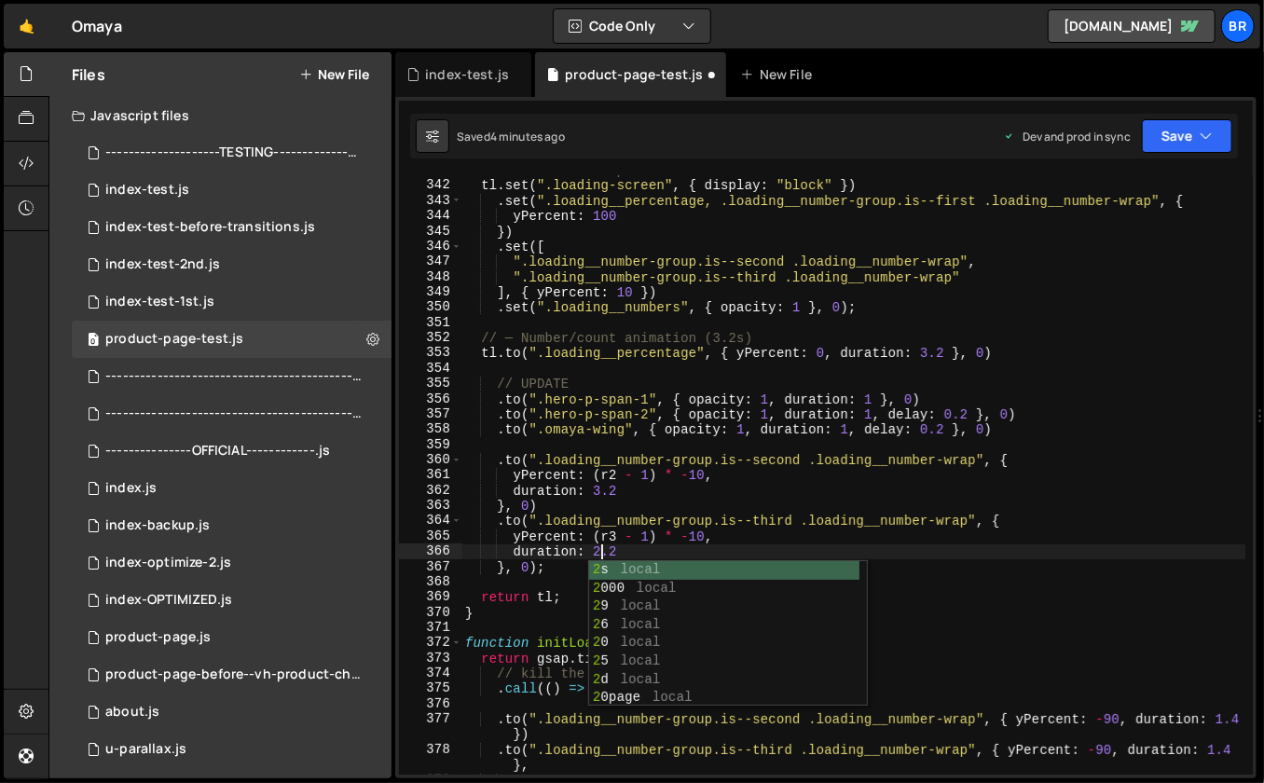
click at [600, 490] on div "// ─ Initial setup tl . set ( ".loading-screen" , { display : "block" }) . set …" at bounding box center [854, 478] width 785 height 631
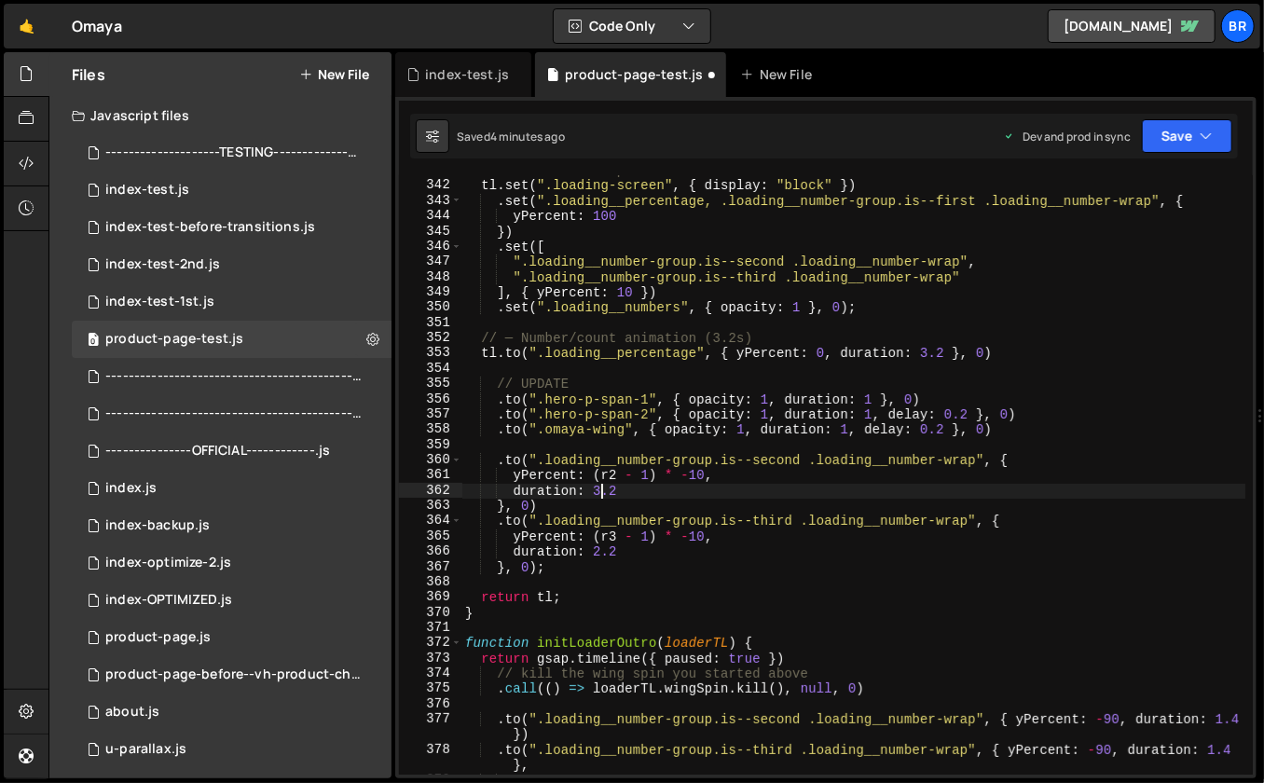
type textarea "duration: 2.2"
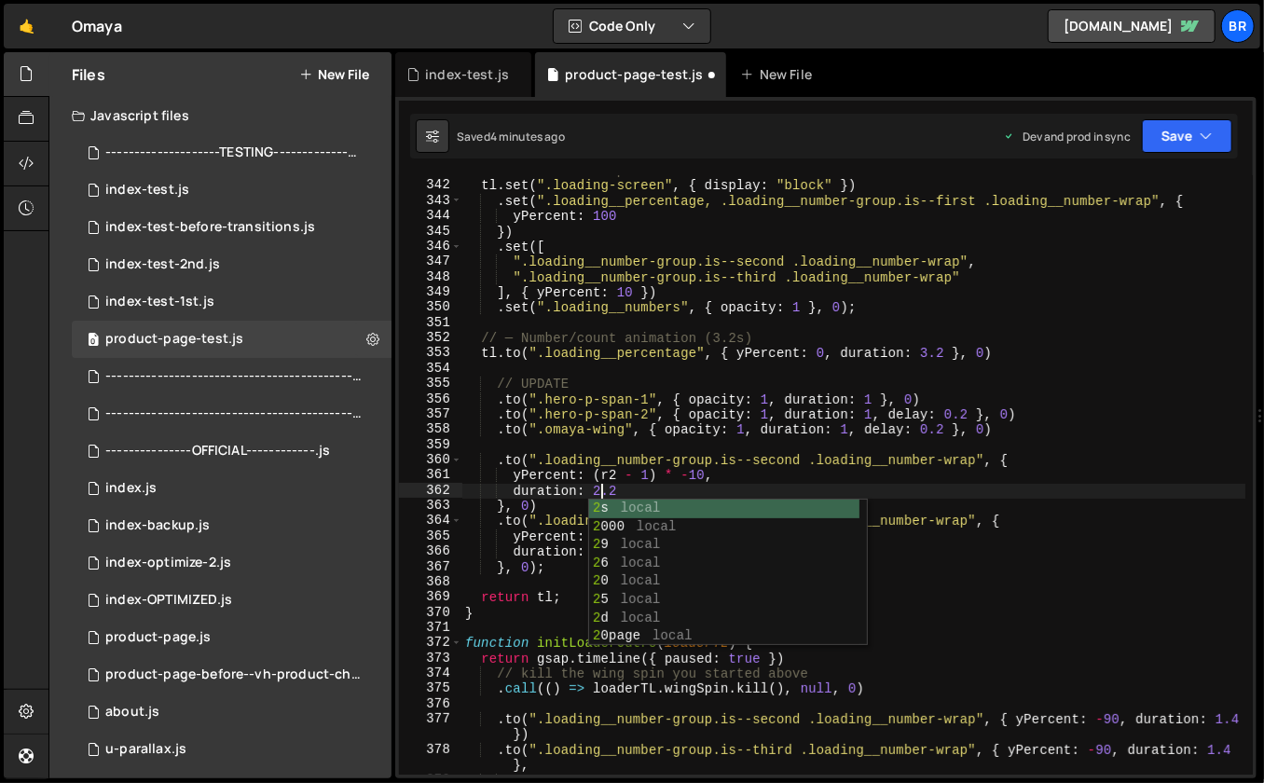
click at [732, 369] on div "// ─ Initial setup tl . set ( ".loading-screen" , { display : "block" }) . set …" at bounding box center [854, 478] width 785 height 631
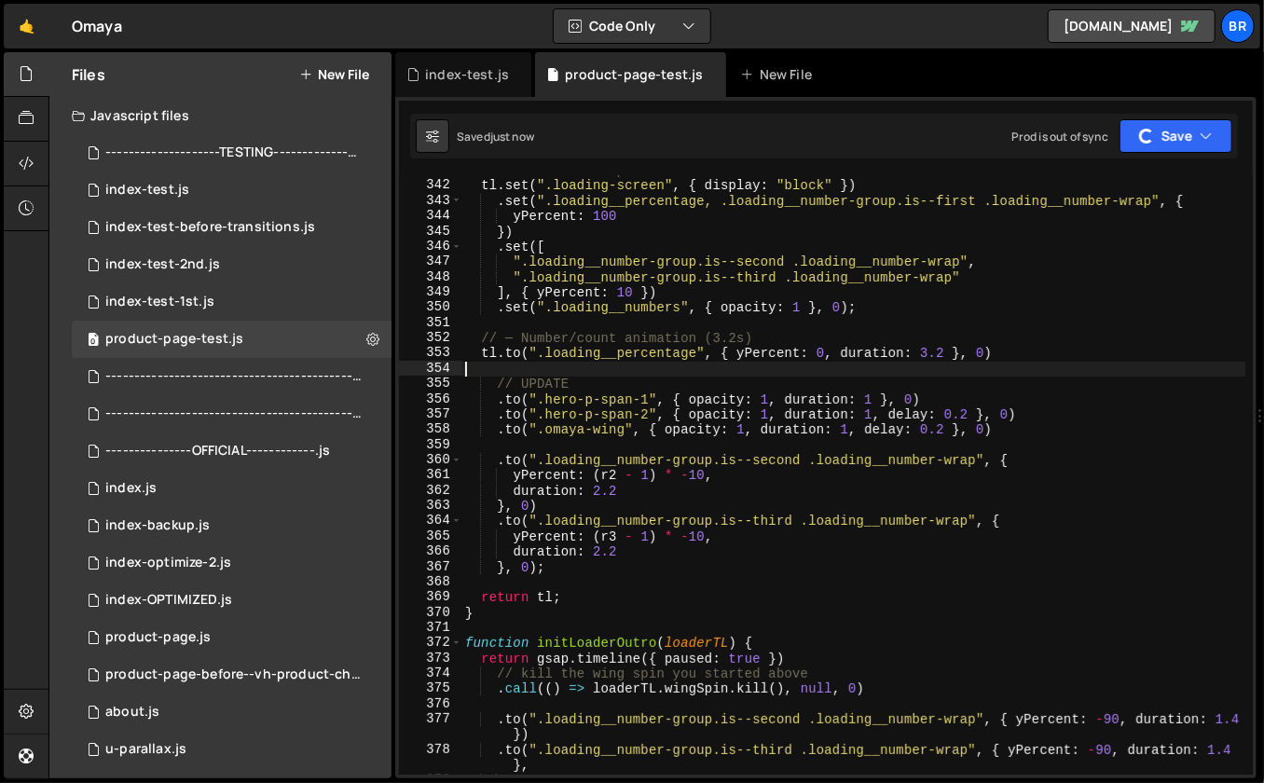
click at [694, 464] on div "// ─ Initial setup tl . set ( ".loading-screen" , { display : "block" }) . set …" at bounding box center [854, 478] width 785 height 631
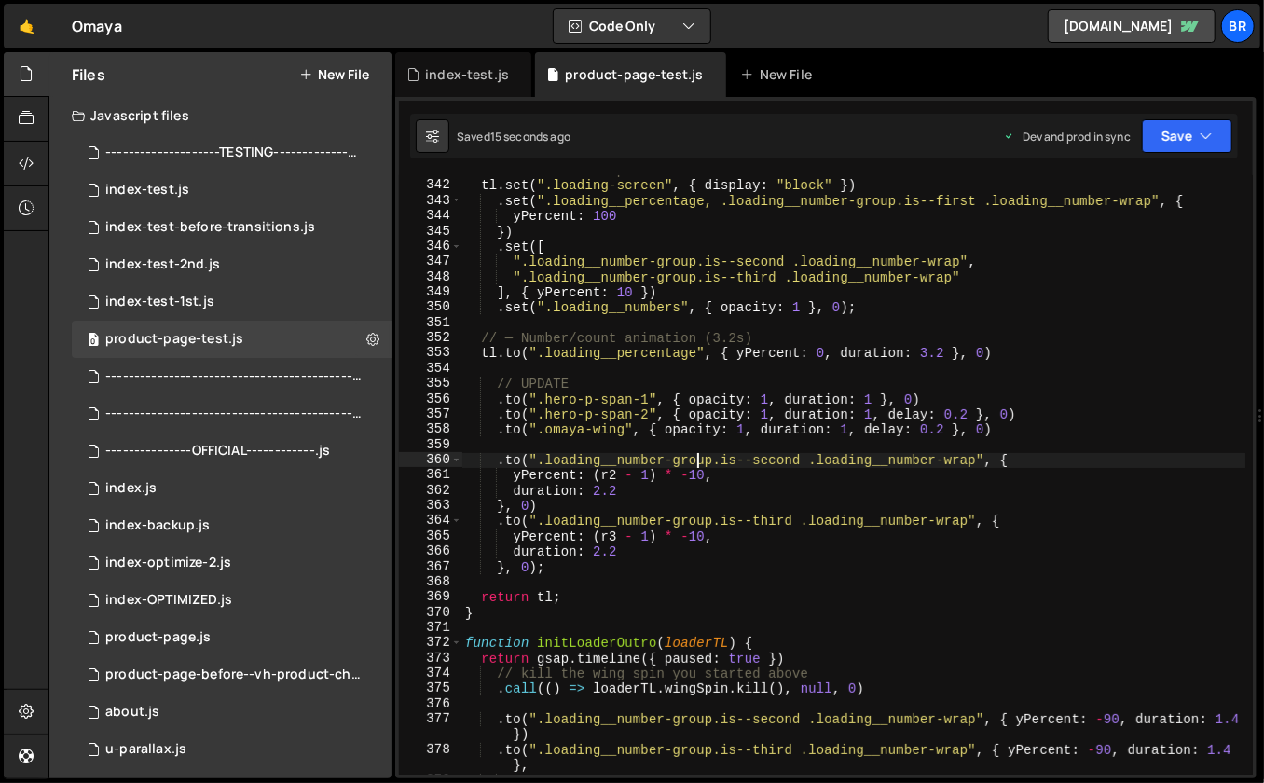
click at [669, 552] on div "// ─ Initial setup tl . set ( ".loading-screen" , { display : "block" }) . set …" at bounding box center [854, 478] width 785 height 631
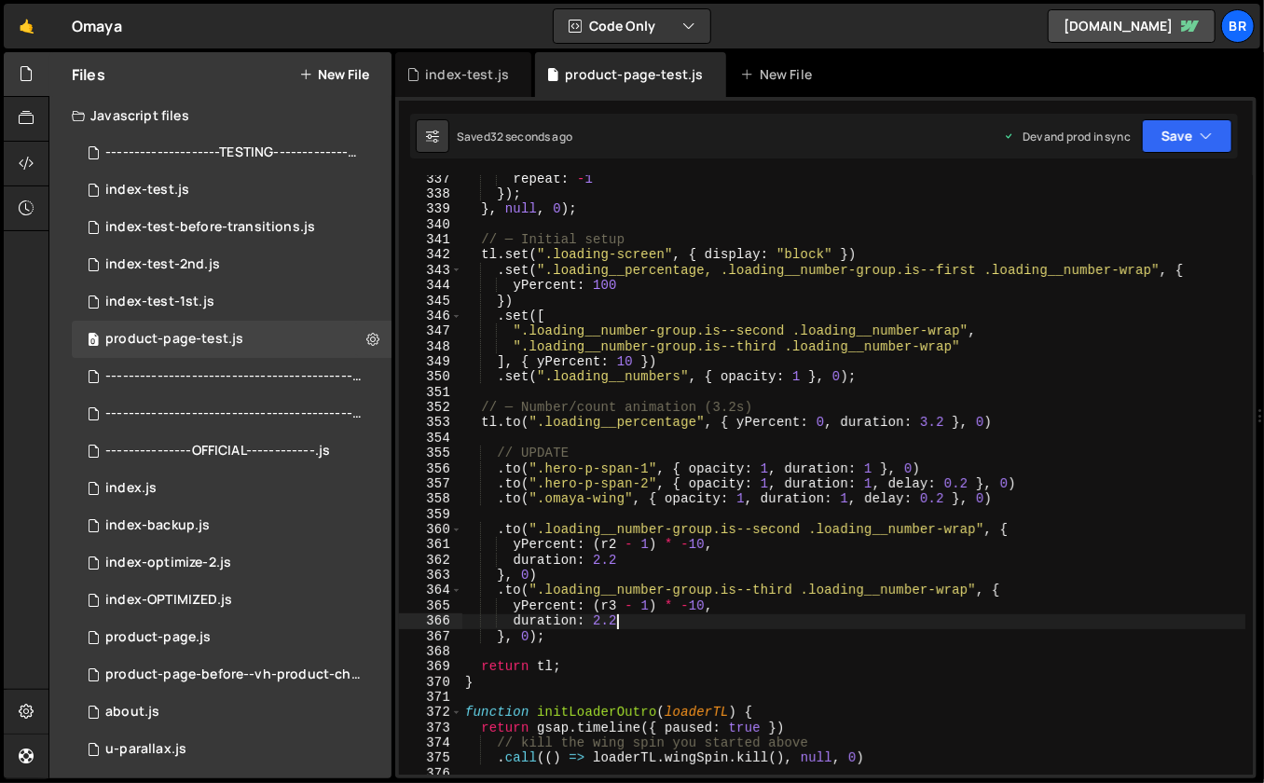
scroll to position [5193, 0]
click at [586, 448] on div "repeat : - 1 }) ; } , null , 0 ) ; // ─ Initial setup tl . set ( ".loading-scre…" at bounding box center [854, 493] width 785 height 646
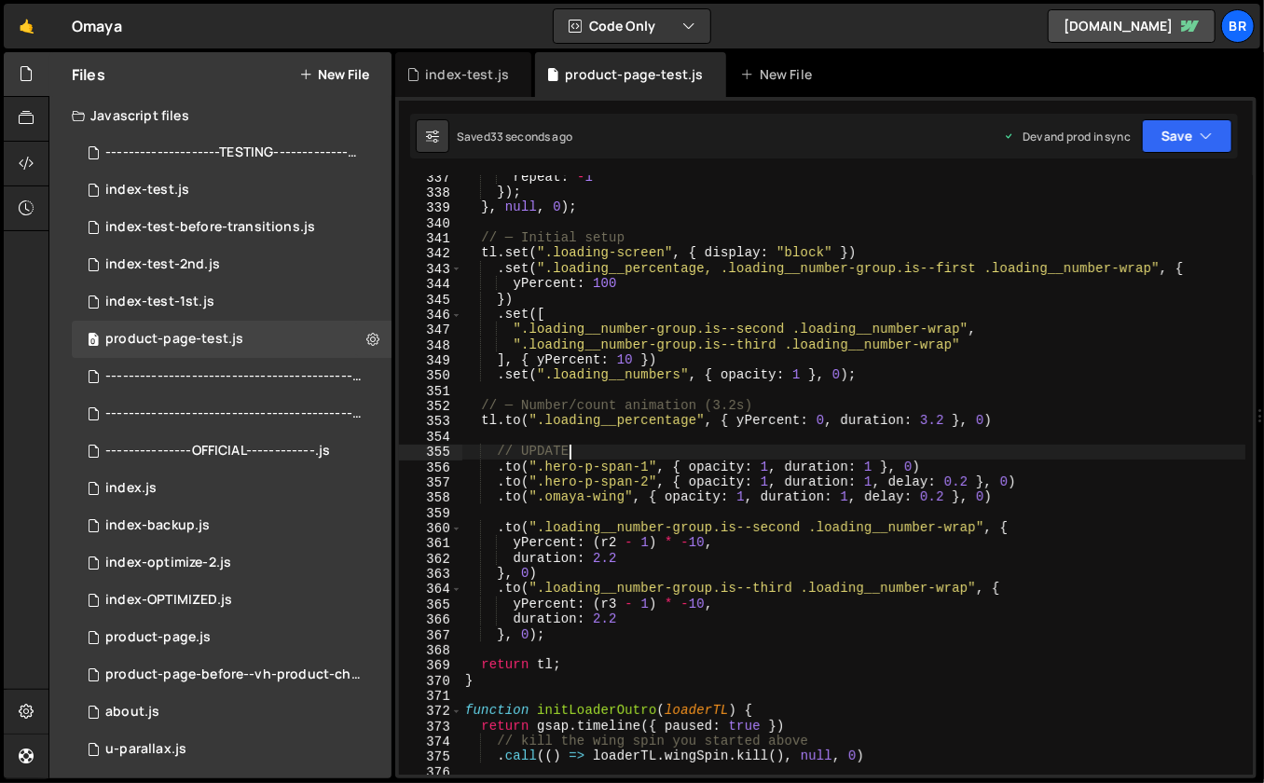
click at [586, 448] on div "repeat : - 1 }) ; } , null , 0 ) ; // ─ Initial setup tl . set ( ".loading-scre…" at bounding box center [854, 493] width 785 height 646
type textarea "// UPDATE .to(".hero-p-span-1", { opacity: 1, duration: 1 }, 0)"
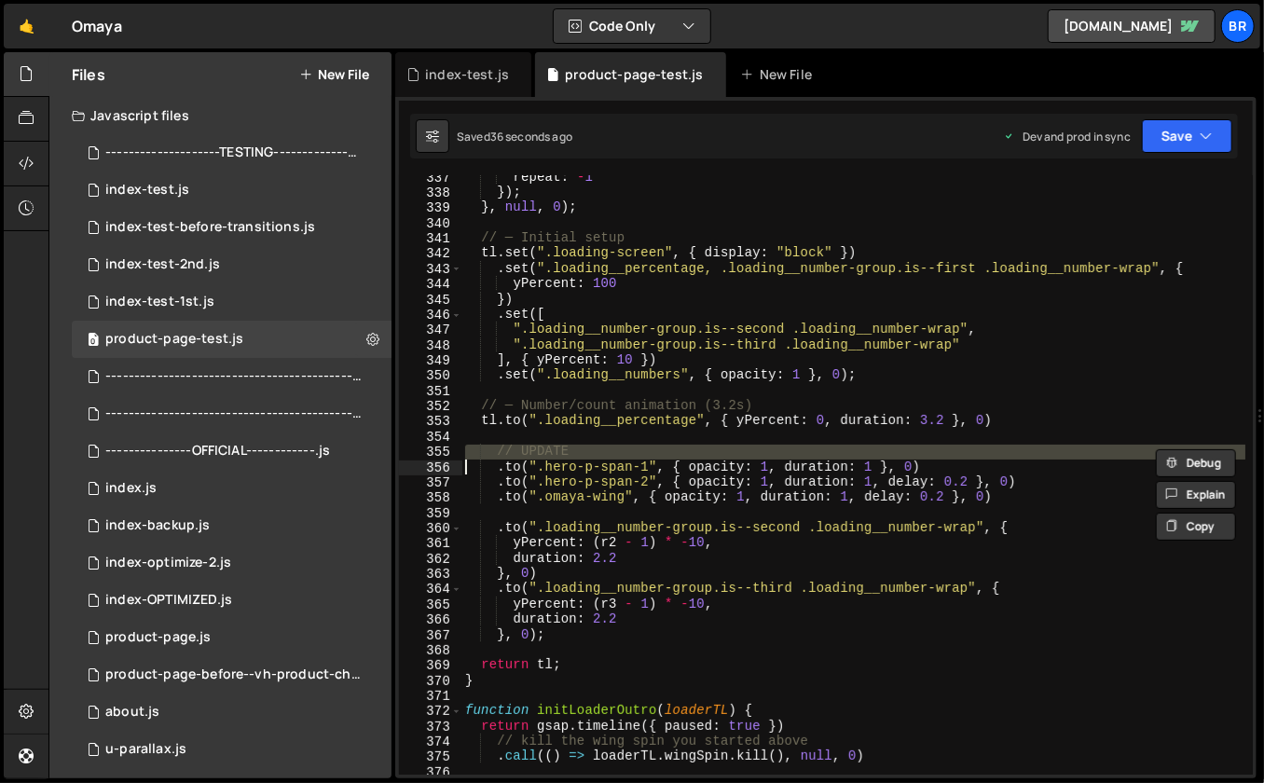
click at [561, 506] on div "repeat : - 1 }) ; } , null , 0 ) ; // ─ Initial setup tl . set ( ".loading-scre…" at bounding box center [854, 493] width 785 height 646
paste textarea "// UPDATE"
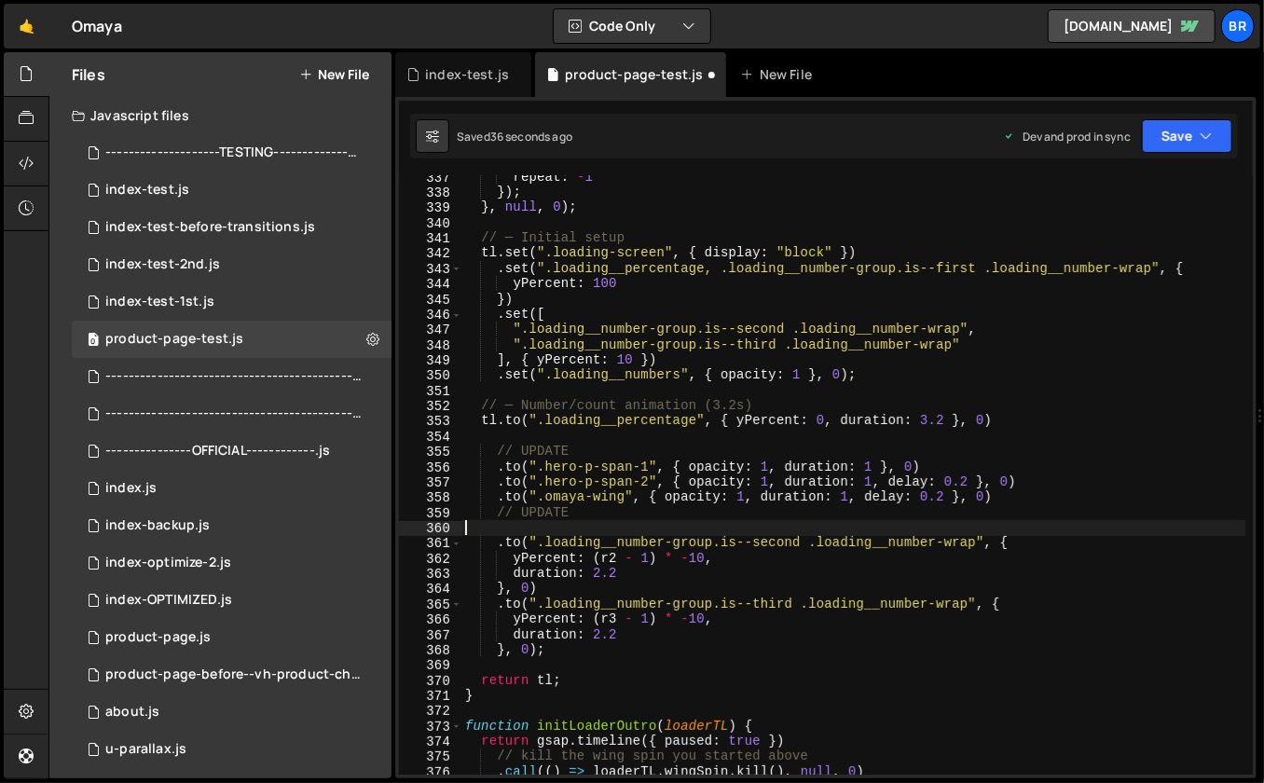
click at [561, 506] on div "repeat : - 1 }) ; } , null , 0 ) ; // ─ Initial setup tl . set ( ".loading-scre…" at bounding box center [854, 485] width 785 height 631
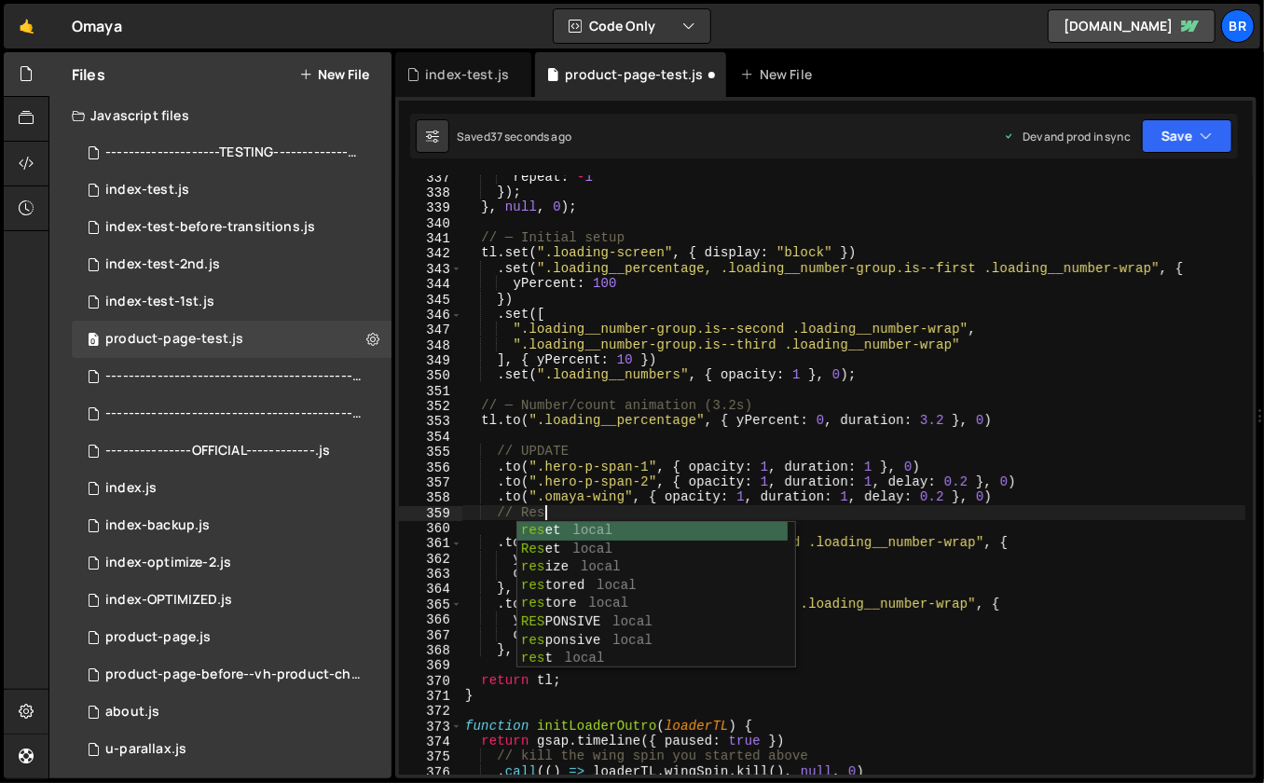
scroll to position [0, 5]
click at [610, 500] on div "repeat : - 1 }) ; } , null , 0 ) ; // ─ Initial setup tl . set ( ".loading-scre…" at bounding box center [854, 485] width 785 height 631
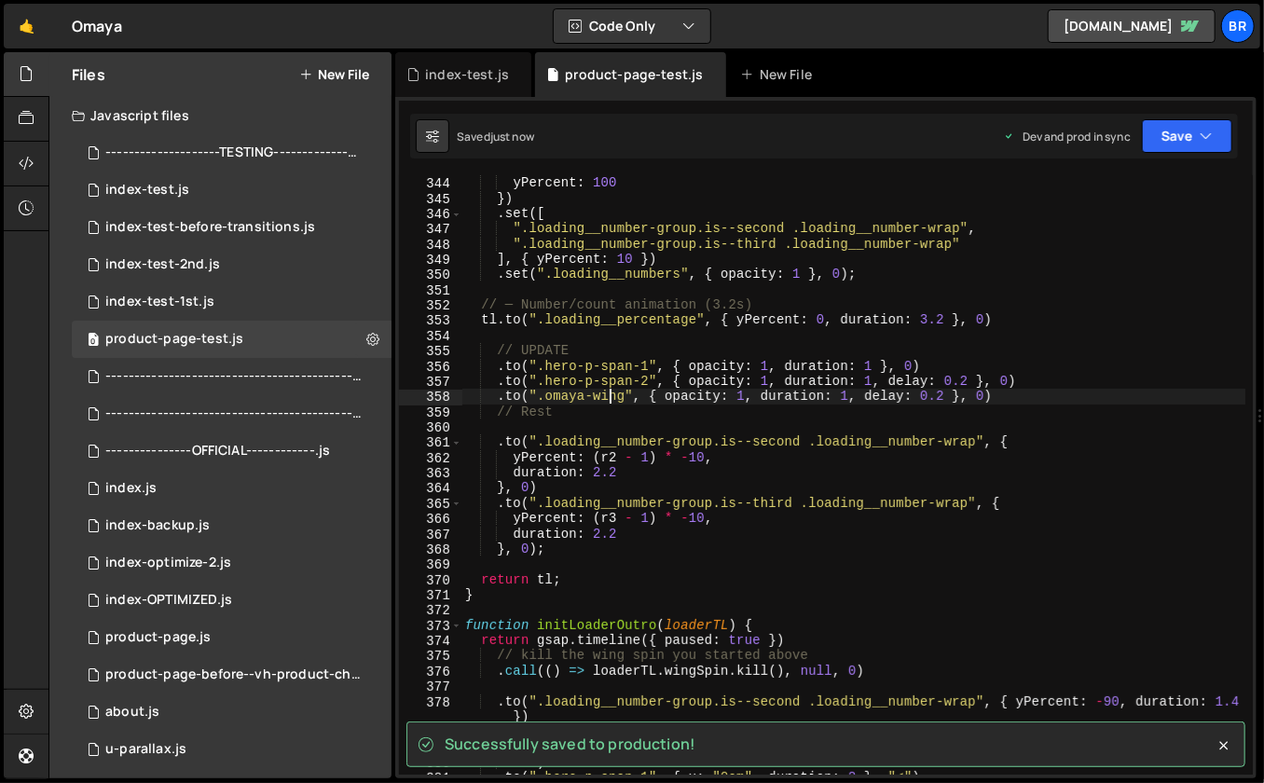
scroll to position [5313, 0]
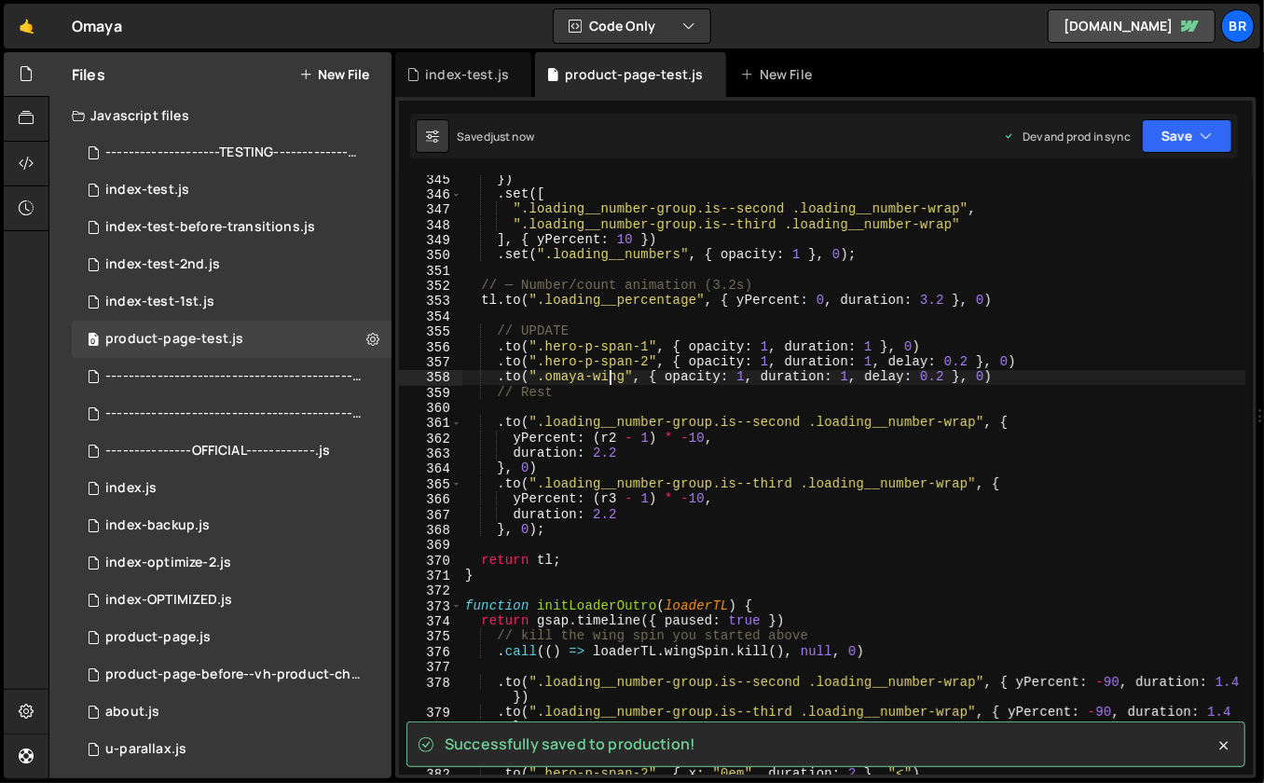
click at [600, 515] on div "}) . set ([ ".loading__number-group.is--second .loading__number-wrap" , ".loadi…" at bounding box center [854, 487] width 785 height 631
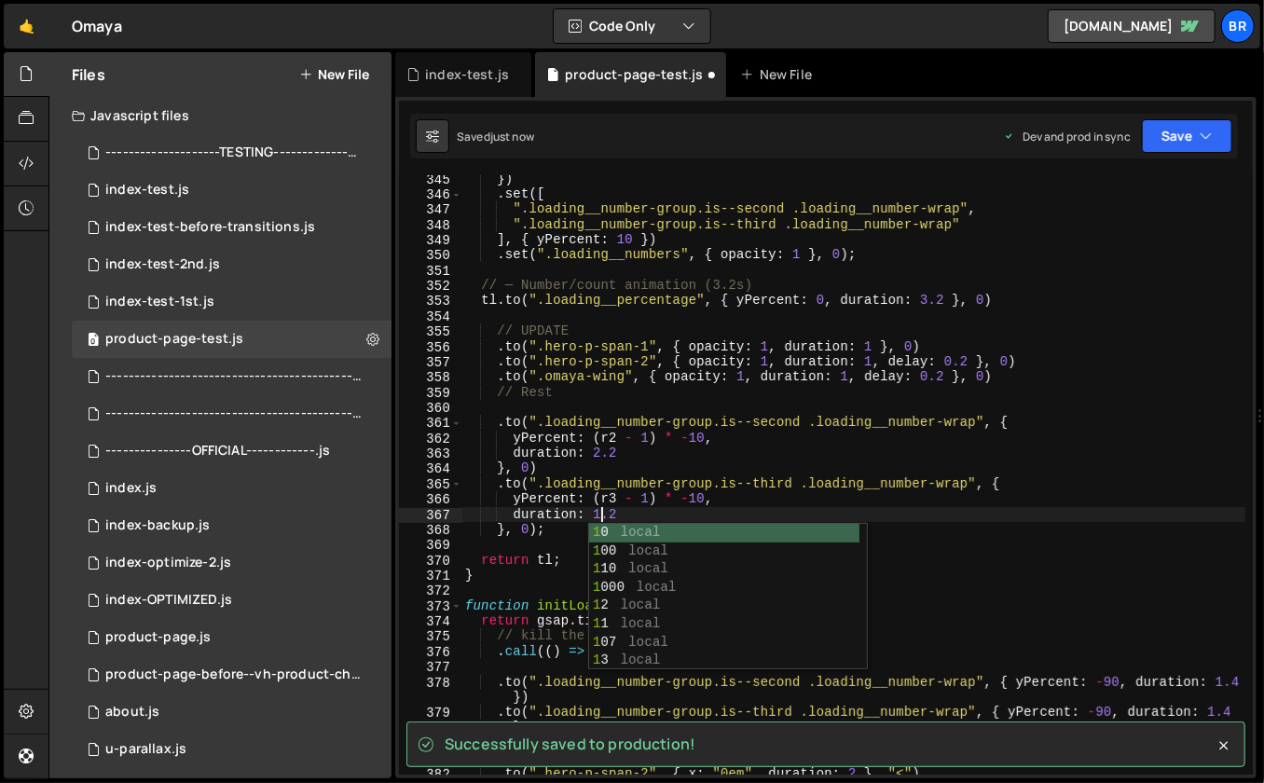
scroll to position [0, 9]
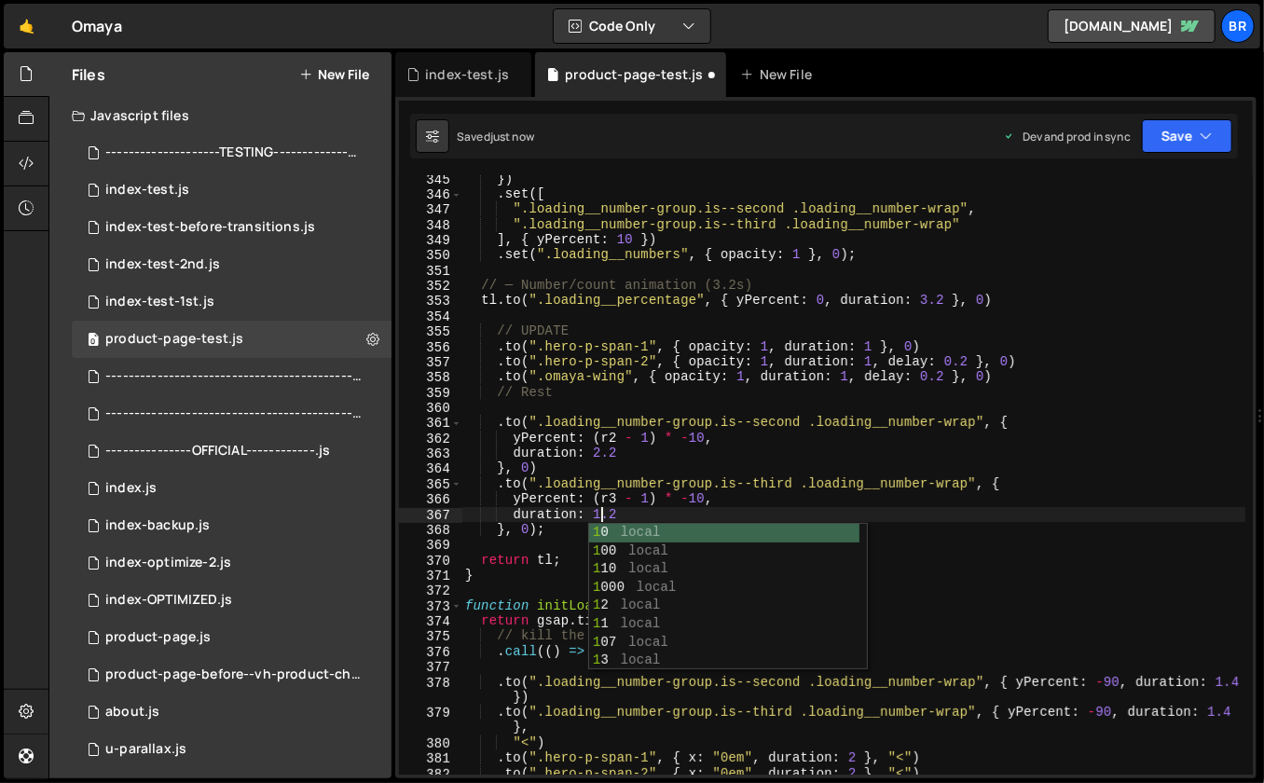
click at [600, 455] on div "}) . set ([ ".loading__number-group.is--second .loading__number-wrap" , ".loadi…" at bounding box center [854, 487] width 785 height 631
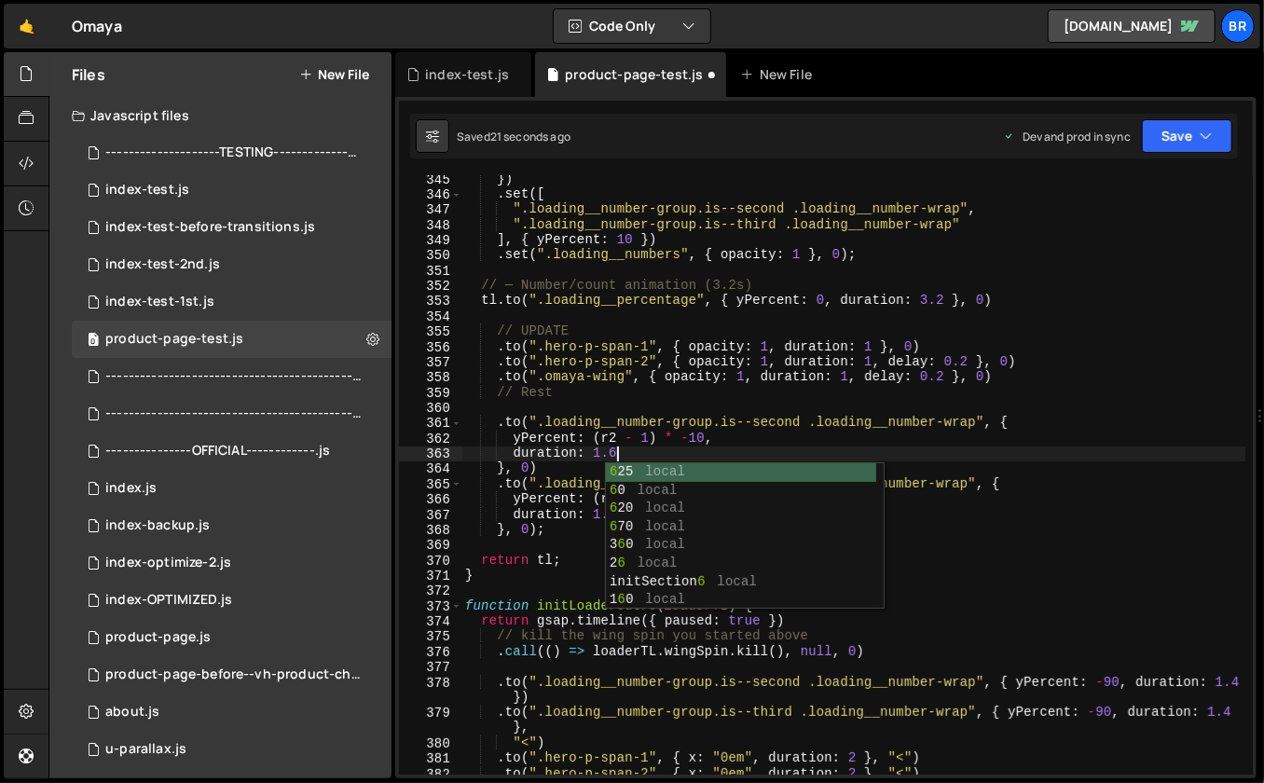
click at [553, 490] on div "}) . set ([ ".loading__number-group.is--second .loading__number-wrap" , ".loadi…" at bounding box center [854, 487] width 785 height 631
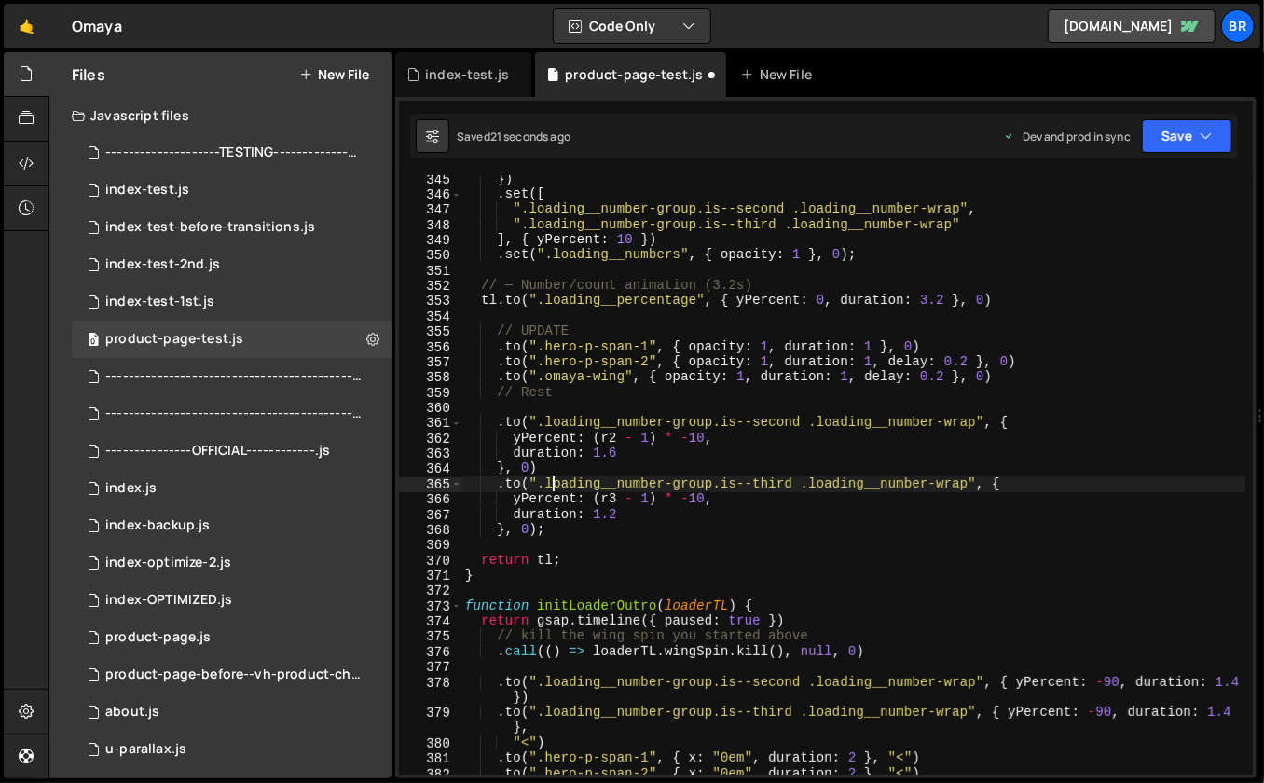
click at [618, 515] on div "}) . set ([ ".loading__number-group.is--second .loading__number-wrap" , ".loadi…" at bounding box center [854, 487] width 785 height 631
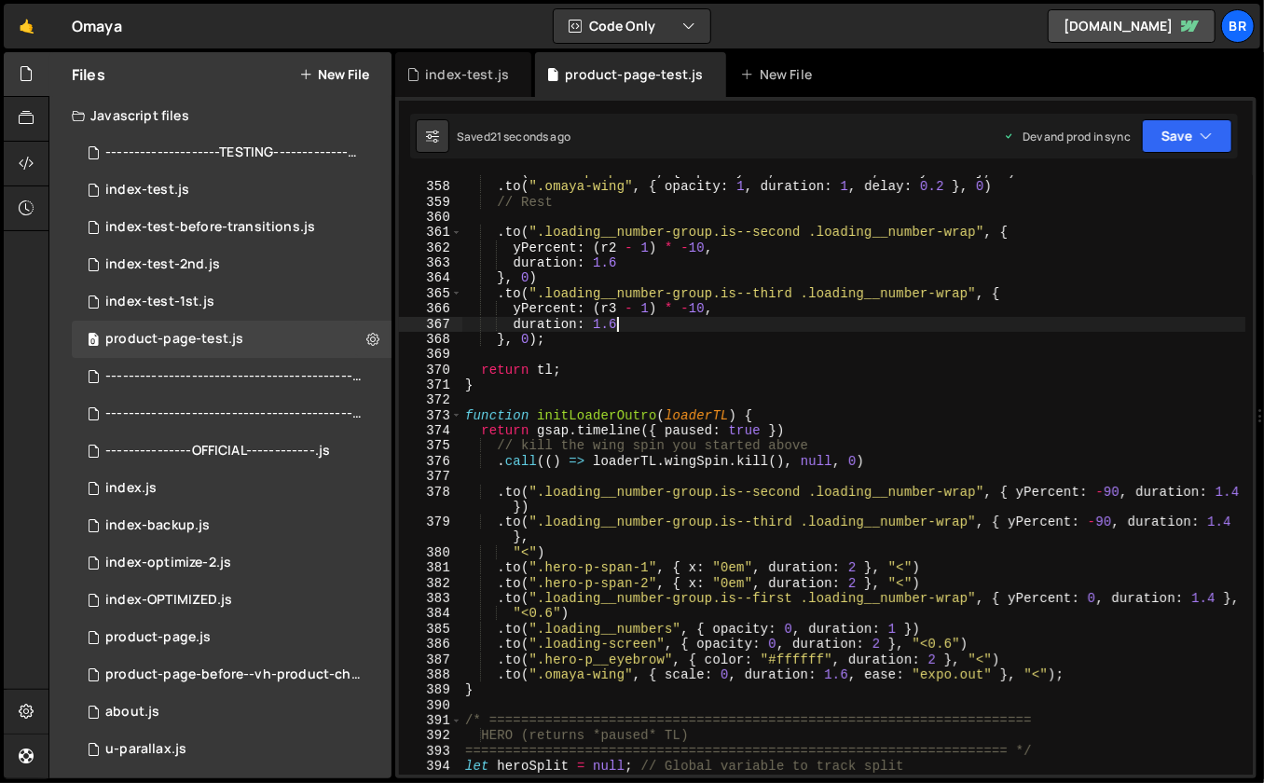
scroll to position [5504, 0]
click at [1238, 488] on div ". to ( ".hero-p-span-2" , { opacity : 1 , duration : 1 , delay : 0.2 } , 0 ) . …" at bounding box center [854, 478] width 785 height 631
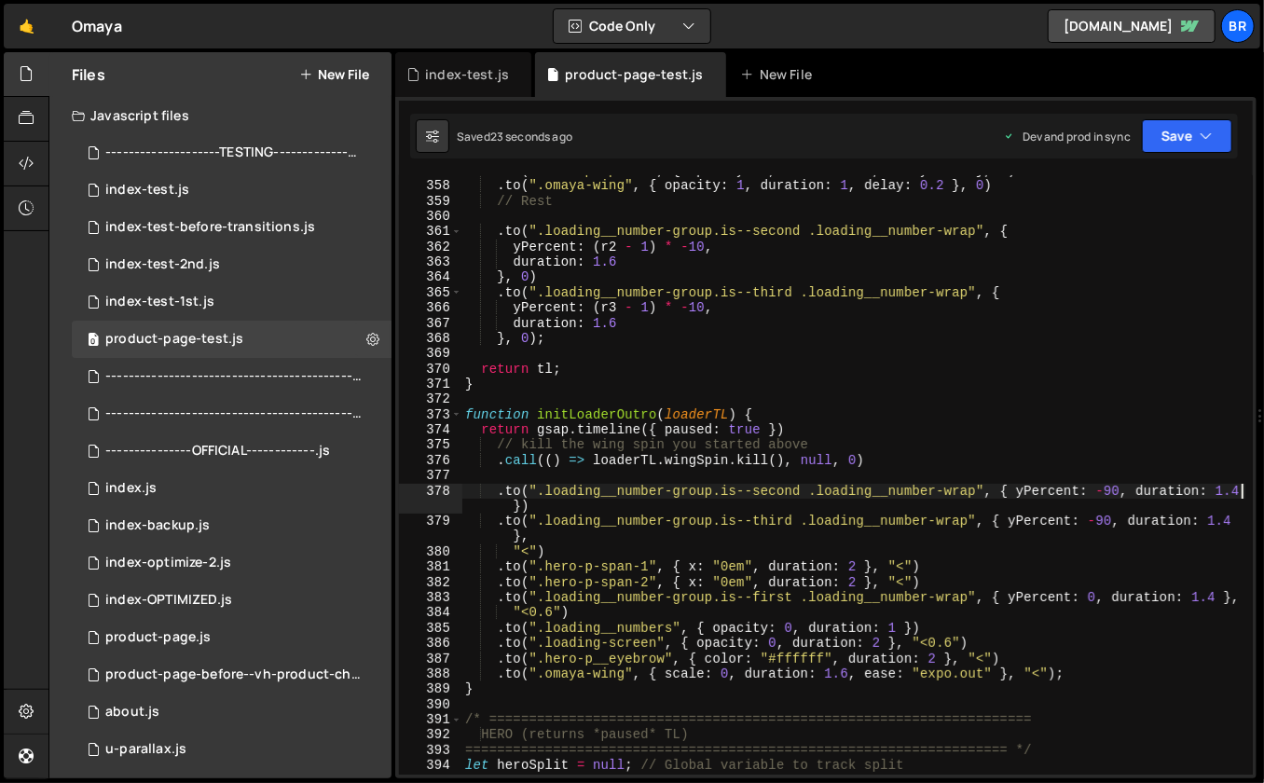
type textarea ".to(".loading__number-group.is--second .loading__number-wrap", { yPercent: -90,…"
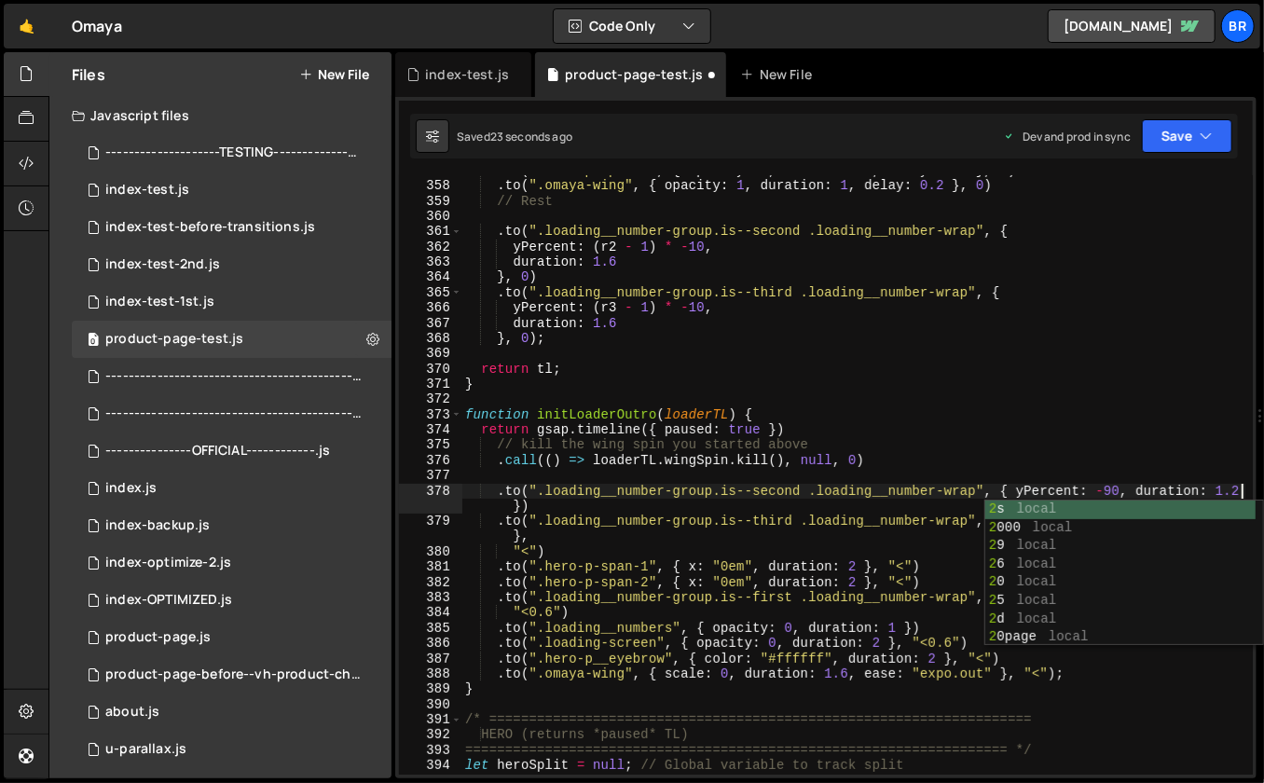
scroll to position [0, 53]
click at [1215, 482] on div ". to ( ".hero-p-span-2" , { opacity : 1 , duration : 1 , delay : 0.2 } , 0 ) . …" at bounding box center [854, 478] width 785 height 631
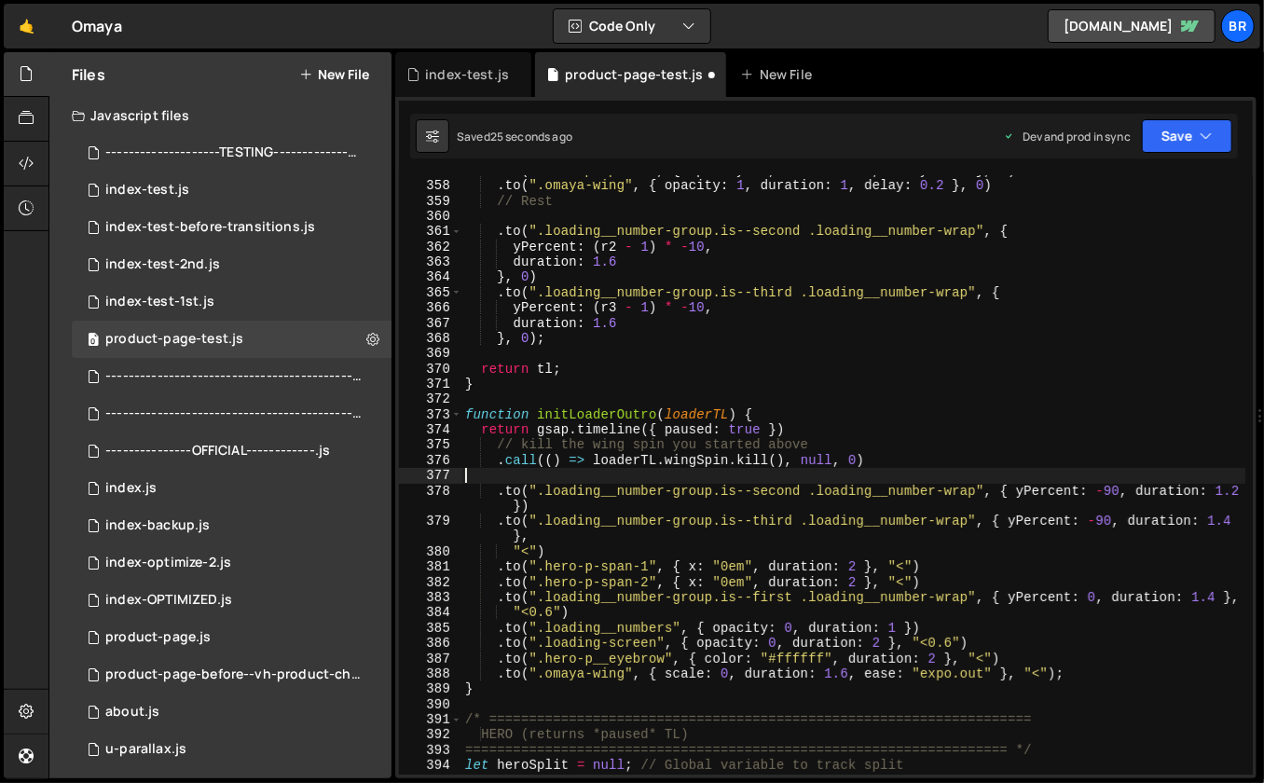
click at [1234, 519] on div ". to ( ".hero-p-span-2" , { opacity : 1 , duration : 1 , delay : 0.2 } , 0 ) . …" at bounding box center [854, 478] width 785 height 631
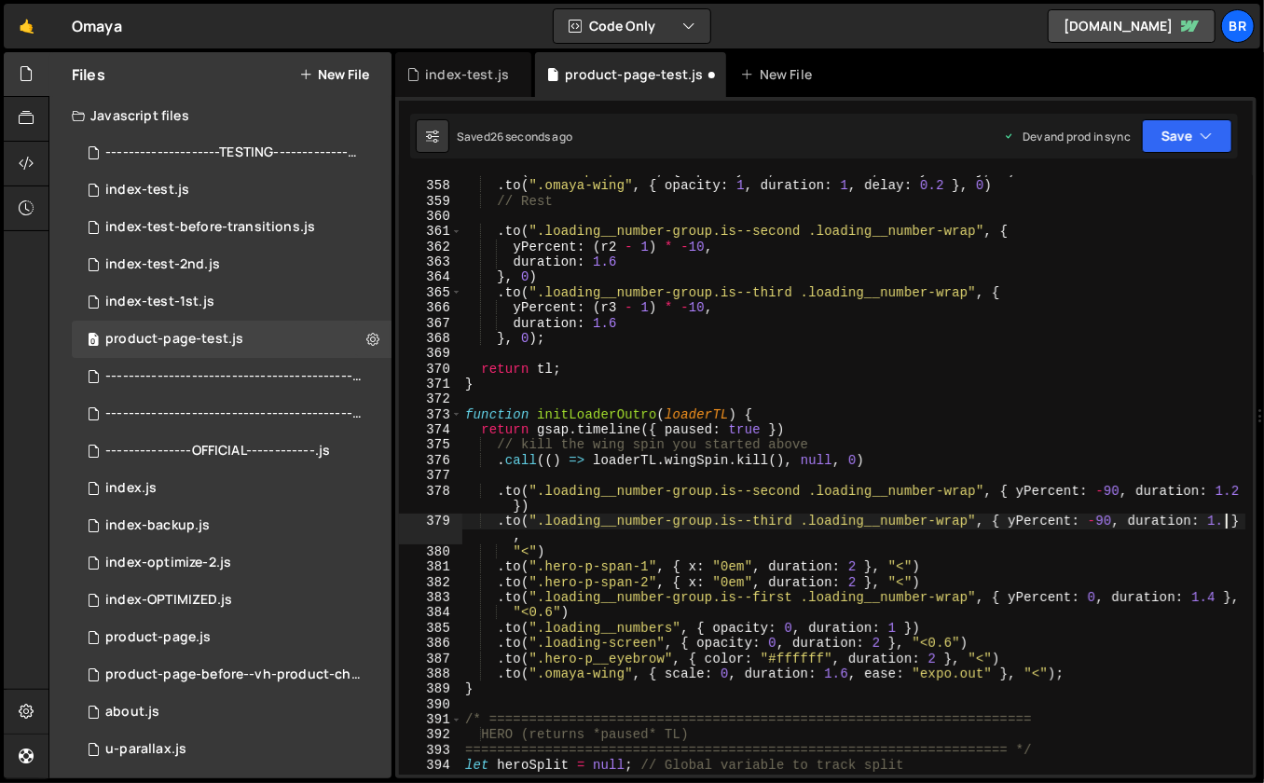
type textarea ".to(".loading__number-group.is--third .loading__number-wrap", { yPercent: -90, …"
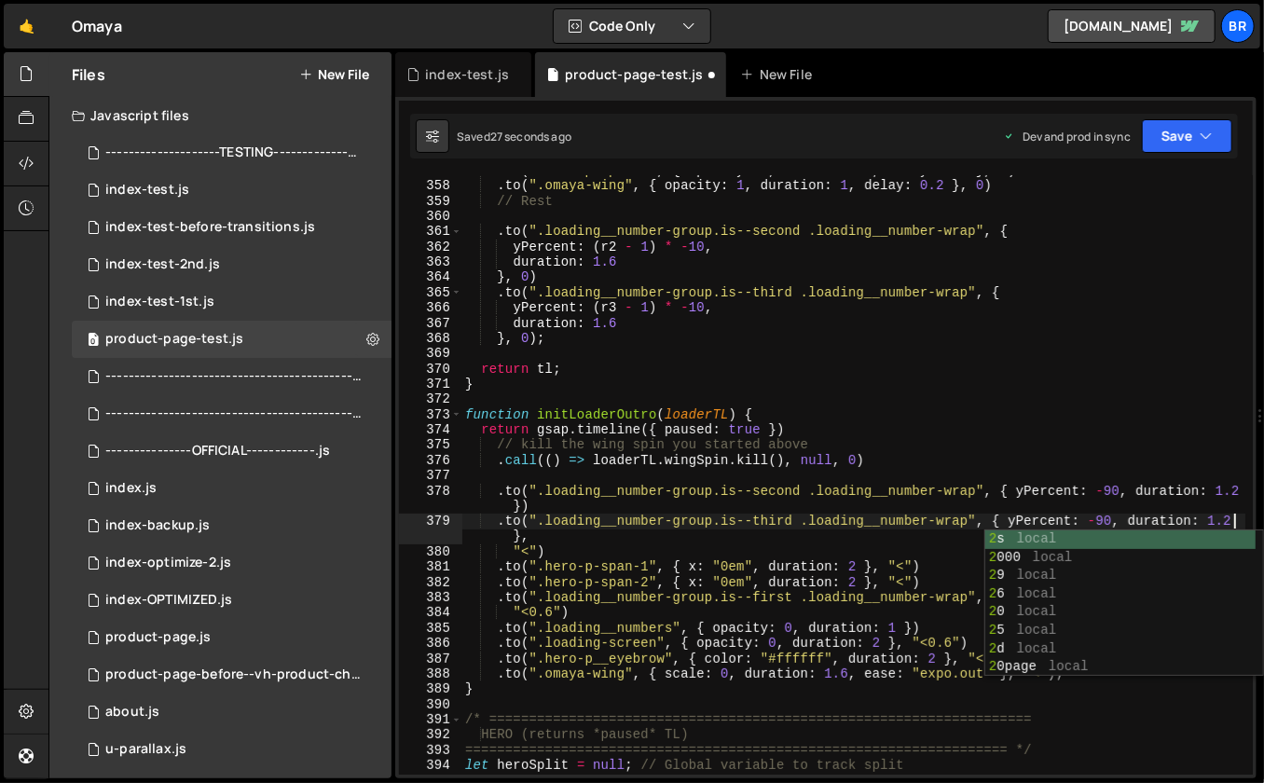
click at [992, 470] on div ". to ( ".hero-p-span-2" , { opacity : 1 , duration : 1 , delay : 0.2 } , 0 ) . …" at bounding box center [854, 478] width 785 height 631
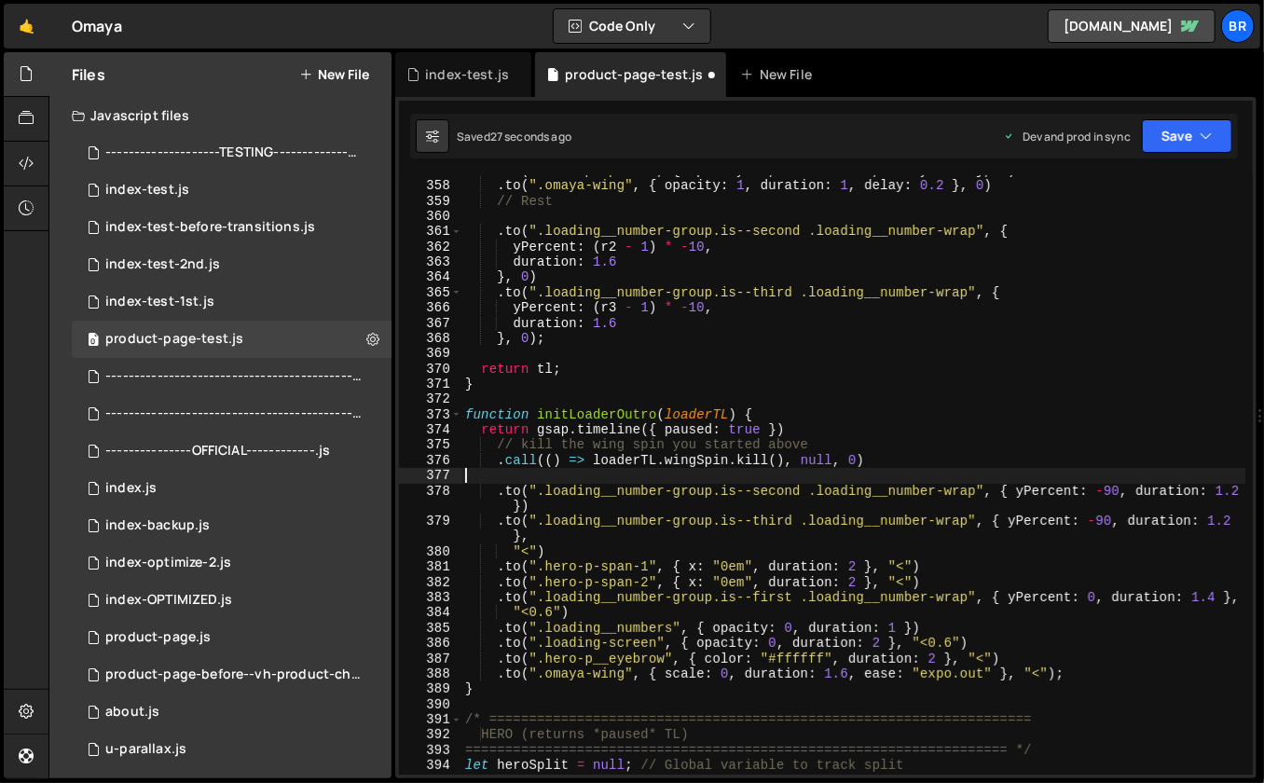
scroll to position [0, 0]
click at [855, 565] on div ". to ( ".hero-p-span-2" , { opacity : 1 , duration : 1 , delay : 0.2 } , 0 ) . …" at bounding box center [854, 478] width 785 height 631
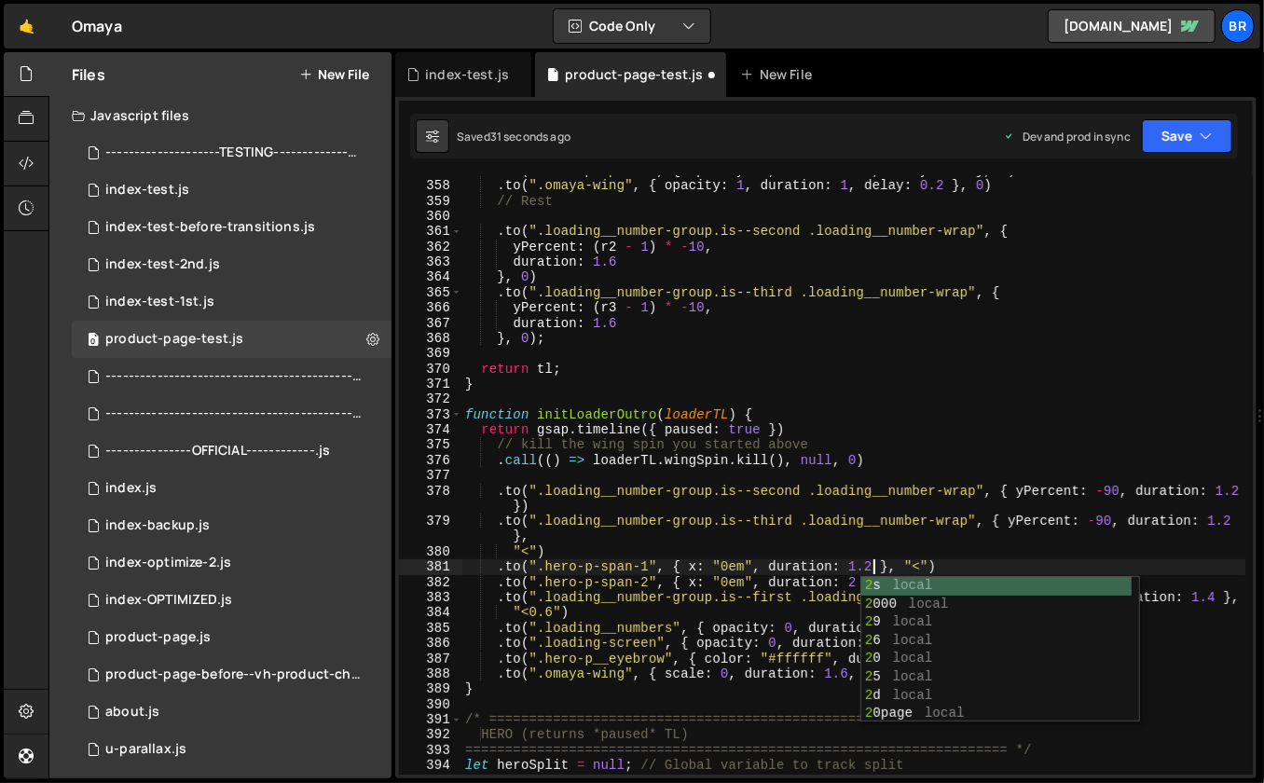
scroll to position [0, 28]
click at [848, 534] on div ". to ( ".hero-p-span-2" , { opacity : 1 , duration : 1 , delay : 0.2 } , 0 ) . …" at bounding box center [854, 478] width 785 height 631
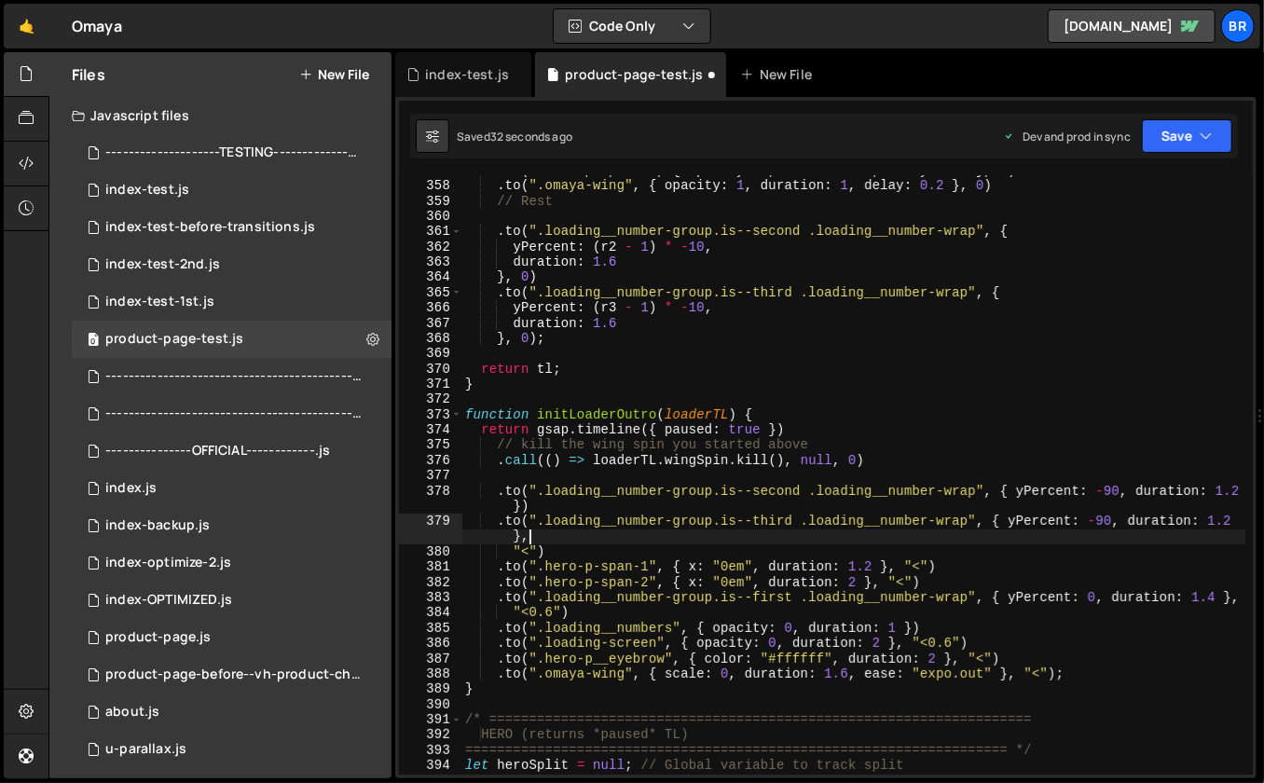
click at [858, 585] on div ". to ( ".hero-p-span-2" , { opacity : 1 , duration : 1 , delay : 0.2 } , 0 ) . …" at bounding box center [854, 478] width 785 height 631
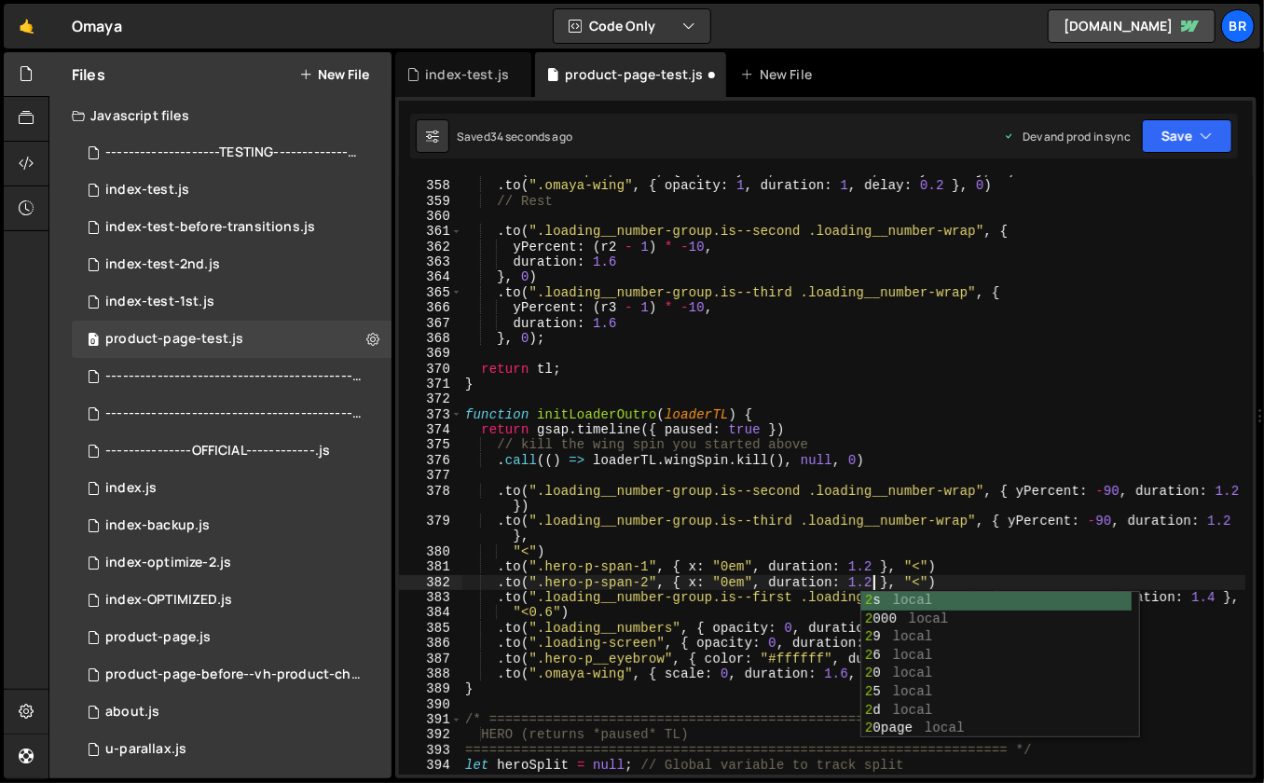
click at [893, 513] on div ". to ( ".hero-p-span-2" , { opacity : 1 , duration : 1 , delay : 0.2 } , 0 ) . …" at bounding box center [854, 478] width 785 height 631
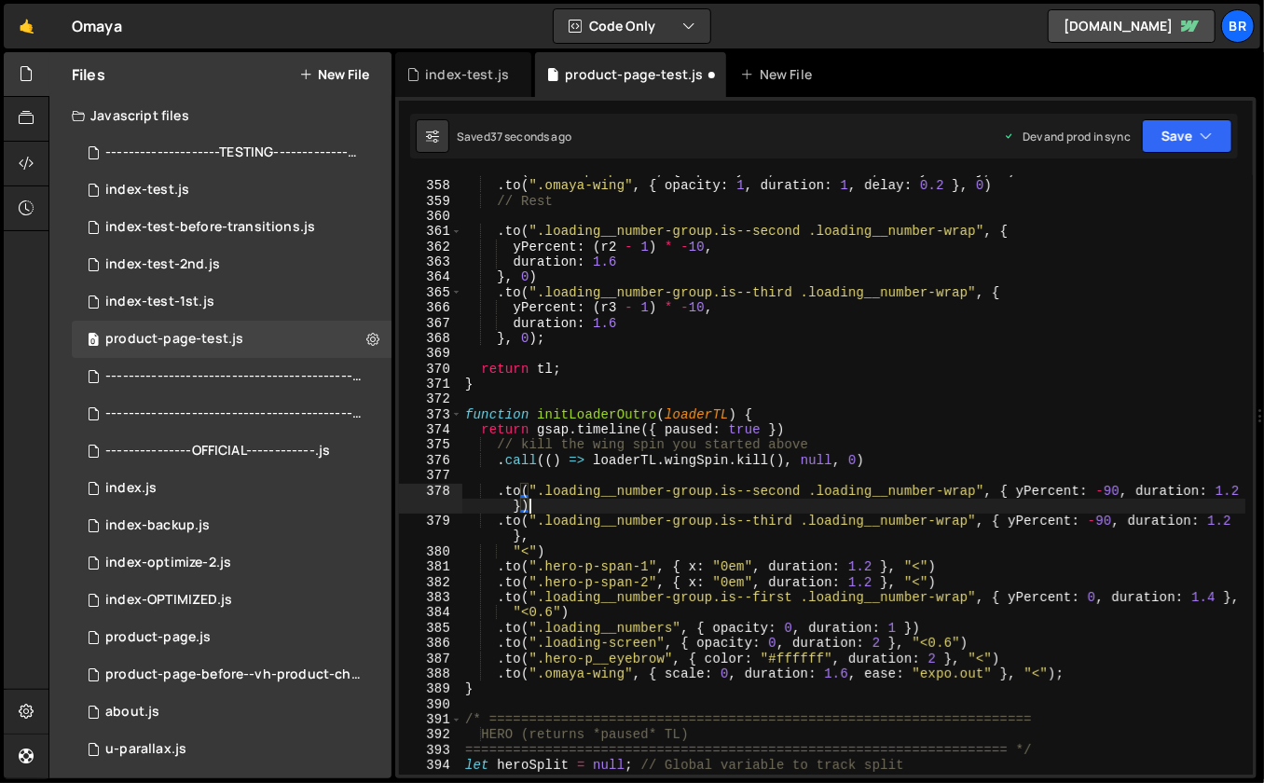
click at [1218, 600] on div ". to ( ".hero-p-span-2" , { opacity : 1 , duration : 1 , delay : 0.2 } , 0 ) . …" at bounding box center [854, 478] width 785 height 631
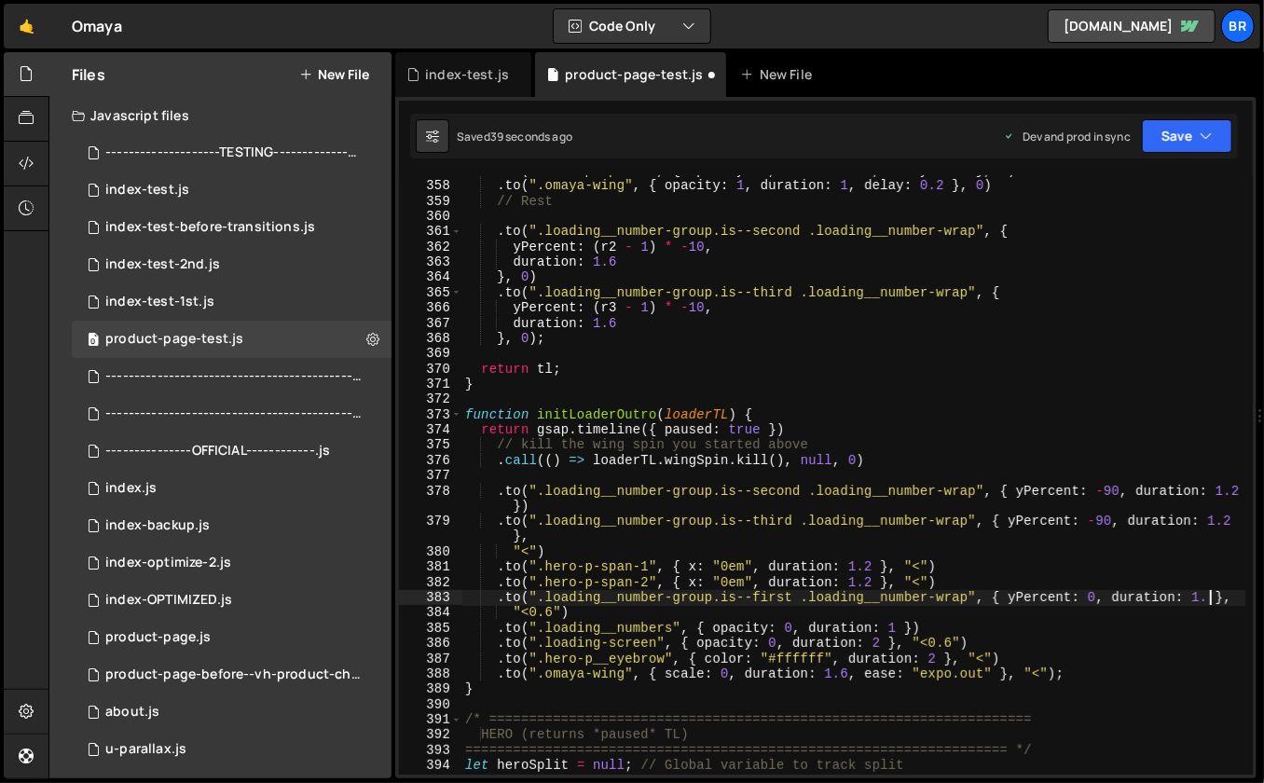
scroll to position [0, 52]
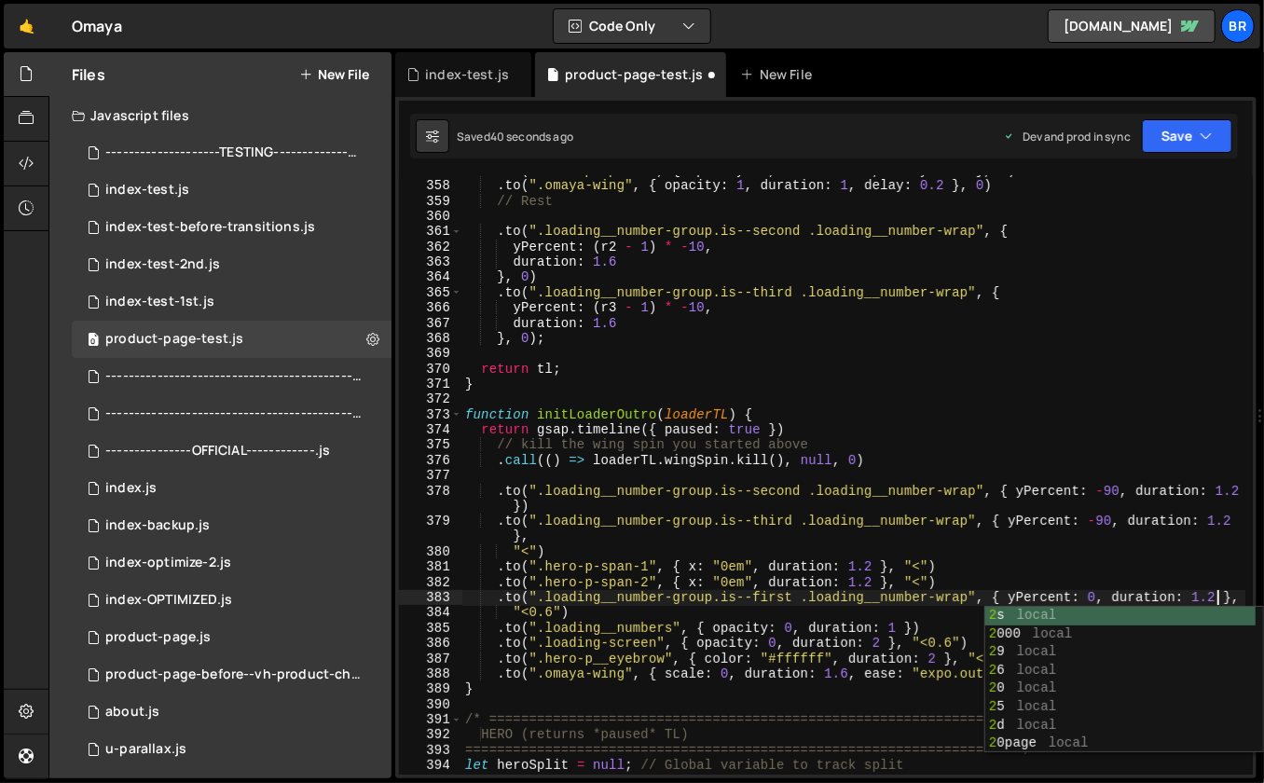
click at [1144, 578] on div ". to ( ".hero-p-span-2" , { opacity : 1 , duration : 1 , delay : 0.2 } , 0 ) . …" at bounding box center [854, 478] width 785 height 631
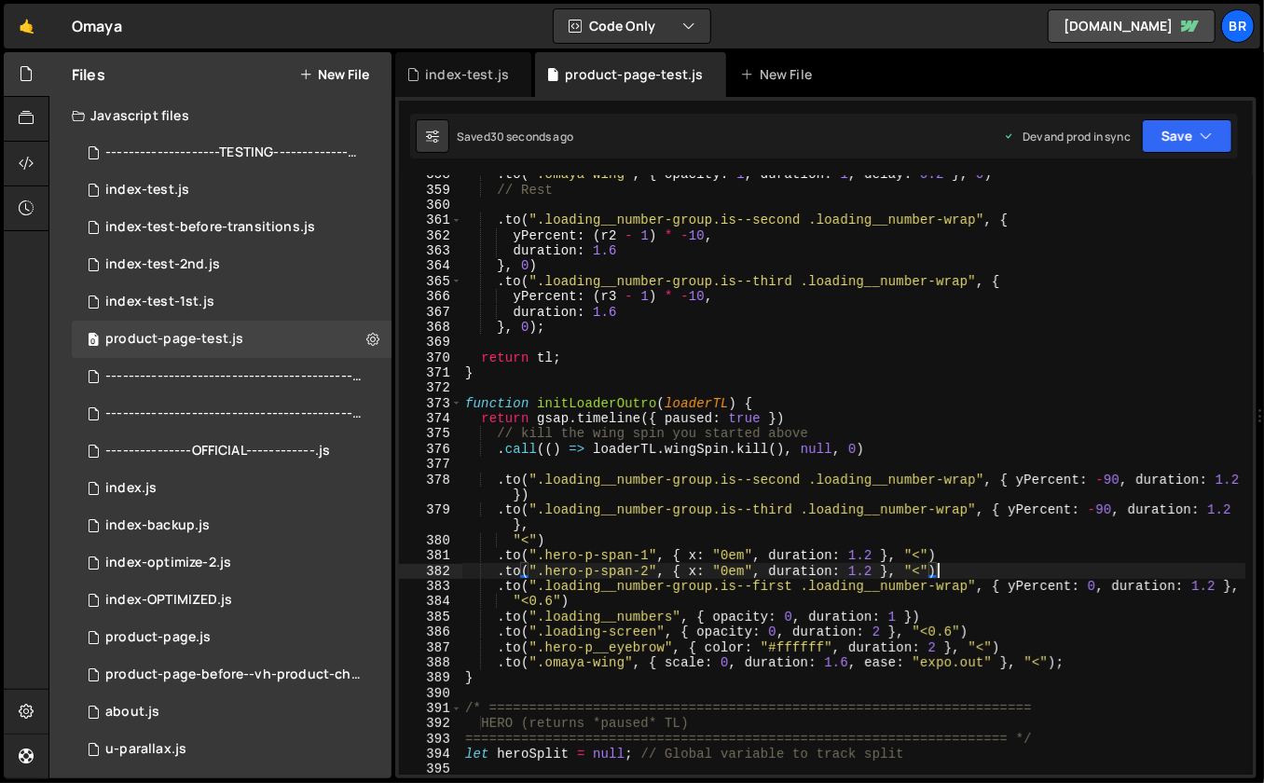
scroll to position [5528, 0]
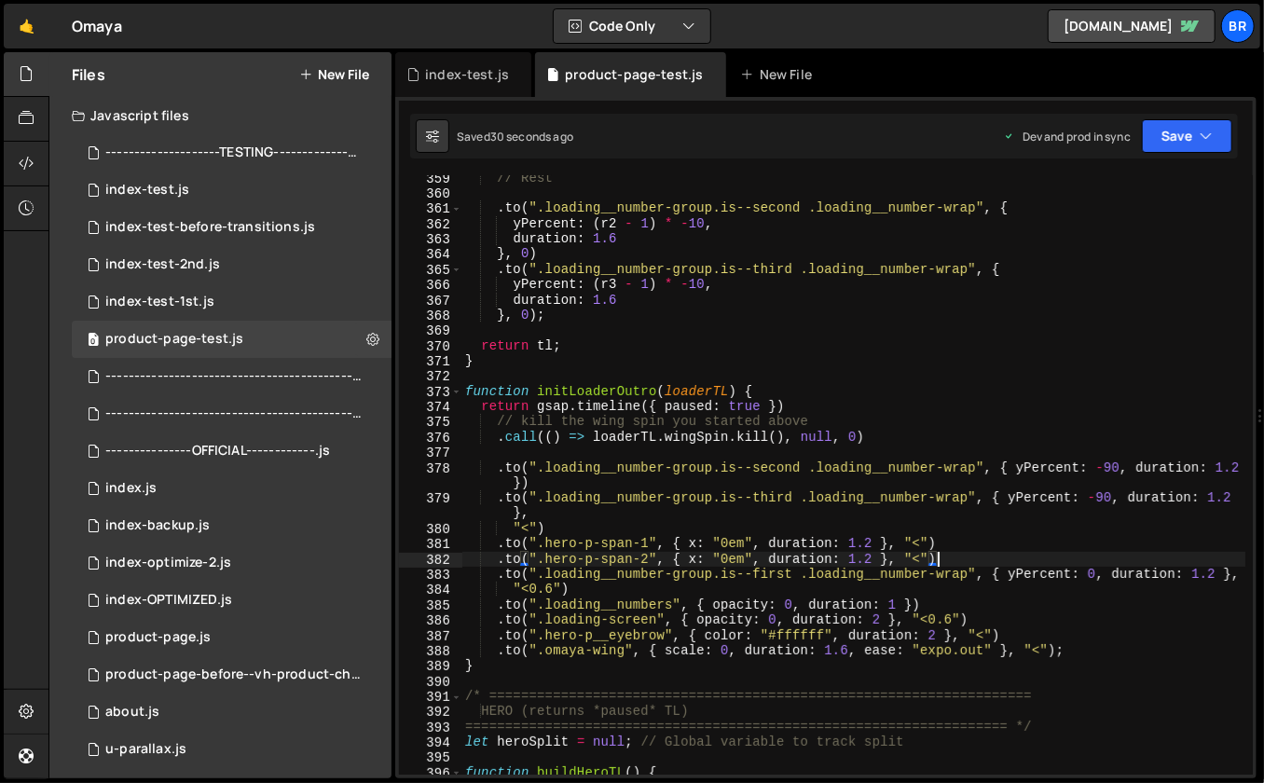
click at [818, 304] on div "// Rest . to ( ".loading__number-group.is--second .loading__number-wrap" , { yP…" at bounding box center [854, 486] width 785 height 631
type textarea "duration: 1.6"
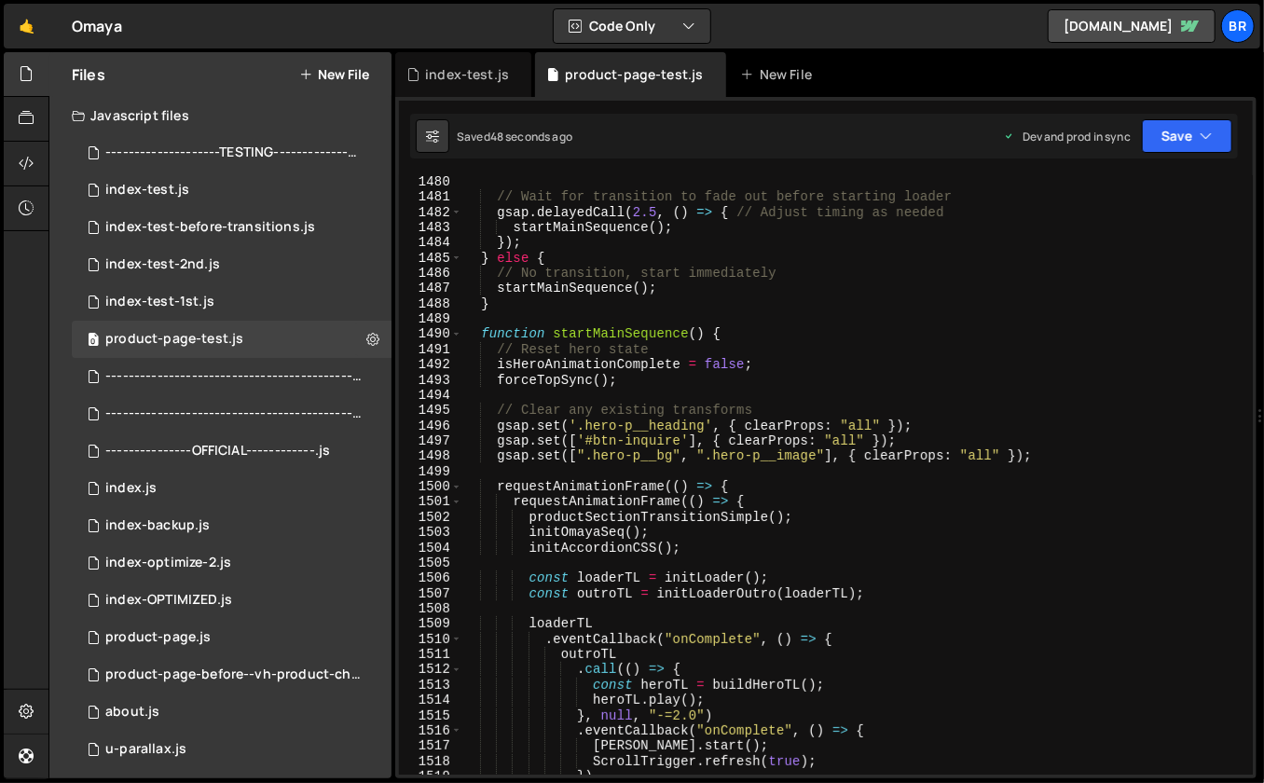
scroll to position [22692, 0]
click at [697, 460] on div "// Wait for transition to fade out before starting loader gsap . delayedCall ( …" at bounding box center [854, 488] width 785 height 631
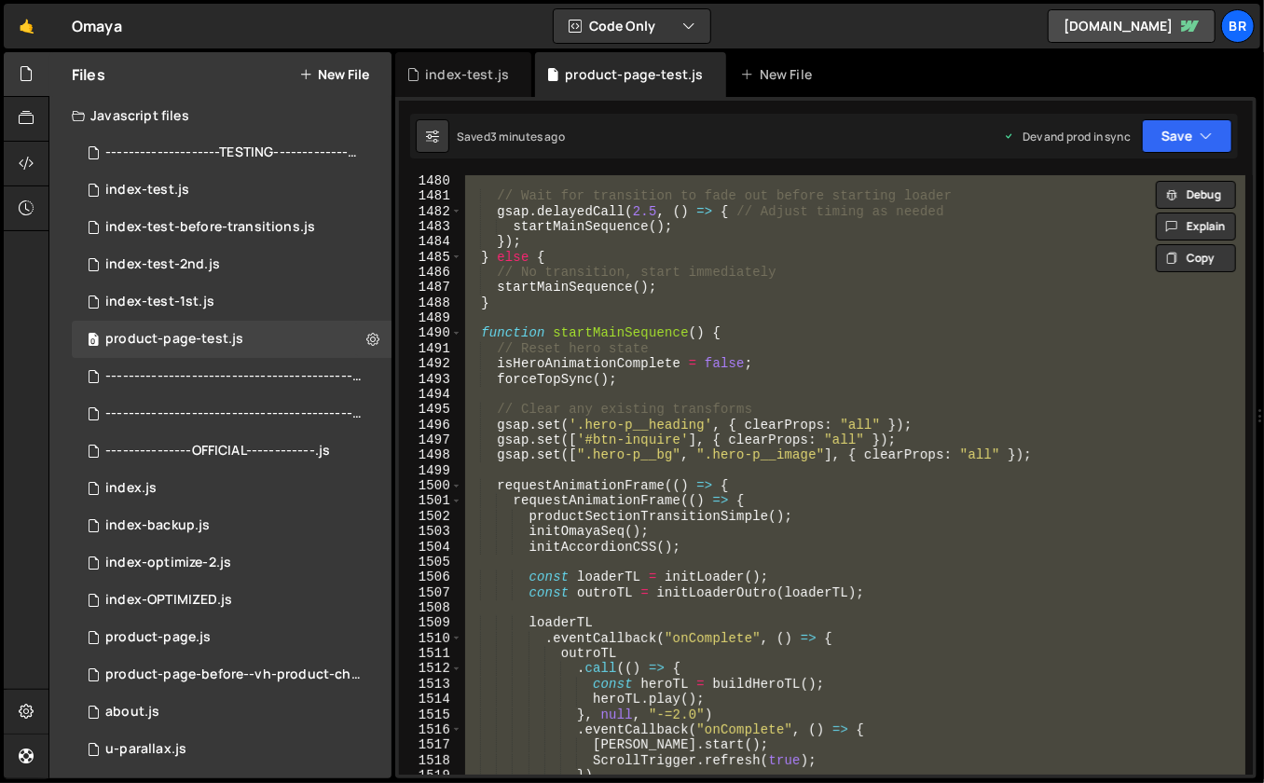
click at [796, 306] on div "// Wait for transition to fade out before starting loader gsap . delayedCall ( …" at bounding box center [854, 488] width 785 height 631
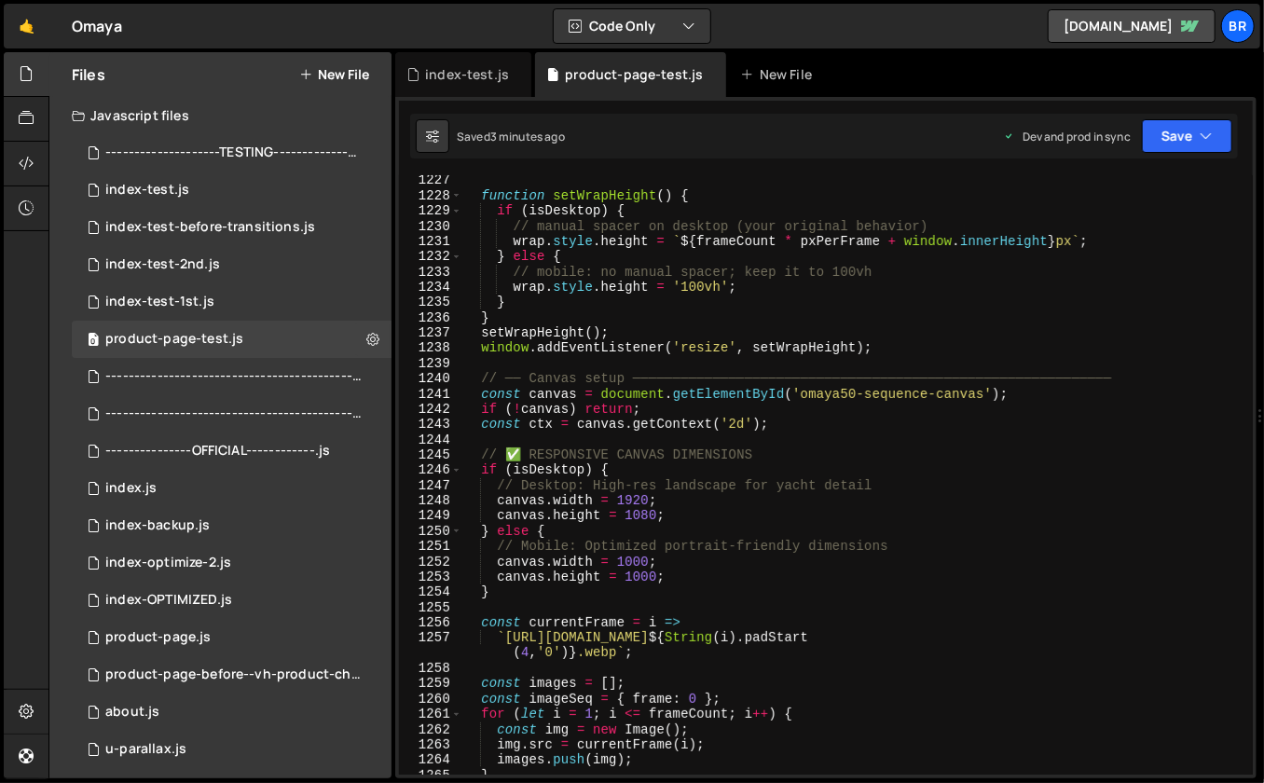
scroll to position [22226, 0]
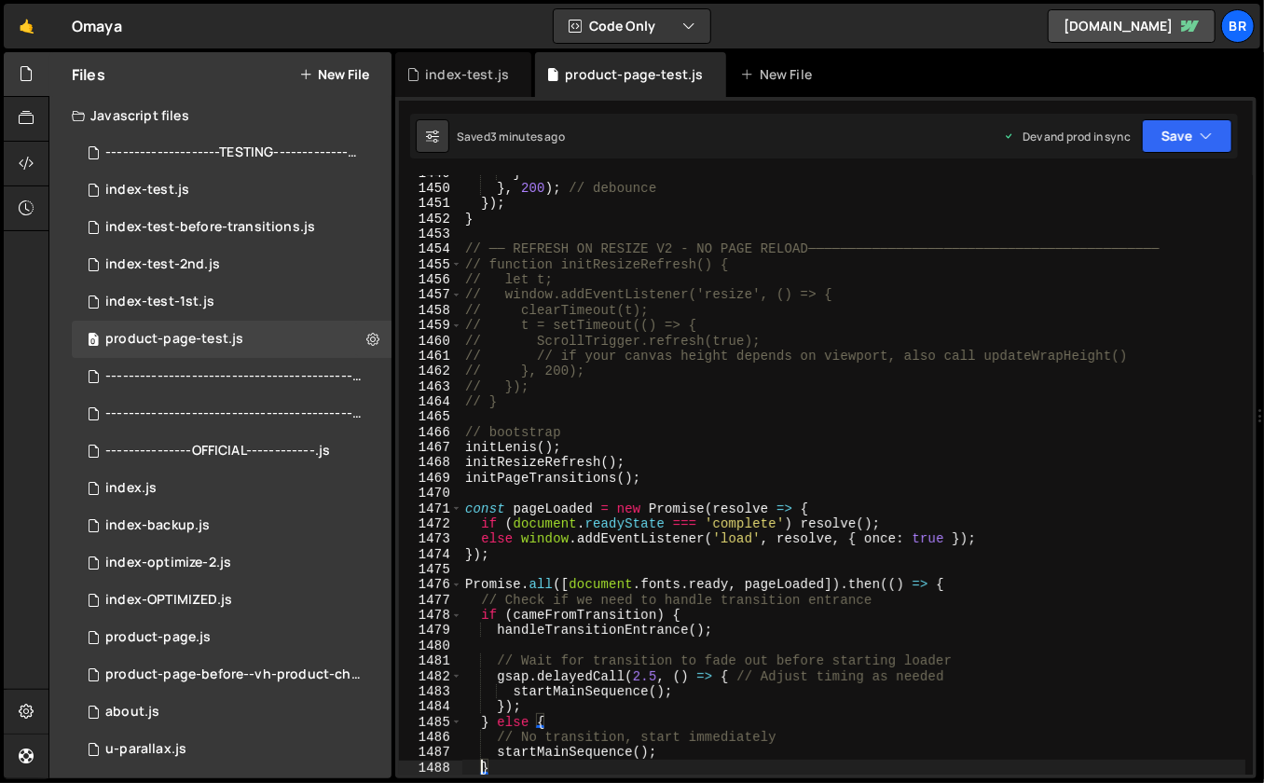
type textarea "/* ===================================================================="
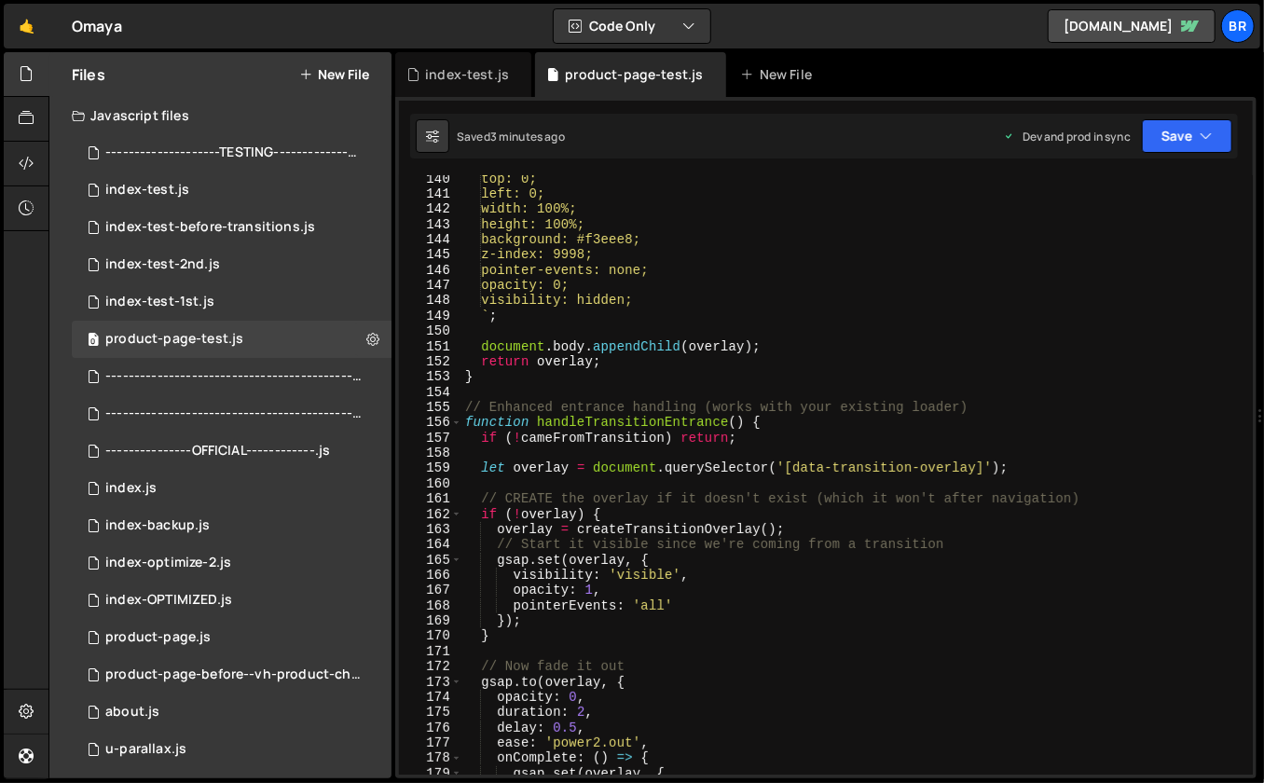
scroll to position [2084, 0]
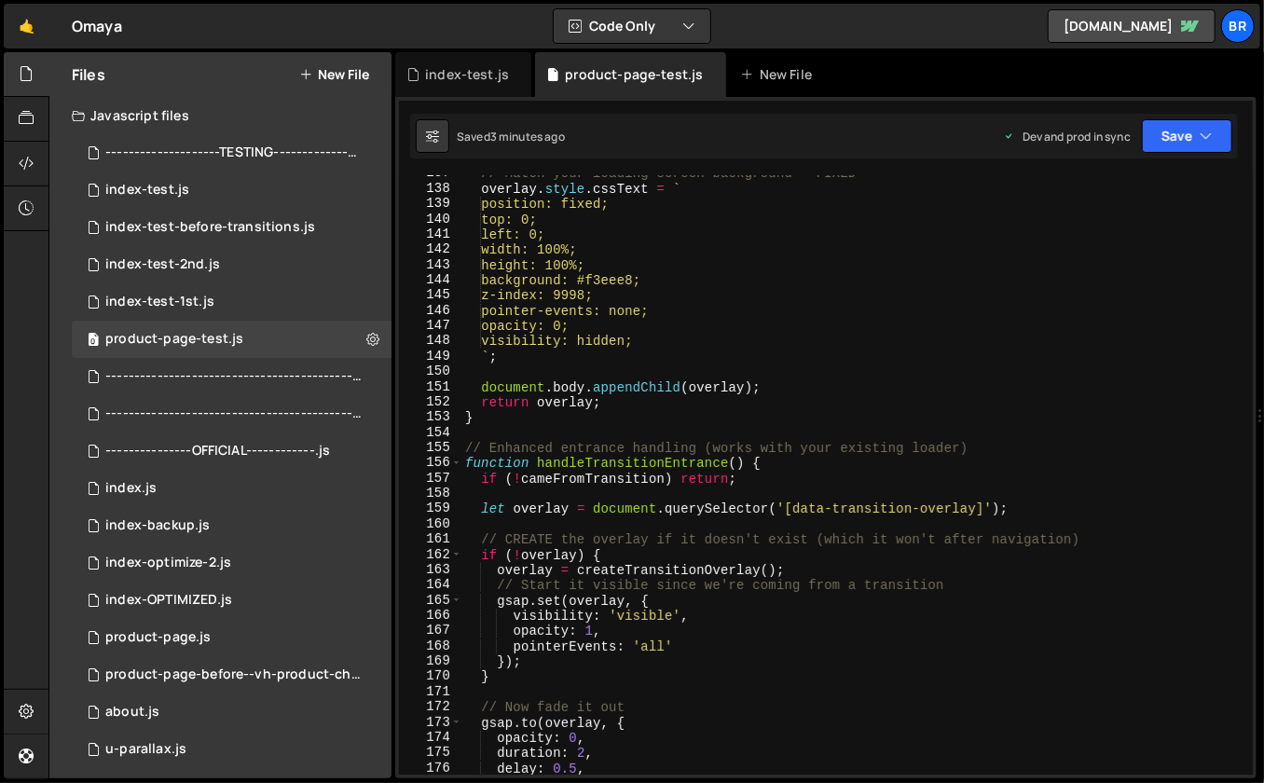
click at [491, 426] on div "// Match your loading screen background - FIXED overlay . style . cssText = ` p…" at bounding box center [854, 481] width 785 height 631
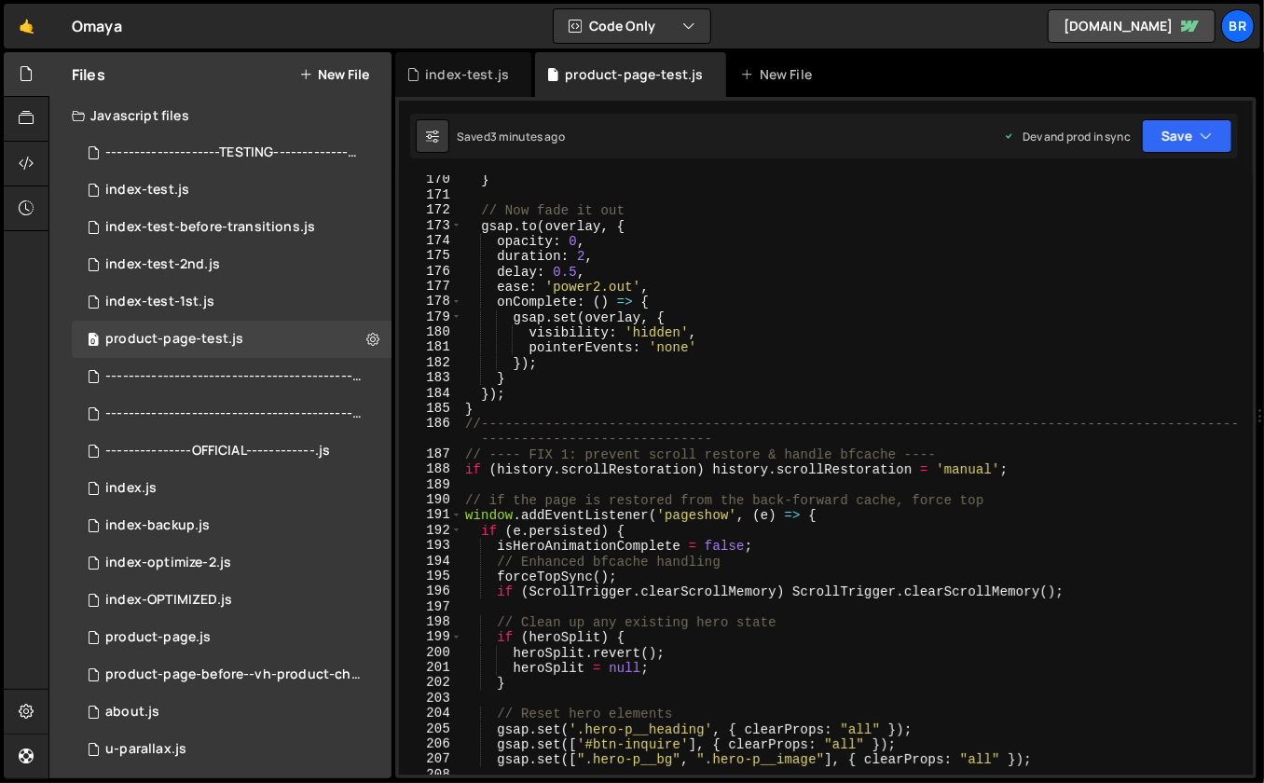
scroll to position [2581, 0]
click at [483, 403] on div "} // Now fade it out gsap . to ( overlay , { opacity : 0 , duration : 2 , delay…" at bounding box center [854, 488] width 785 height 631
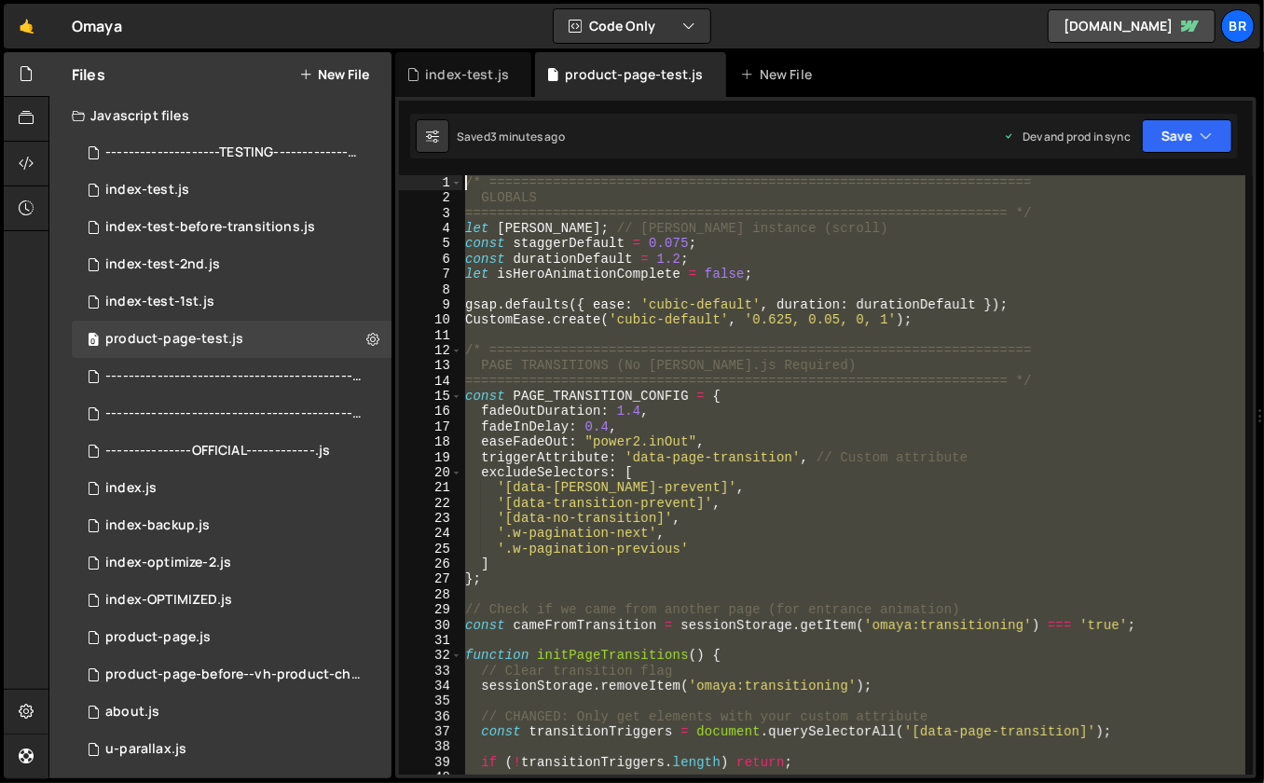
scroll to position [0, 0]
click at [585, 480] on div "/* ==================================================================== GLOBALS…" at bounding box center [854, 490] width 785 height 631
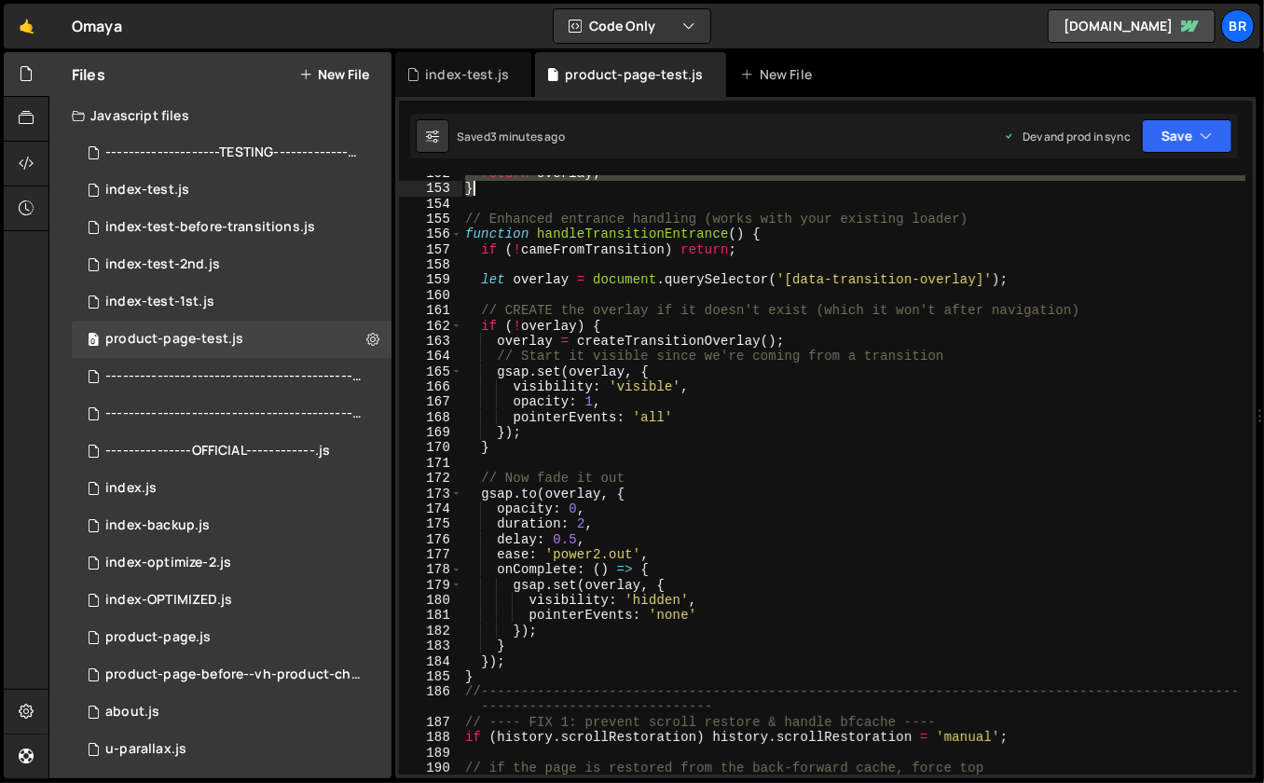
scroll to position [2303, 0]
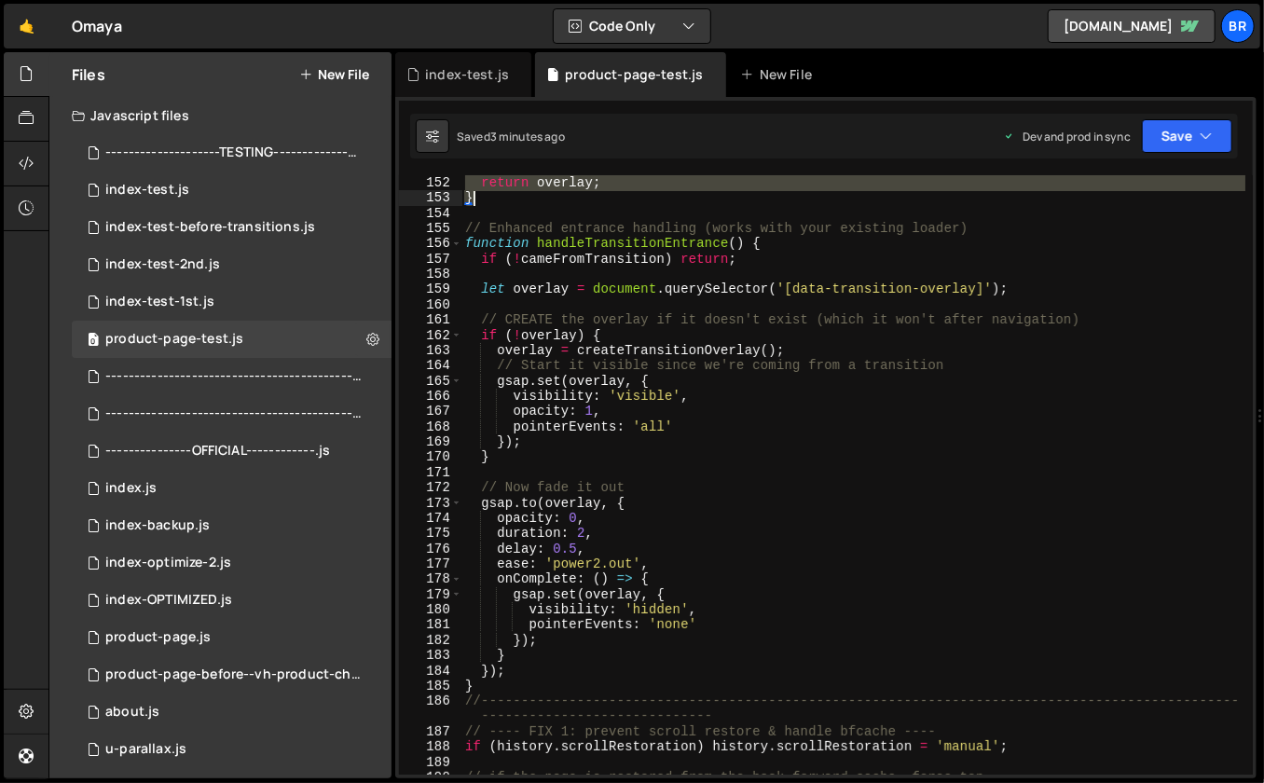
drag, startPoint x: 464, startPoint y: 352, endPoint x: 627, endPoint y: 190, distance: 228.8
click at [627, 190] on div "document . body . appendChild ( overlay ) ; return overlay ; } // Enhanced entr…" at bounding box center [854, 475] width 785 height 631
type textarea "return overlay; }"
paste textarea
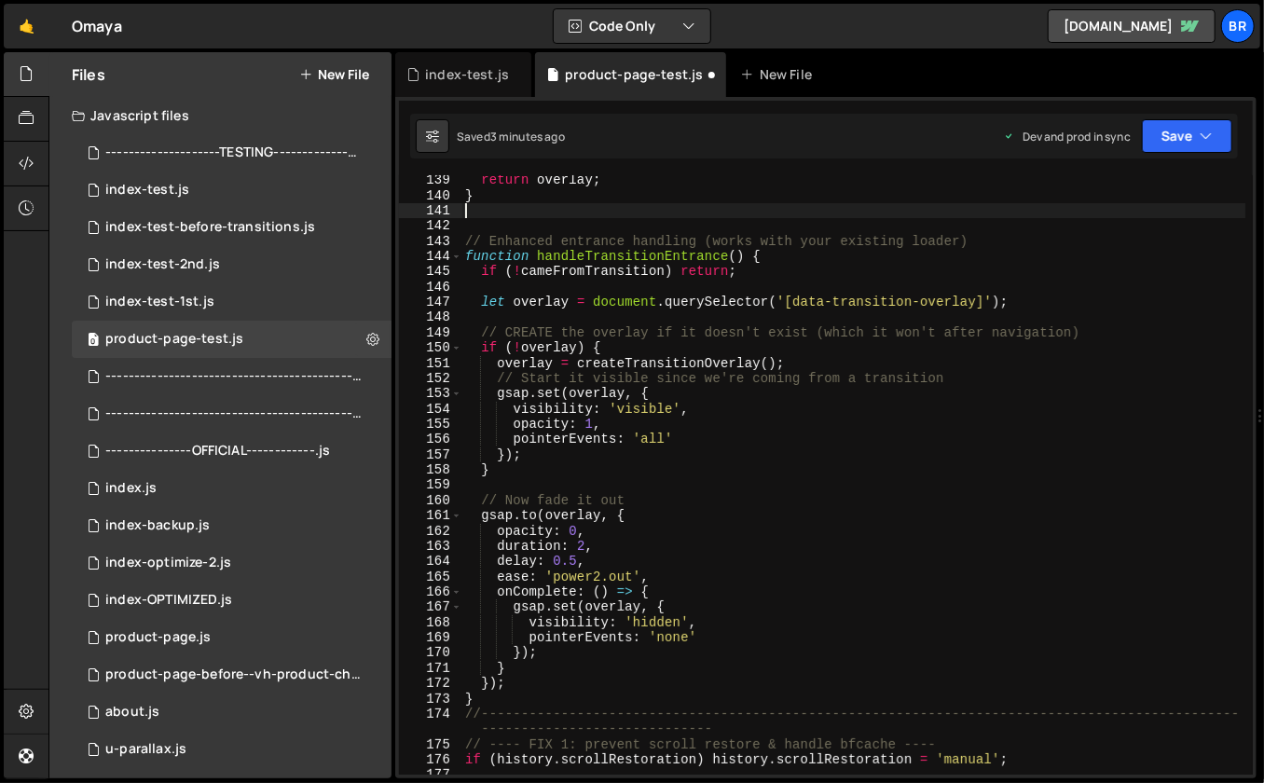
scroll to position [2066, 0]
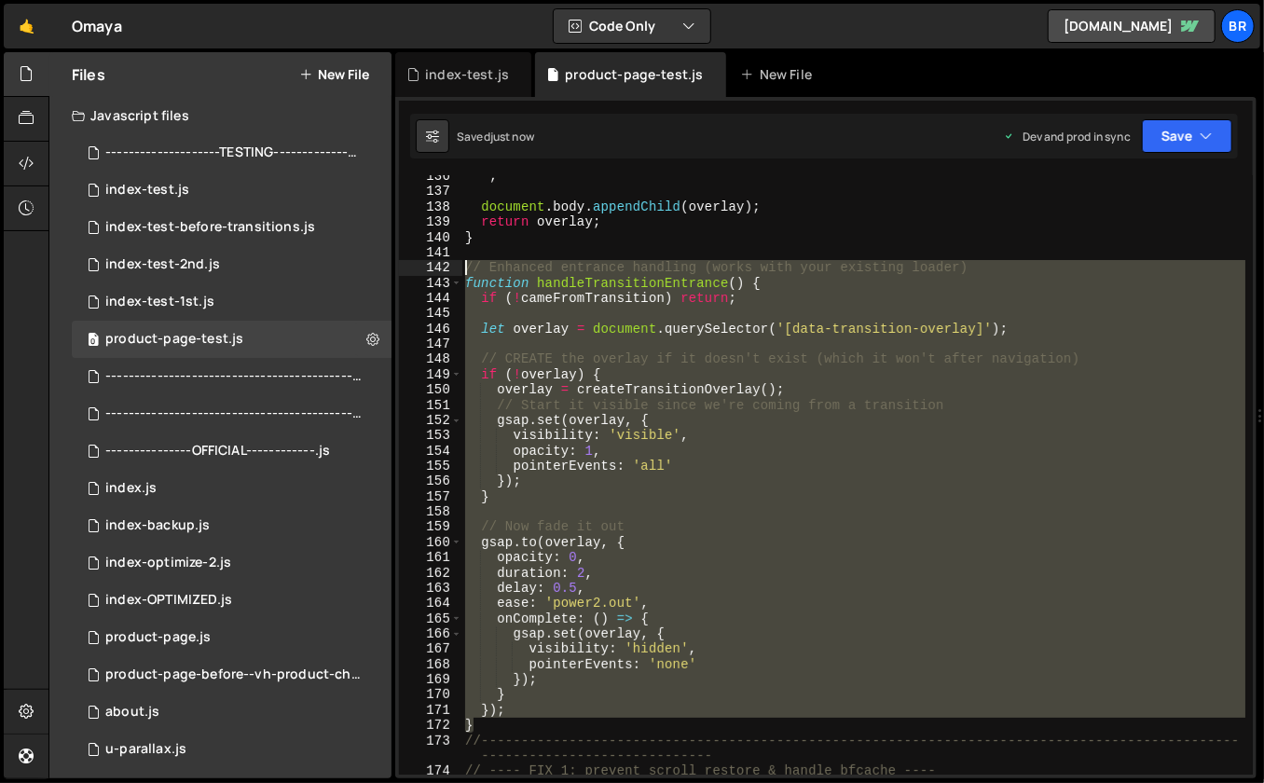
drag, startPoint x: 490, startPoint y: 724, endPoint x: 455, endPoint y: 262, distance: 462.9
click at [455, 262] on div "136 137 138 139 140 141 142 143 144 145 146 147 148 149 150 151 152 153 154 155…" at bounding box center [826, 475] width 854 height 600
type textarea "// Enhanced entrance handling (works with your existing loader) function handle…"
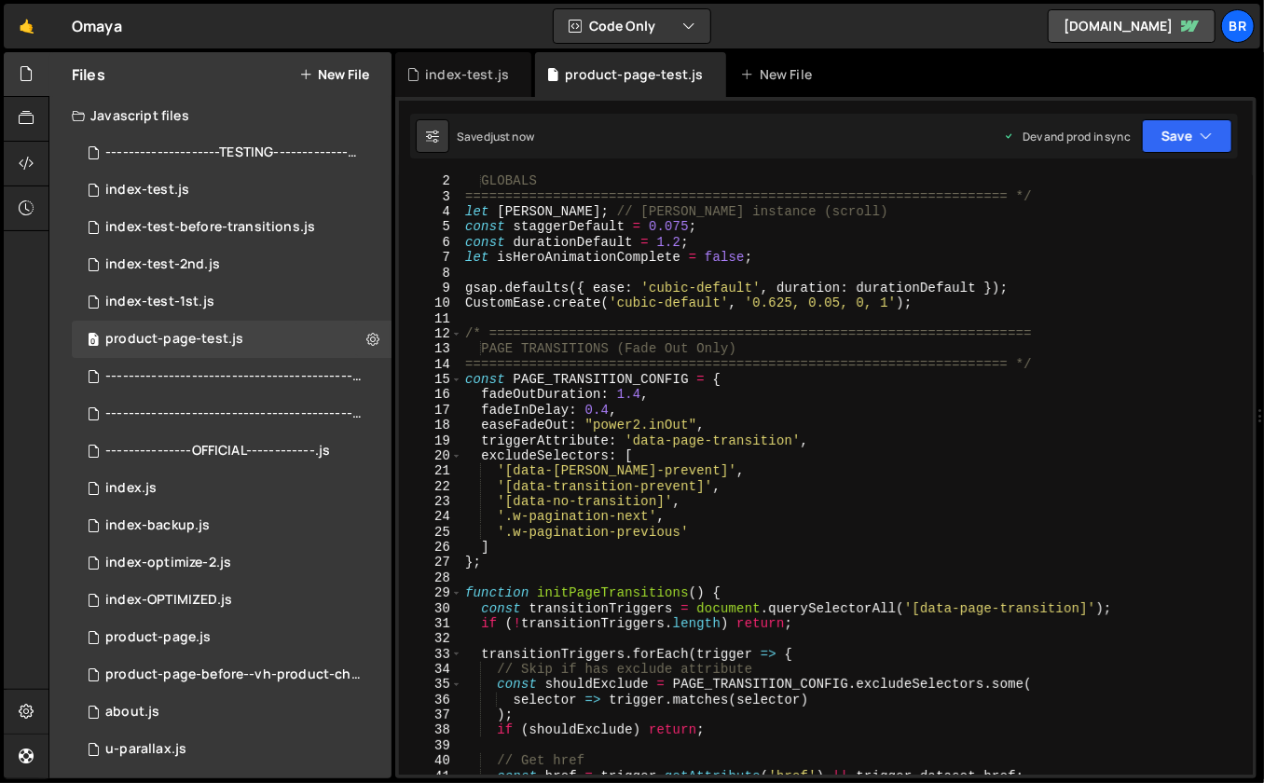
scroll to position [14, 0]
click at [860, 398] on div "/* ==================================================================== GLOBALS…" at bounding box center [854, 475] width 785 height 631
type textarea "fadeOutDuration: 1.4,"
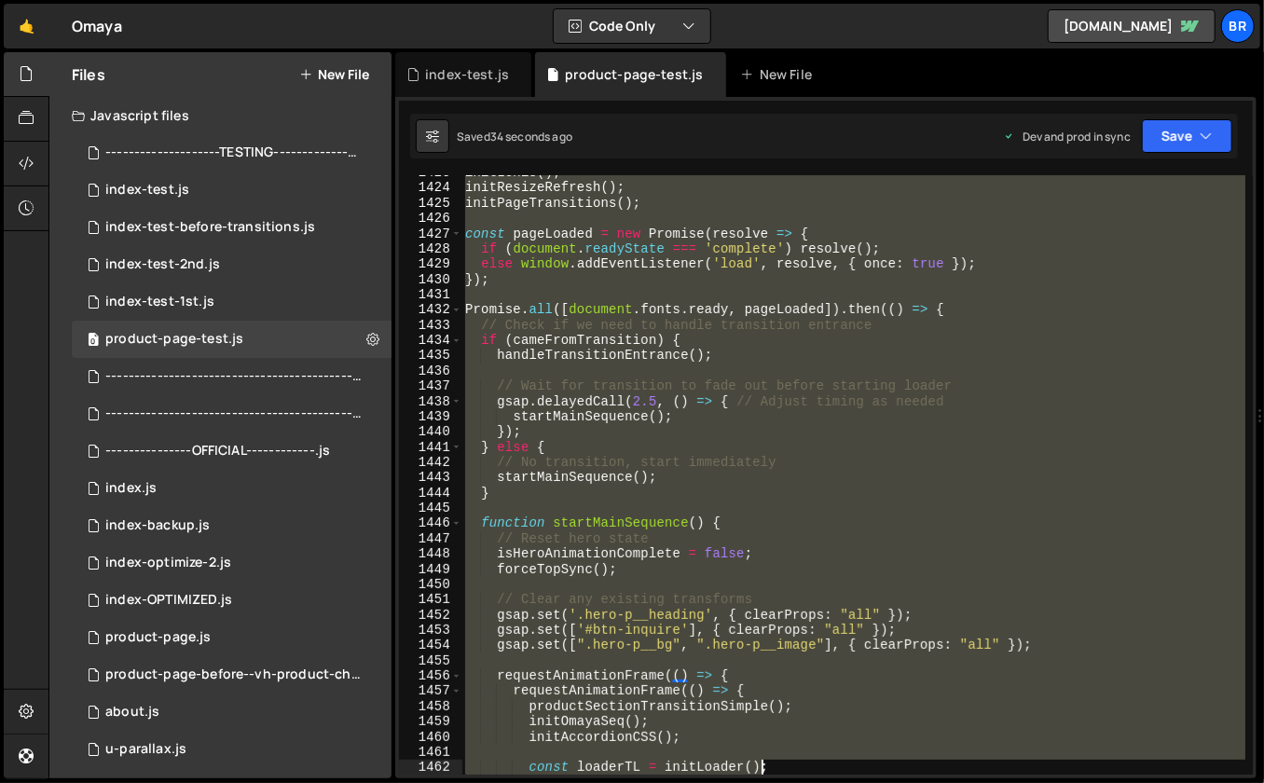
scroll to position [22150, 0]
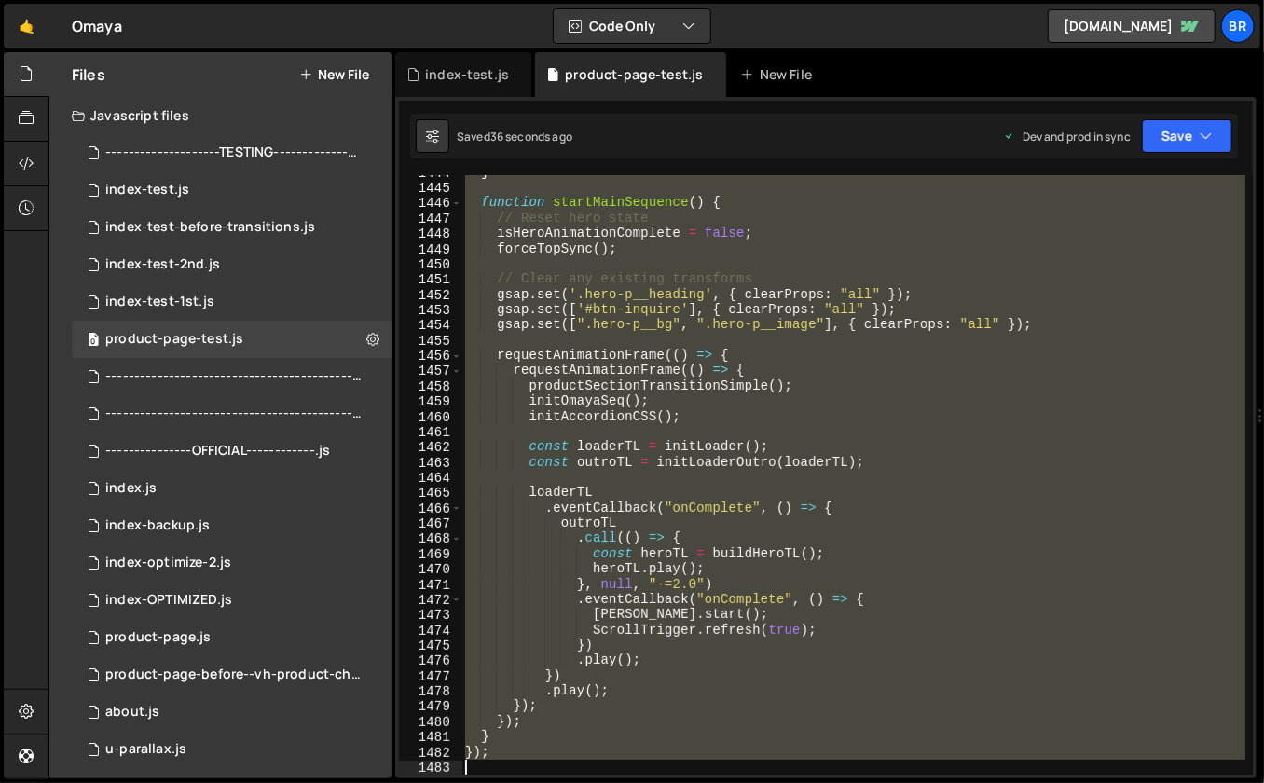
drag, startPoint x: 464, startPoint y: 297, endPoint x: 682, endPoint y: 782, distance: 532.2
click at [682, 782] on div "Hold on a sec... Are you certain you wish to leave this page? Any changes you'v…" at bounding box center [632, 391] width 1264 height 783
paste textarea
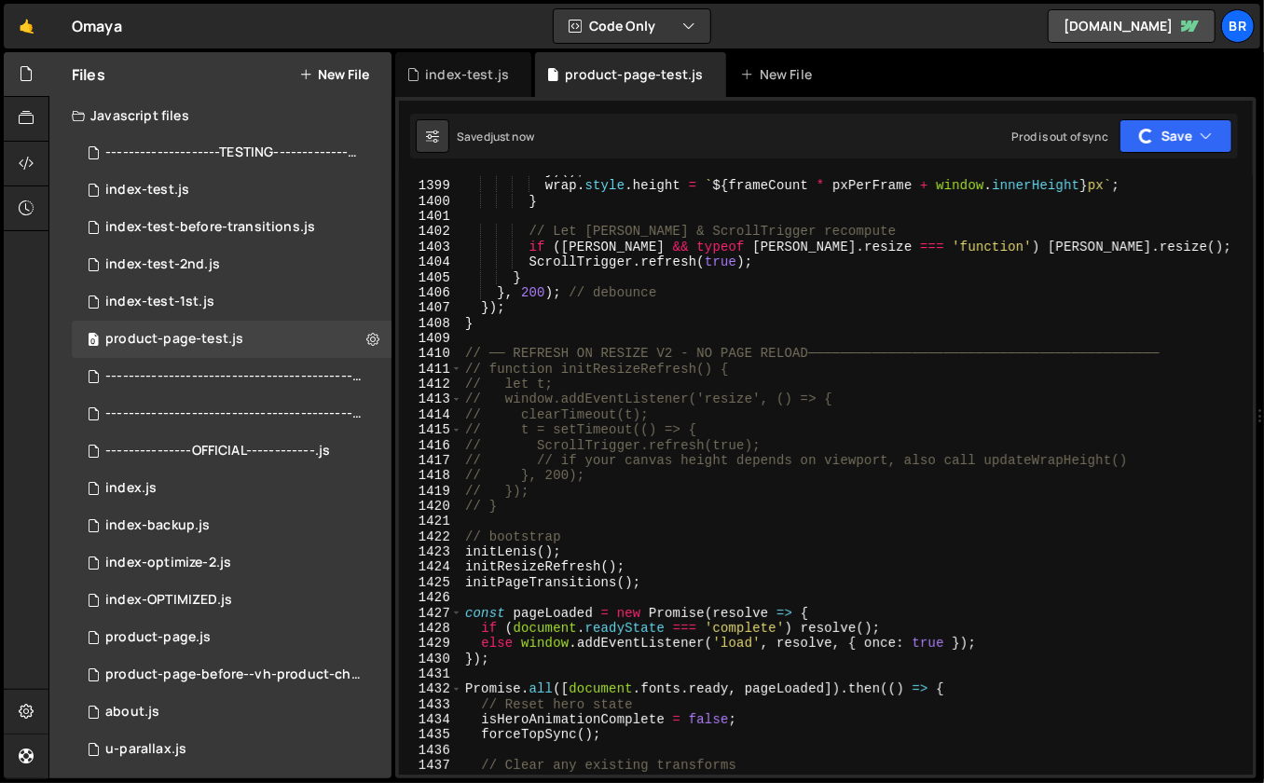
scroll to position [21450, 0]
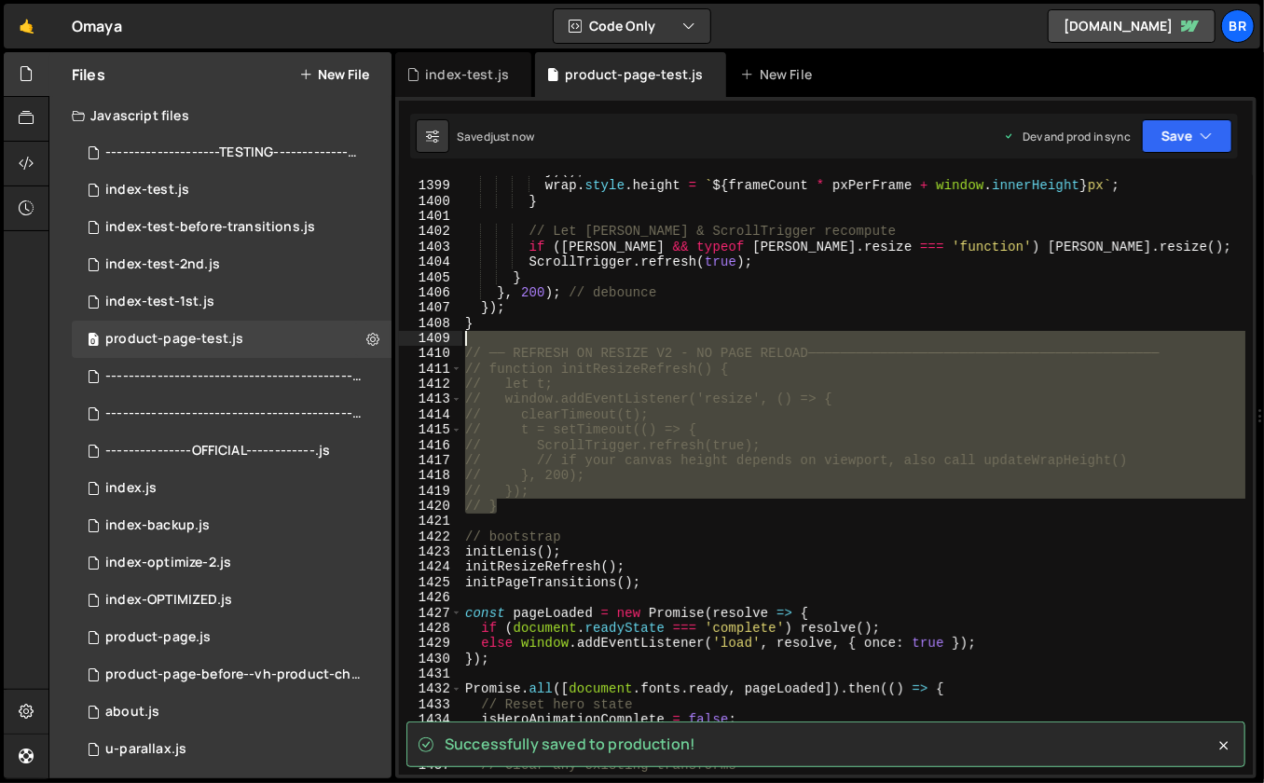
drag, startPoint x: 497, startPoint y: 505, endPoint x: 451, endPoint y: 338, distance: 174.0
click at [451, 338] on div "}); 1398 1399 1400 1401 1402 1403 1404 1405 1406 1407 1408 1409 1410 1411 1412 …" at bounding box center [826, 475] width 854 height 600
type textarea "// ── REFRESH ON RESIZE V2 - NO PAGE RELOAD────────────────────────────────────…"
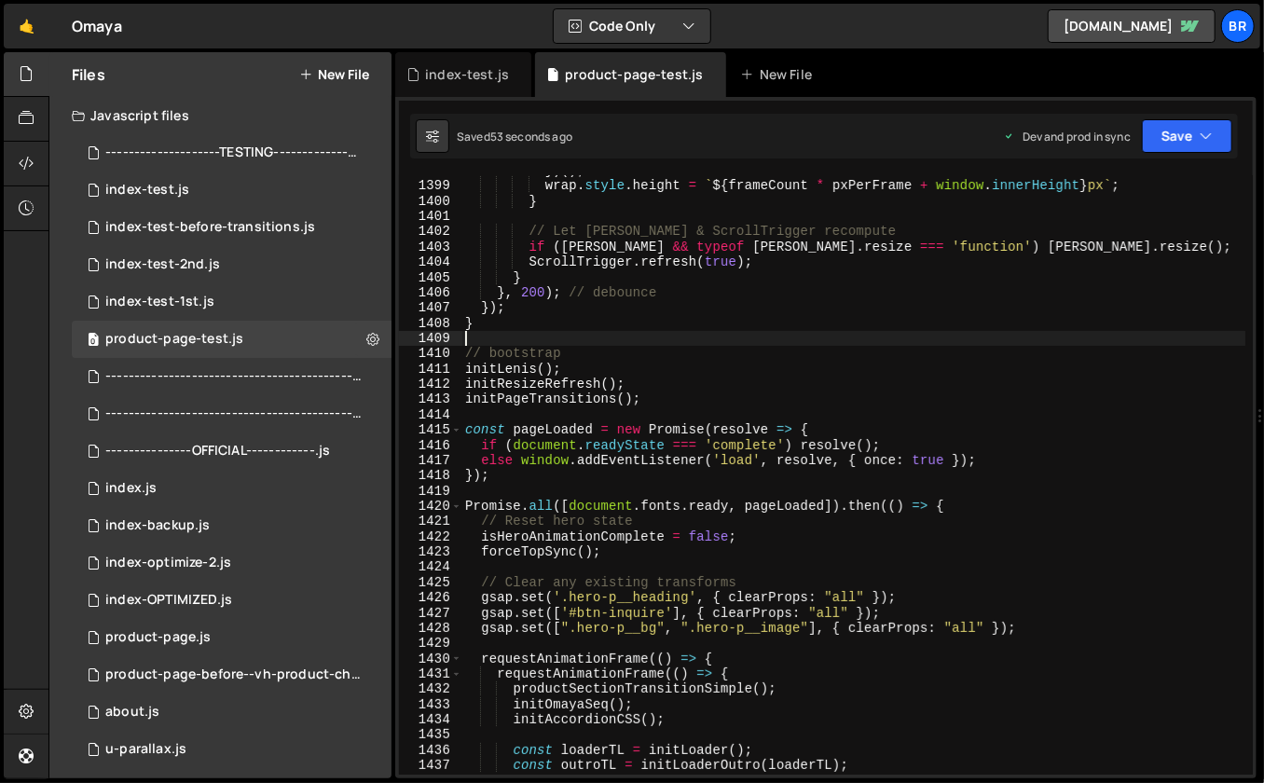
click at [748, 429] on div "}) ( ) ; wrap . style . height = ` ${ frameCount * pxPerFrame + window . innerH…" at bounding box center [854, 478] width 785 height 631
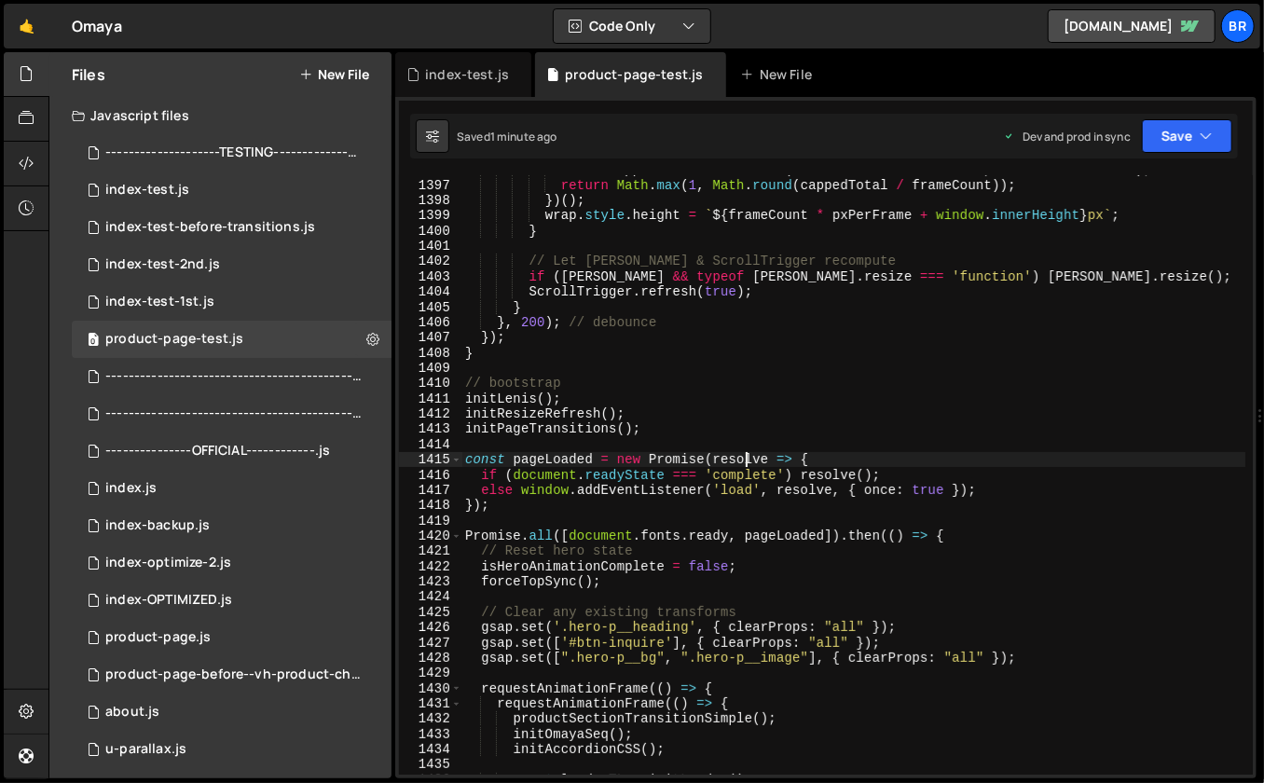
scroll to position [21430, 0]
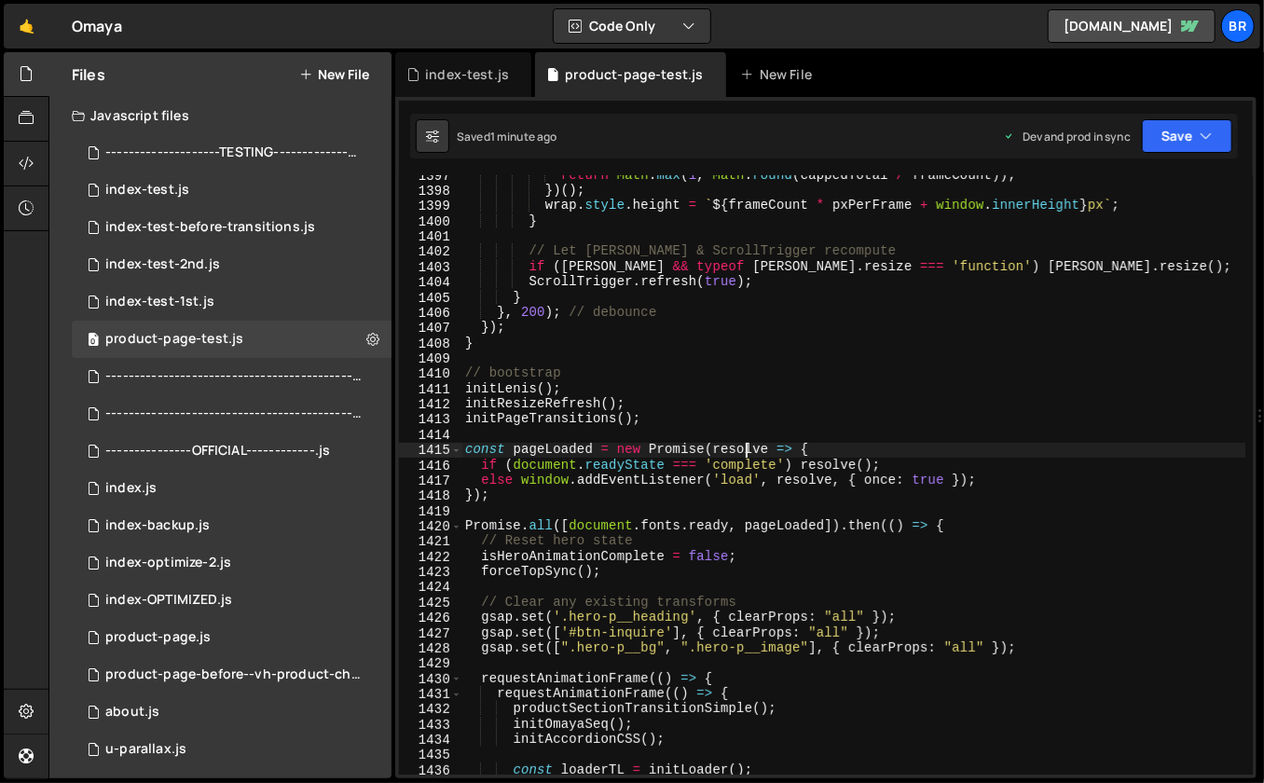
click at [692, 477] on div "return Math . max ( 1 , Math . round ( cappedTotal / frameCount )) ; }) ( ) ; w…" at bounding box center [854, 483] width 785 height 631
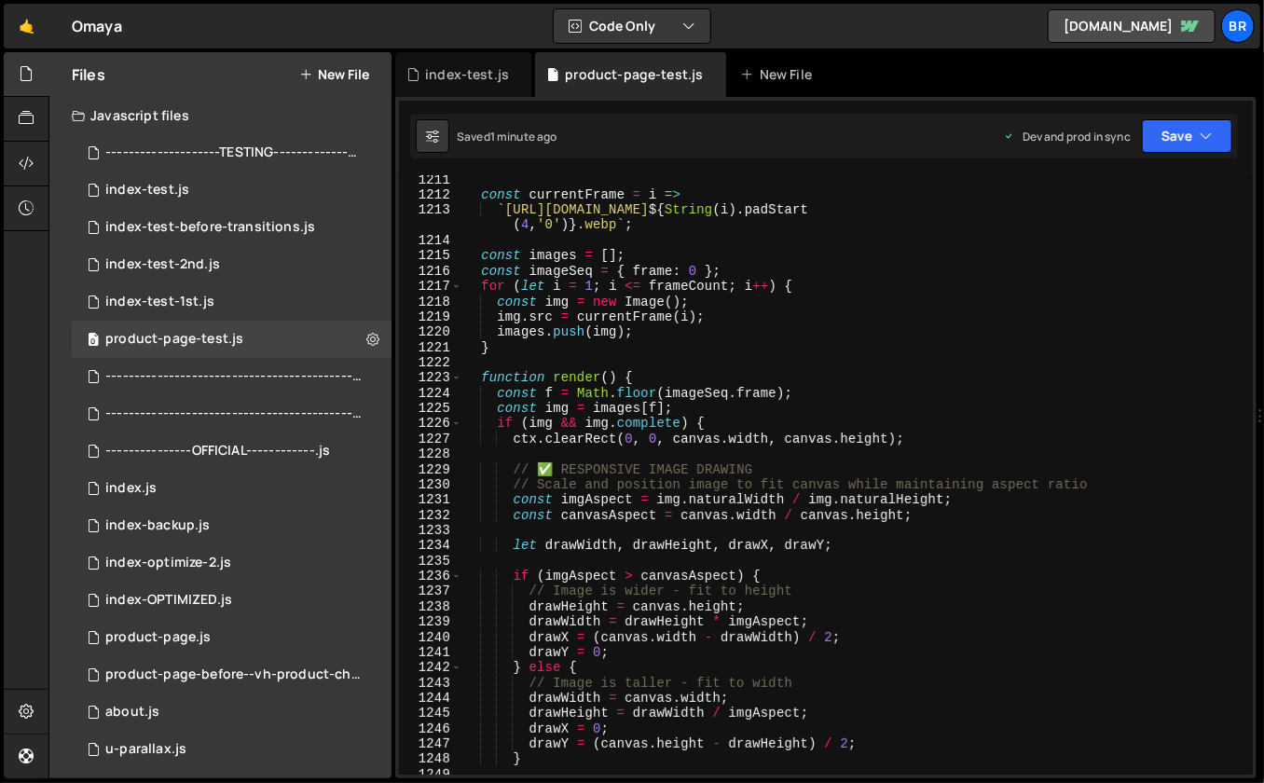
scroll to position [18199, 0]
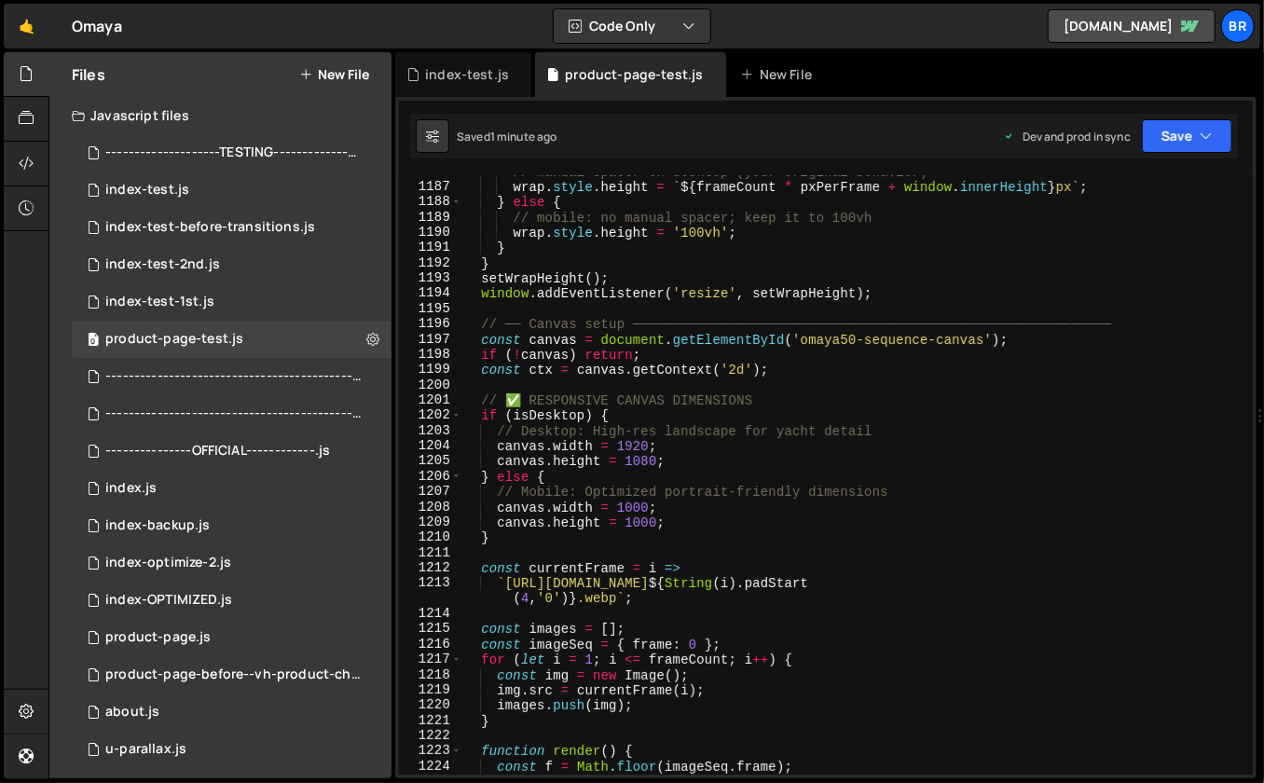
click at [919, 597] on div "// manual spacer on desktop (your original behavior) wrap . style . height = ` …" at bounding box center [854, 479] width 785 height 631
type textarea "`https://[DOMAIN_NAME]/product%20page/product-image-seq-7/frame_${String(i).pad…"
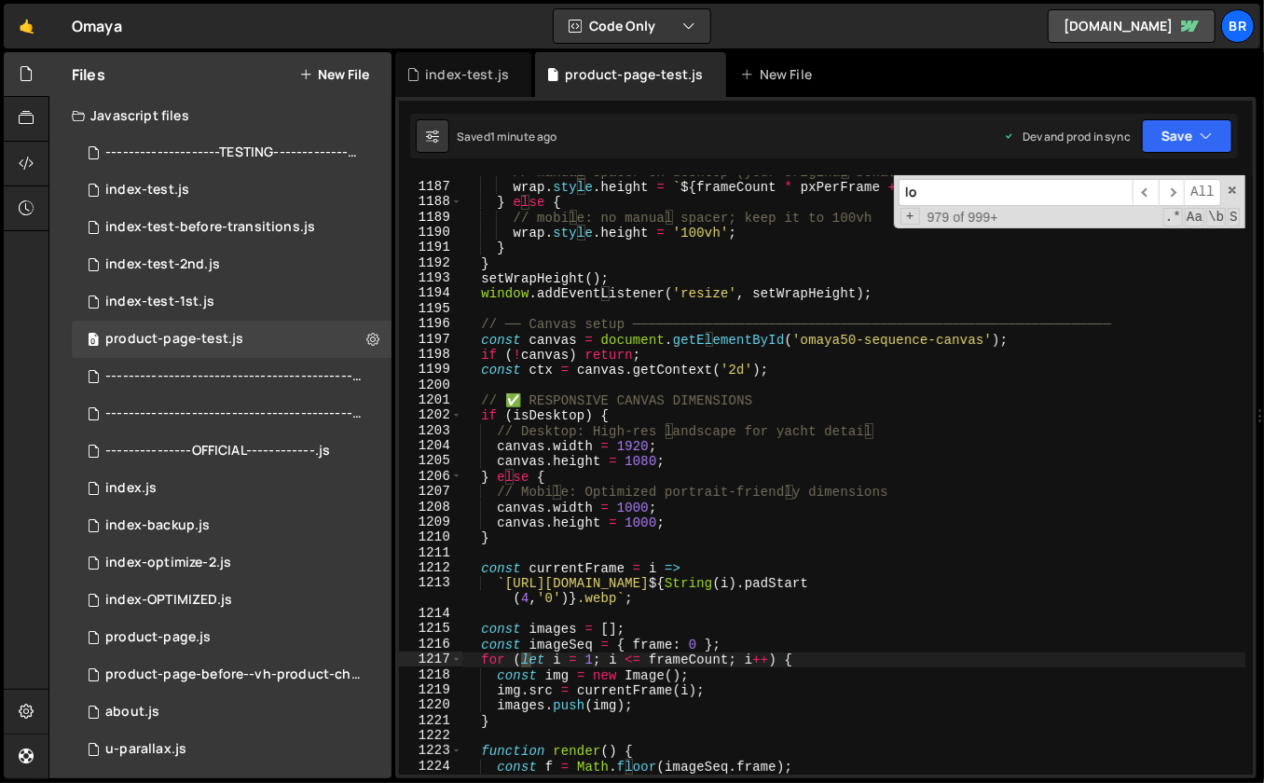
scroll to position [0, 0]
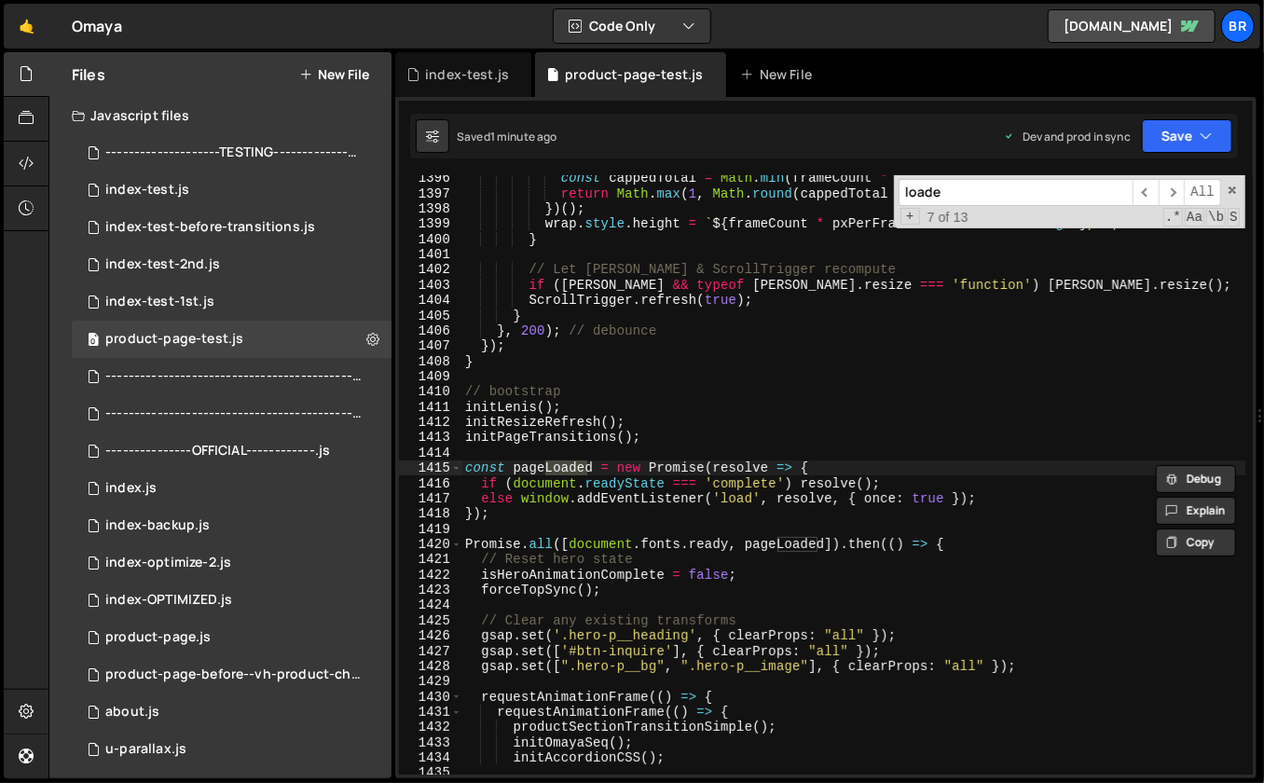
type input "loader"
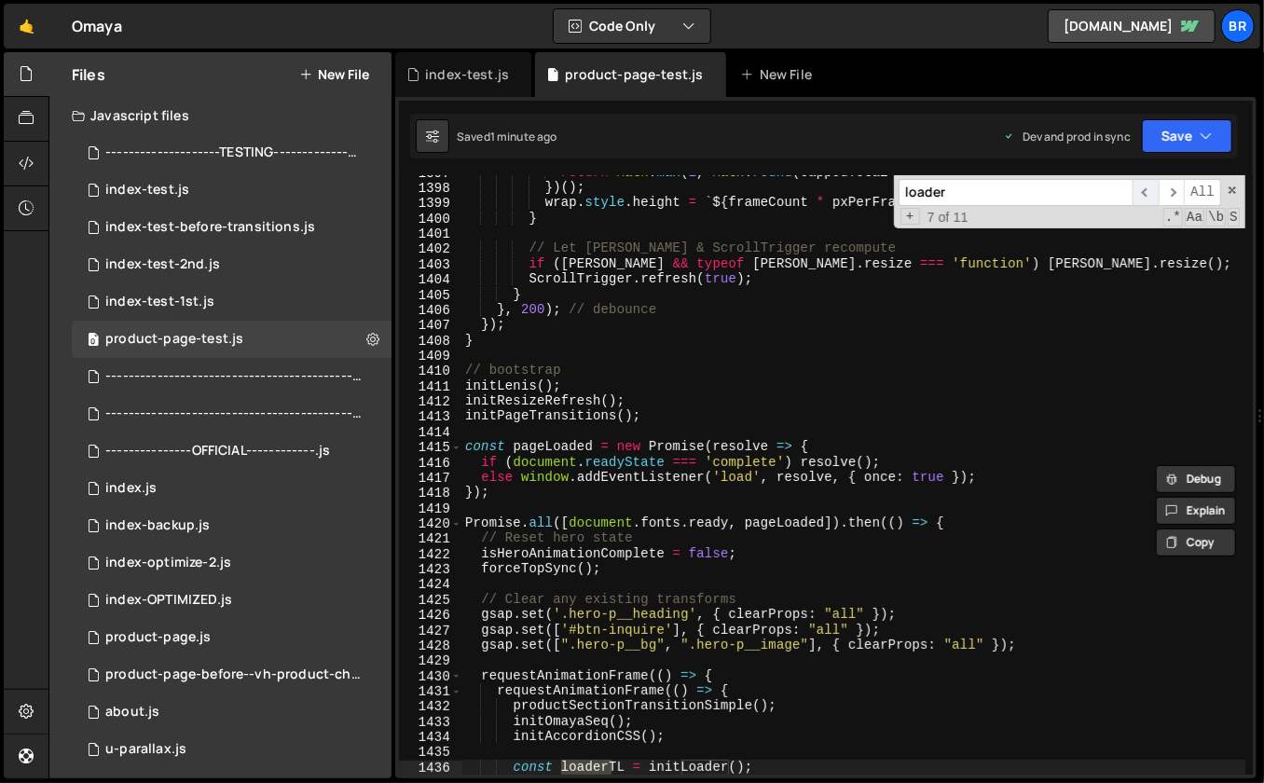
click at [1147, 184] on span "​" at bounding box center [1146, 192] width 26 height 27
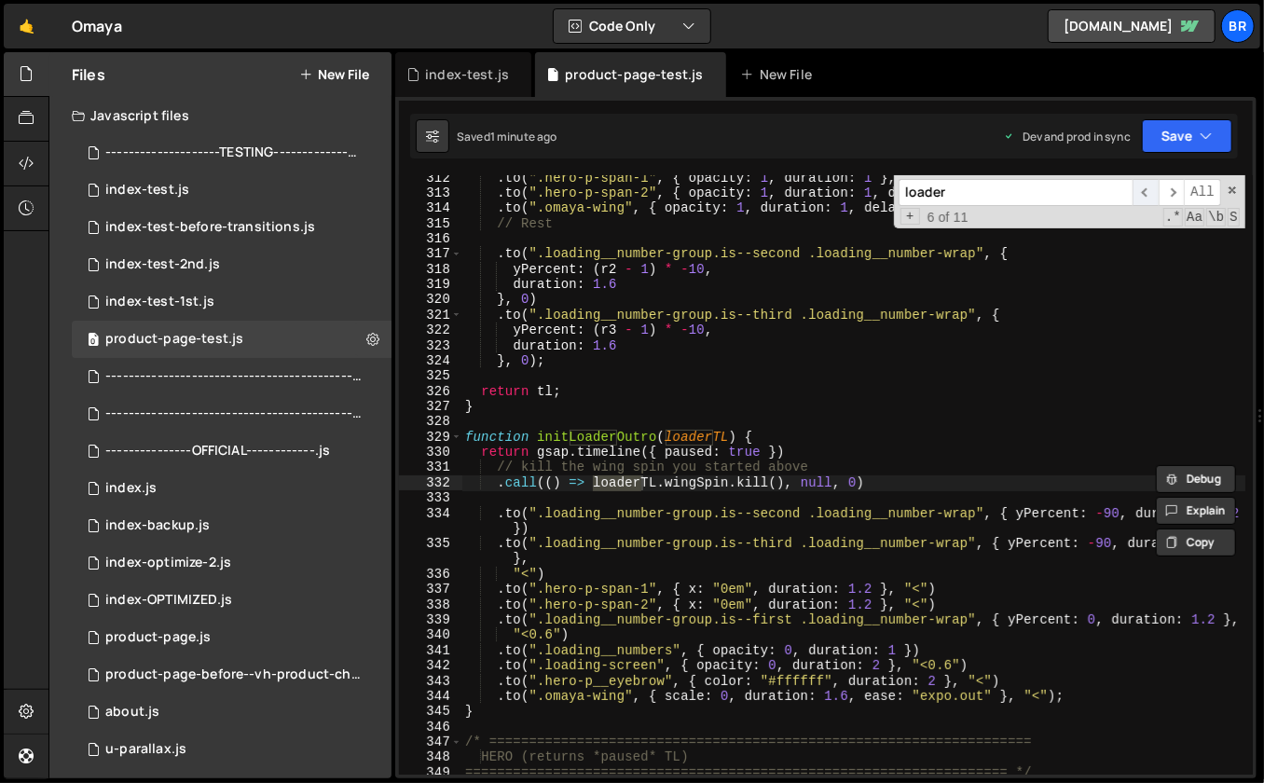
click at [1147, 184] on span "​" at bounding box center [1146, 192] width 26 height 27
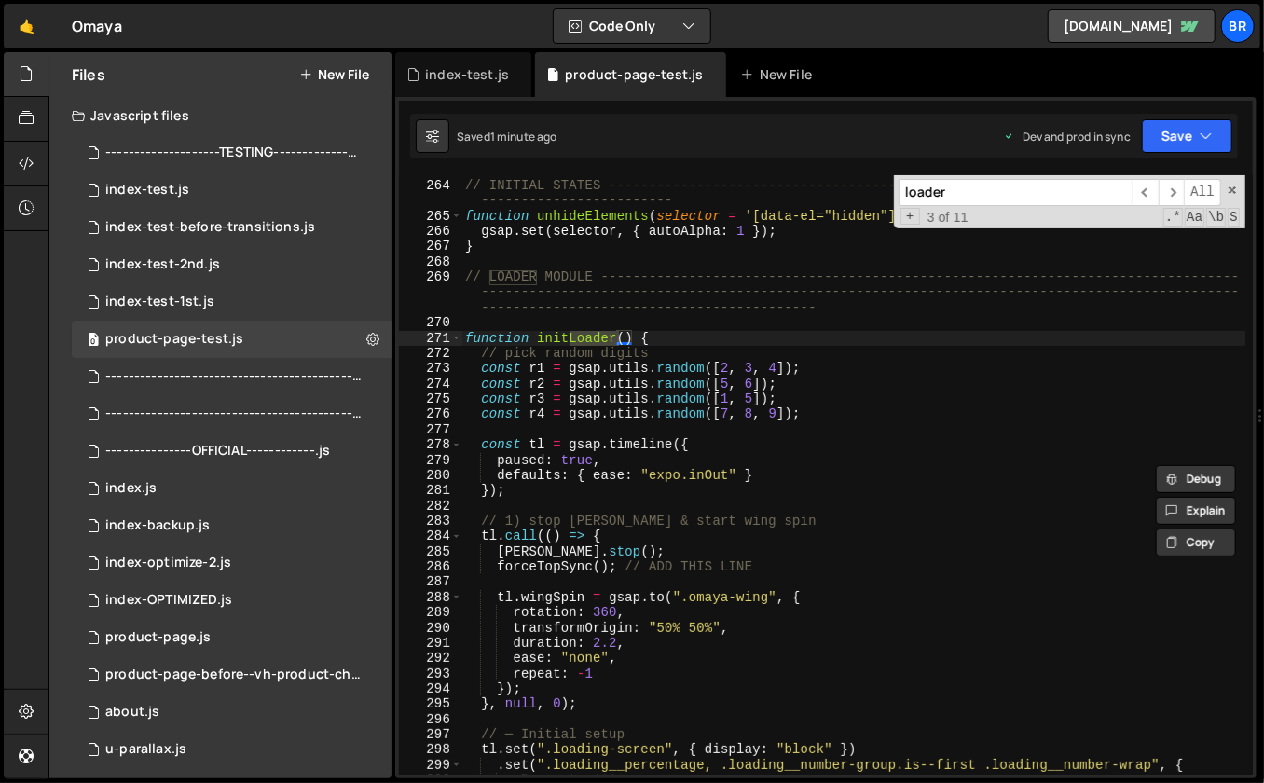
click at [747, 562] on div "// INITIAL STATES -------------------------------------------------------------…" at bounding box center [854, 478] width 785 height 631
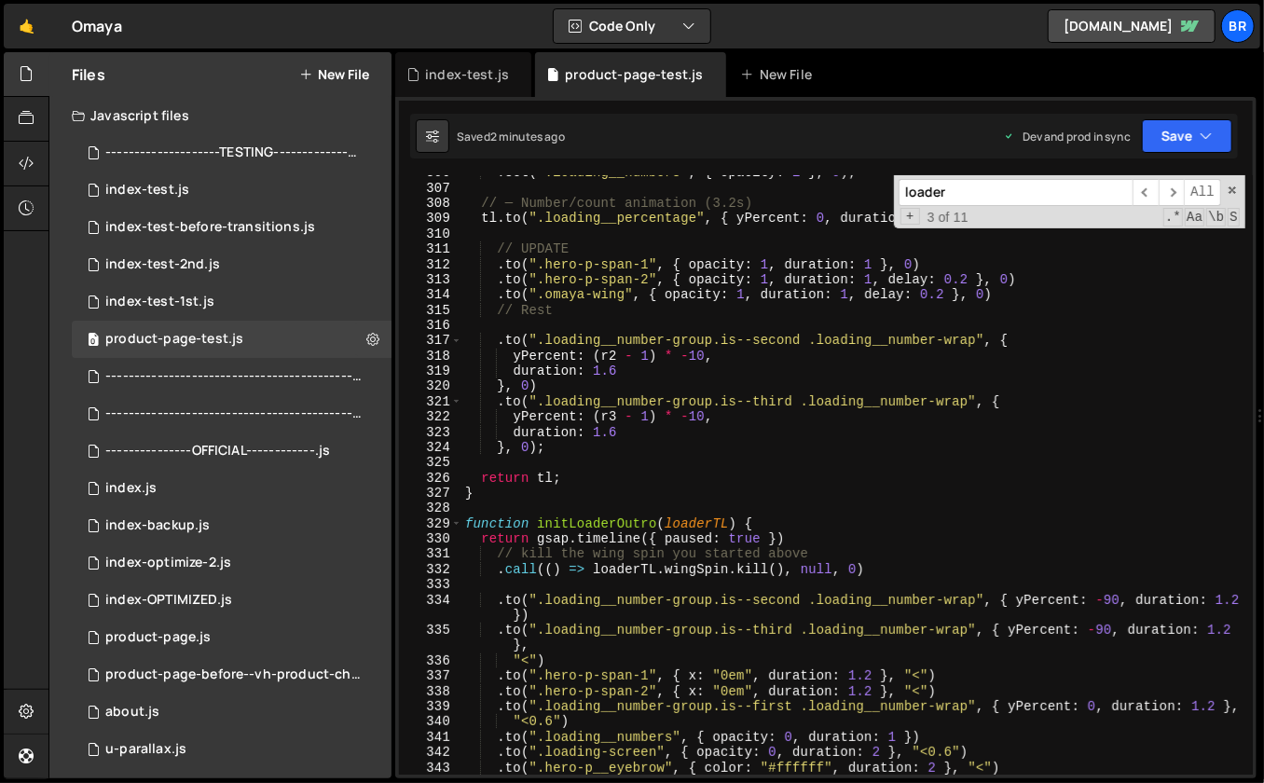
scroll to position [4723, 0]
click at [1230, 194] on span at bounding box center [1232, 190] width 13 height 13
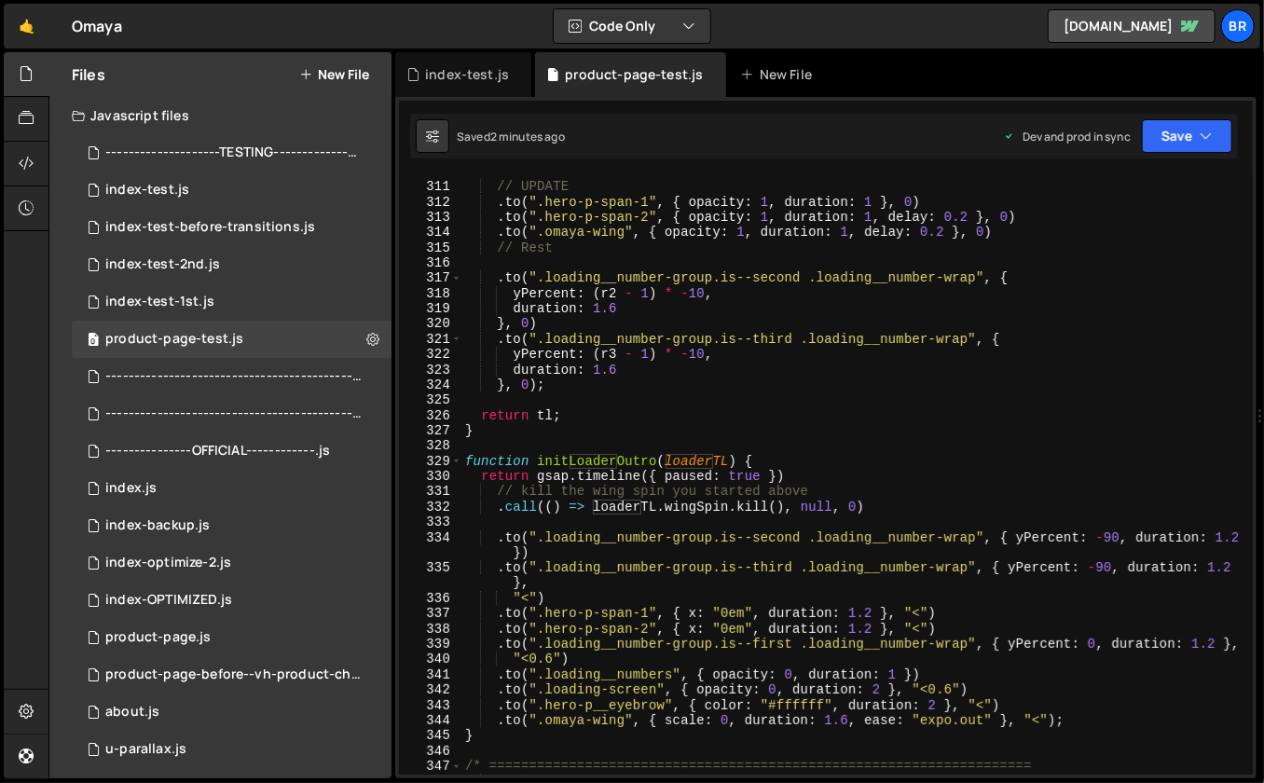
scroll to position [4792, 0]
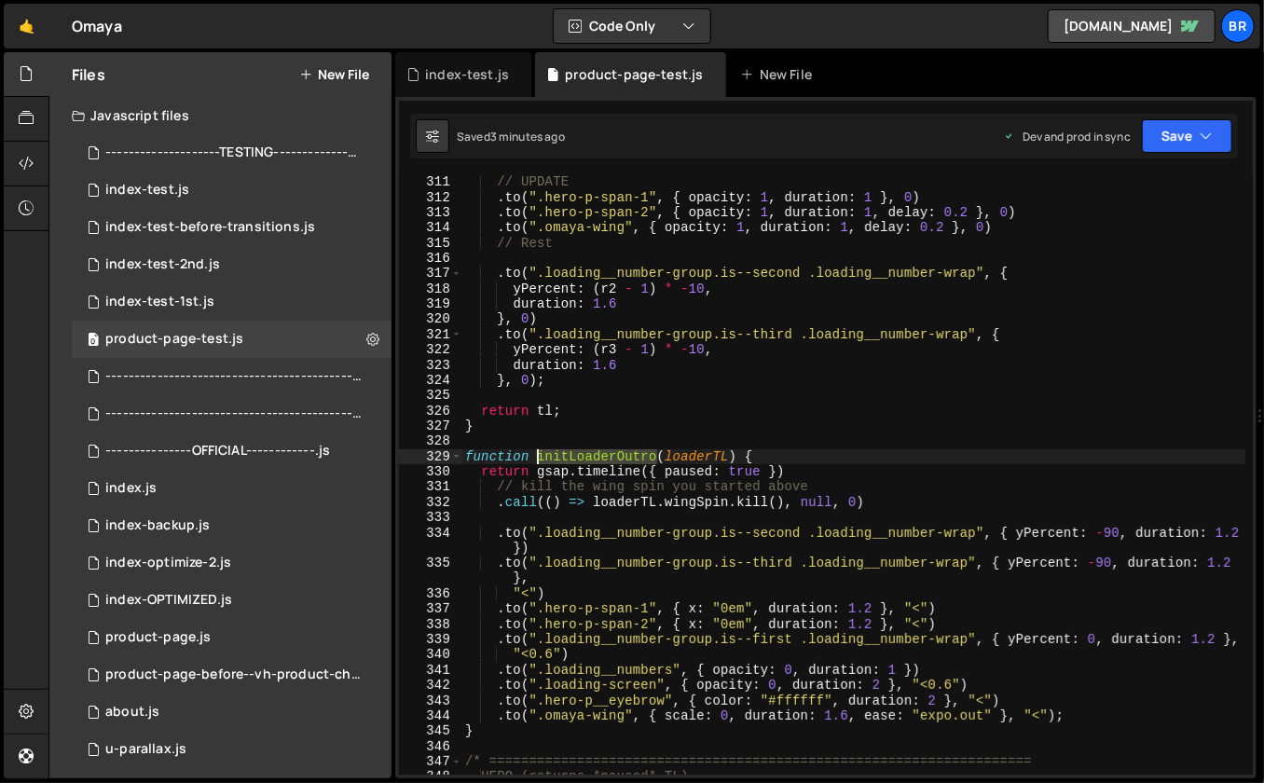
drag, startPoint x: 658, startPoint y: 458, endPoint x: 541, endPoint y: 458, distance: 117.5
click at [541, 458] on div "// UPDATE . to ( ".hero-p-span-1" , { opacity : 1 , duration : 1 } , 0 ) . to (…" at bounding box center [854, 489] width 785 height 631
type textarea "function initLoaderOutro(loaderTL) {"
type input "initLoaderOutro"
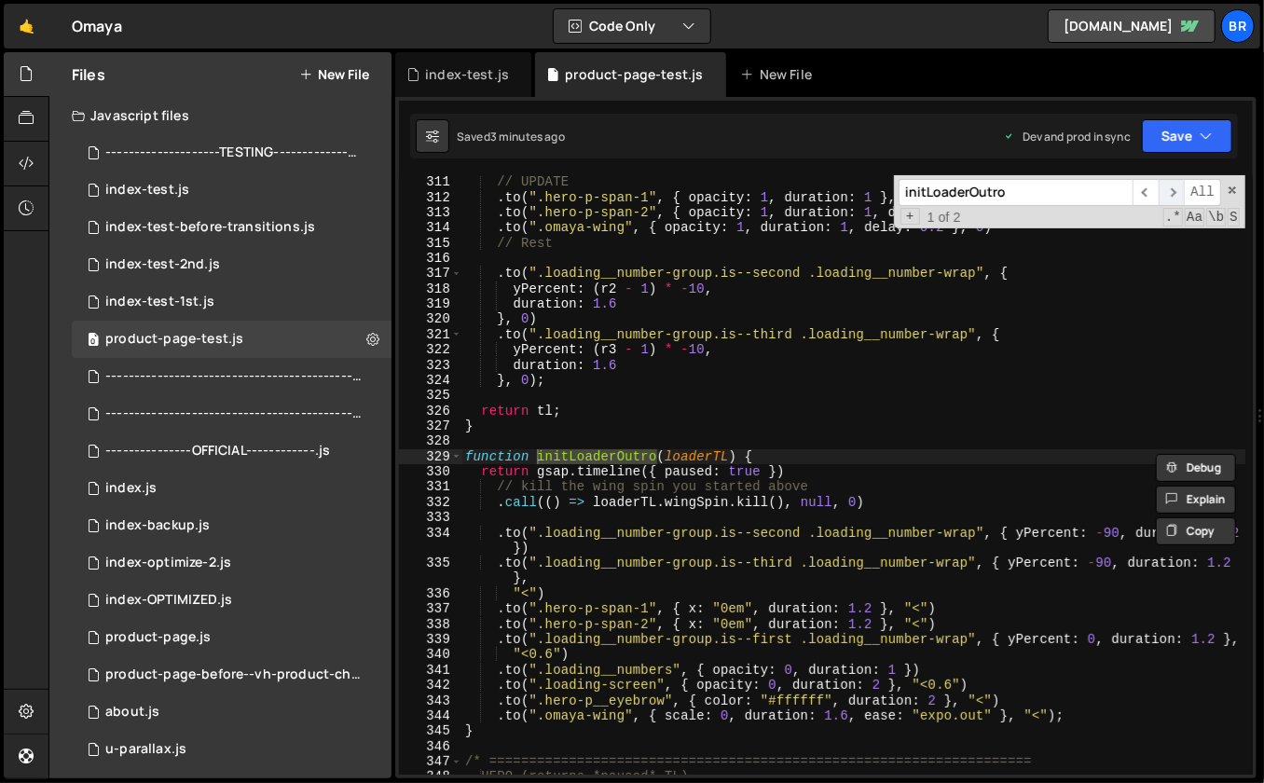
click at [1168, 194] on span "​" at bounding box center [1172, 192] width 26 height 27
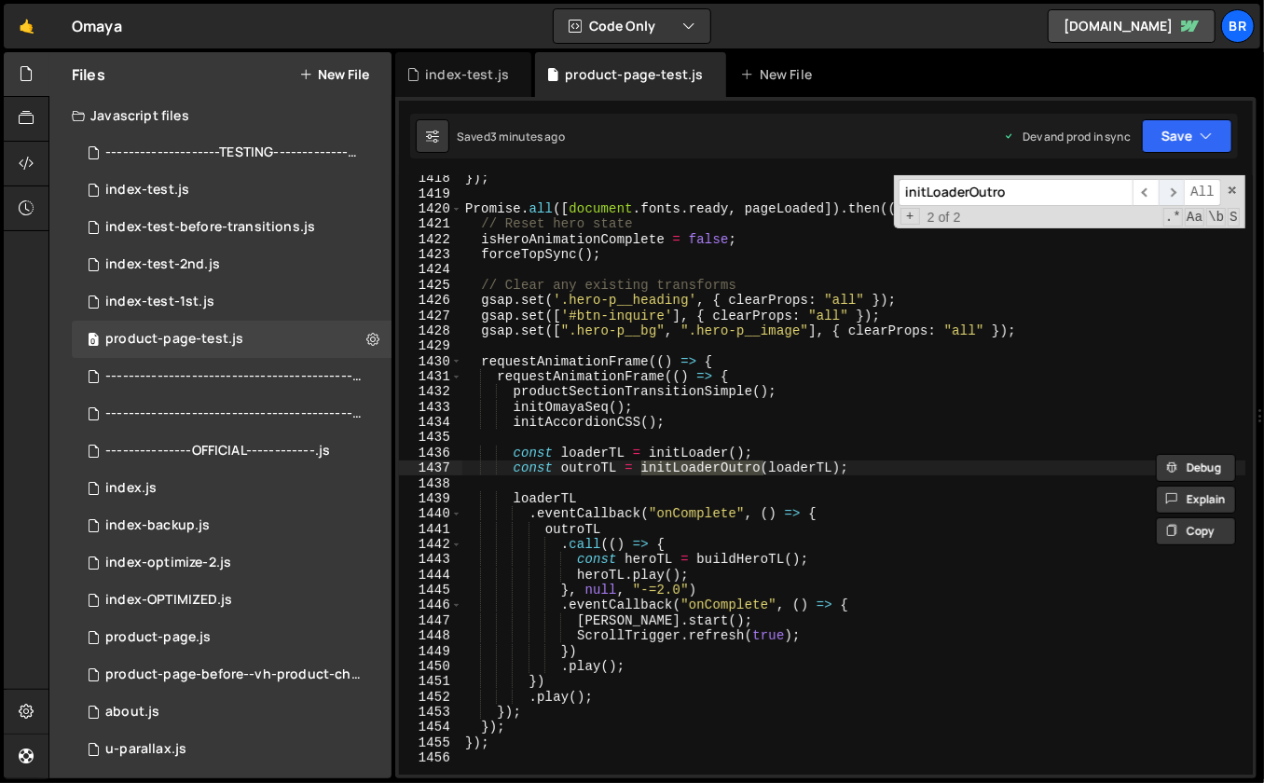
scroll to position [21748, 0]
click at [1146, 194] on span "​" at bounding box center [1146, 192] width 26 height 27
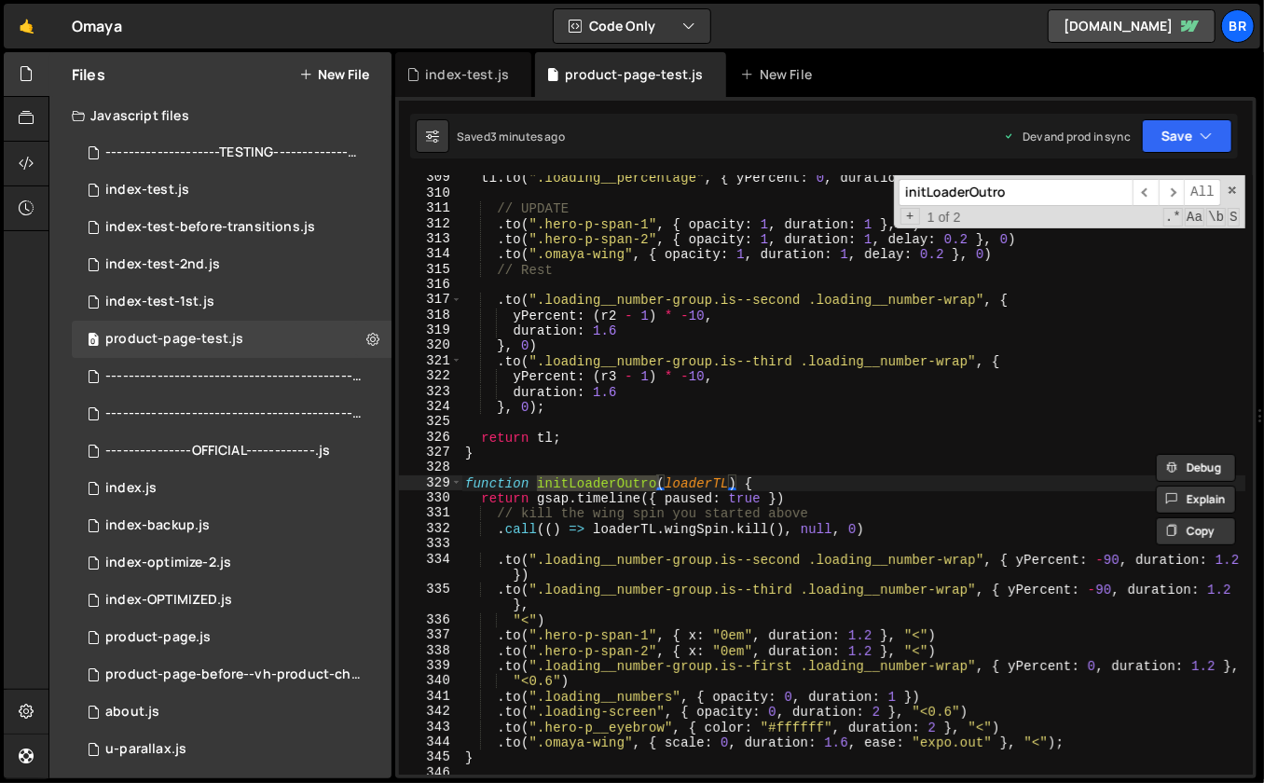
click at [936, 478] on div "tl . to ( ".loading__percentage" , { yPercent : 0 , duration : 3.2 } , 0 ) // U…" at bounding box center [854, 486] width 785 height 631
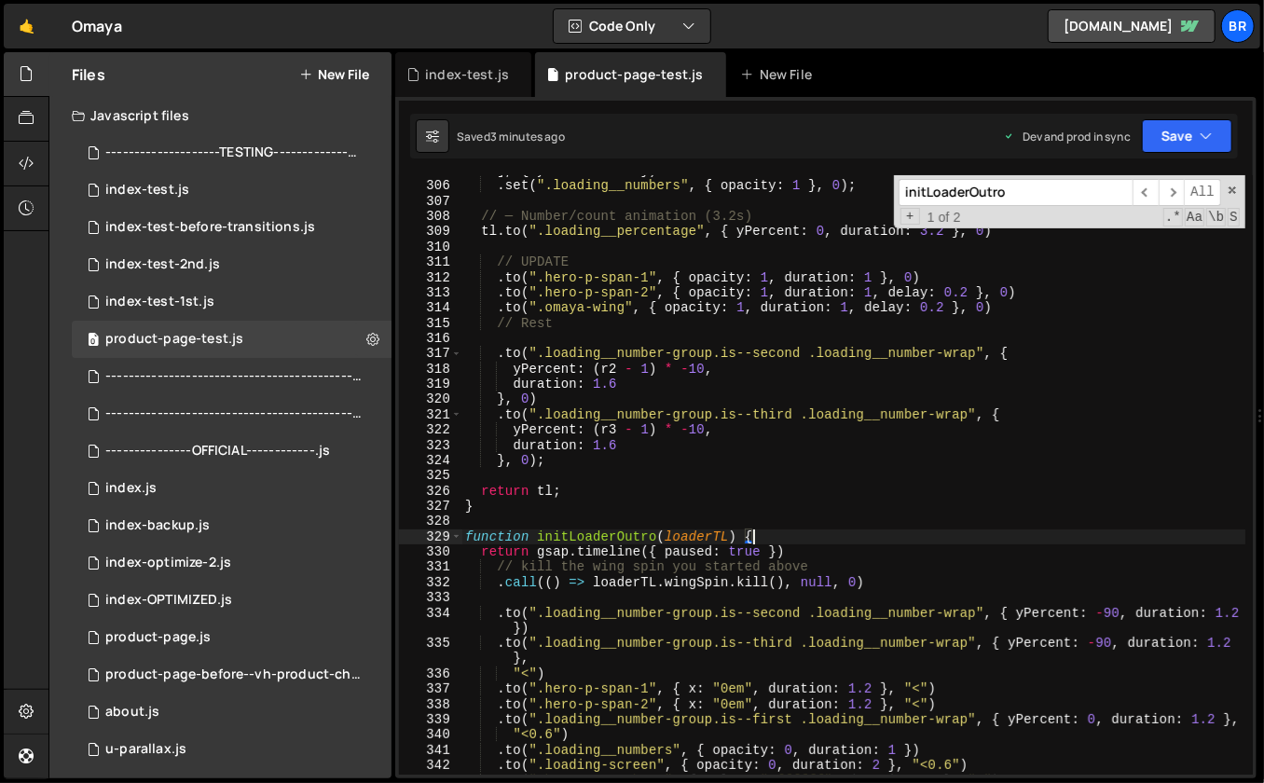
scroll to position [4699, 0]
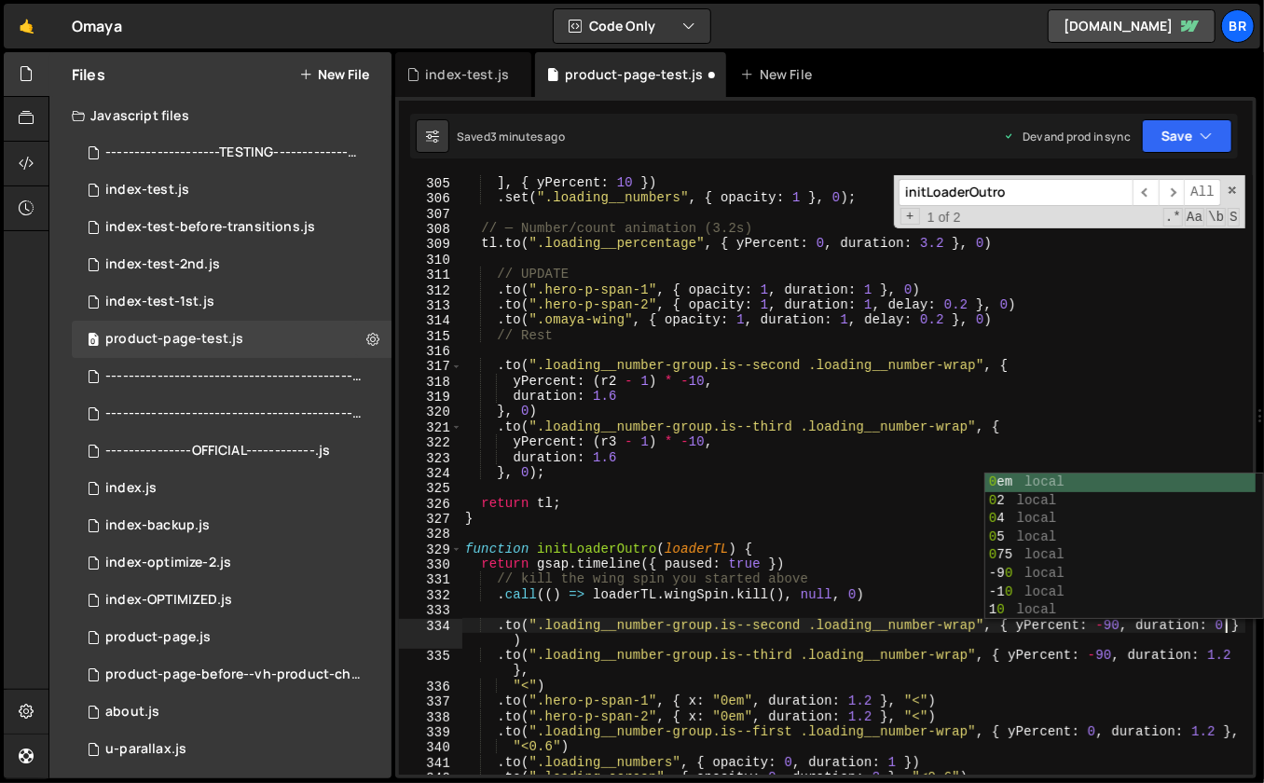
scroll to position [0, 53]
click at [1236, 652] on div "".loading__number-group.is--third .loading__number-wrap" ] , { yPercent : 10 })…" at bounding box center [854, 475] width 785 height 631
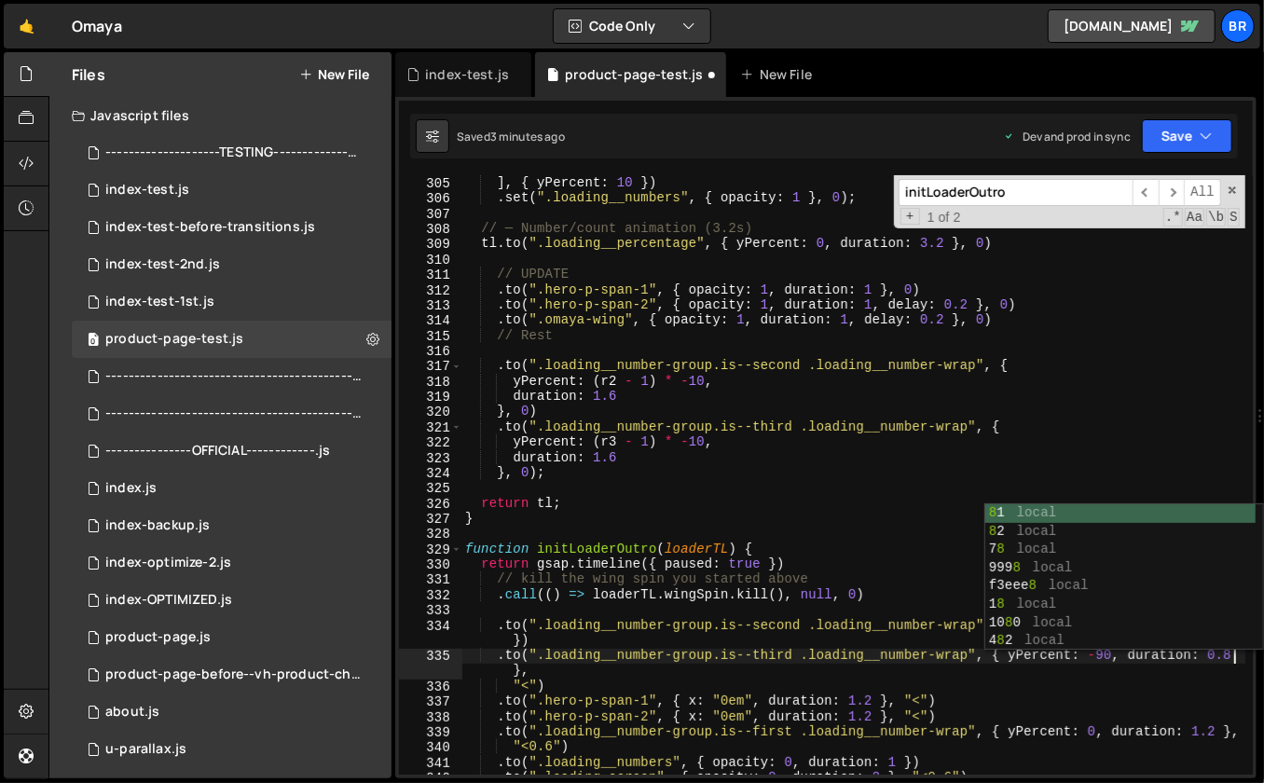
click at [688, 672] on div "".loading__number-group.is--third .loading__number-wrap" ] , { yPercent : 10 })…" at bounding box center [854, 475] width 785 height 631
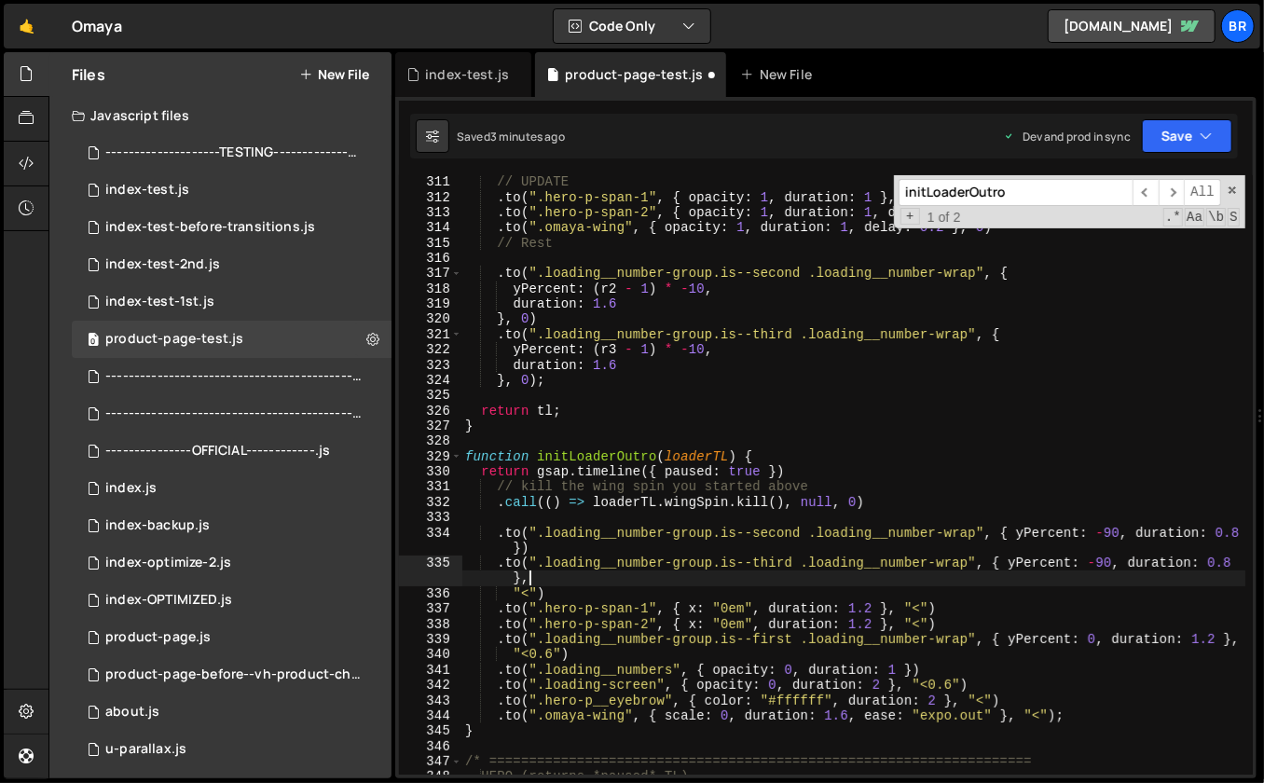
scroll to position [4793, 0]
click at [875, 608] on div "// UPDATE . to ( ".hero-p-span-1" , { opacity : 1 , duration : 1 } , 0 ) . to (…" at bounding box center [854, 488] width 785 height 631
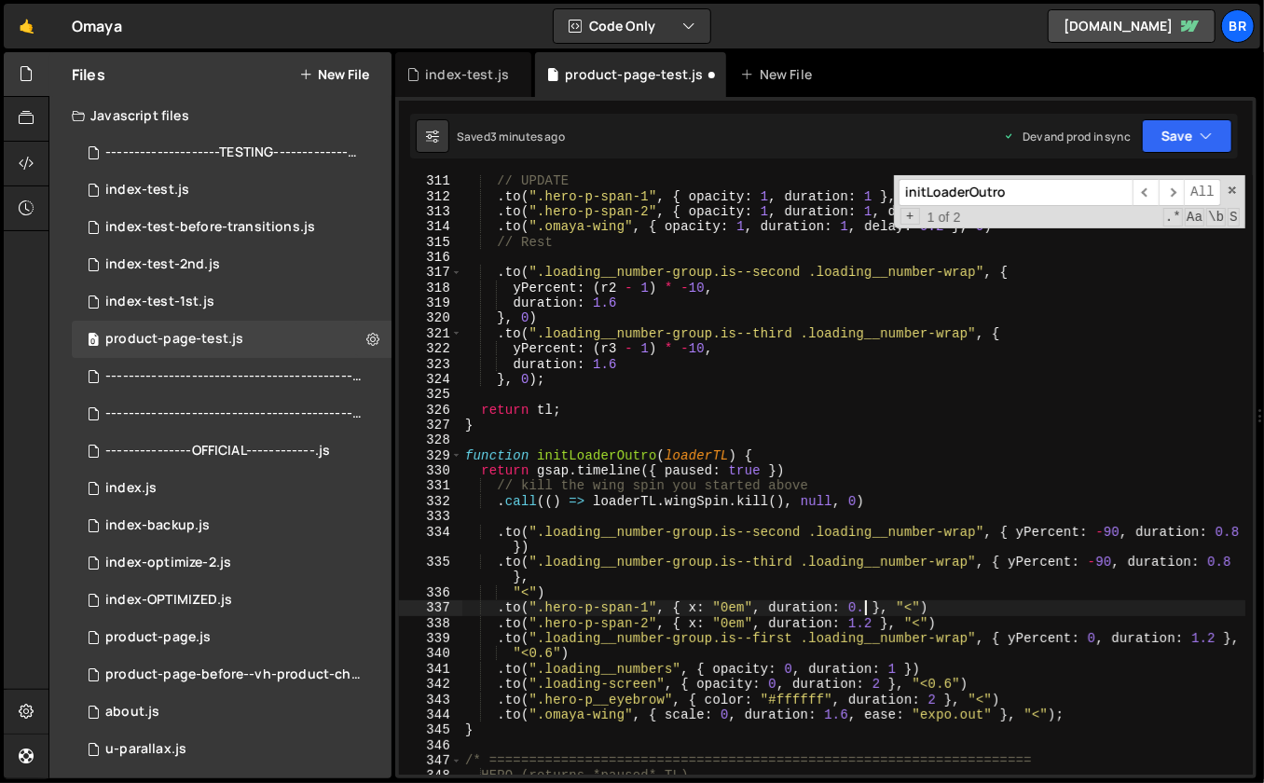
scroll to position [0, 28]
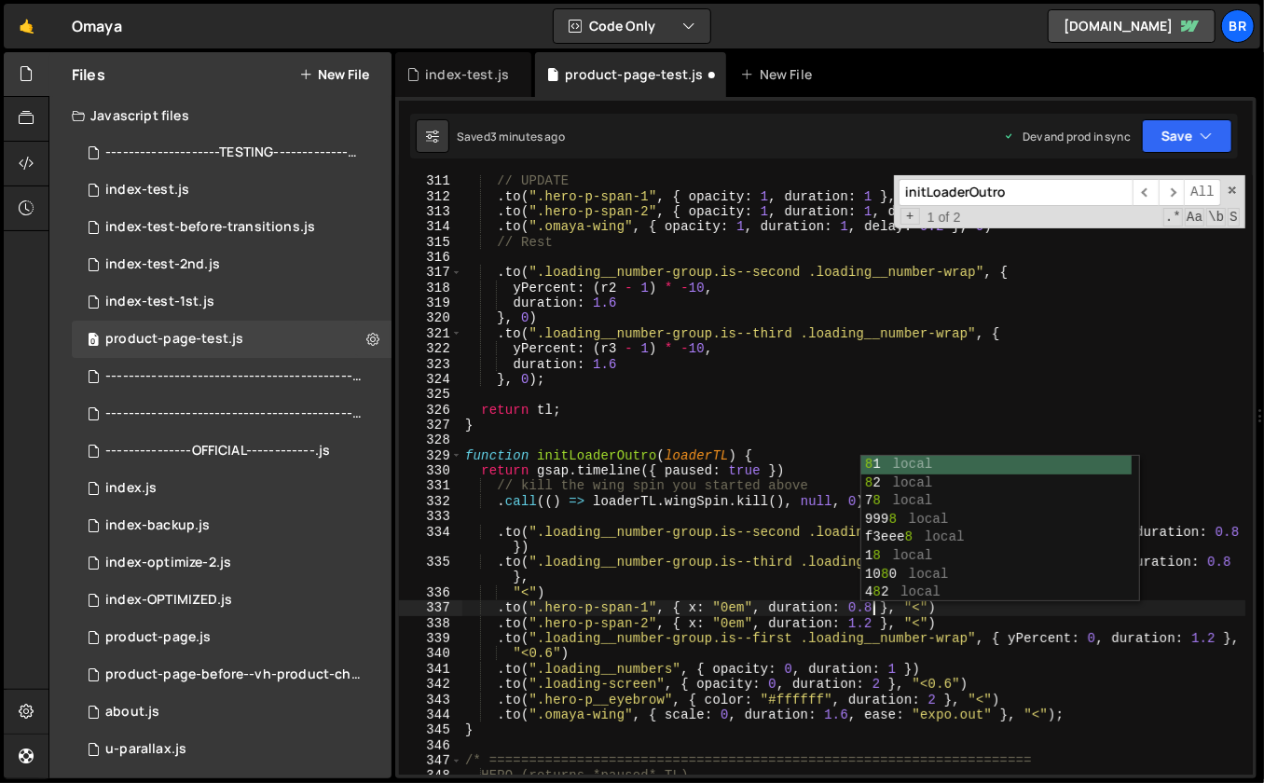
click at [873, 624] on div "// UPDATE . to ( ".hero-p-span-1" , { opacity : 1 , duration : 1 } , 0 ) . to (…" at bounding box center [854, 488] width 785 height 631
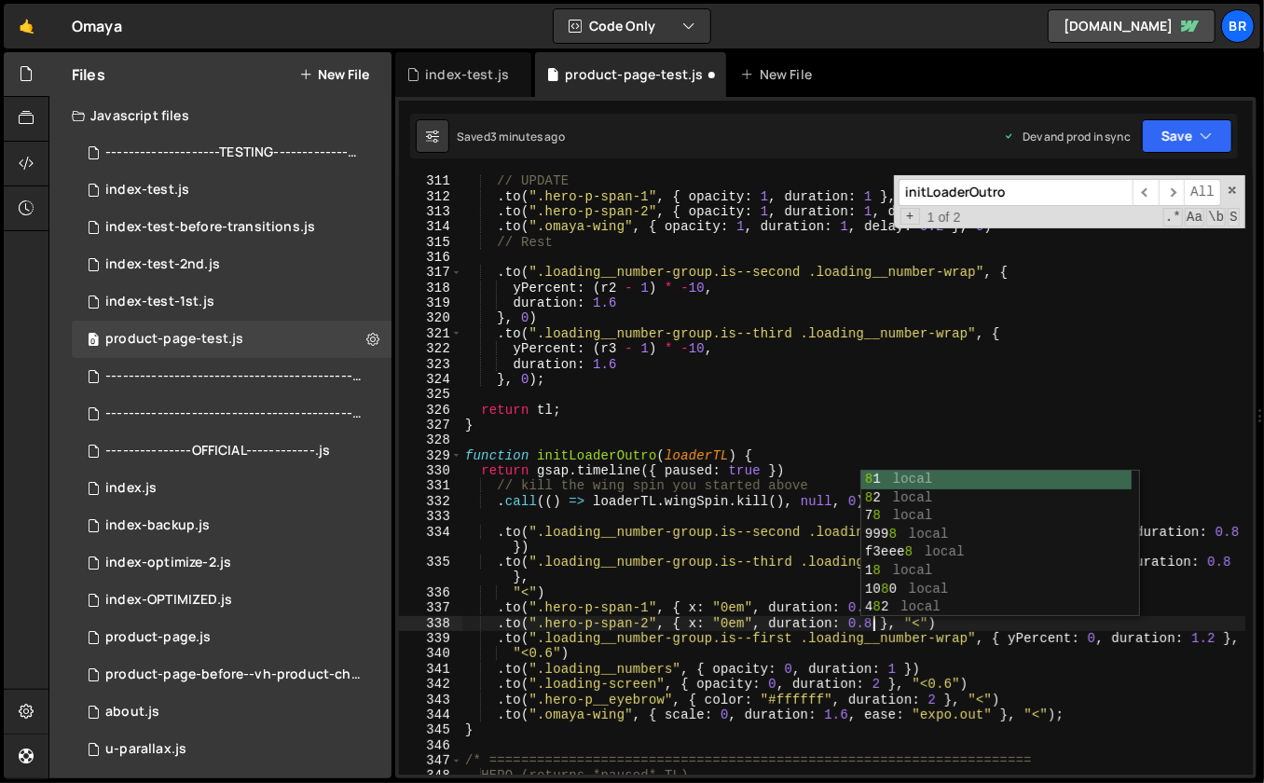
click at [1157, 638] on div "// UPDATE . to ( ".hero-p-span-1" , { opacity : 1 , duration : 1 } , 0 ) . to (…" at bounding box center [854, 488] width 785 height 631
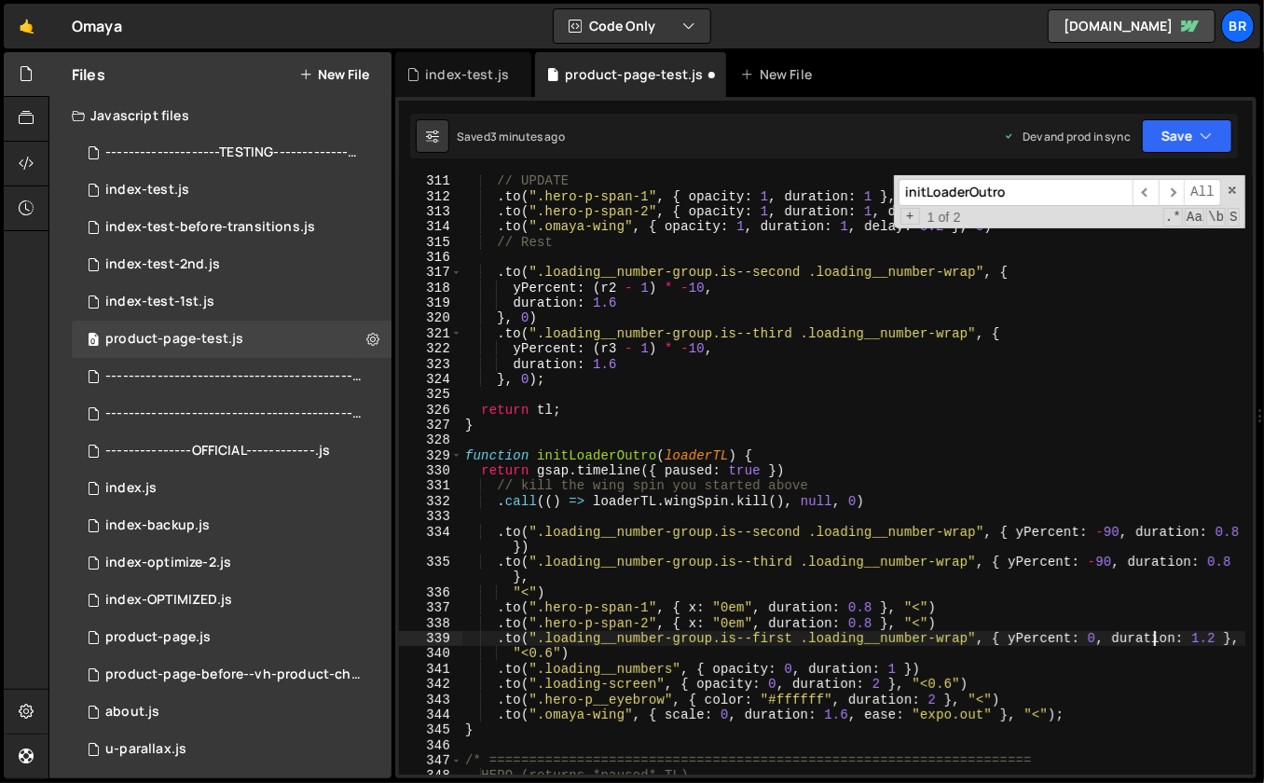
click at [1218, 637] on div "// UPDATE . to ( ".hero-p-span-1" , { opacity : 1 , duration : 1 } , 0 ) . to (…" at bounding box center [854, 488] width 785 height 631
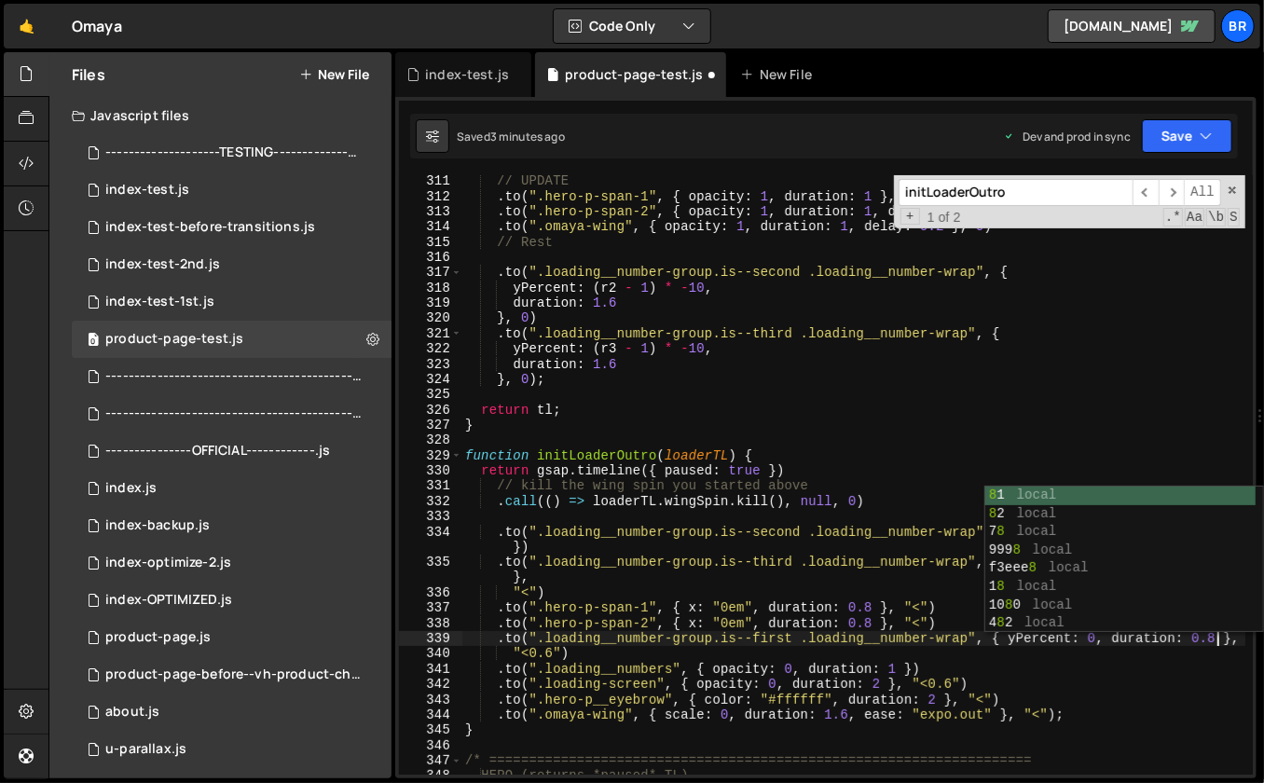
scroll to position [0, 52]
click at [911, 671] on div "// UPDATE . to ( ".hero-p-span-1" , { opacity : 1 , duration : 1 } , 0 ) . to (…" at bounding box center [854, 488] width 785 height 631
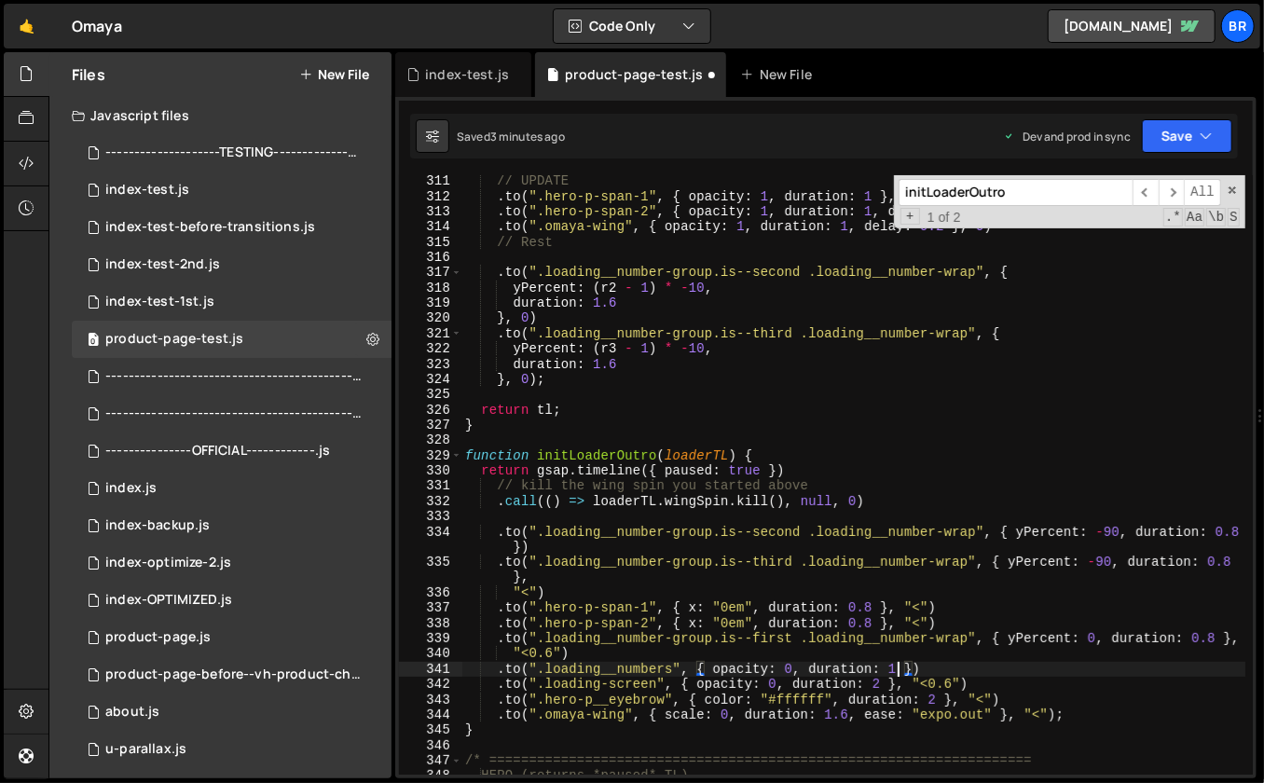
click at [895, 669] on div "// UPDATE . to ( ".hero-p-span-1" , { opacity : 1 , duration : 1 } , 0 ) . to (…" at bounding box center [854, 488] width 785 height 631
click at [849, 715] on div "// UPDATE . to ( ".hero-p-span-1" , { opacity : 1 , duration : 1 } , 0 ) . to (…" at bounding box center [854, 488] width 785 height 631
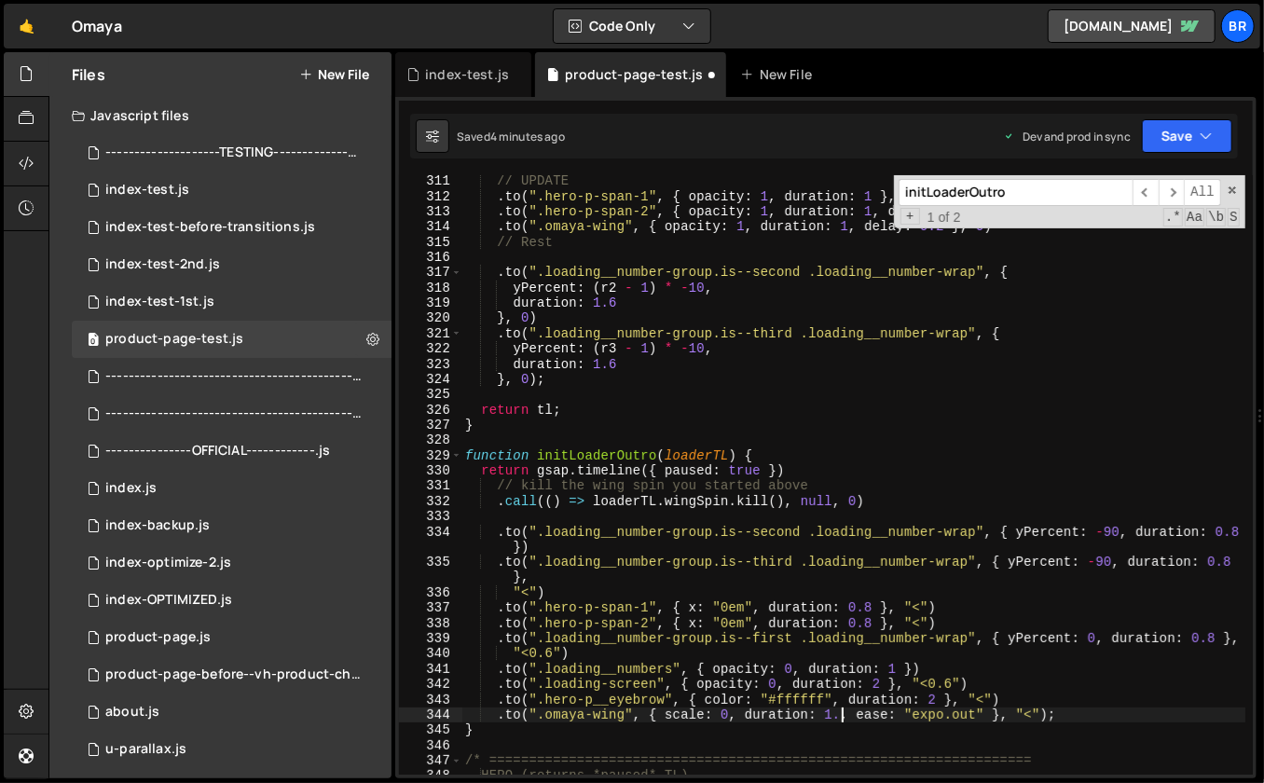
scroll to position [0, 27]
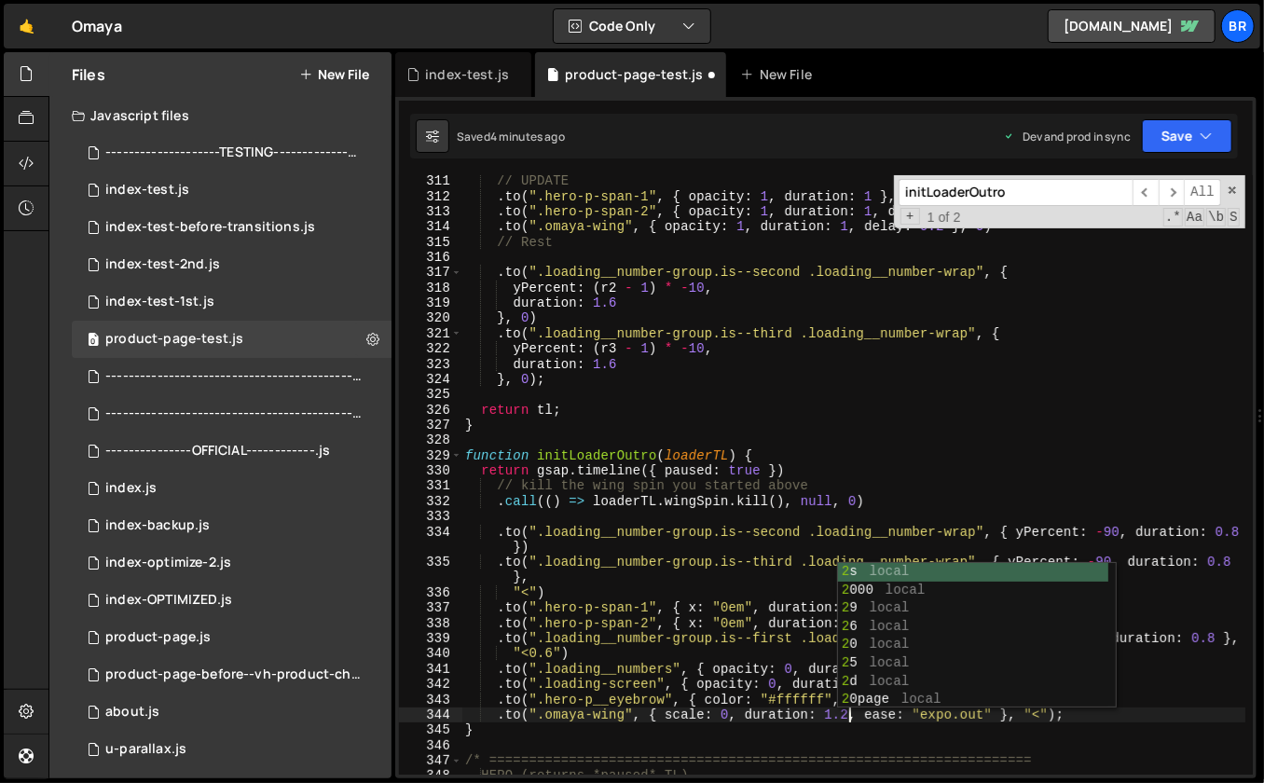
click at [786, 698] on div "// UPDATE . to ( ".hero-p-span-1" , { opacity : 1 , duration : 1 } , 0 ) . to (…" at bounding box center [854, 488] width 785 height 631
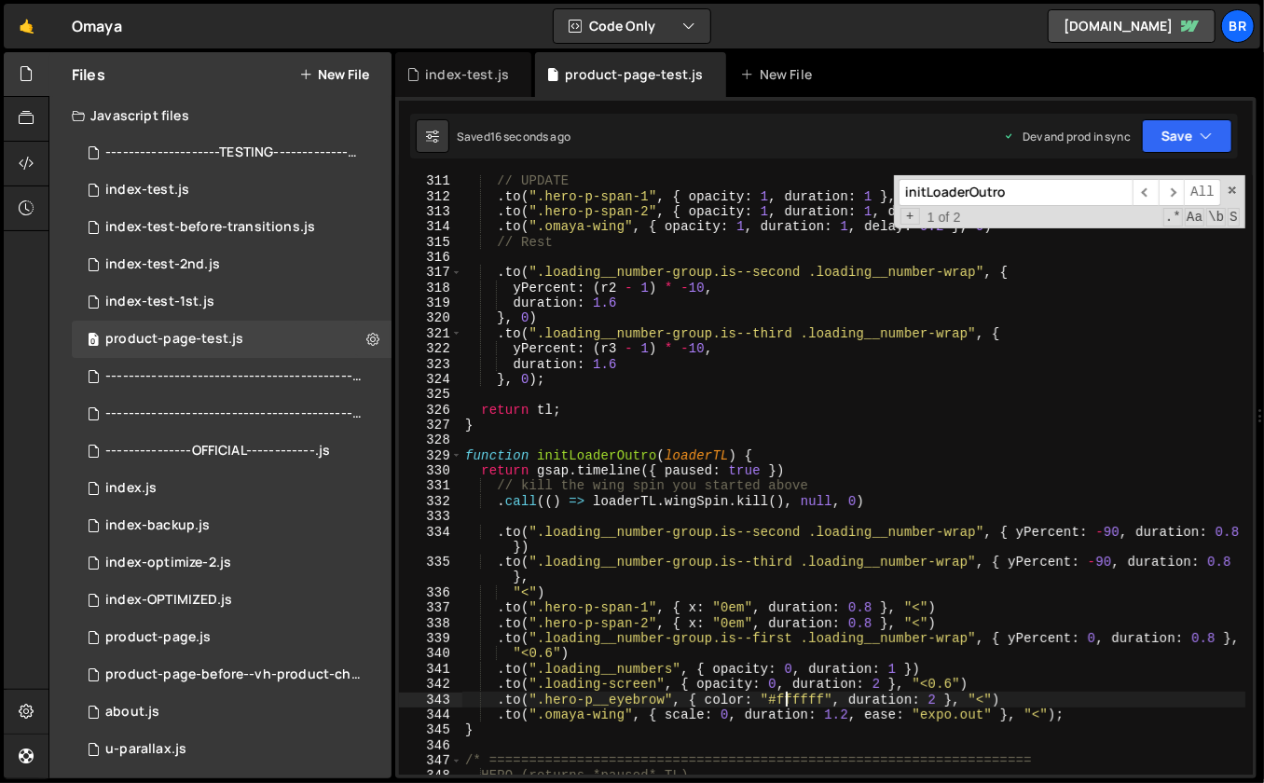
click at [873, 402] on div "// UPDATE . to ( ".hero-p-span-1" , { opacity : 1 , duration : 1 } , 0 ) . to (…" at bounding box center [854, 488] width 785 height 631
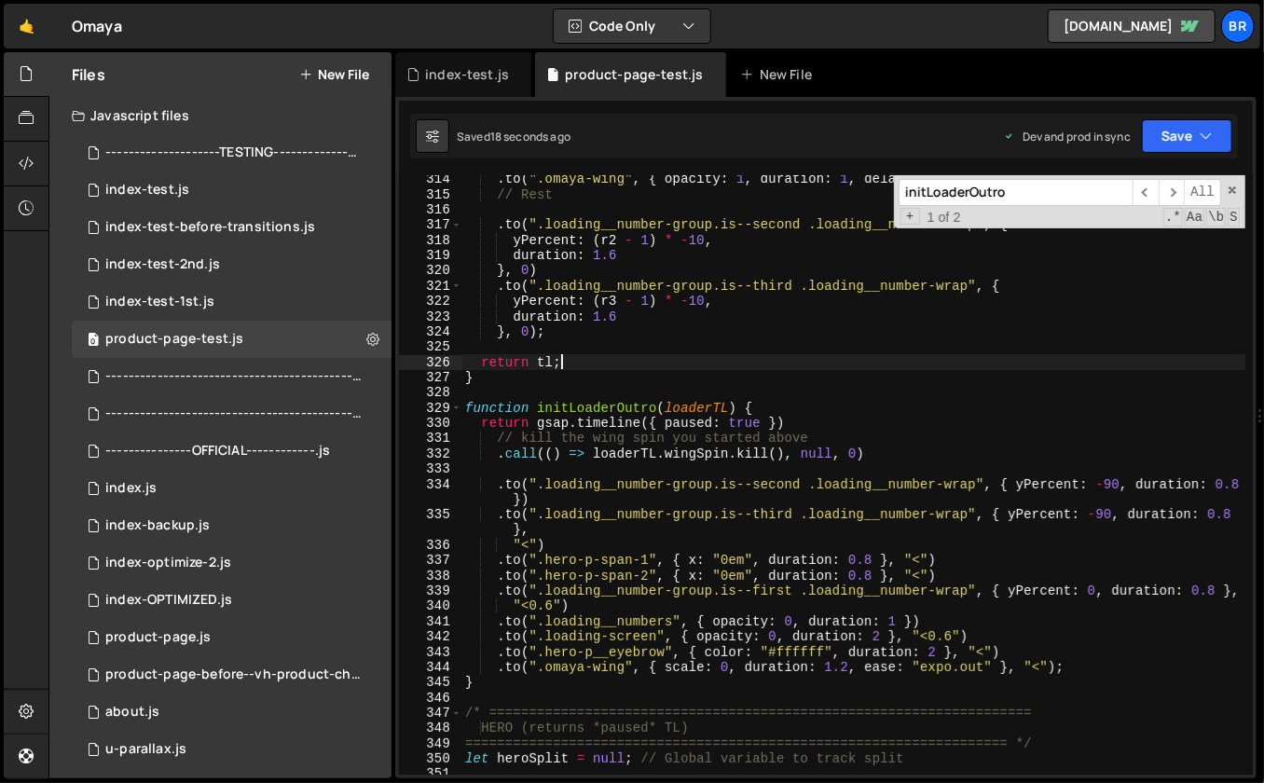
scroll to position [4841, 0]
click at [873, 402] on div ". to ( ".omaya-wing" , { opacity : 1 , duration : 1 , delay : 0.2 } , 0 ) // Re…" at bounding box center [854, 487] width 785 height 631
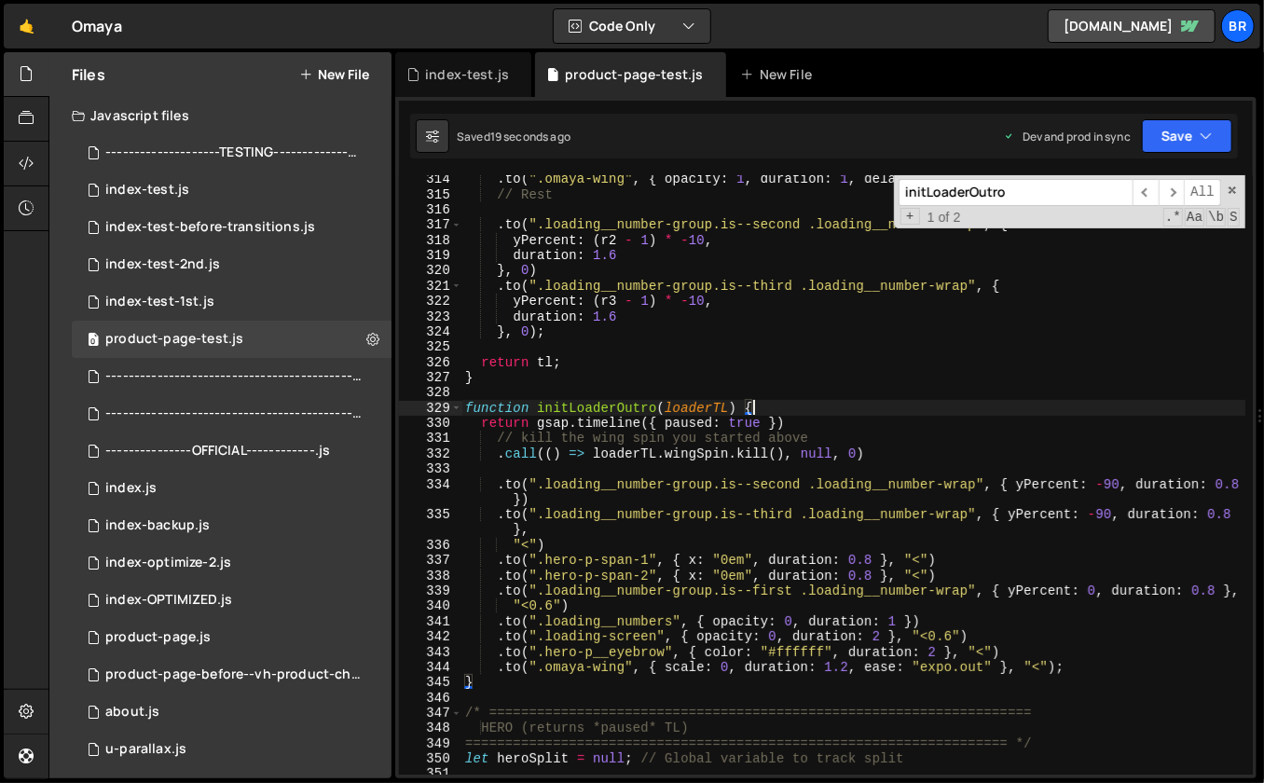
scroll to position [0, 0]
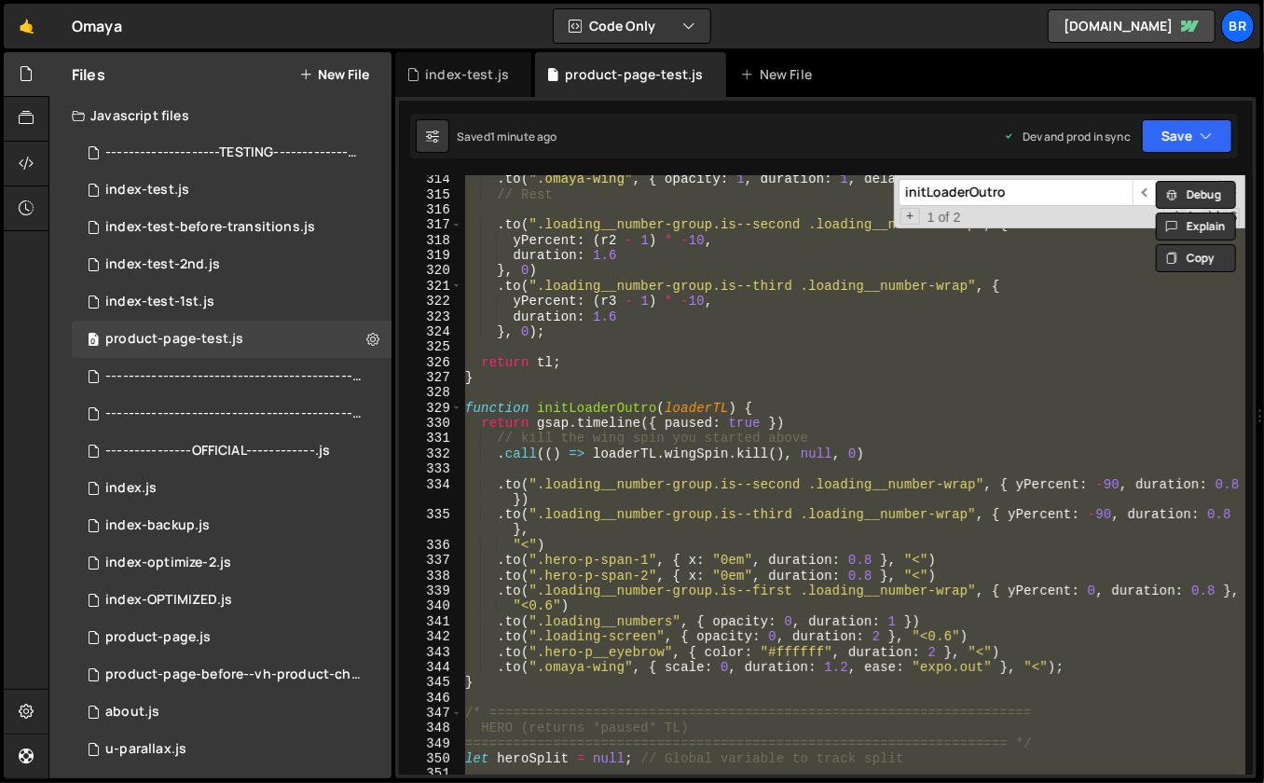
click at [623, 358] on div ". to ( ".omaya-wing" , { opacity : 1 , duration : 1 , delay : 0.2 } , 0 ) // Re…" at bounding box center [854, 487] width 785 height 631
type textarea "return tl;"
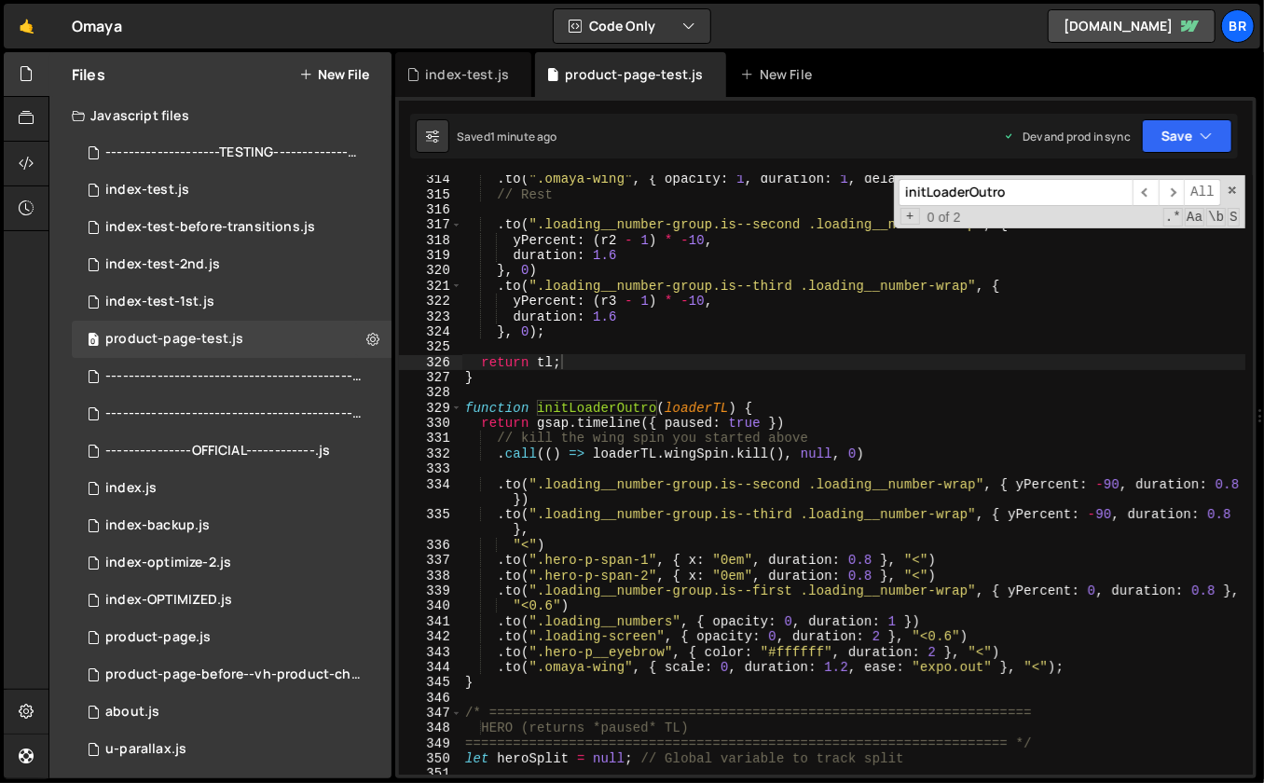
paste input "[DOMAIN_NAME]();"
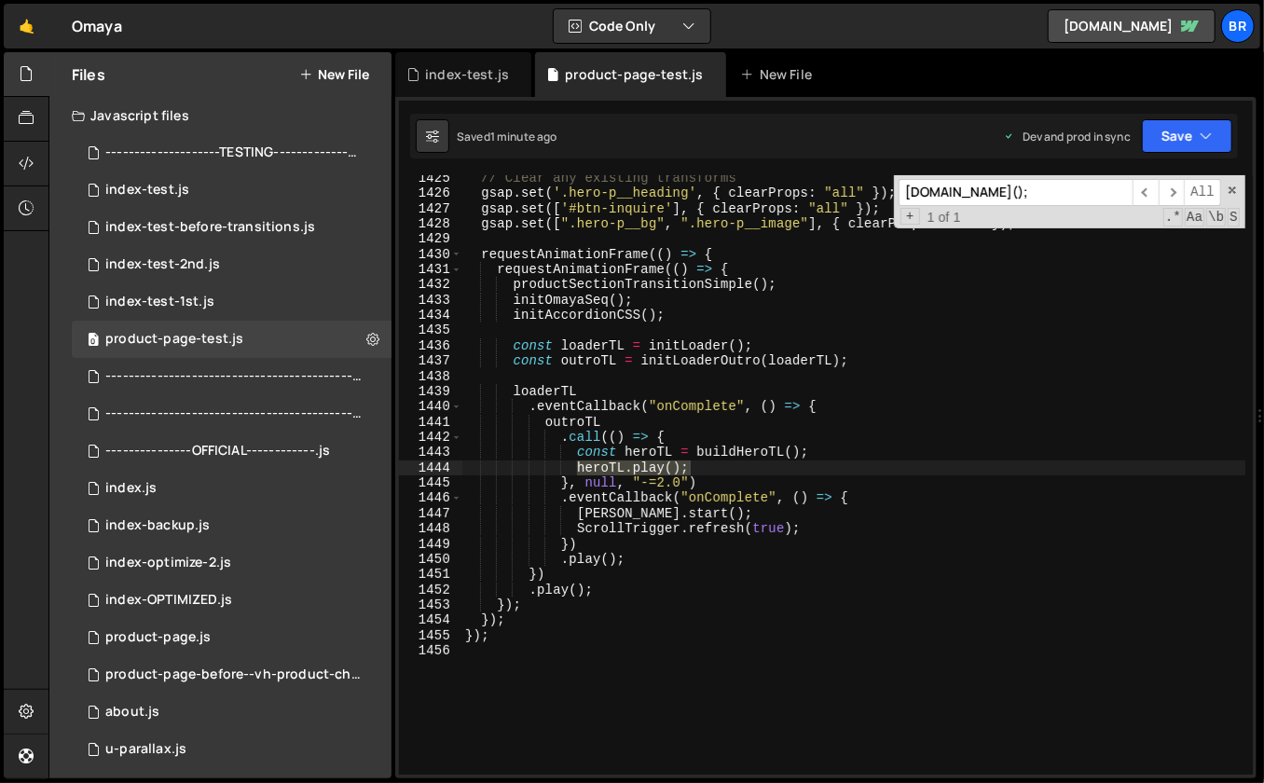
type input "[DOMAIN_NAME]();"
click at [662, 481] on div "// Clear any existing transforms gsap . set ( '.hero-p__heading' , { clearProps…" at bounding box center [854, 486] width 785 height 631
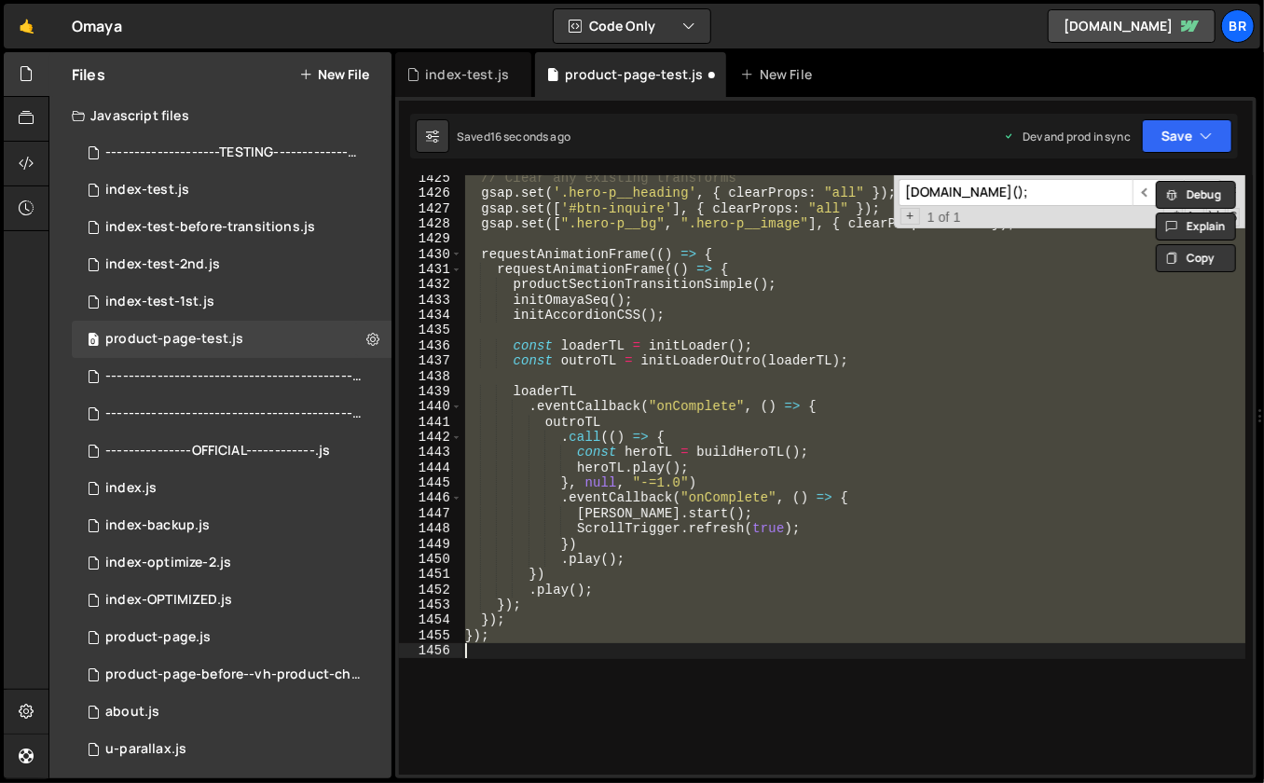
scroll to position [0, 0]
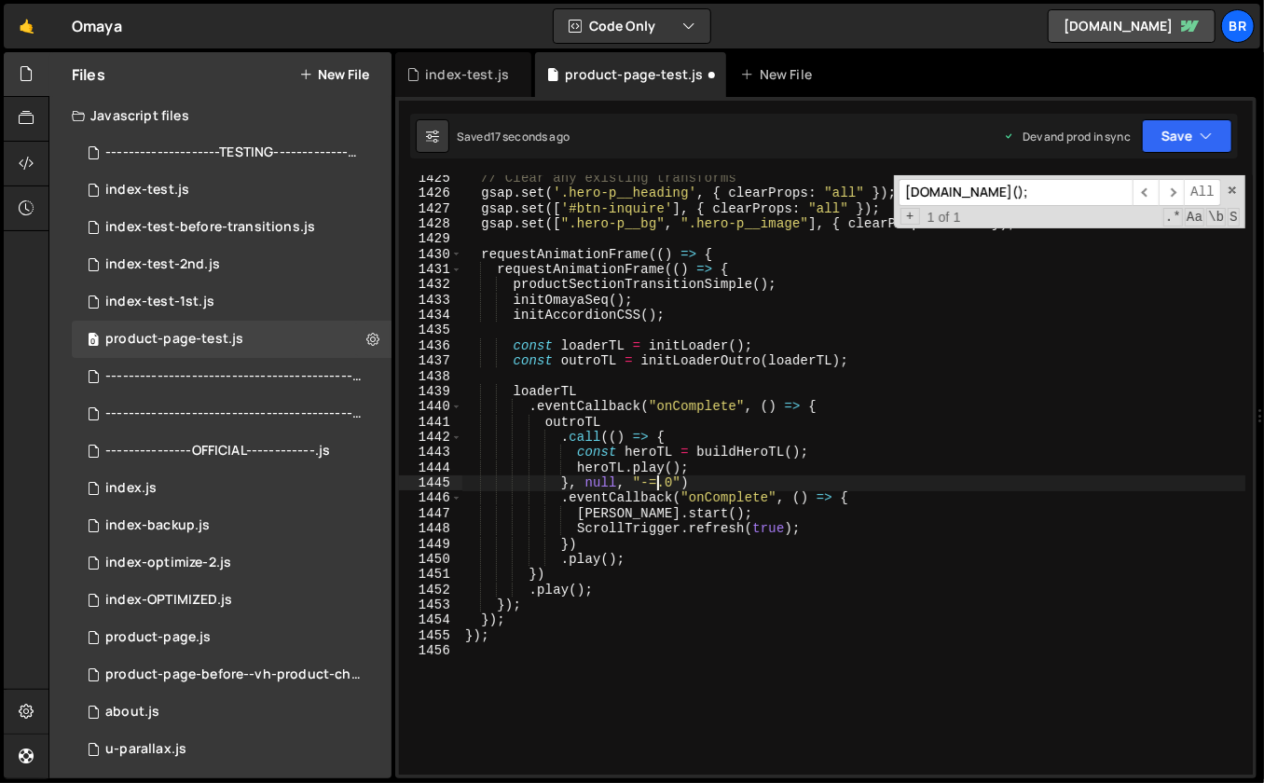
type textarea "}, null, "-=2.0")"
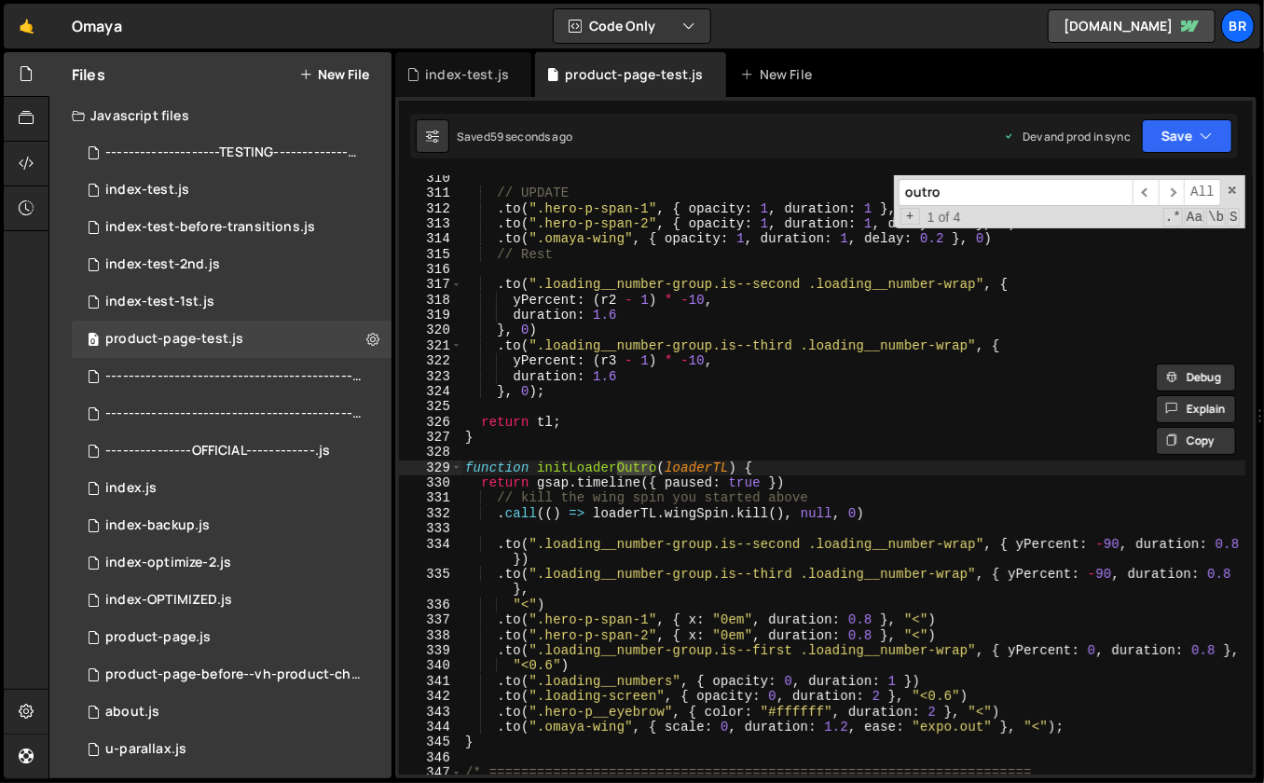
scroll to position [4781, 0]
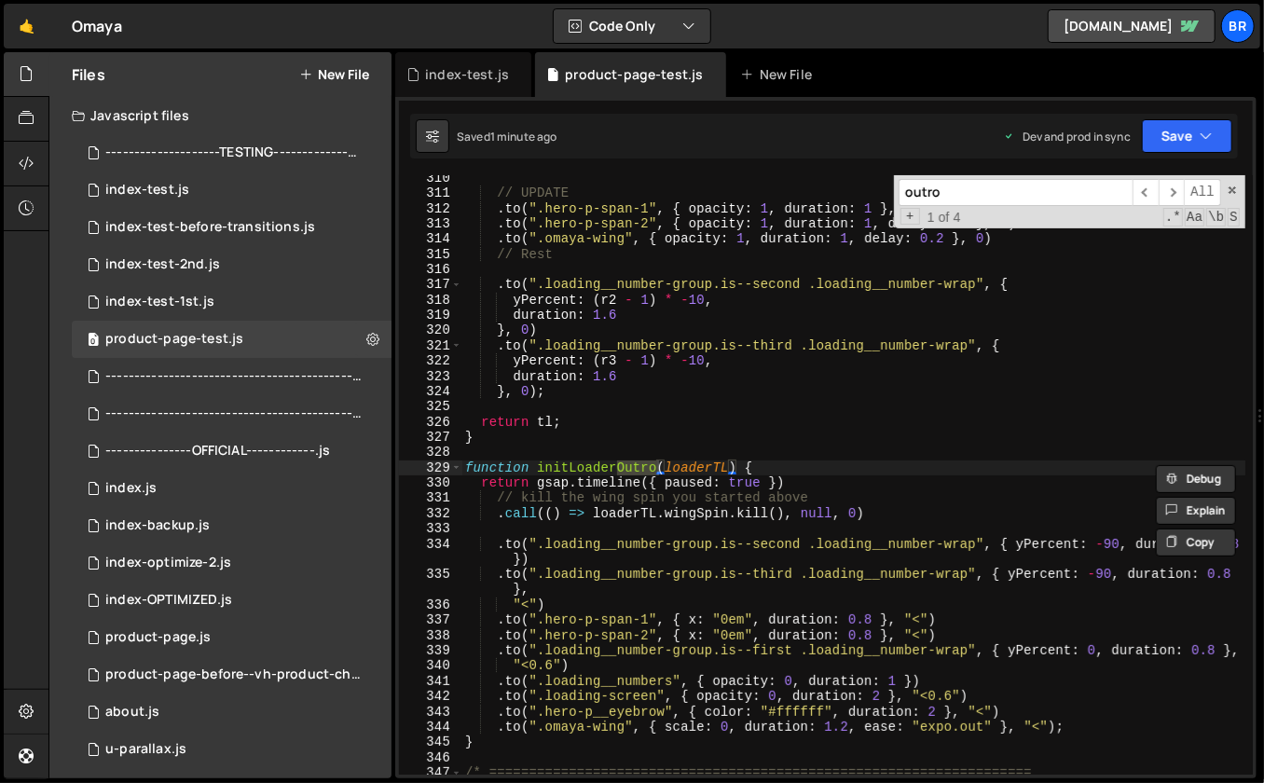
type input "outro"
click at [815, 458] on div "// UPDATE . to ( ".hero-p-span-1" , { opacity : 1 , duration : 1 } , 0 ) . to (…" at bounding box center [854, 486] width 785 height 631
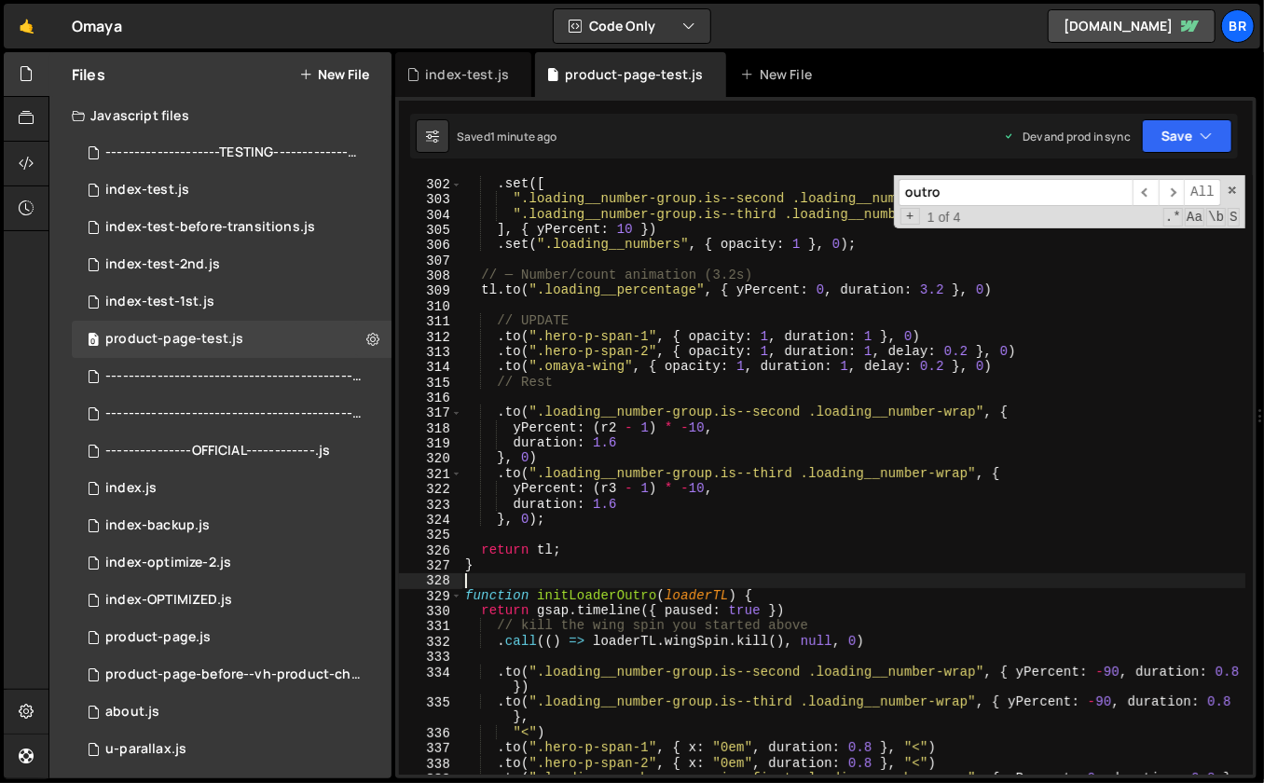
scroll to position [4724, 0]
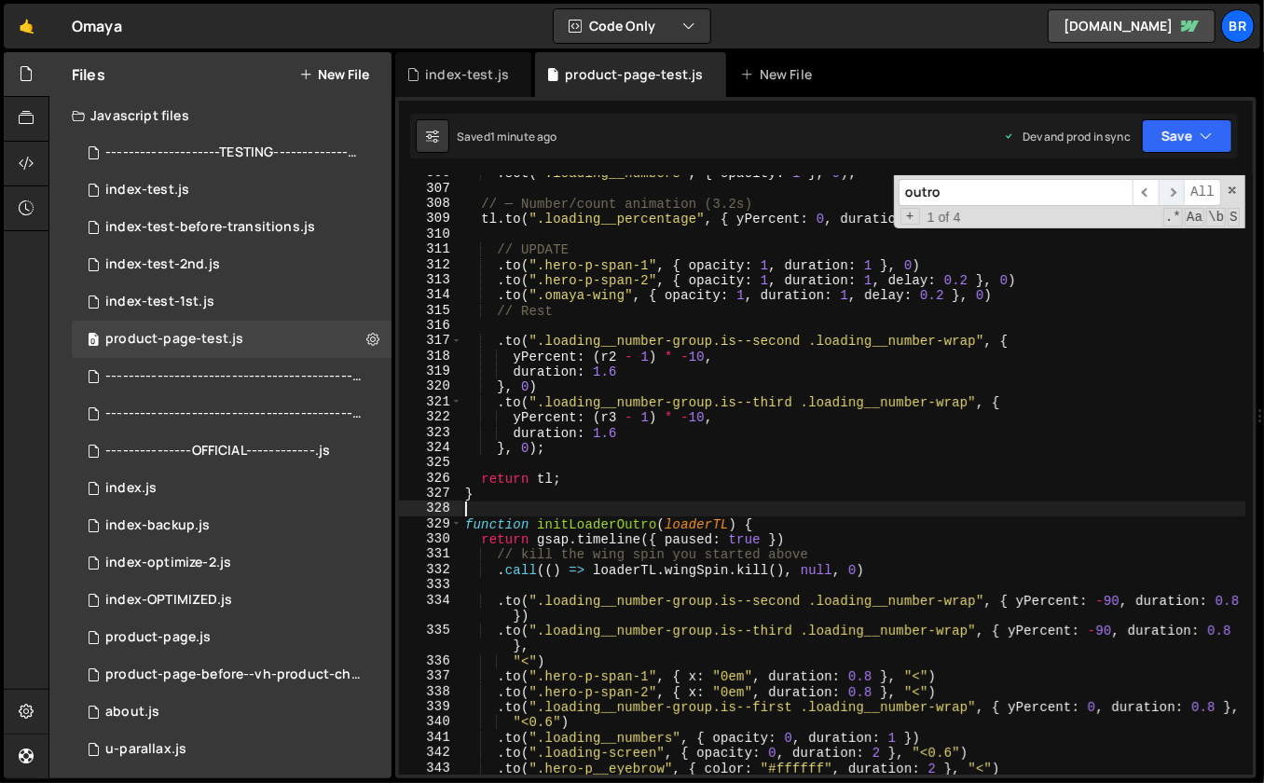
click at [1176, 191] on span "​" at bounding box center [1172, 192] width 26 height 27
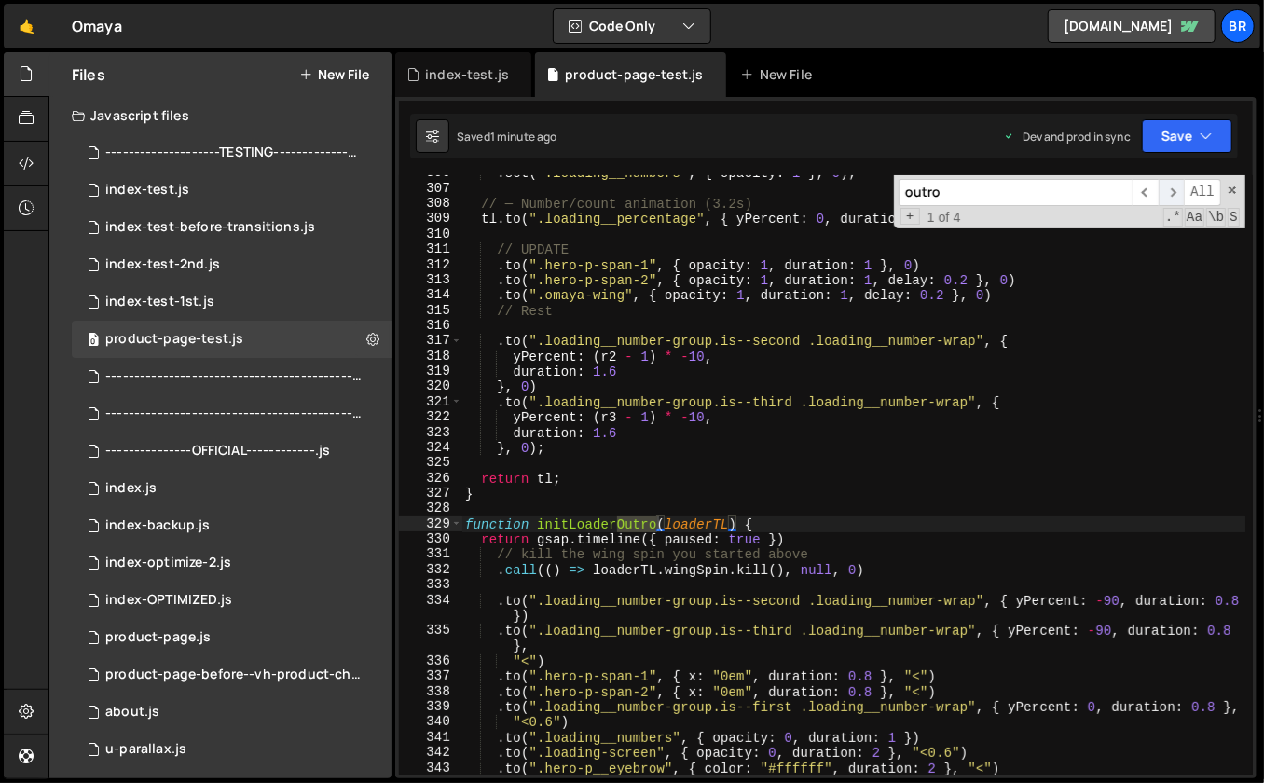
click at [1176, 191] on span "​" at bounding box center [1172, 192] width 26 height 27
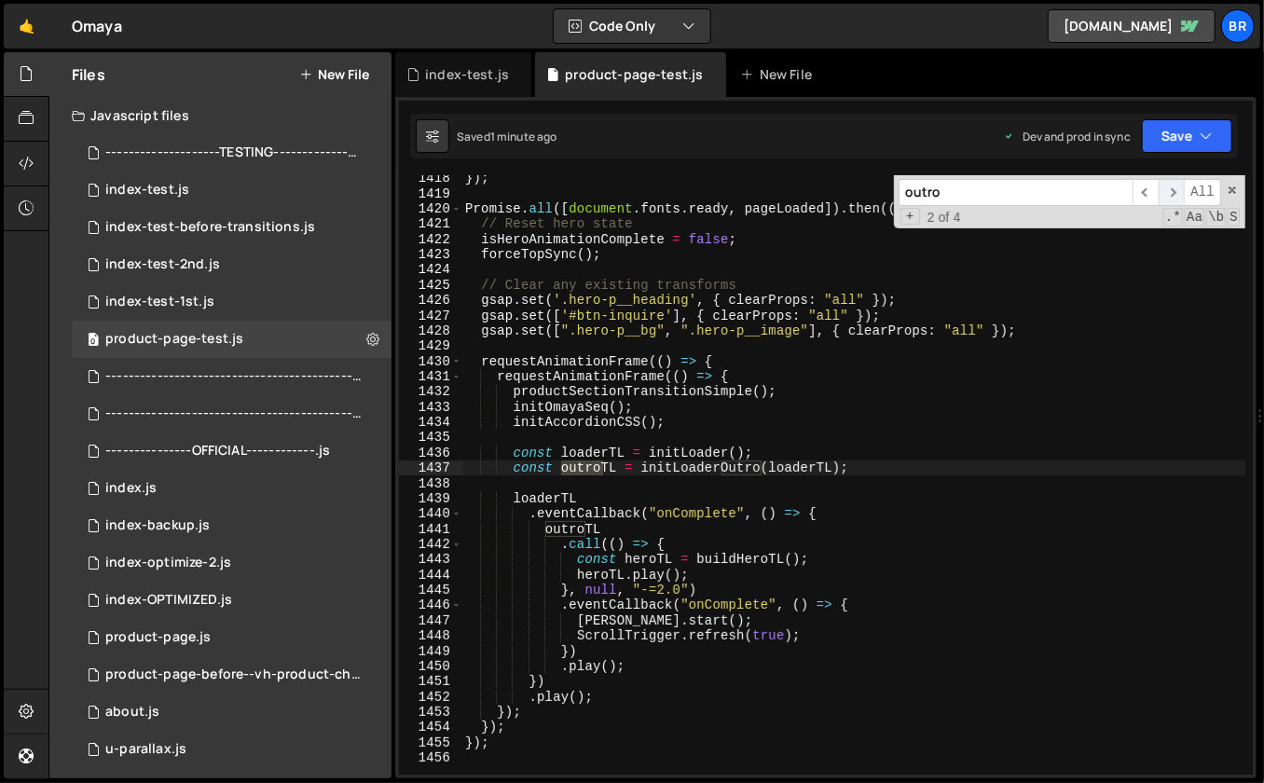
scroll to position [21748, 0]
click at [1149, 193] on span "​" at bounding box center [1146, 192] width 26 height 27
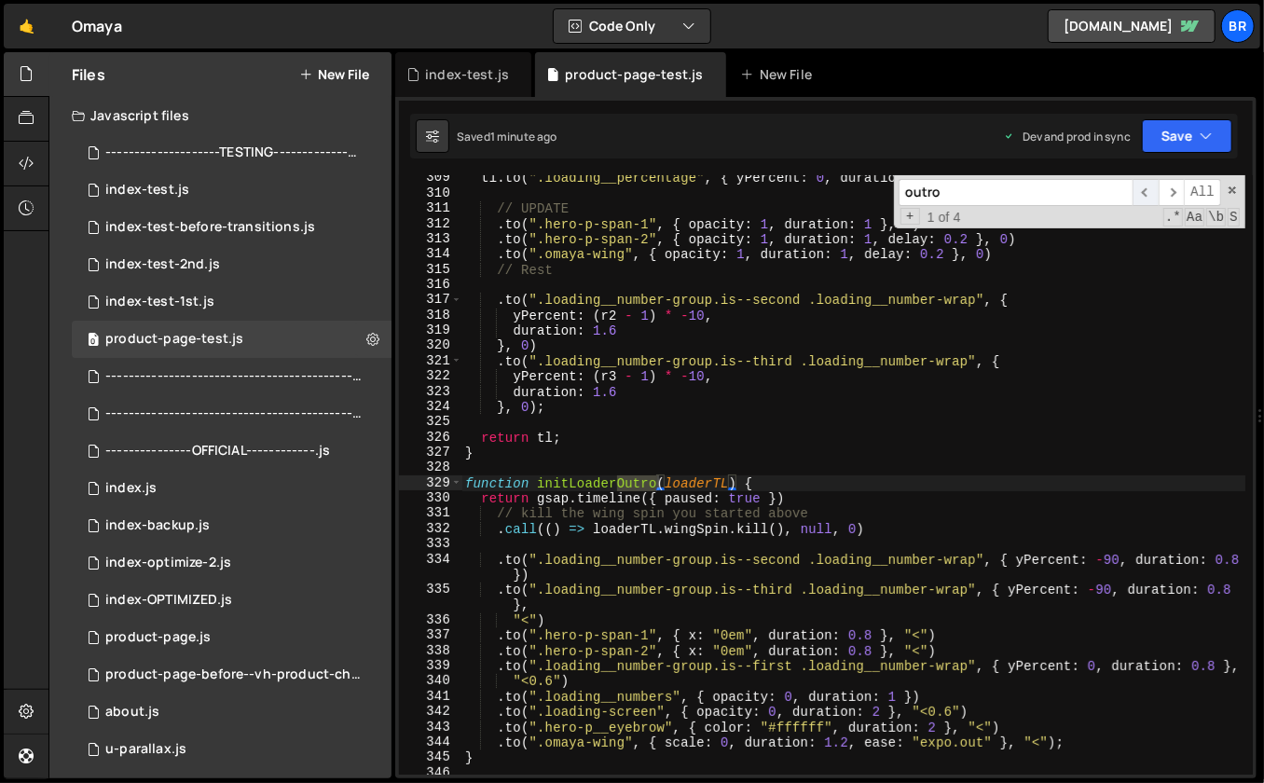
scroll to position [4765, 0]
click at [819, 448] on div "tl . to ( ".loading__percentage" , { yPercent : 0 , duration : 3.2 } , 0 ) // U…" at bounding box center [854, 486] width 785 height 631
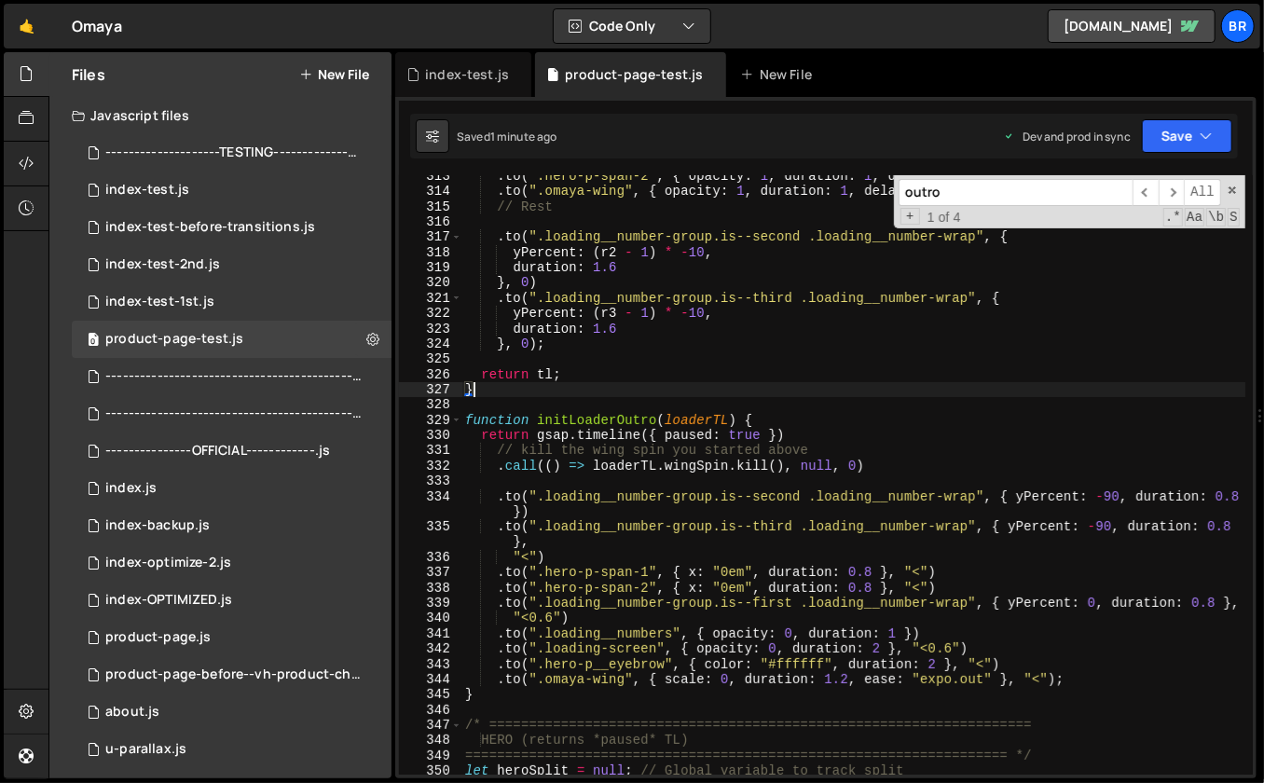
scroll to position [4828, 0]
click at [1176, 192] on span "​" at bounding box center [1172, 192] width 26 height 27
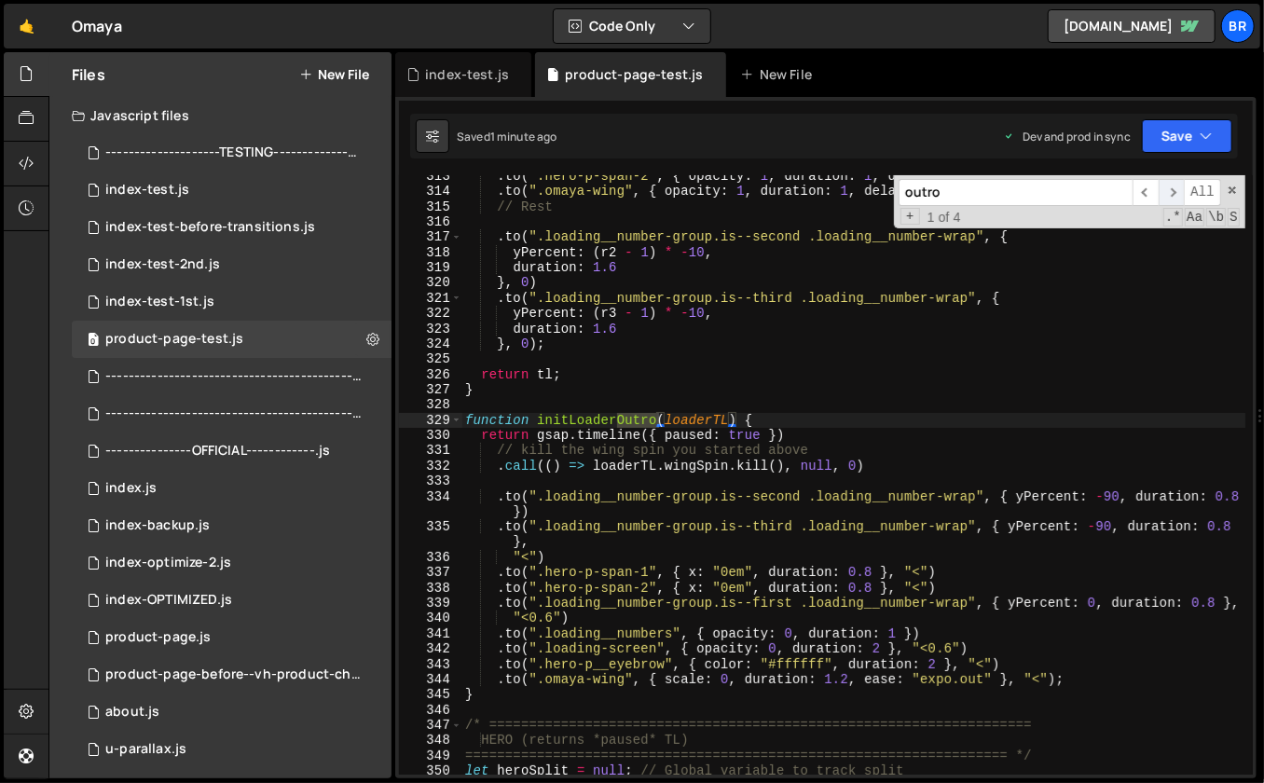
click at [1176, 192] on span "​" at bounding box center [1172, 192] width 26 height 27
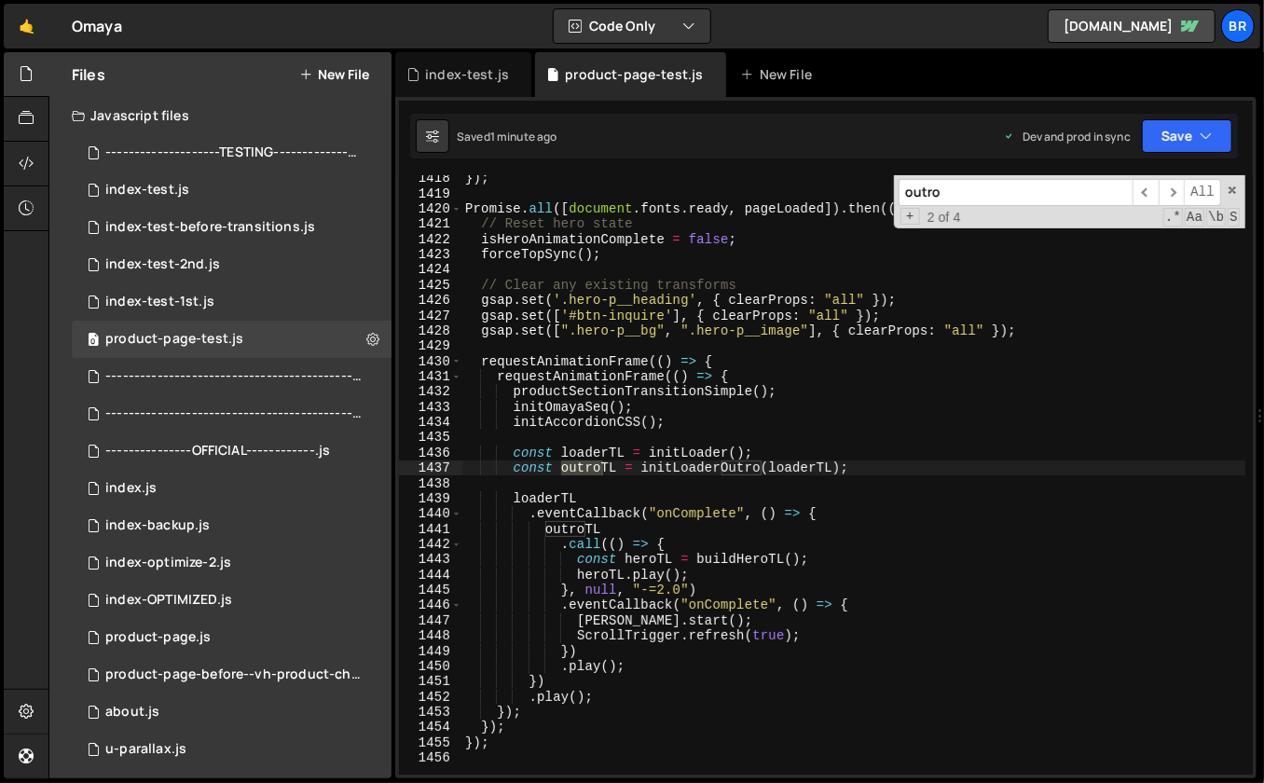
click at [773, 449] on div "}) ; Promise . all ([ document . fonts . ready , pageLoaded ]) . then (( ) => {…" at bounding box center [854, 486] width 785 height 631
click at [725, 558] on div "}) ; Promise . all ([ document . fonts . ready , pageLoaded ]) . then (( ) => {…" at bounding box center [854, 486] width 785 height 631
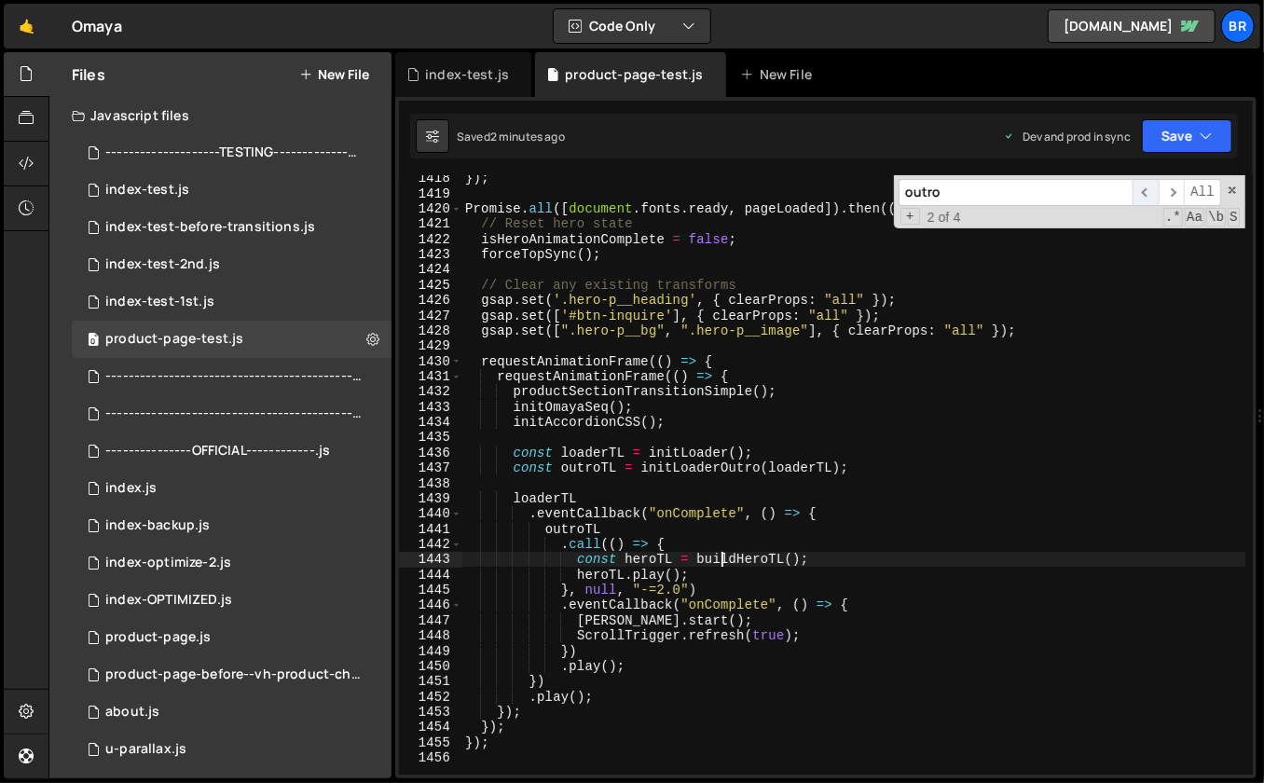
click at [1143, 189] on span "​" at bounding box center [1146, 192] width 26 height 27
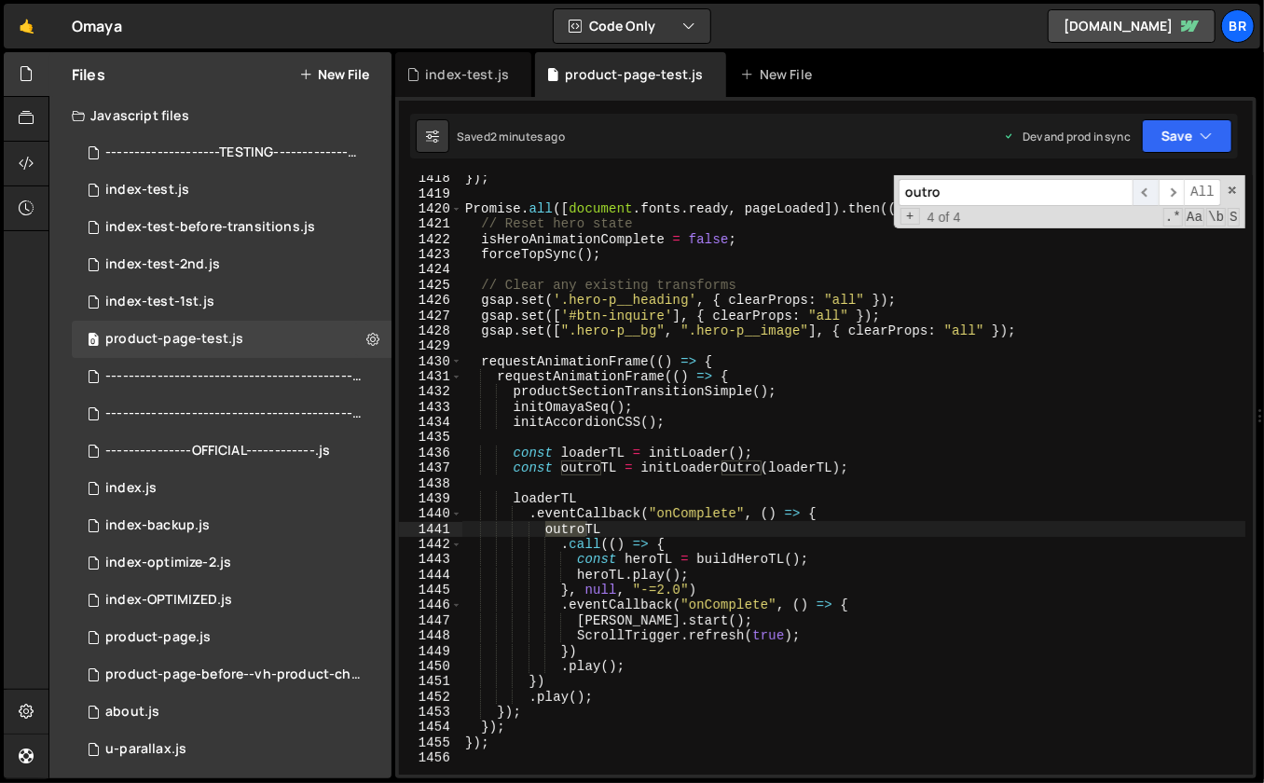
click at [1143, 189] on span "​" at bounding box center [1146, 192] width 26 height 27
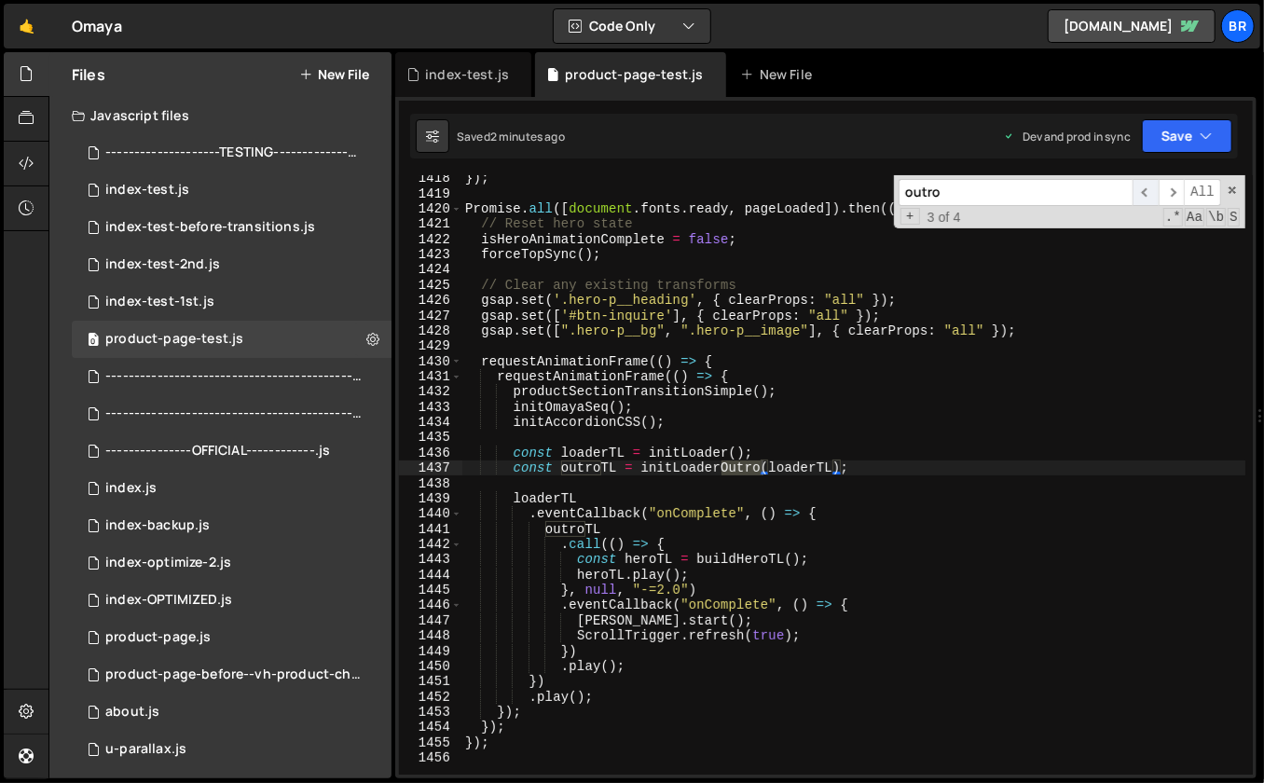
click at [1143, 189] on span "​" at bounding box center [1146, 192] width 26 height 27
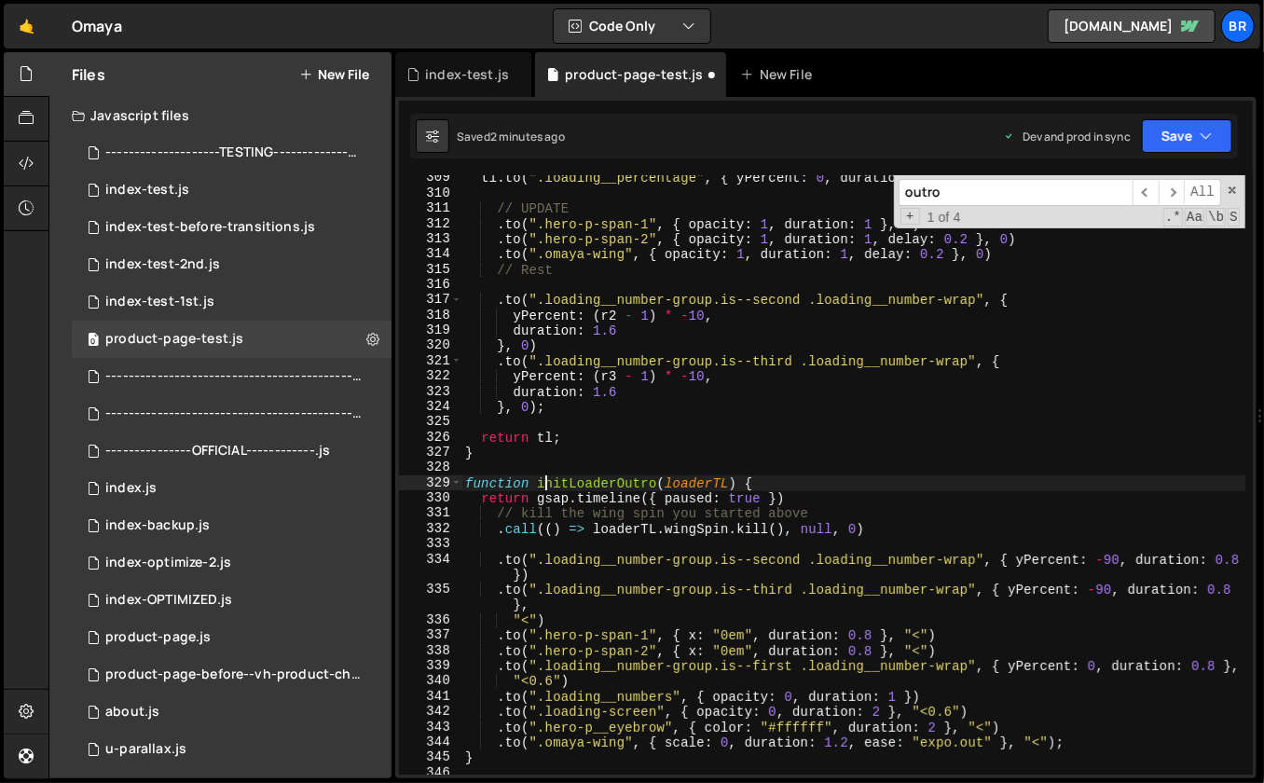
click at [542, 481] on div "tl . to ( ".loading__percentage" , { yPercent : 0 , duration : 3.2 } , 0 ) // U…" at bounding box center [854, 486] width 785 height 631
click at [837, 440] on div "tl . to ( ".loading__percentage" , { yPercent : 0 , duration : 3.2 } , 0 ) // U…" at bounding box center [854, 486] width 785 height 631
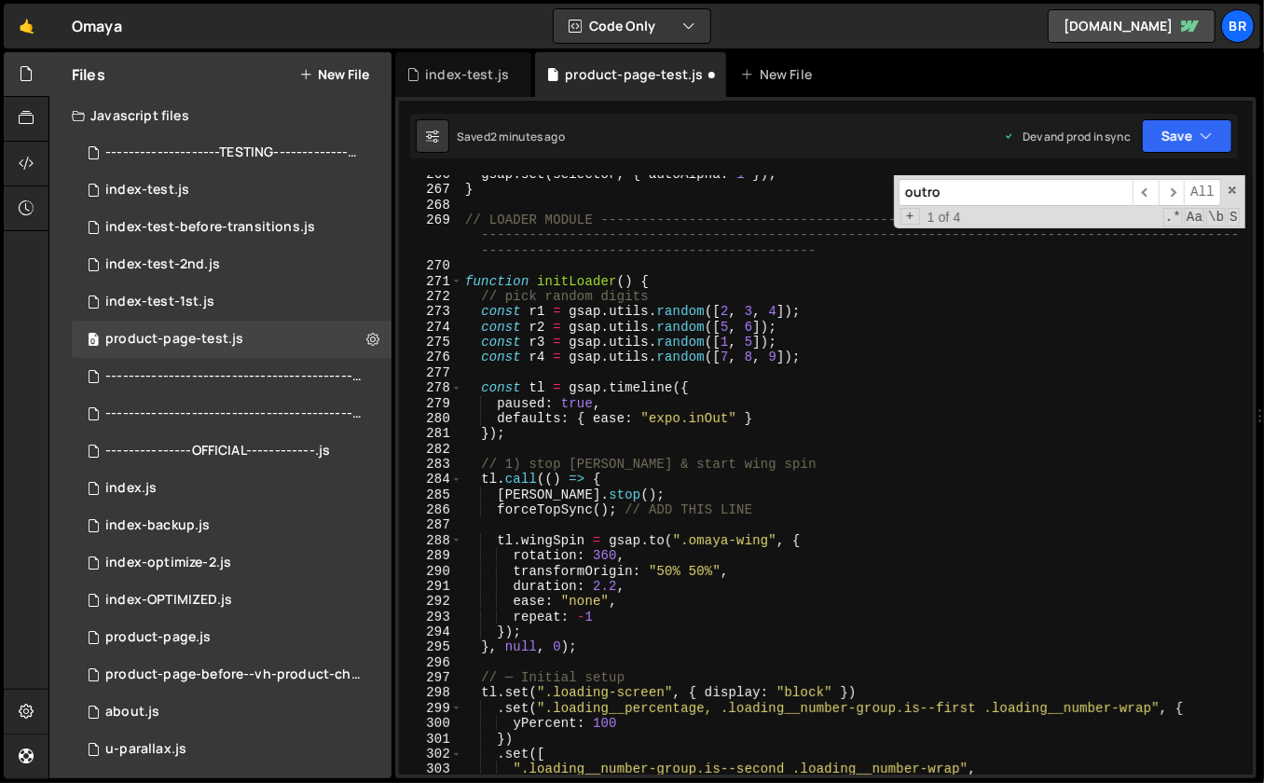
scroll to position [4084, 0]
click at [573, 271] on div "gsap . set ( selector , { autoAlpha : 1 }) ; } // LOADER MODULE ---------------…" at bounding box center [854, 480] width 785 height 631
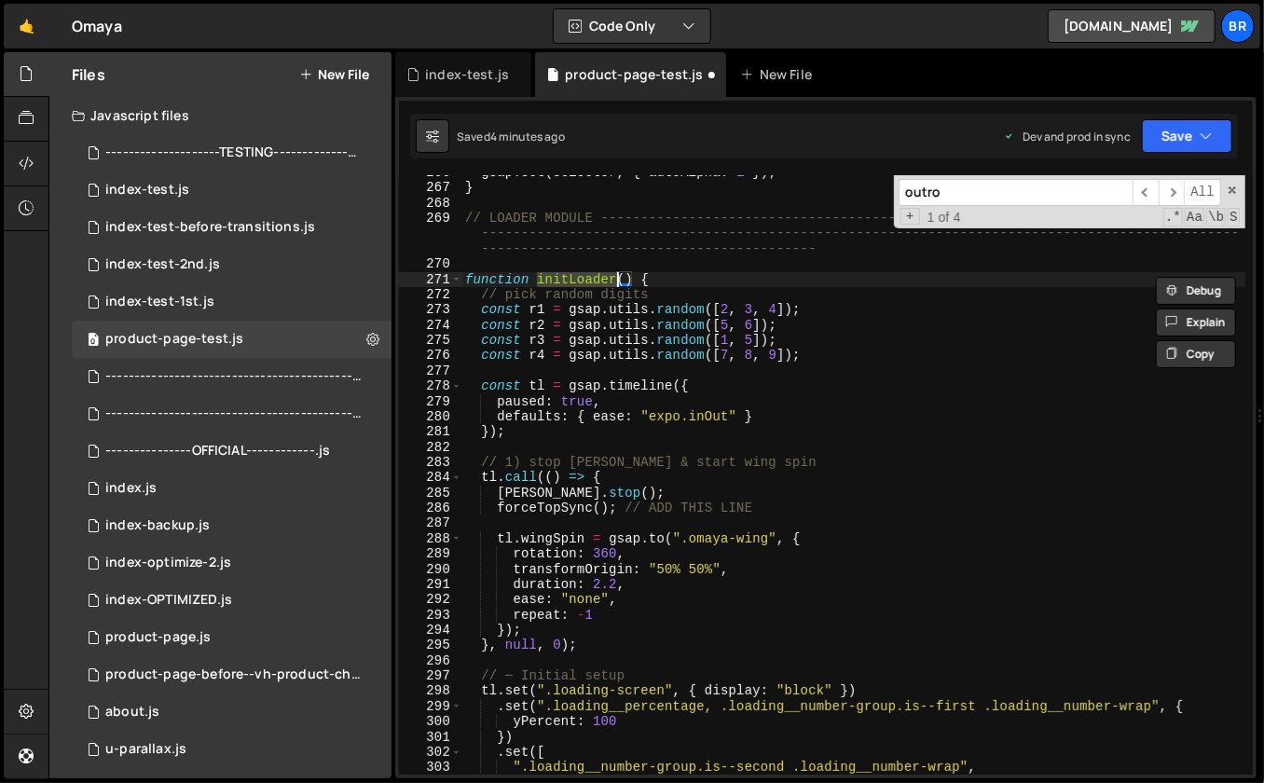
click at [842, 512] on div "gsap . set ( selector , { autoAlpha : 1 }) ; } // LOADER MODULE ---------------…" at bounding box center [854, 480] width 785 height 631
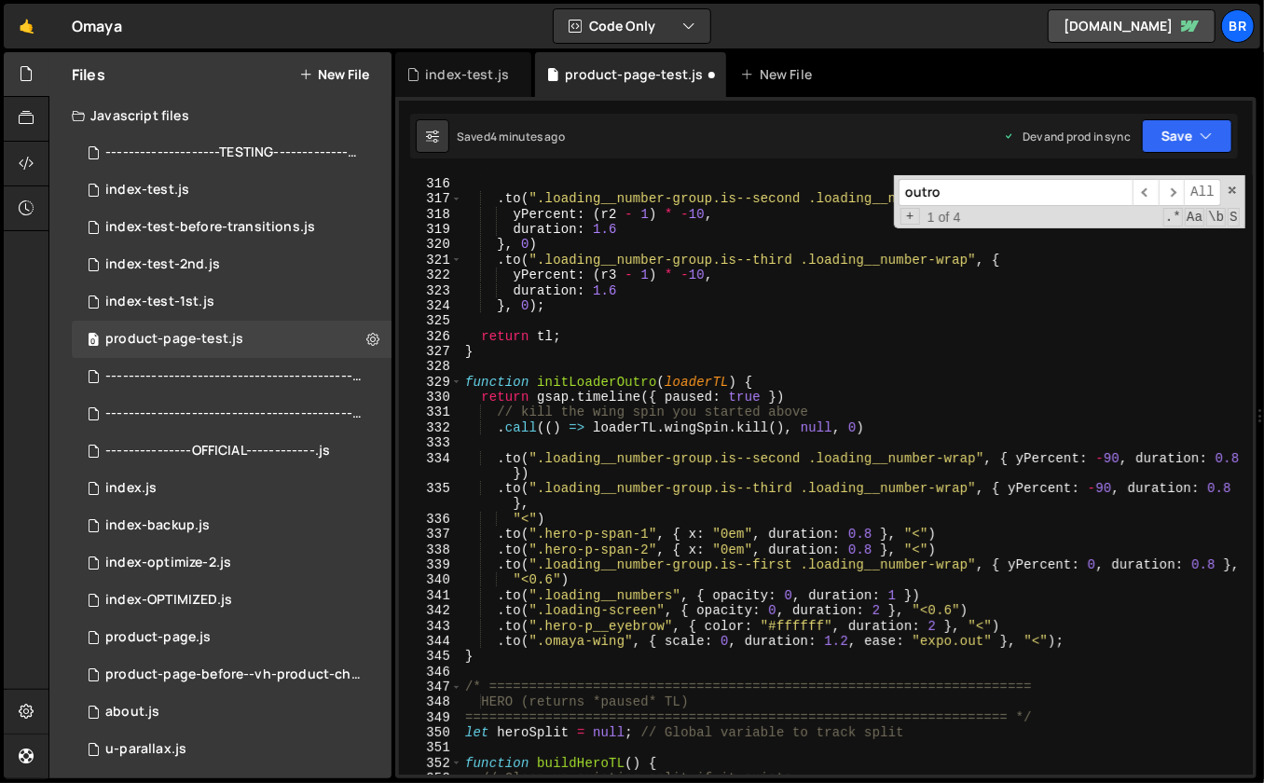
scroll to position [4876, 0]
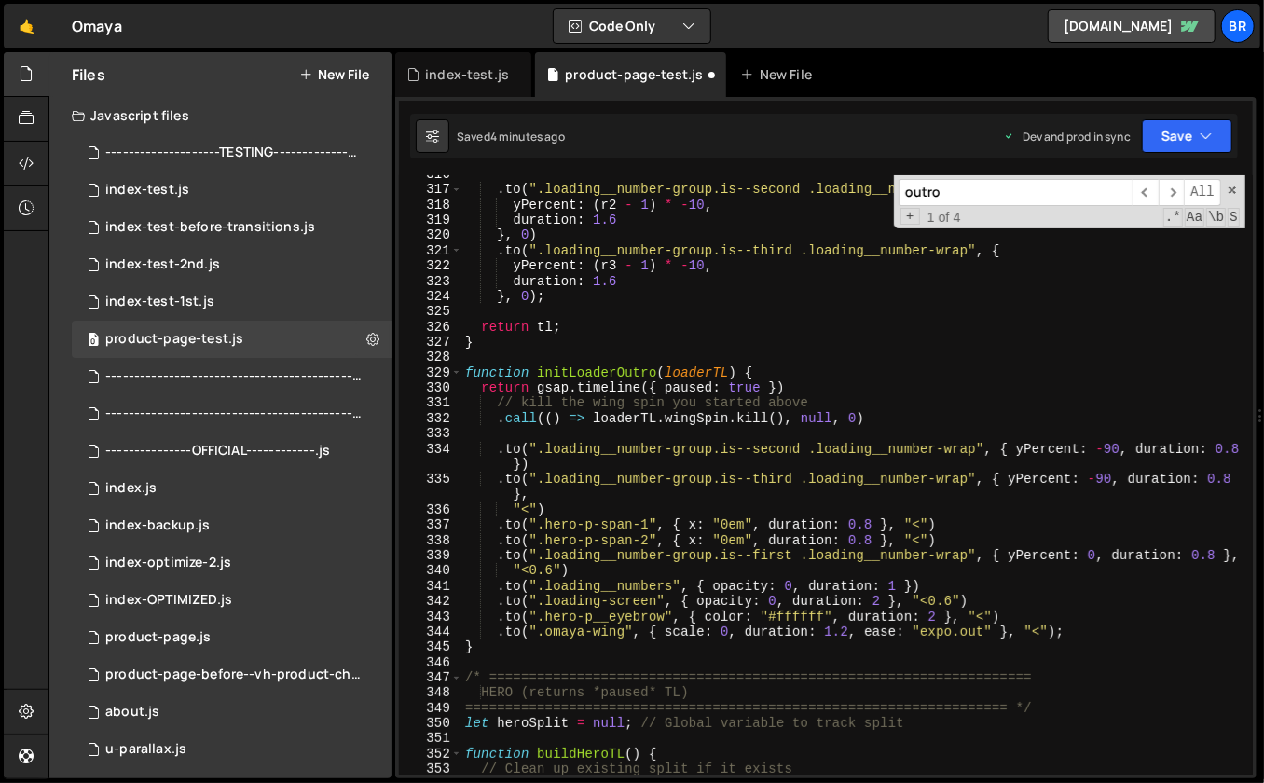
click at [532, 509] on div ". to ( ".loading__number-group.is--second .loading__number-wrap" , { yPercent :…" at bounding box center [854, 482] width 785 height 631
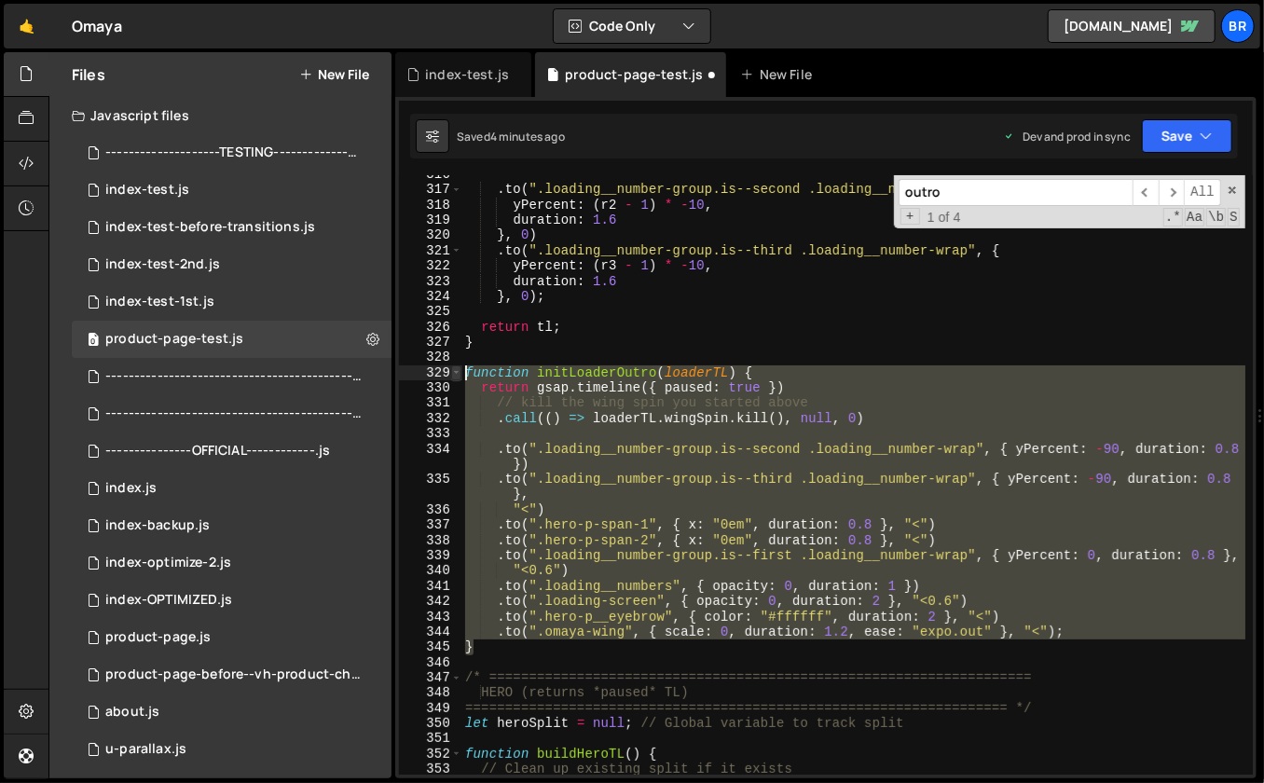
drag, startPoint x: 490, startPoint y: 644, endPoint x: 460, endPoint y: 374, distance: 272.1
click at [460, 374] on div ""<") 316 317 318 319 320 321 322 323 324 325 326 327 328 329 330 331 332 333 33…" at bounding box center [826, 475] width 854 height 600
paste textarea "}"
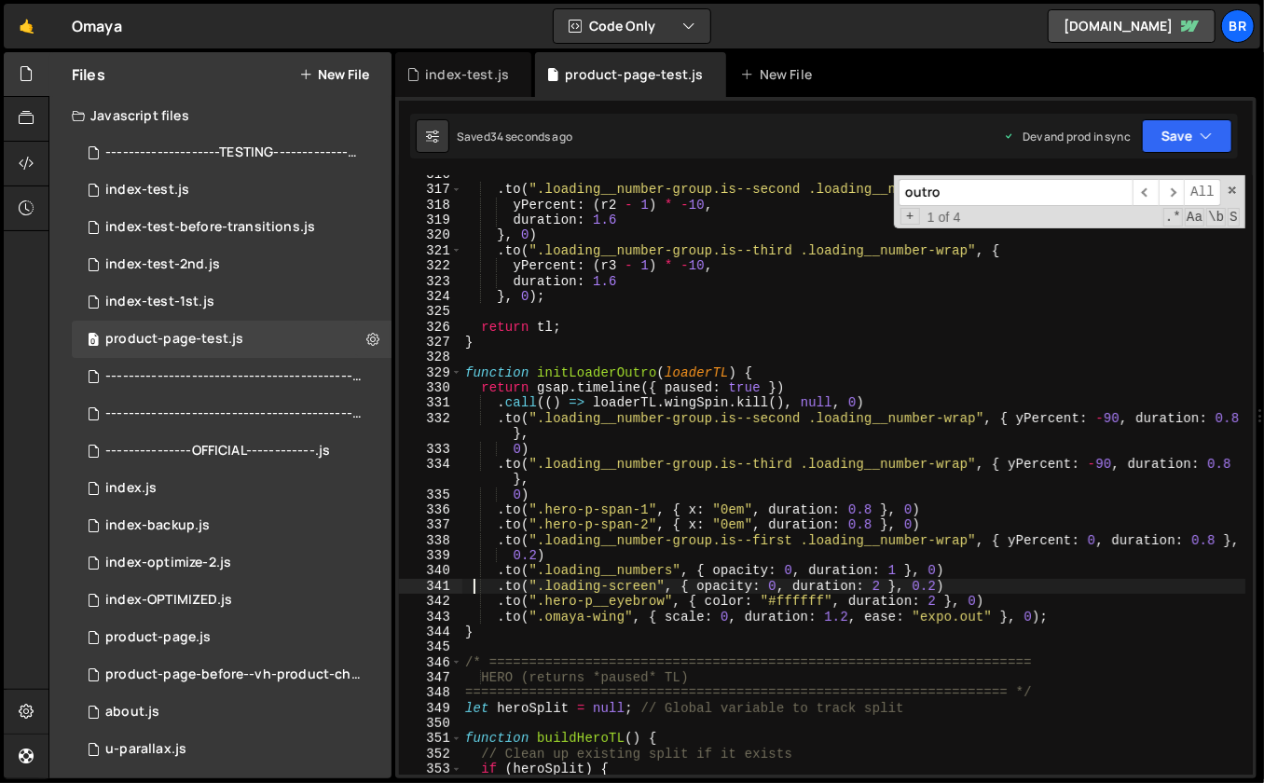
click at [661, 366] on div ". to ( ".loading__number-group.is--second .loading__number-wrap" , { yPercent :…" at bounding box center [854, 482] width 785 height 631
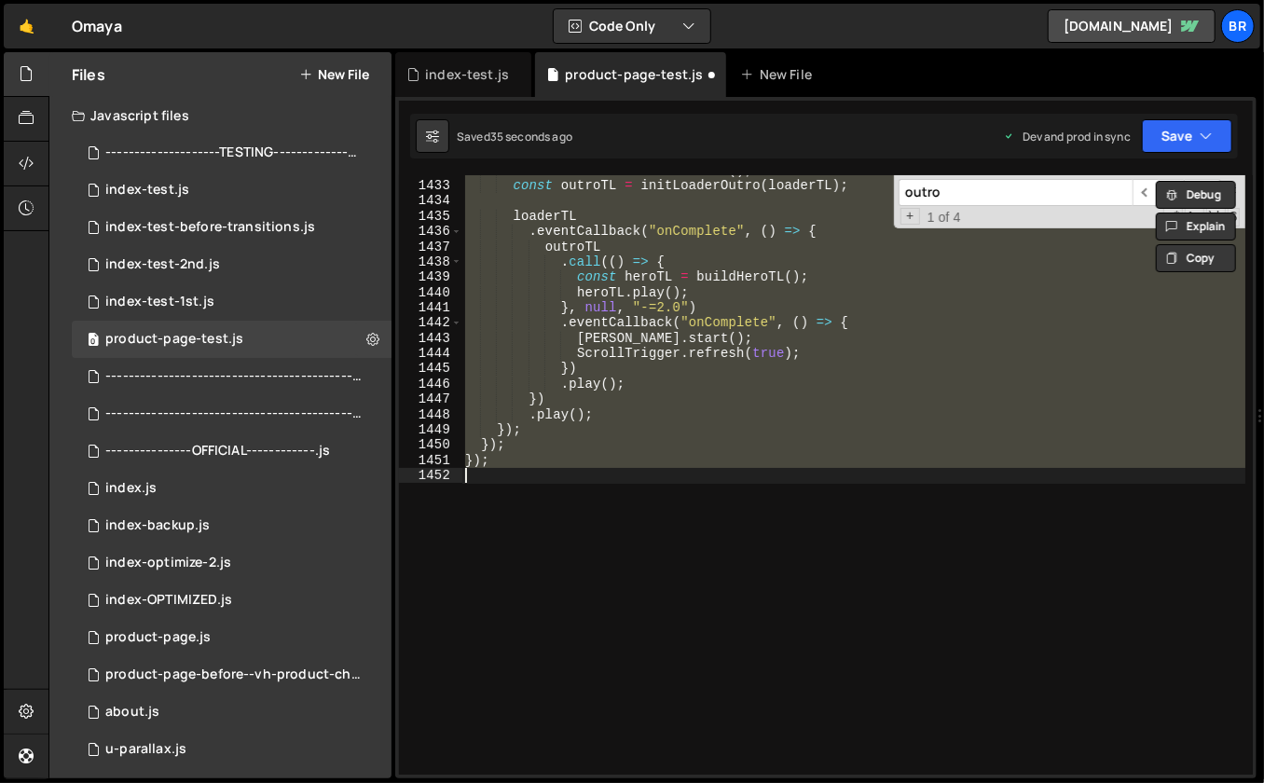
scroll to position [5040, 0]
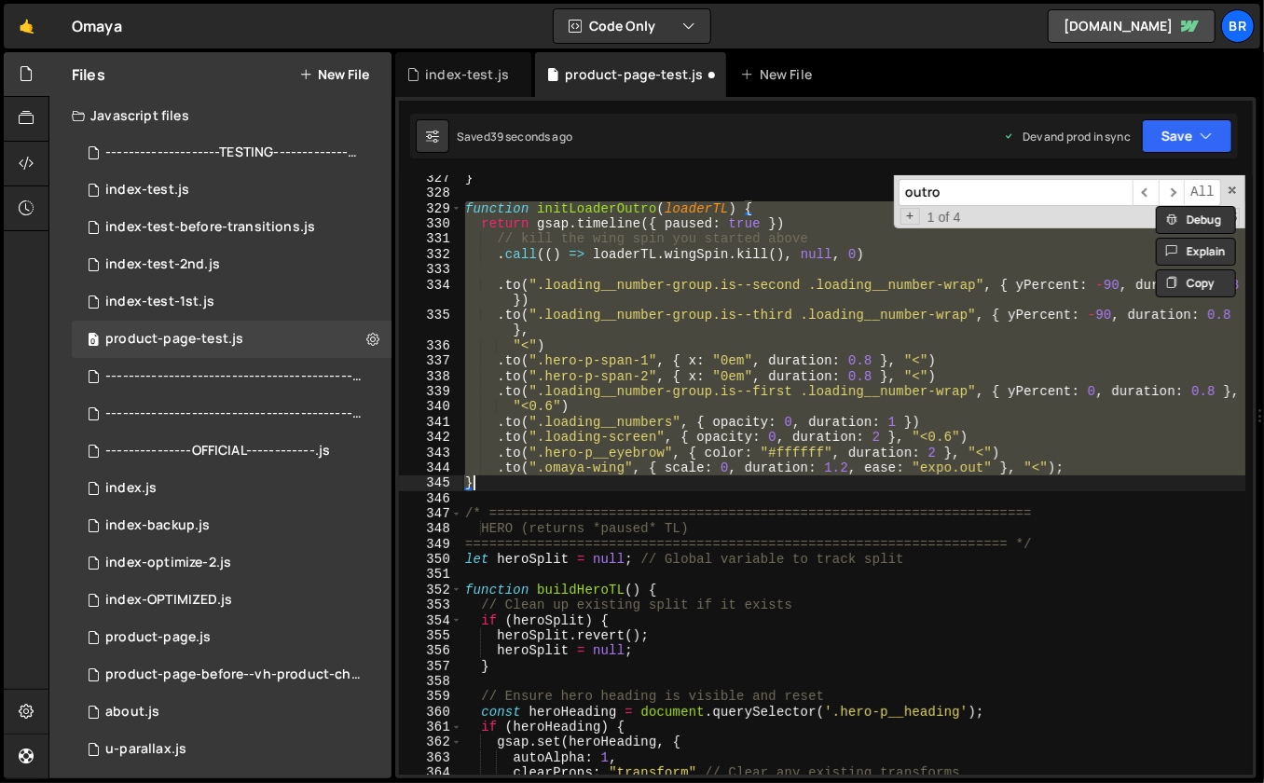
click at [622, 358] on div "} function initLoaderOutro ( loaderTL ) { return gsap . timeline ({ paused : tr…" at bounding box center [854, 486] width 785 height 631
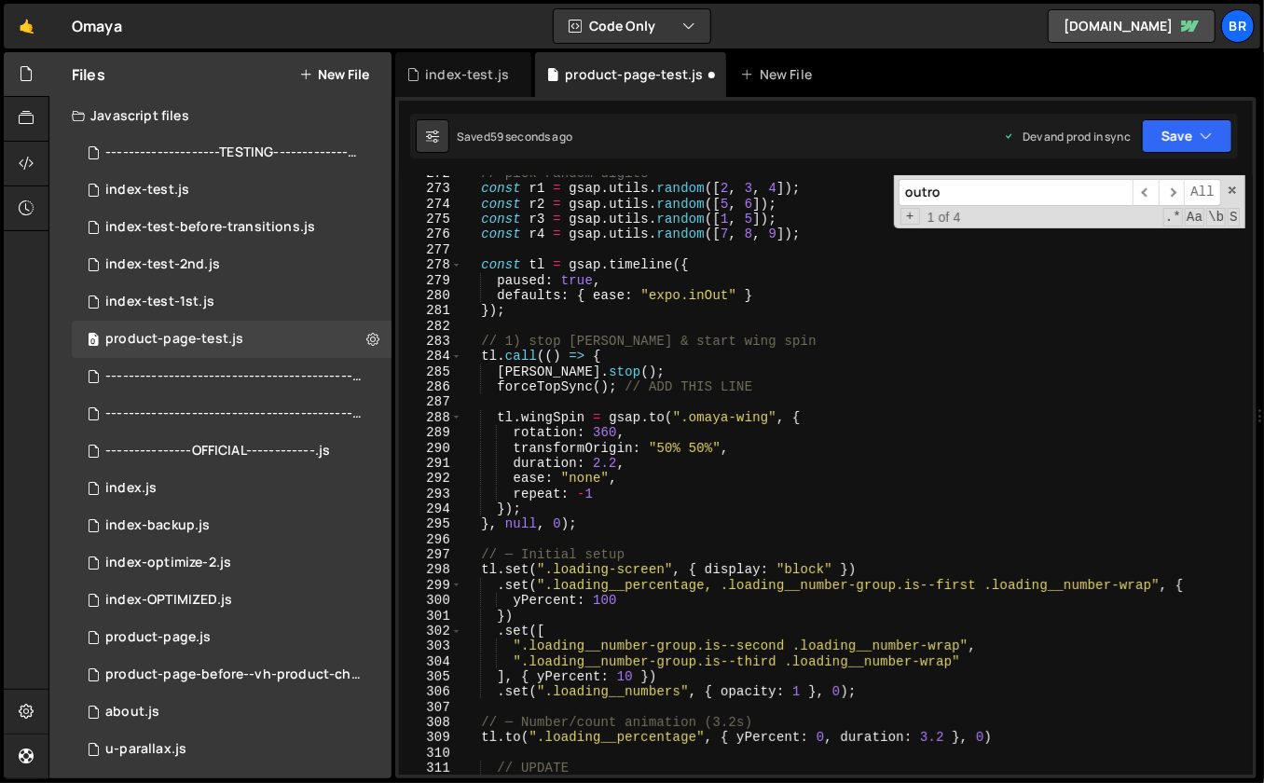
scroll to position [4204, 0]
drag, startPoint x: 617, startPoint y: 467, endPoint x: 593, endPoint y: 467, distance: 24.2
click at [593, 467] on div "// pick random digits const r1 = gsap . utils . random ([ 2 , 3 , 4 ]) ; const …" at bounding box center [854, 483] width 785 height 631
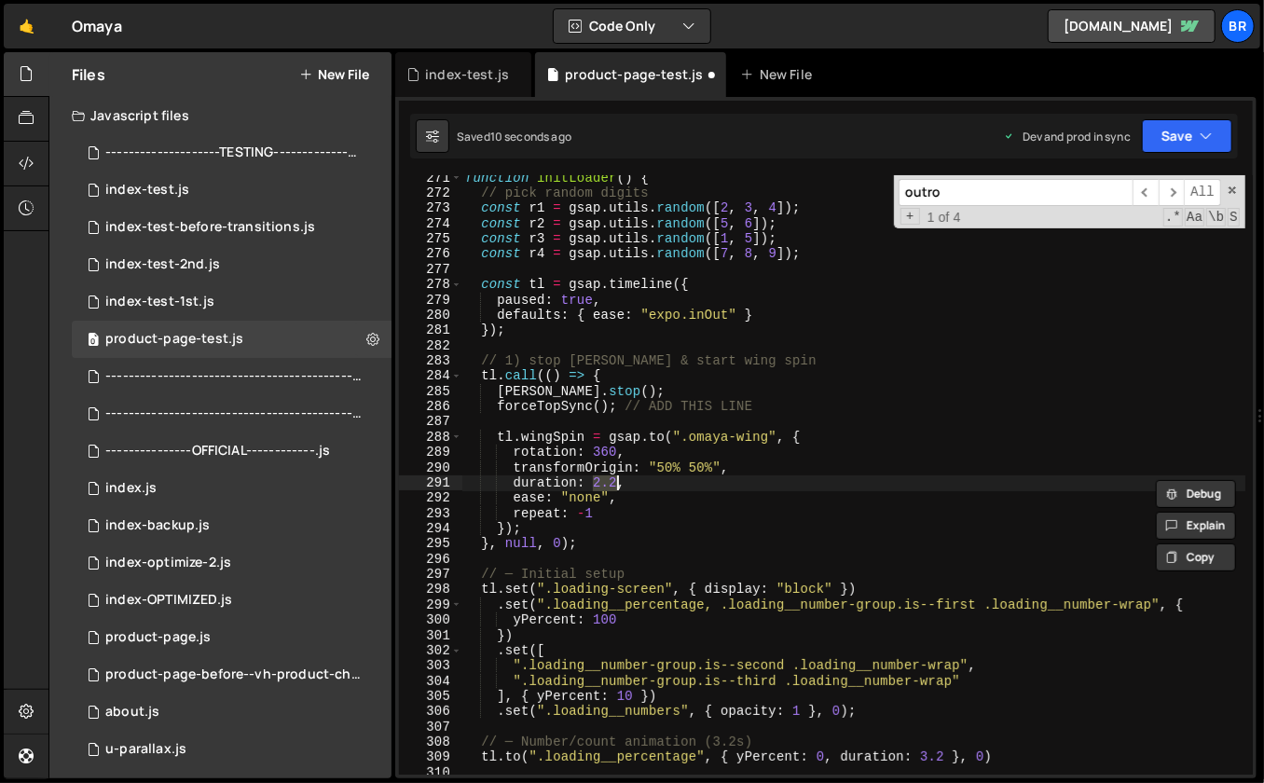
scroll to position [4186, 0]
click at [887, 456] on div "function initLoader ( ) { // pick random digits const r1 = gsap . utils . rando…" at bounding box center [854, 486] width 785 height 631
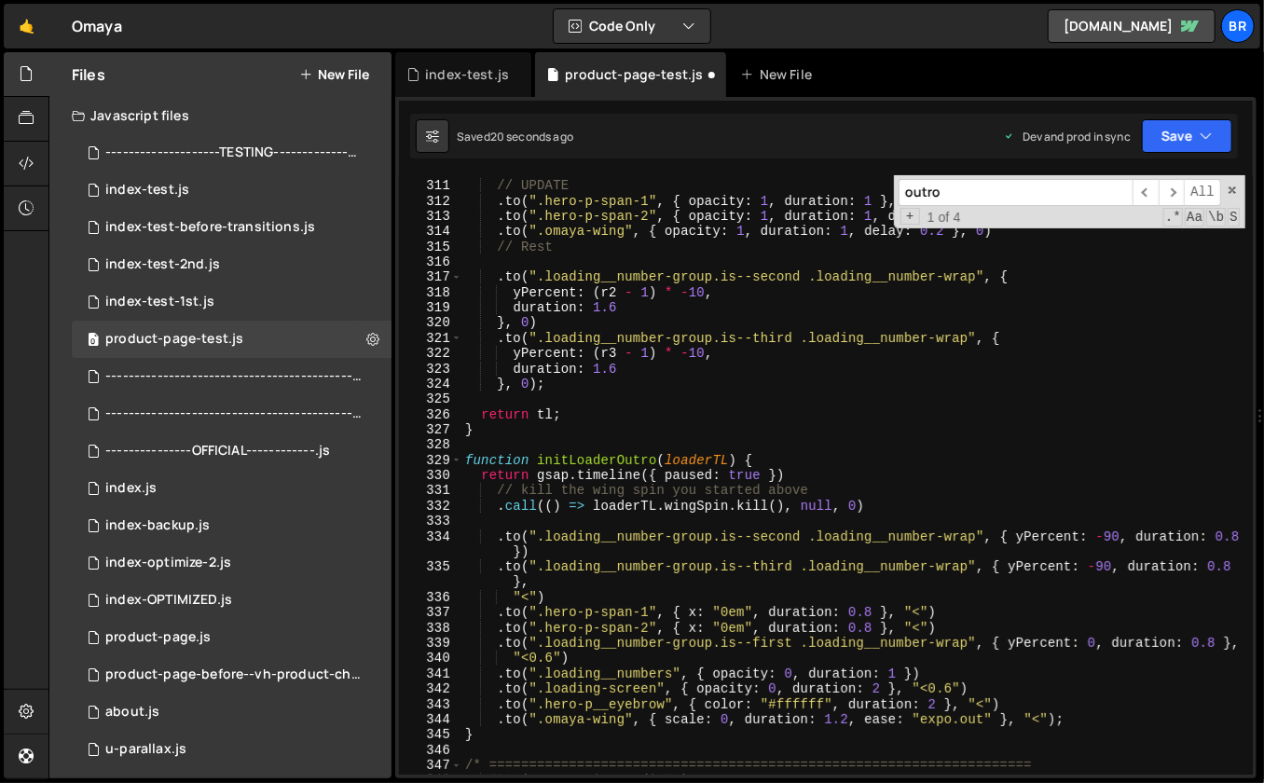
scroll to position [4789, 0]
click at [535, 595] on div "// UPDATE . to ( ".hero-p-span-1" , { opacity : 1 , duration : 1 } , 0 ) . to (…" at bounding box center [854, 476] width 785 height 631
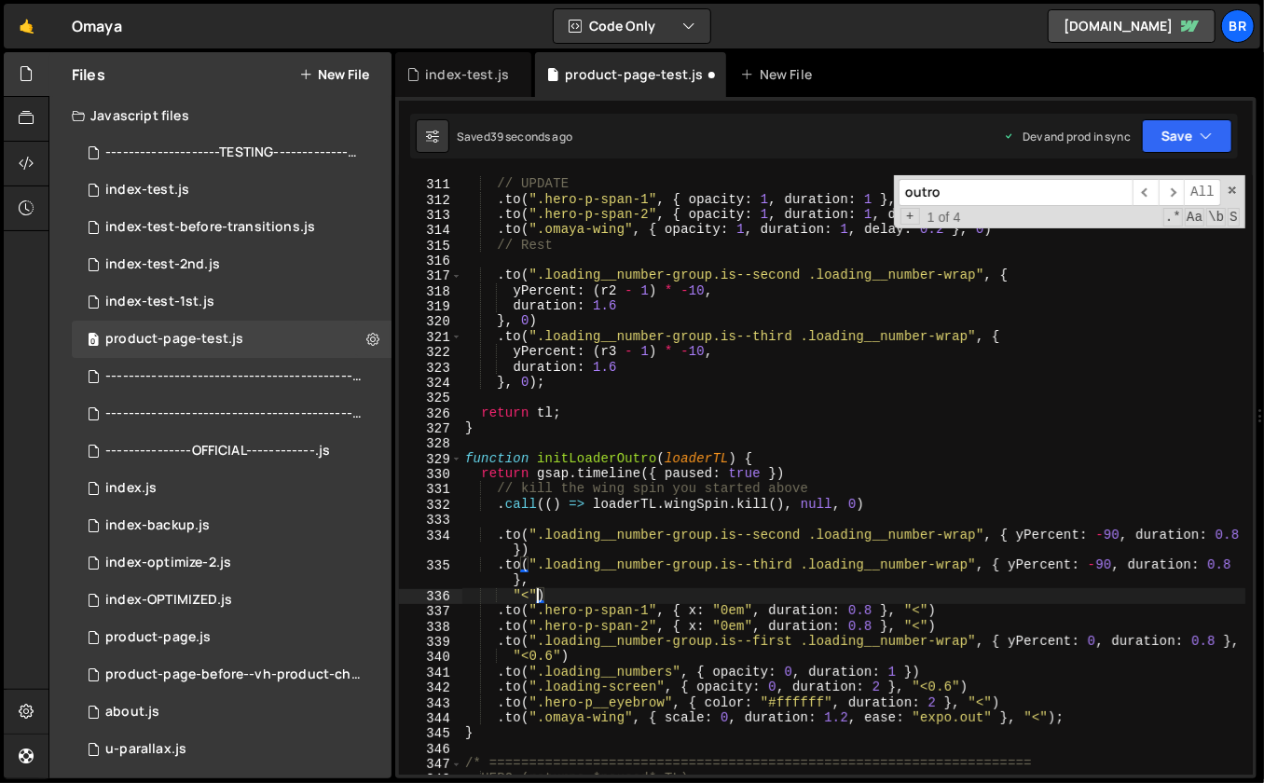
click at [879, 468] on div "// UPDATE . to ( ".hero-p-span-1" , { opacity : 1 , duration : 1 } , 0 ) . to (…" at bounding box center [854, 476] width 785 height 631
type textarea "return gsap.timeline({ paused: true })"
